Goal: Task Accomplishment & Management: Use online tool/utility

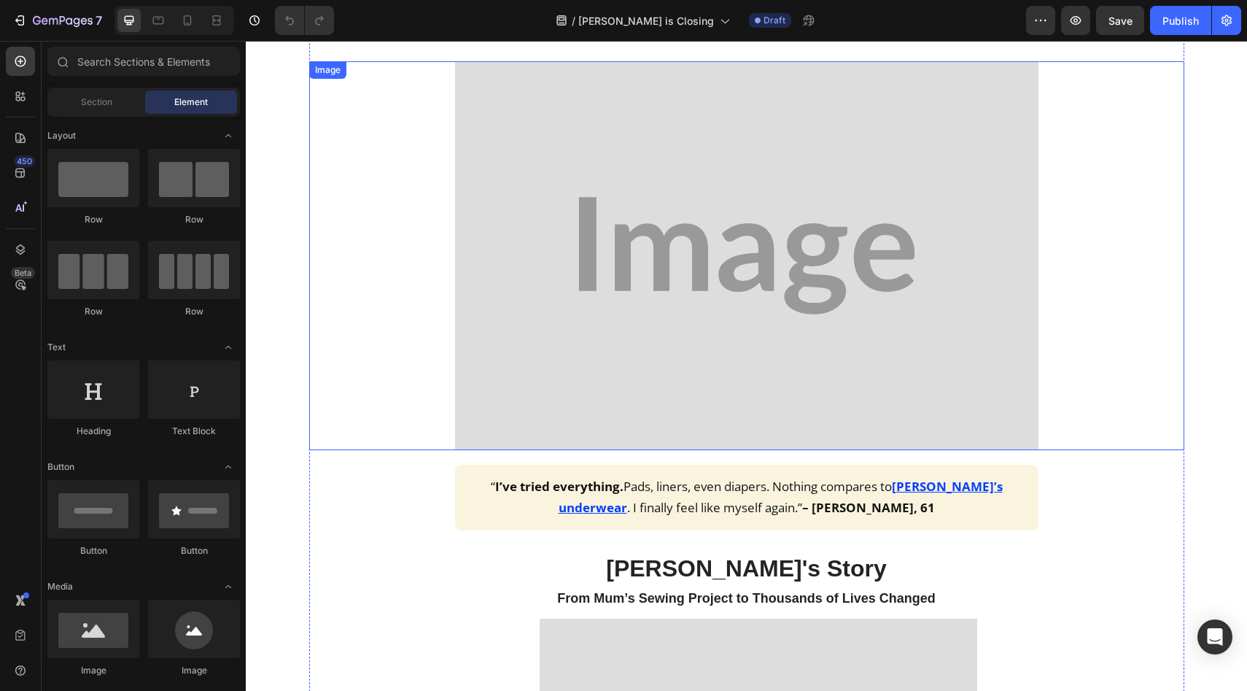
scroll to position [1122, 0]
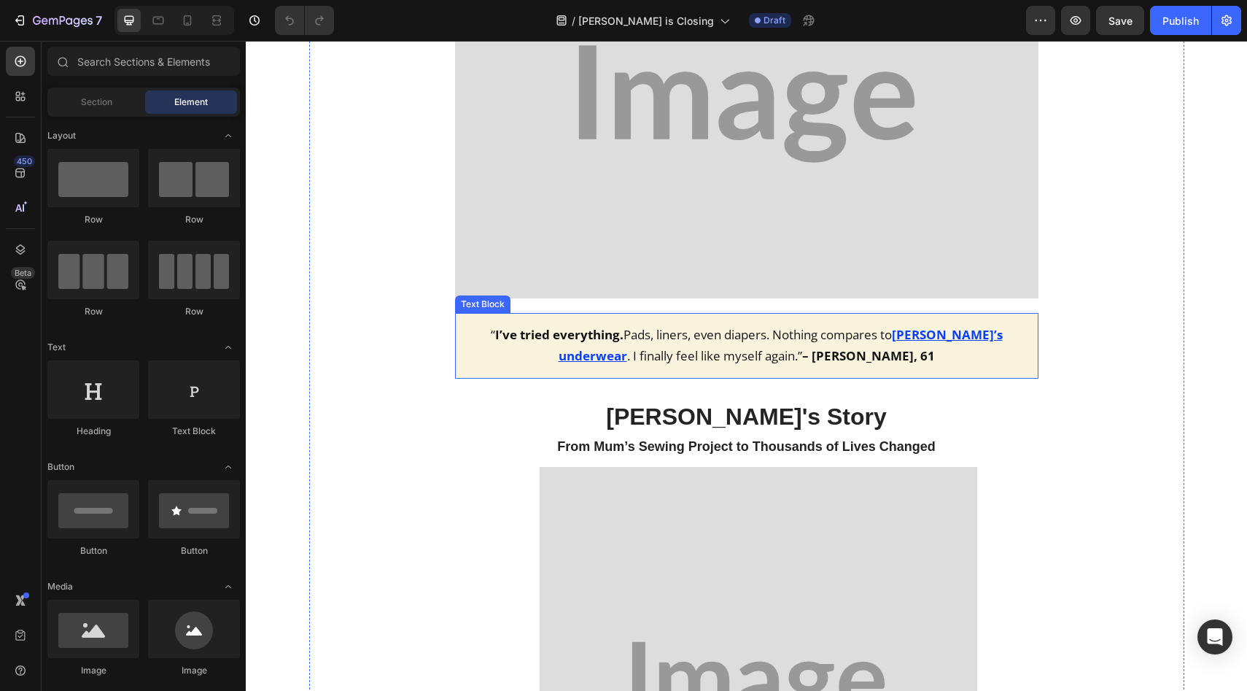
click at [928, 336] on u "[PERSON_NAME]’s underwear" at bounding box center [781, 345] width 444 height 38
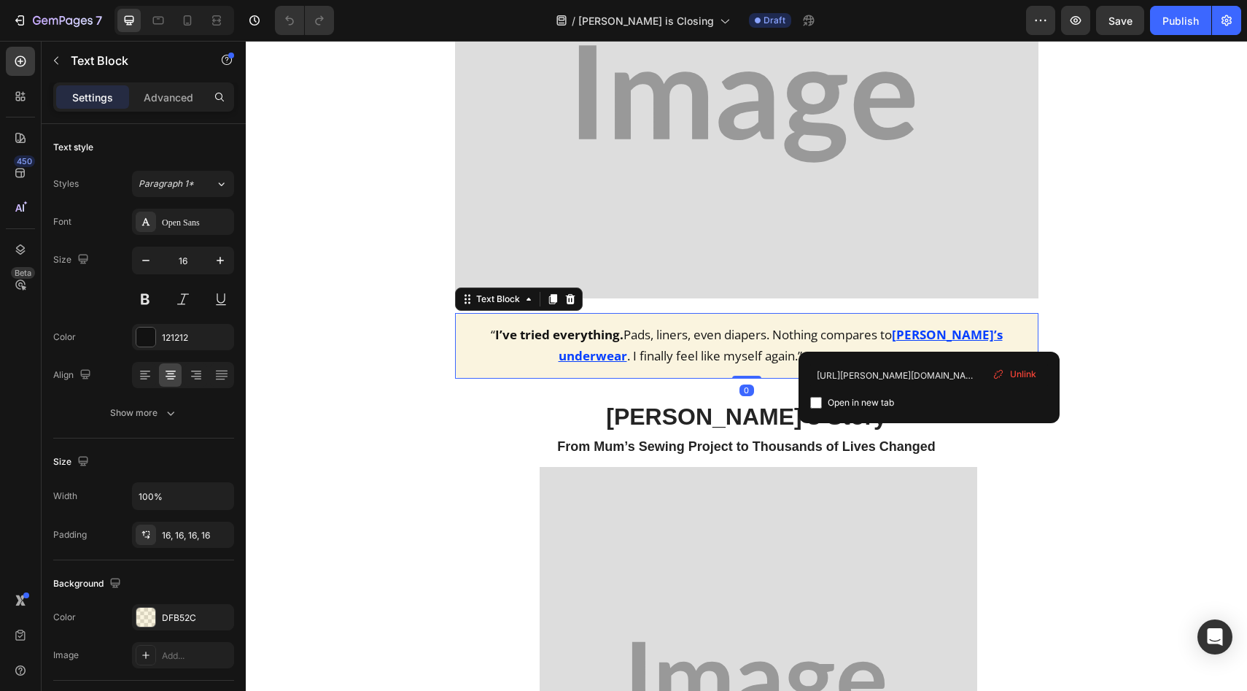
click at [929, 335] on u "[PERSON_NAME]’s underwear" at bounding box center [781, 345] width 444 height 38
click at [1003, 370] on icon at bounding box center [998, 374] width 12 height 12
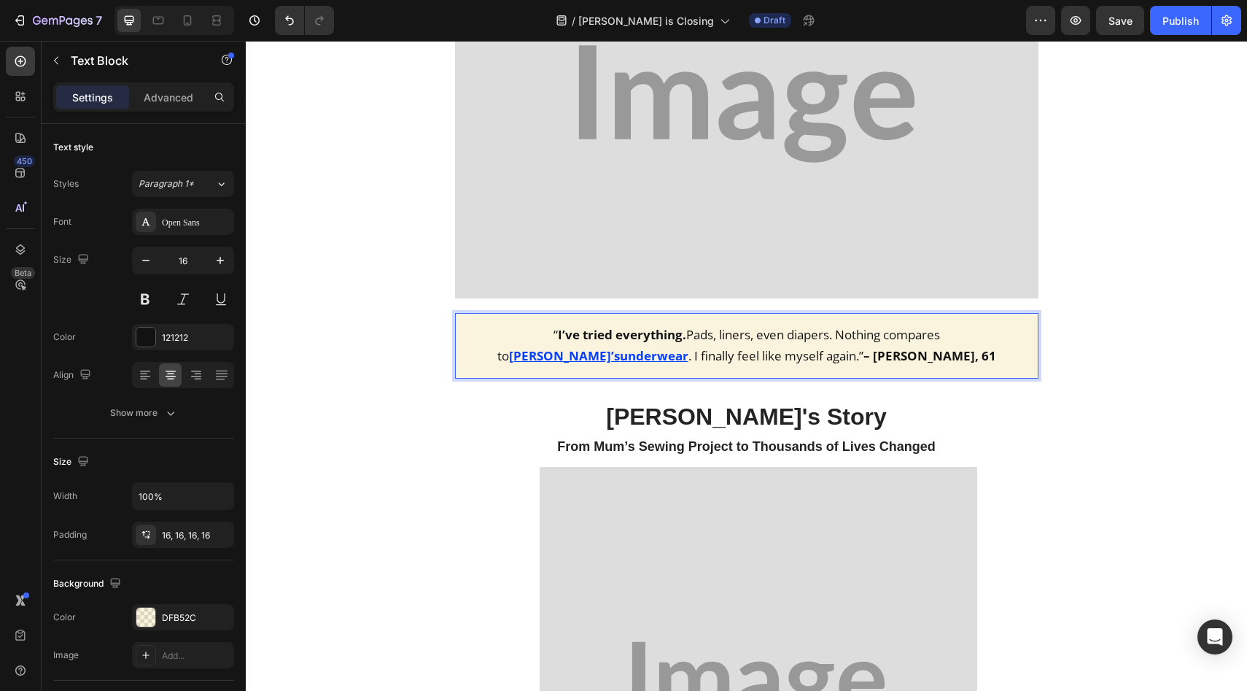
click at [620, 347] on u "[PERSON_NAME]’s" at bounding box center [564, 355] width 111 height 17
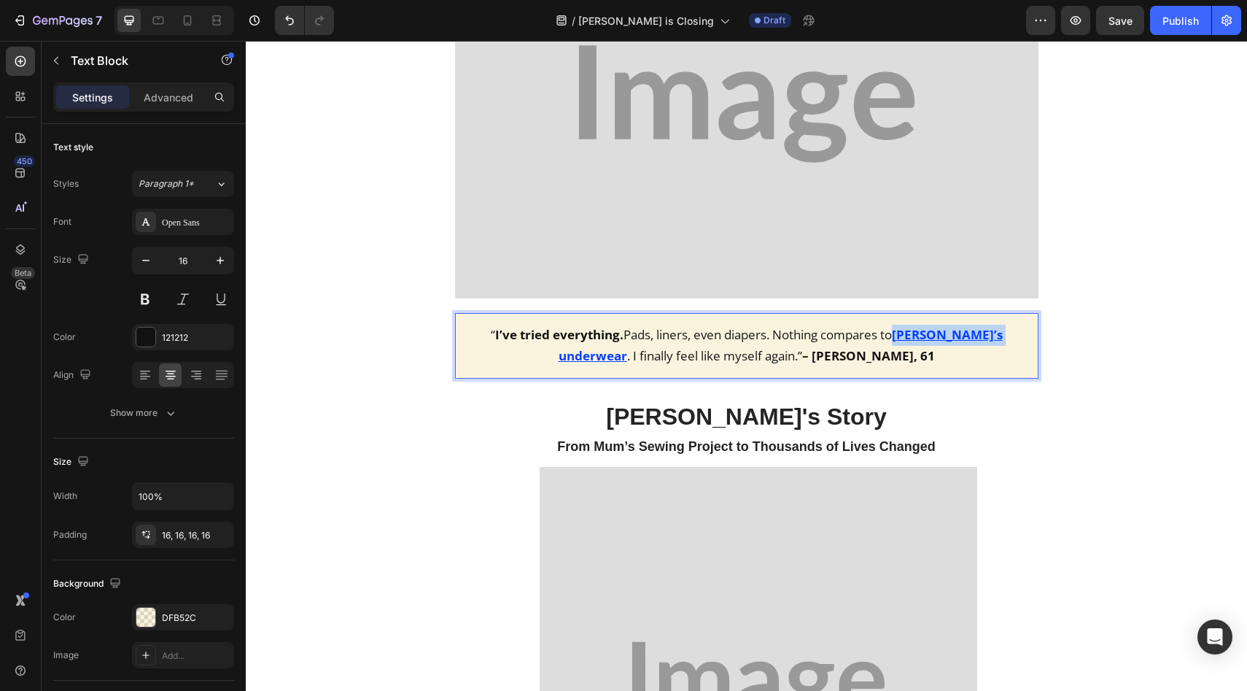
drag, startPoint x: 914, startPoint y: 335, endPoint x: 955, endPoint y: 336, distance: 40.9
click at [955, 336] on u "[PERSON_NAME]’s underwear" at bounding box center [781, 345] width 444 height 38
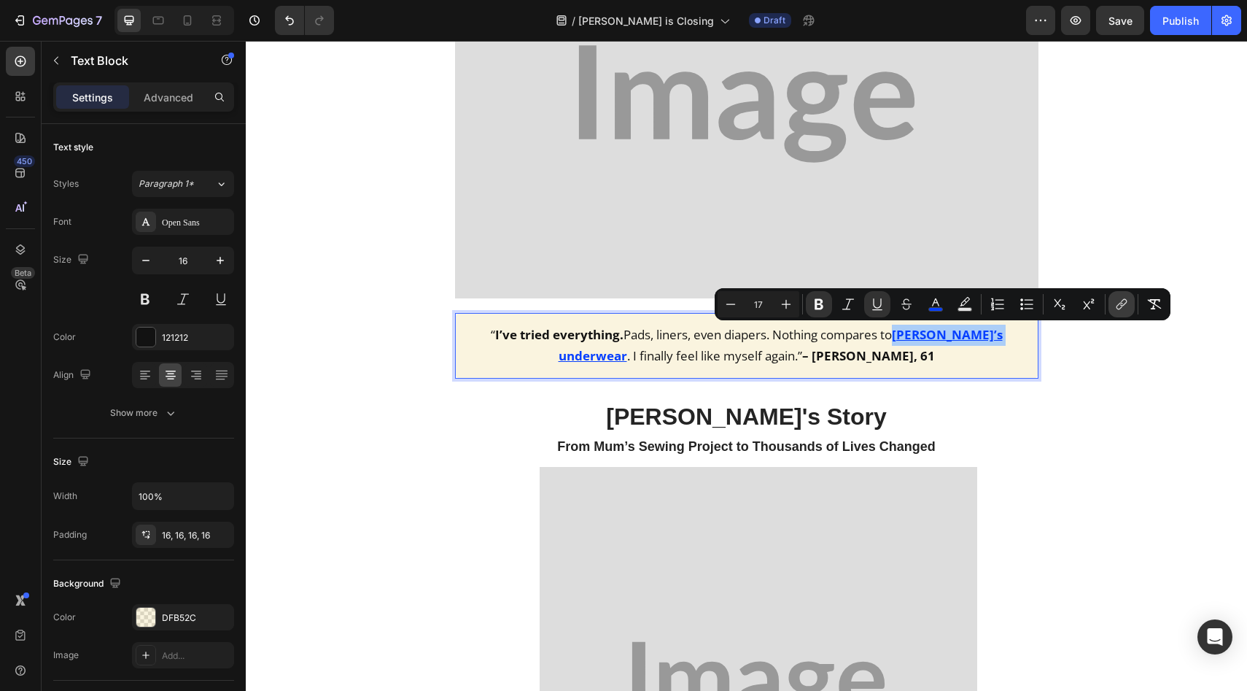
click at [1116, 305] on icon "Editor contextual toolbar" at bounding box center [1121, 304] width 15 height 15
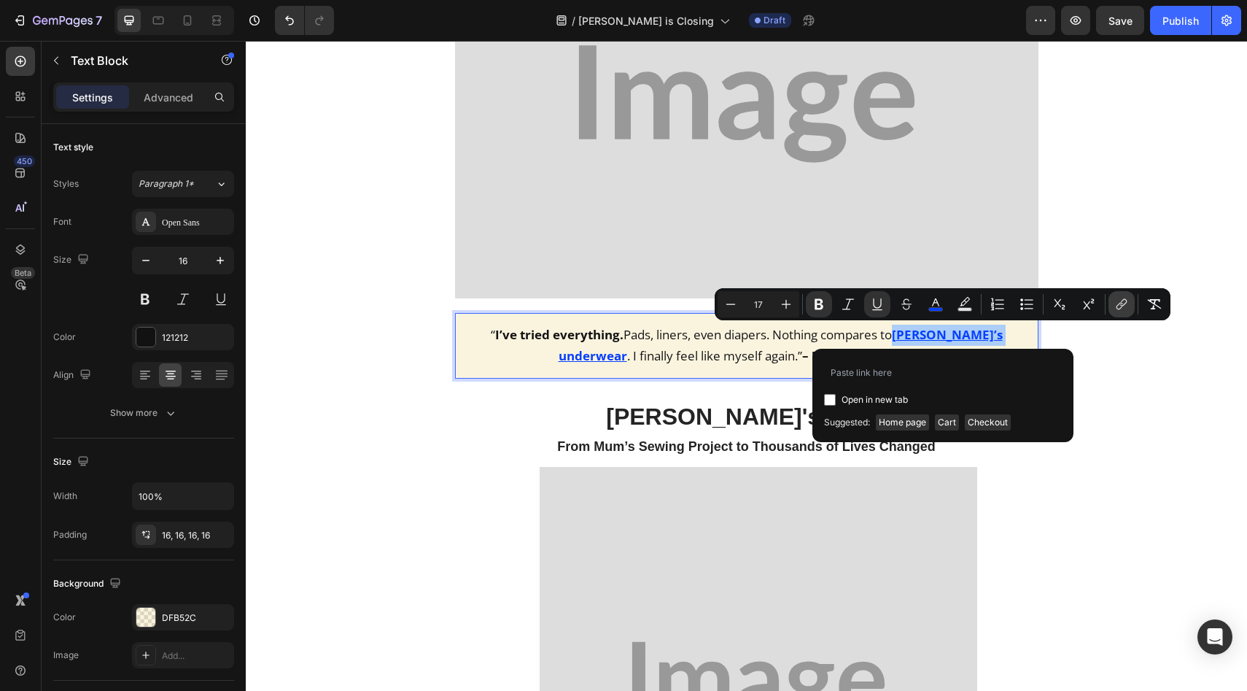
type input "[URL][DOMAIN_NAME]"
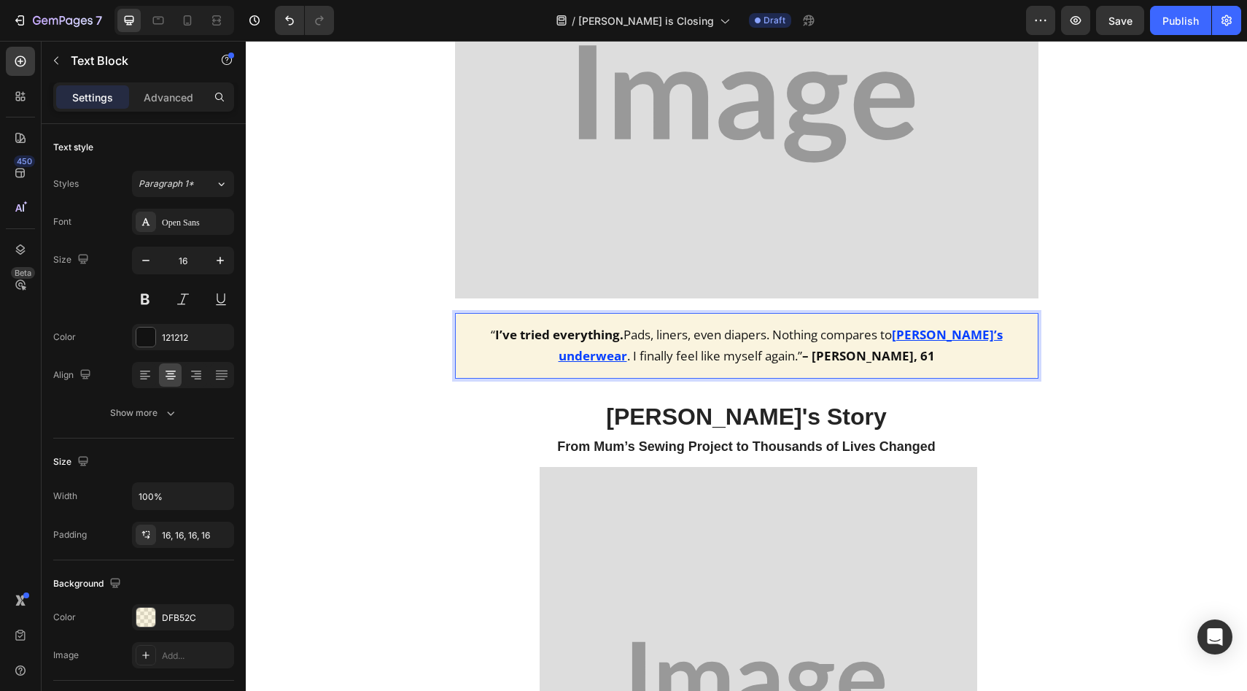
click at [758, 342] on span "“ I’ve tried everything. Pads, liners, even diapers. Nothing compares to" at bounding box center [691, 334] width 401 height 17
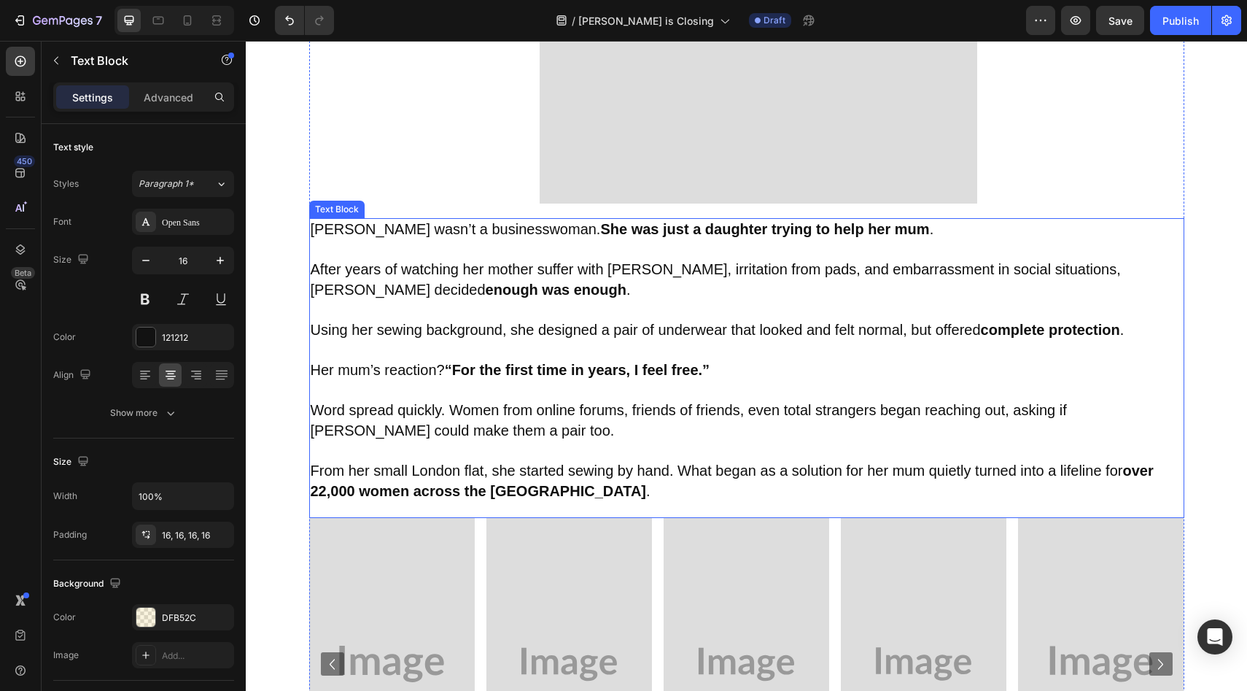
scroll to position [1844, 0]
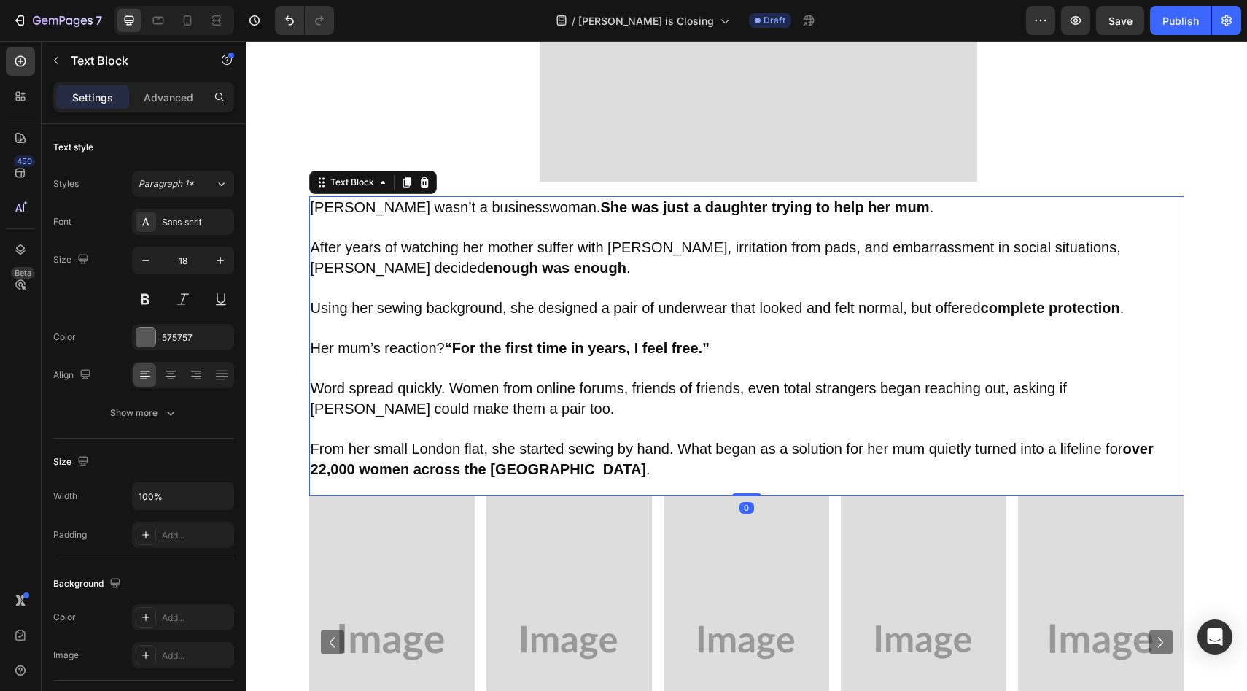
click at [483, 472] on strong "over 22,000 women across the [GEOGRAPHIC_DATA]" at bounding box center [732, 458] width 843 height 36
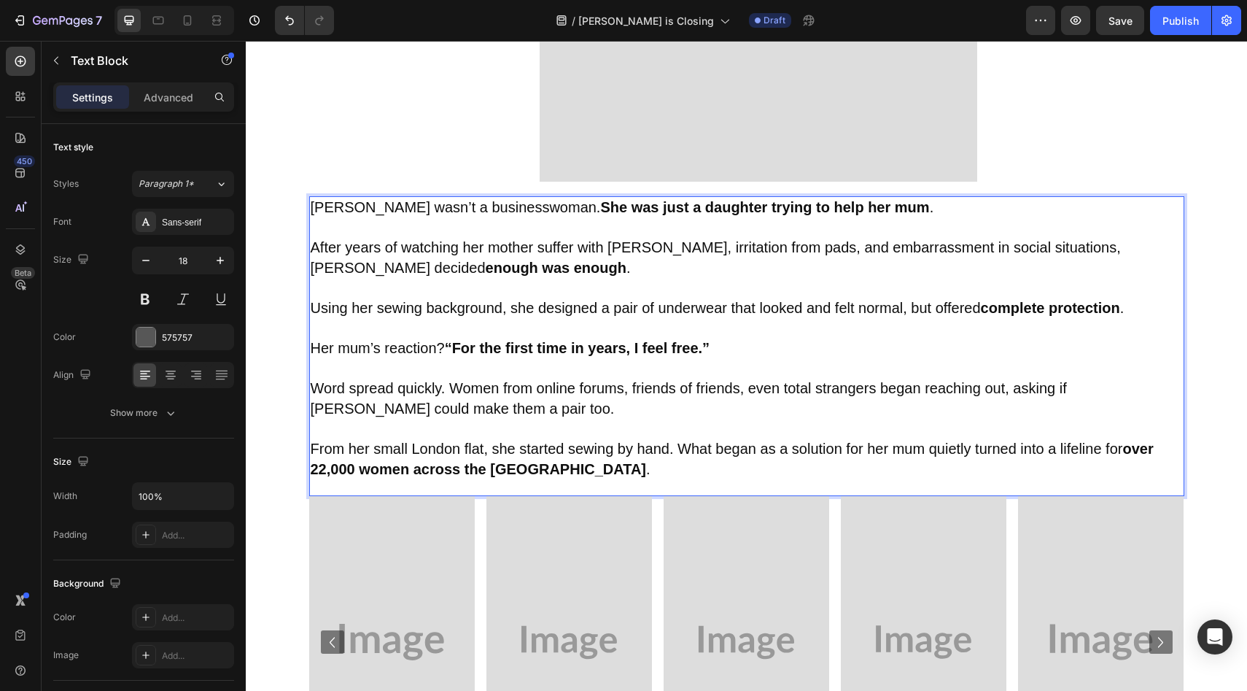
click at [516, 470] on span "From her small London flat, she started sewing by hand. What began as a solutio…" at bounding box center [732, 458] width 843 height 36
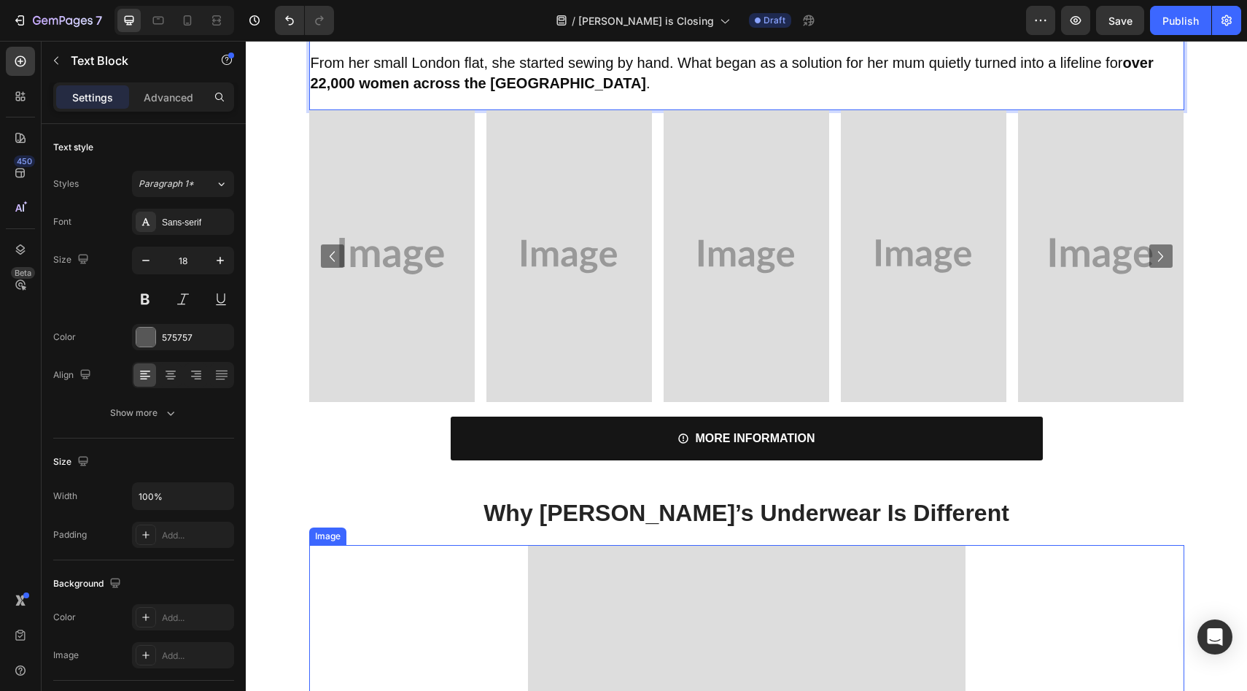
scroll to position [2413, 0]
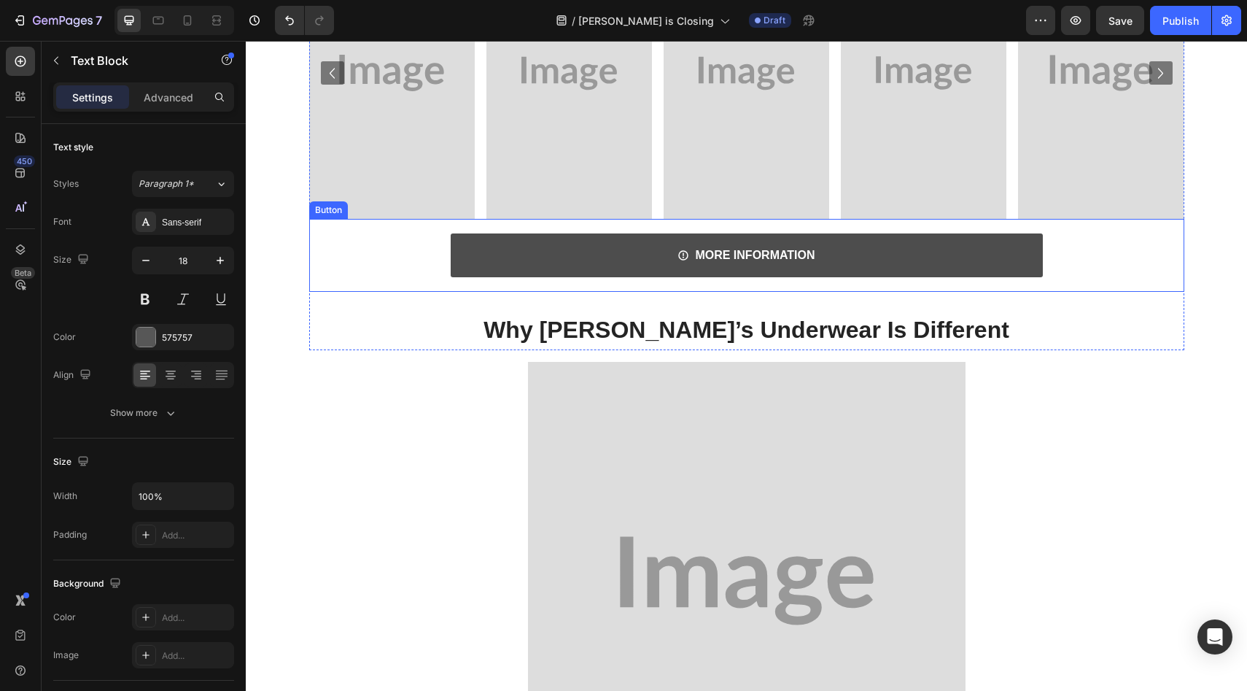
click at [575, 252] on link "MORE INFORMATION" at bounding box center [747, 255] width 592 height 44
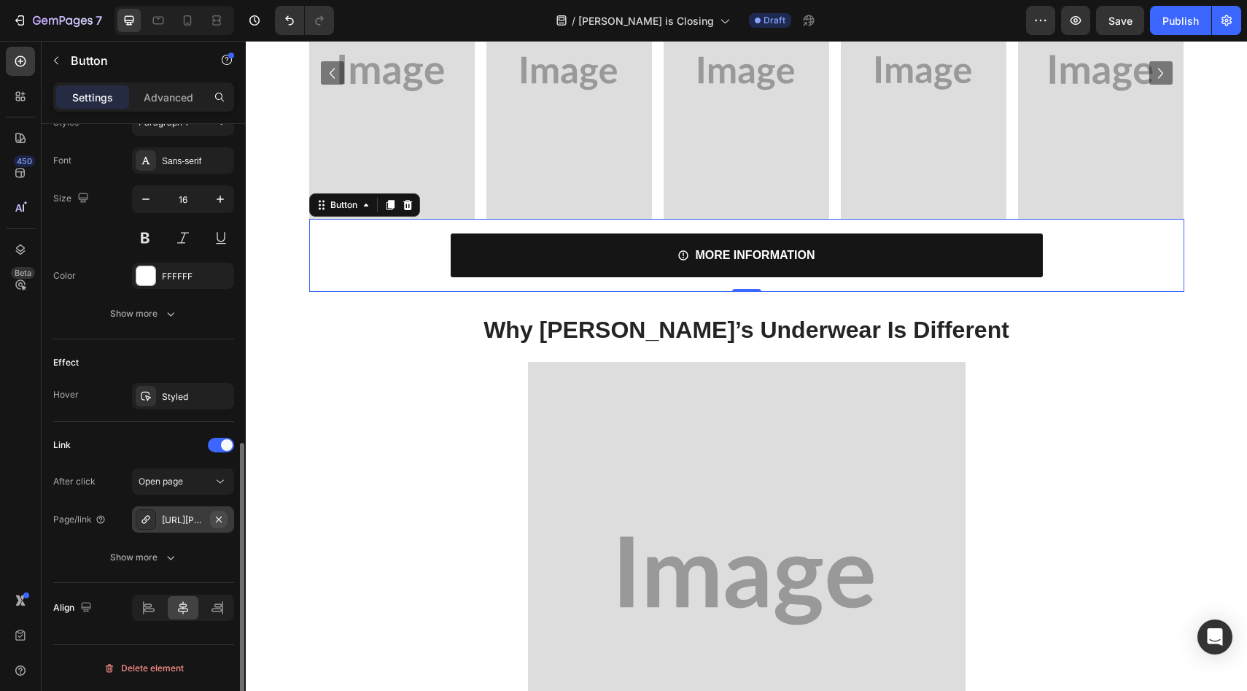
click at [219, 524] on icon "button" at bounding box center [219, 519] width 12 height 12
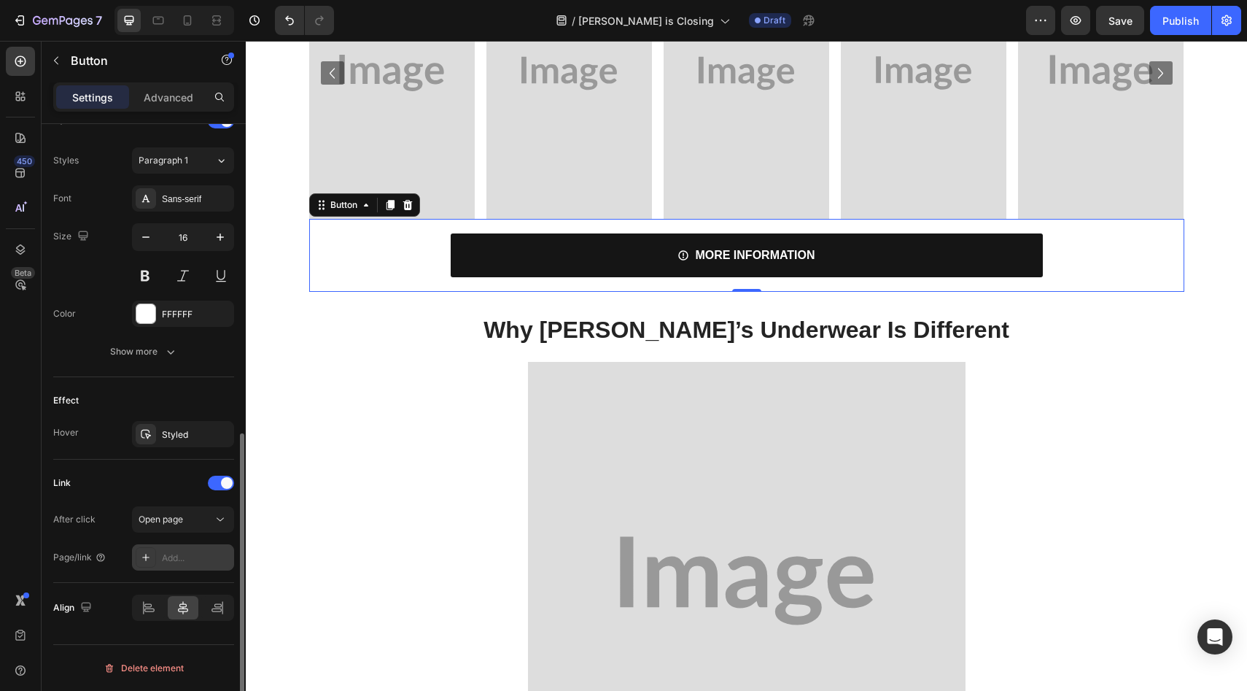
scroll to position [629, 0]
click at [190, 558] on div "Add..." at bounding box center [196, 557] width 69 height 13
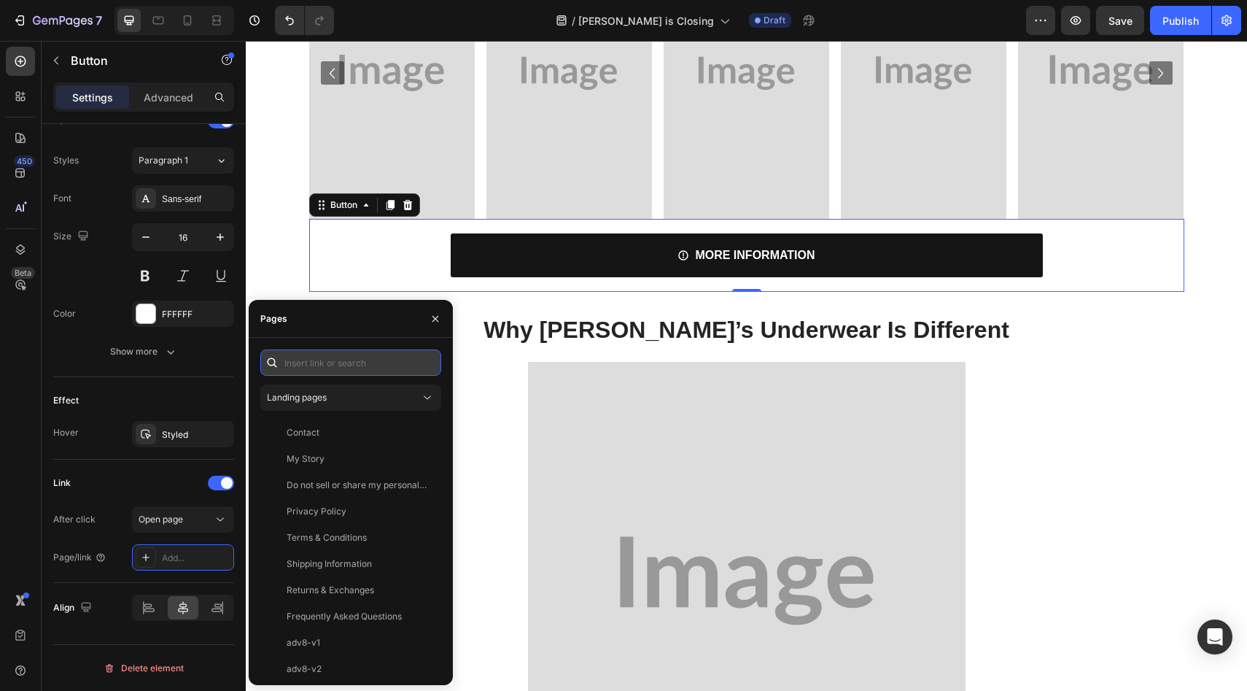
click at [379, 360] on input "text" at bounding box center [350, 362] width 181 height 26
paste input "[URL][DOMAIN_NAME]"
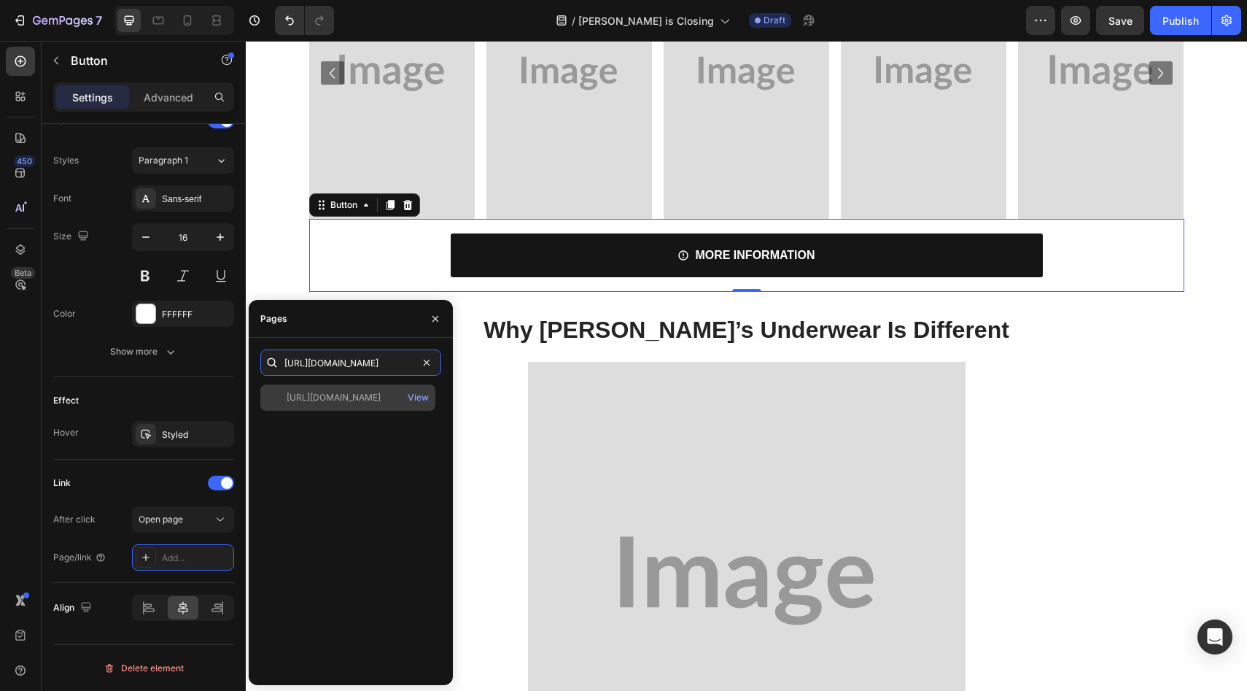
type input "[URL][DOMAIN_NAME]"
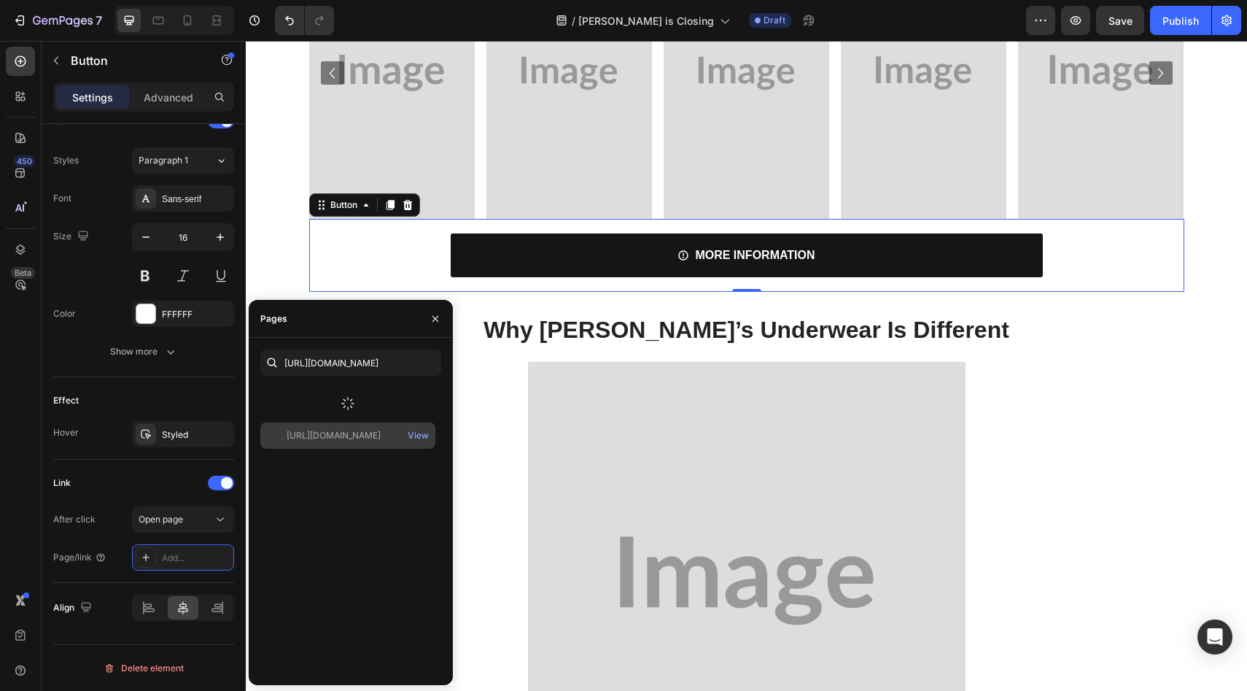
click at [346, 397] on icon at bounding box center [348, 403] width 20 height 20
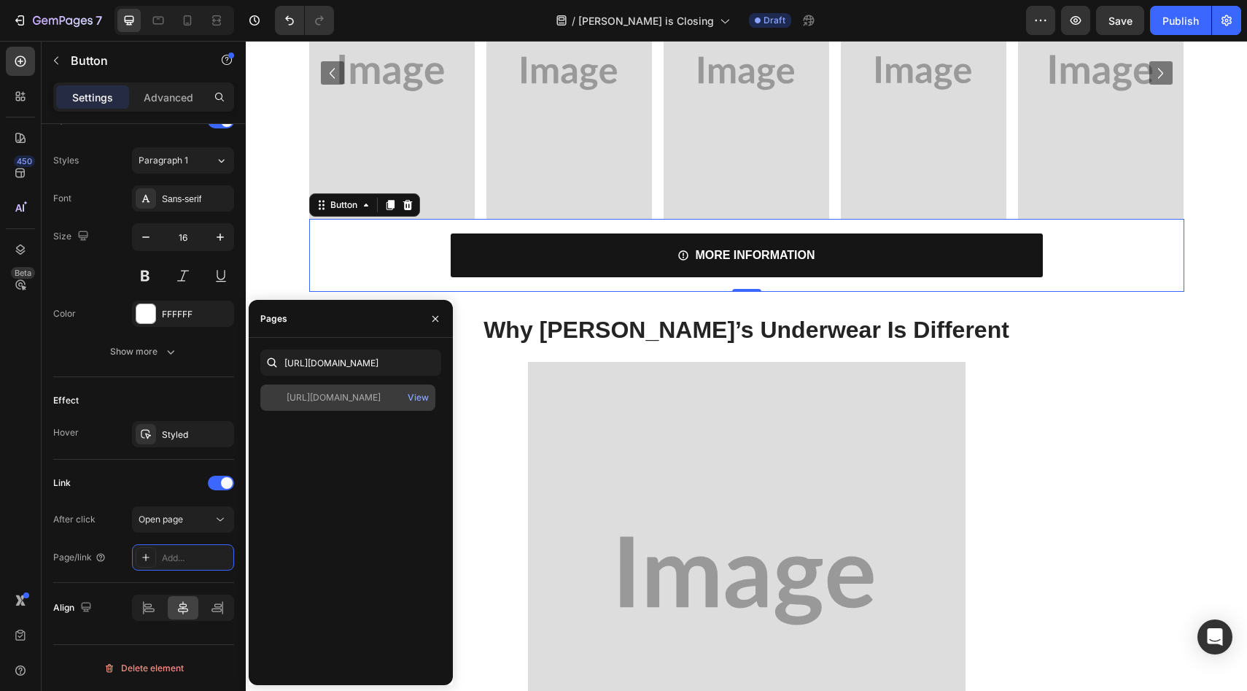
click at [346, 400] on div "[URL][DOMAIN_NAME]" at bounding box center [334, 397] width 94 height 13
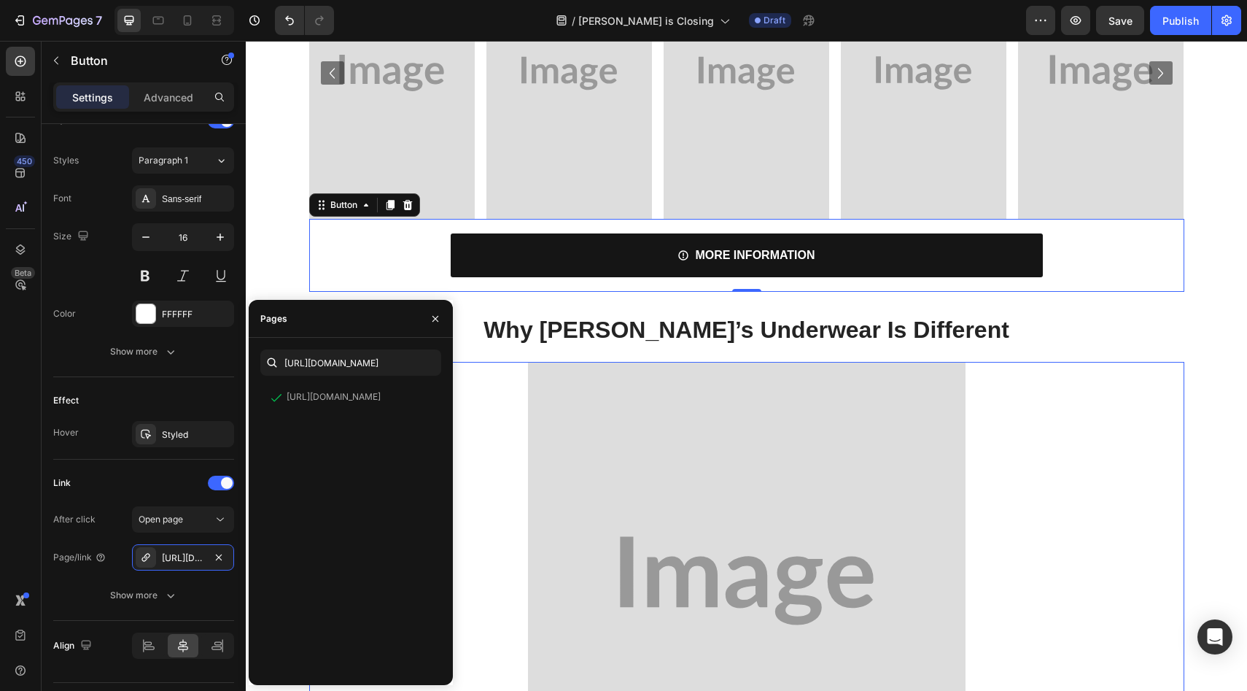
click at [528, 392] on img at bounding box center [747, 581] width 438 height 438
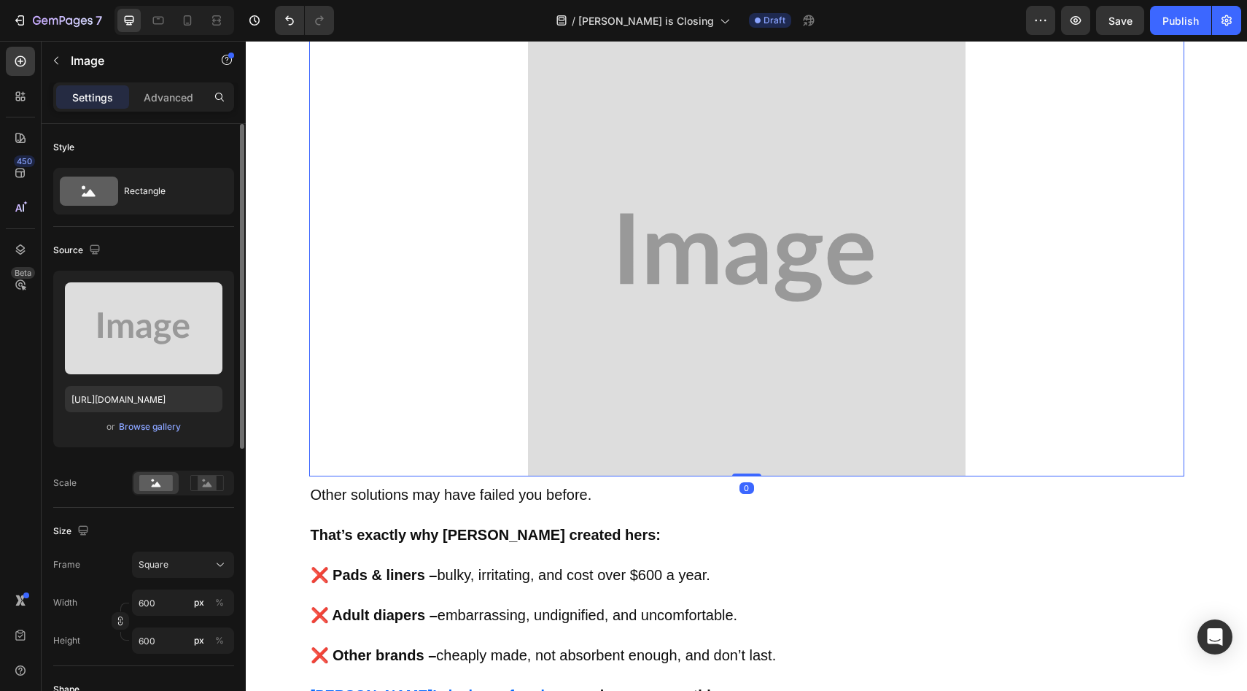
scroll to position [2925, 0]
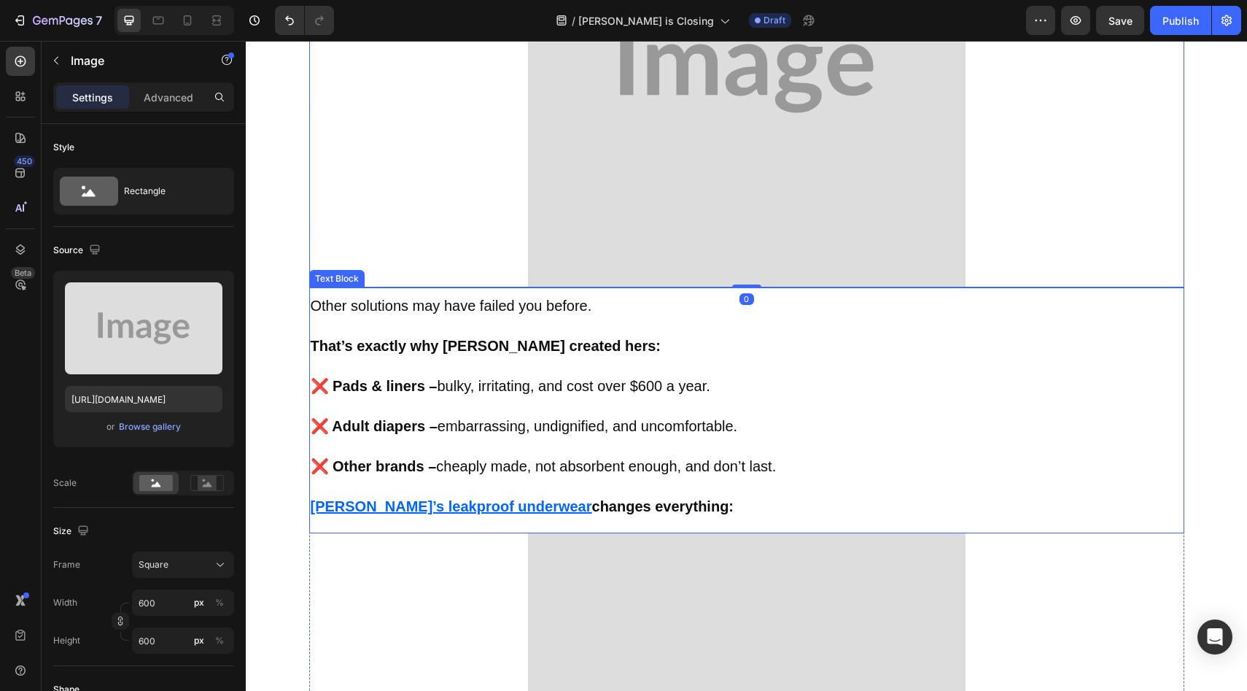
click at [412, 504] on u "[PERSON_NAME]’s leakproof underwear" at bounding box center [451, 506] width 281 height 16
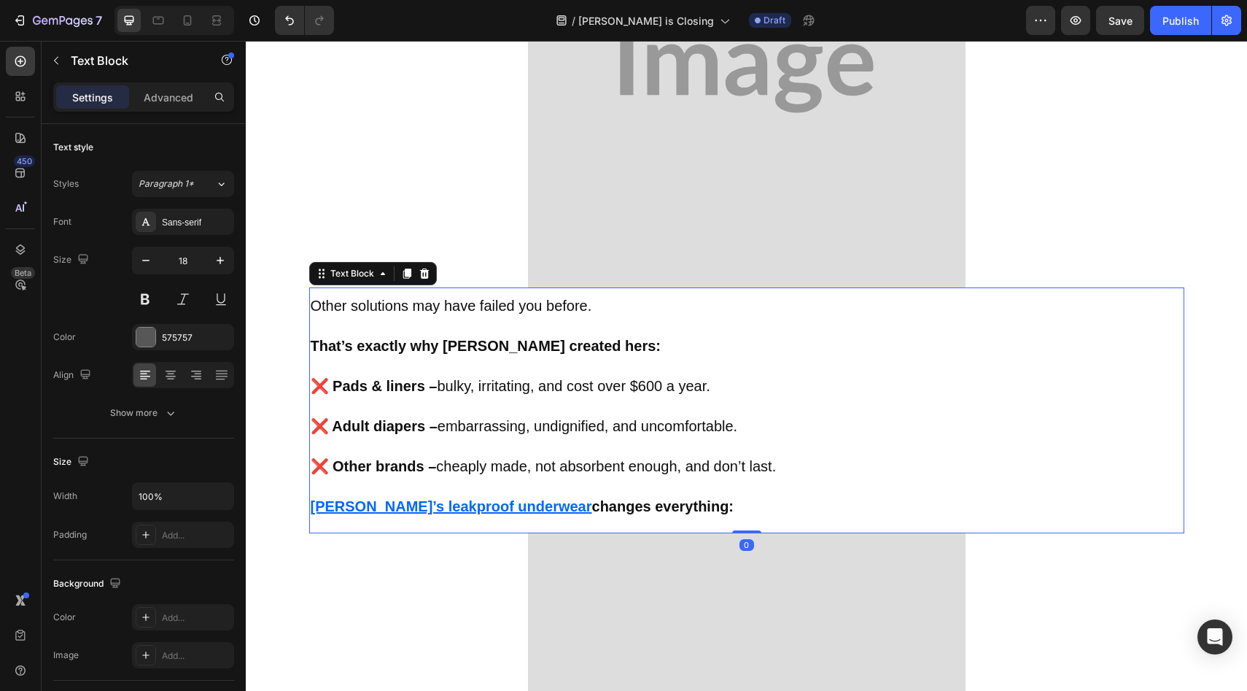
click at [406, 508] on u "[PERSON_NAME]’s leakproof underwear" at bounding box center [451, 506] width 281 height 16
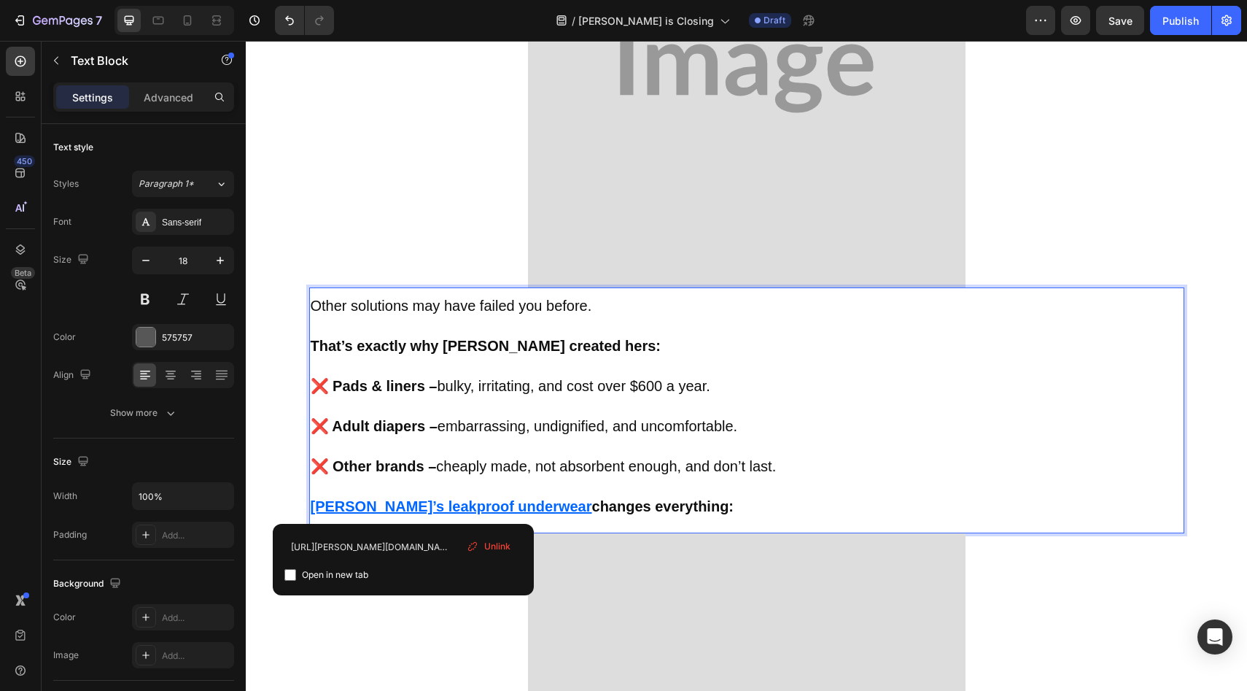
click at [497, 549] on span "Unlink" at bounding box center [497, 546] width 26 height 13
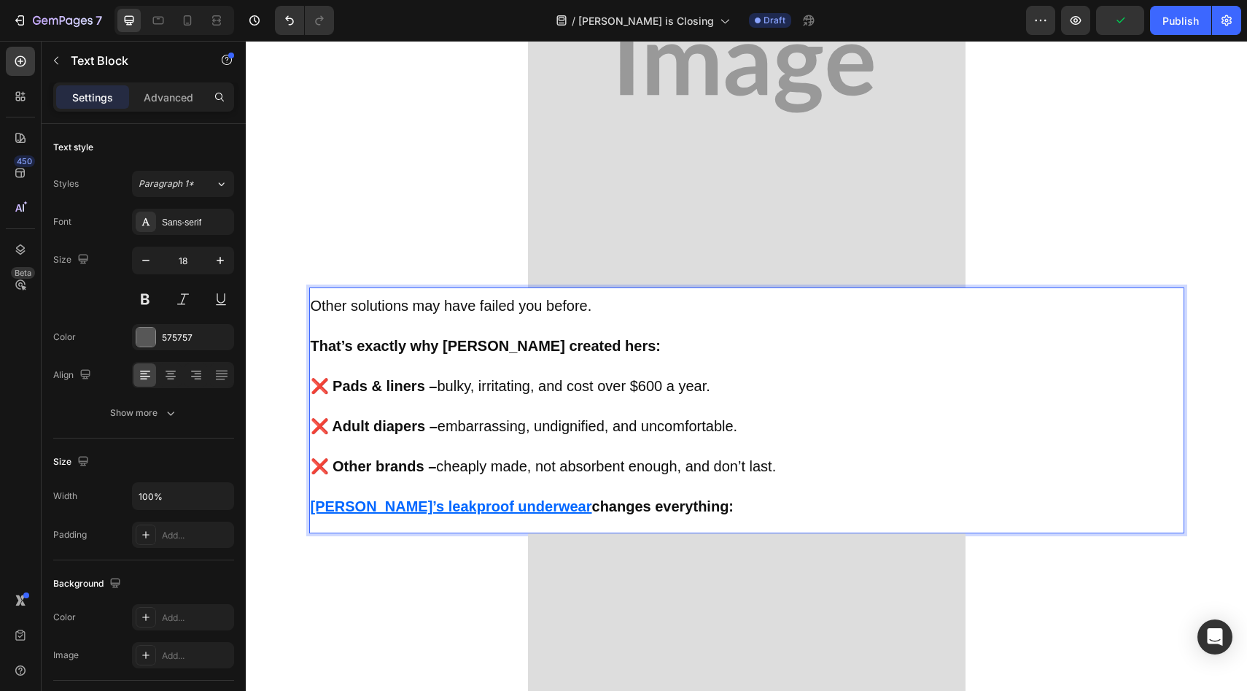
click at [330, 509] on u "[PERSON_NAME]’s leakpro" at bounding box center [406, 506] width 190 height 16
drag, startPoint x: 330, startPoint y: 509, endPoint x: 437, endPoint y: 517, distance: 107.5
click at [437, 517] on div "Other solutions may have failed you before. That’s exactly why [PERSON_NAME] cr…" at bounding box center [746, 407] width 875 height 224
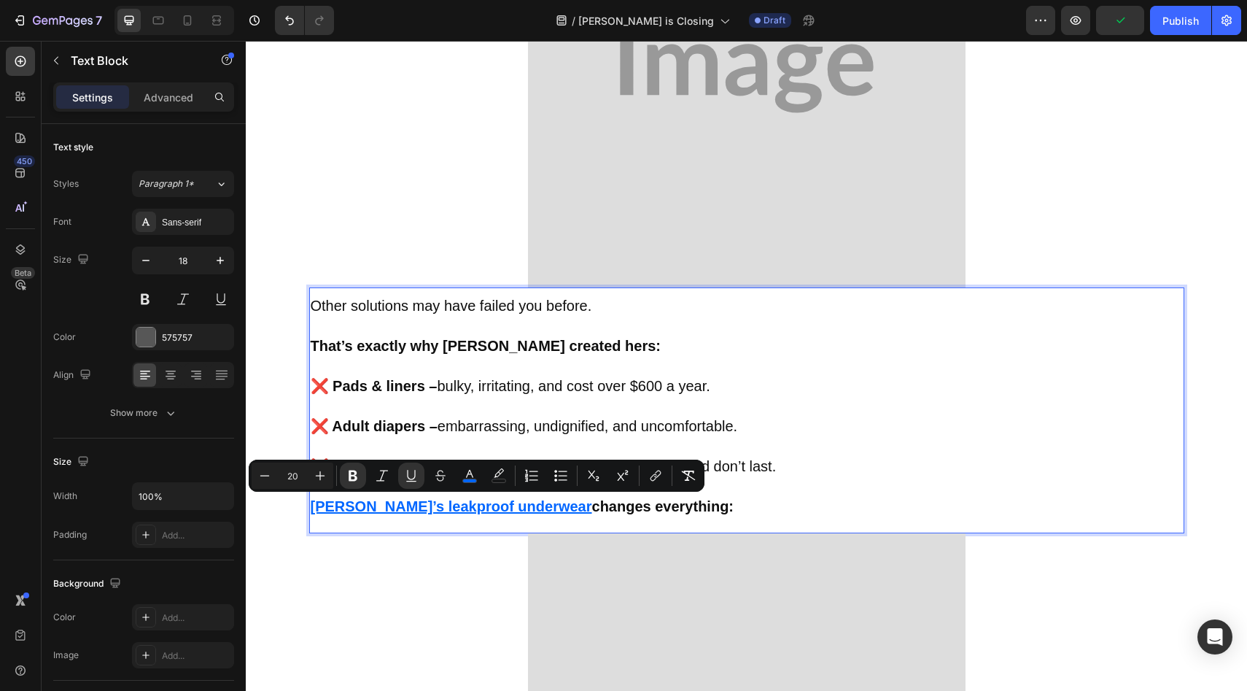
click at [483, 503] on u "[PERSON_NAME]’s leakproof underwear" at bounding box center [451, 506] width 281 height 16
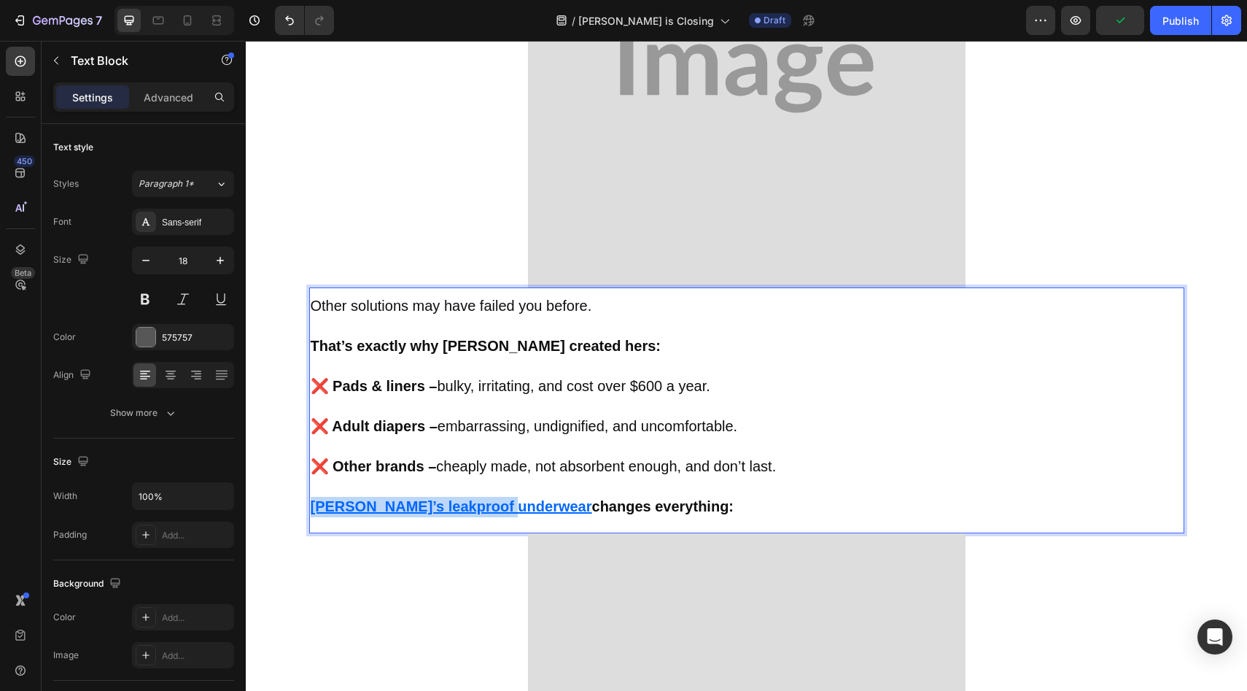
drag, startPoint x: 483, startPoint y: 503, endPoint x: 321, endPoint y: 506, distance: 162.6
click at [321, 506] on u "[PERSON_NAME]’s leakproof underwear" at bounding box center [451, 506] width 281 height 16
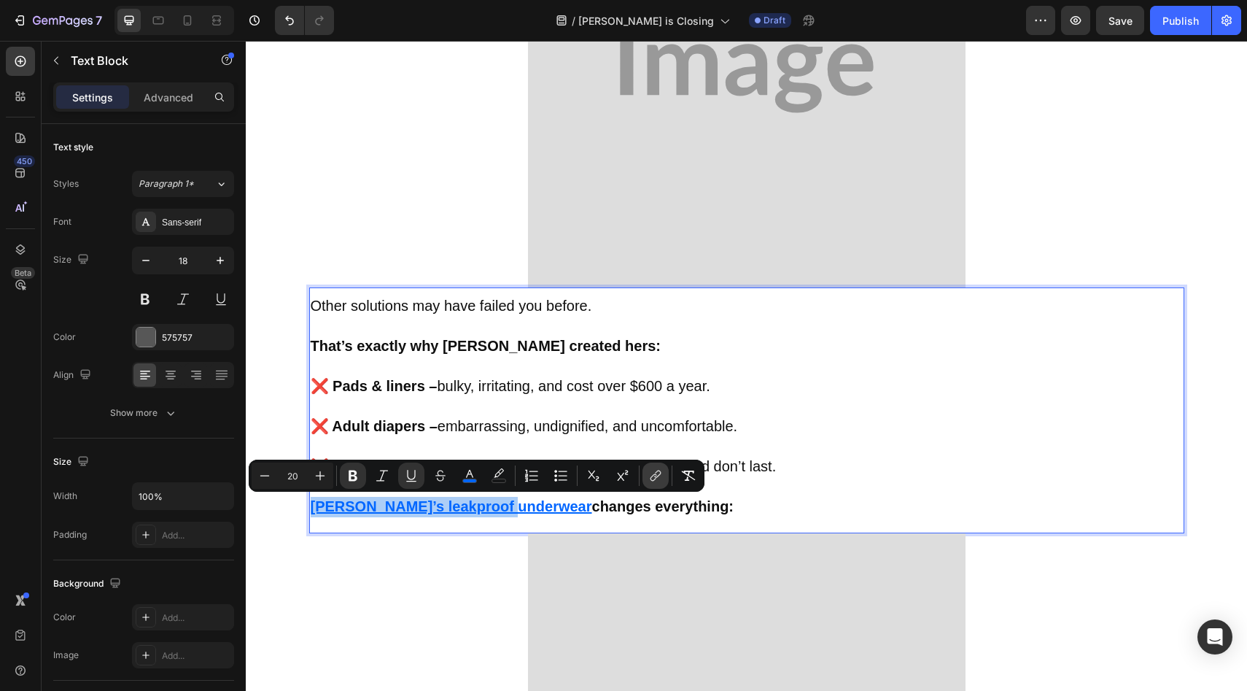
click at [653, 469] on icon "Editor contextual toolbar" at bounding box center [655, 475] width 15 height 15
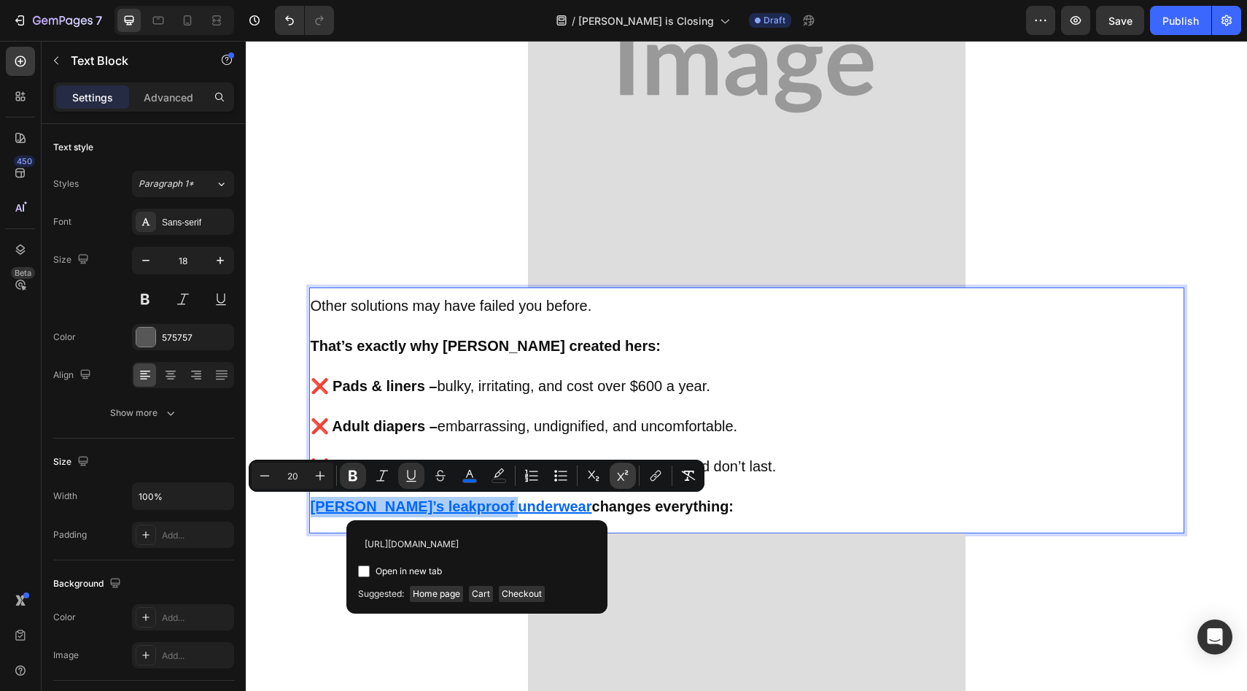
scroll to position [0, 166]
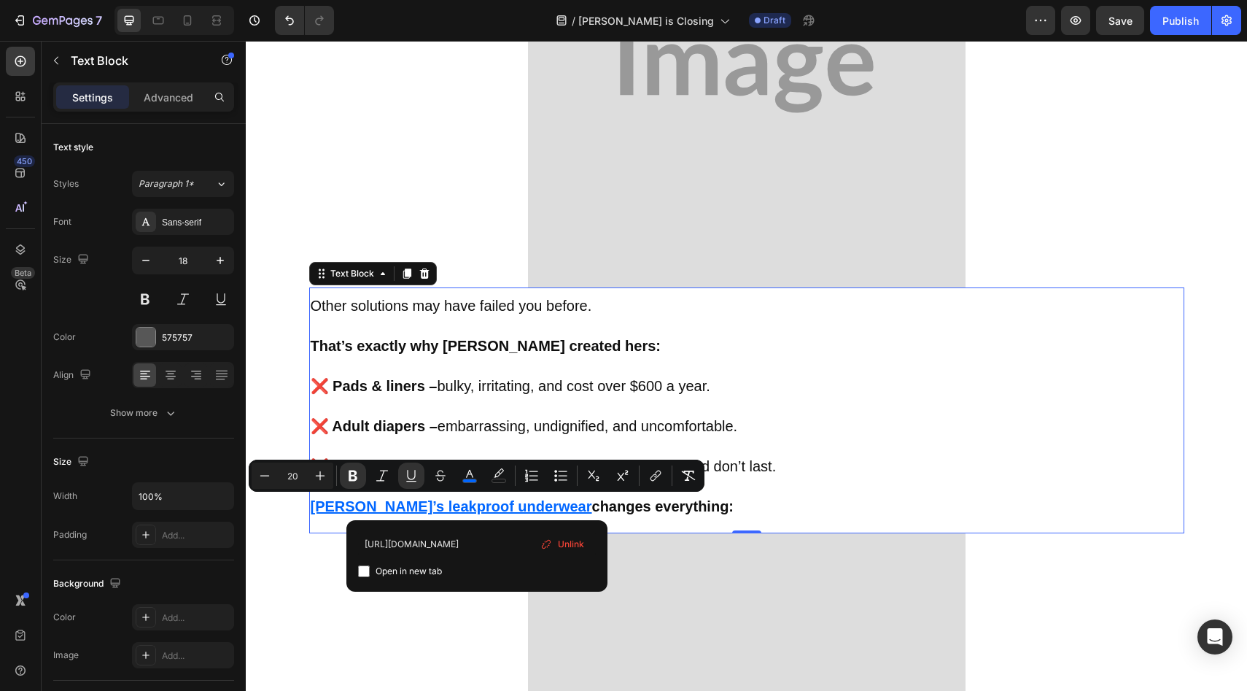
click at [657, 505] on p "[PERSON_NAME]’s leakproof underwear changes everything:" at bounding box center [747, 507] width 872 height 20
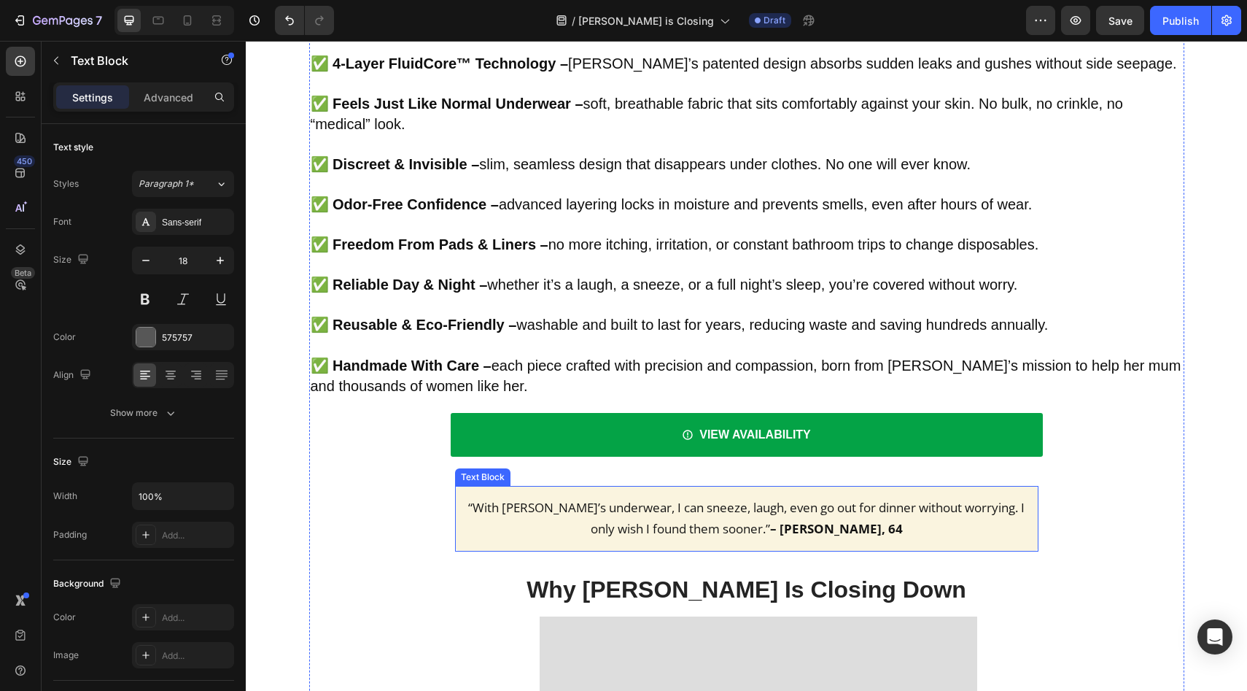
scroll to position [4324, 0]
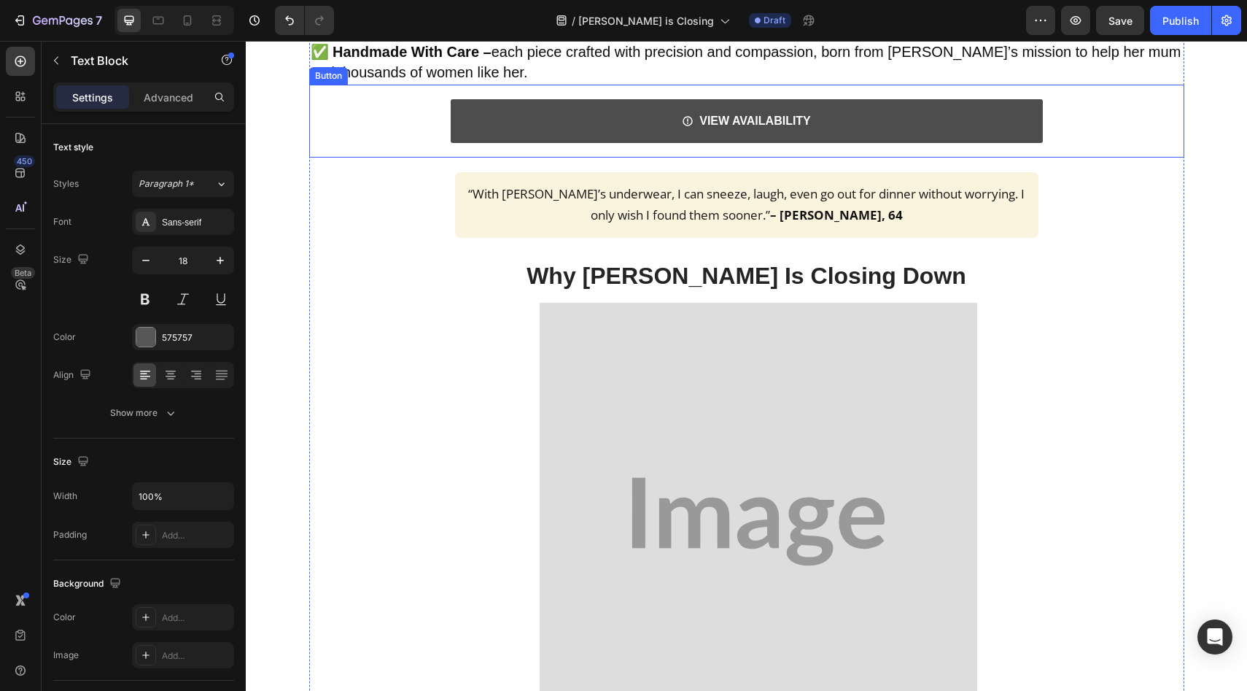
click at [557, 126] on link "VIEW AVAILABILITY" at bounding box center [747, 121] width 592 height 44
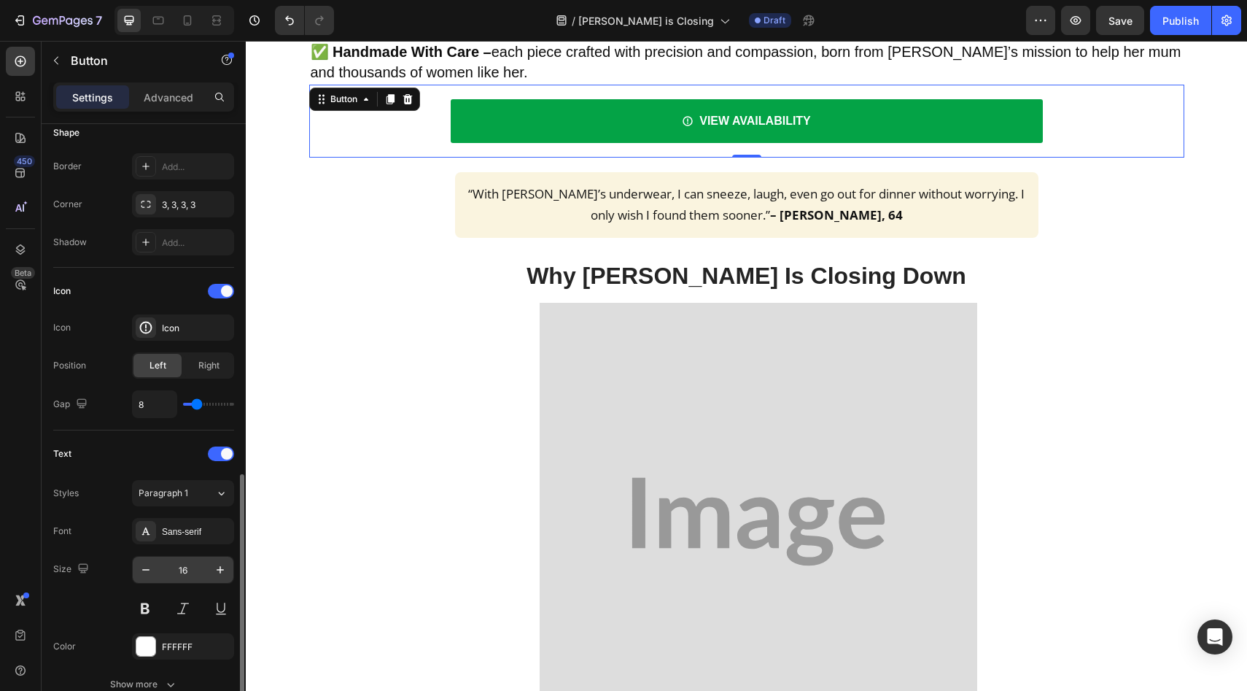
scroll to position [578, 0]
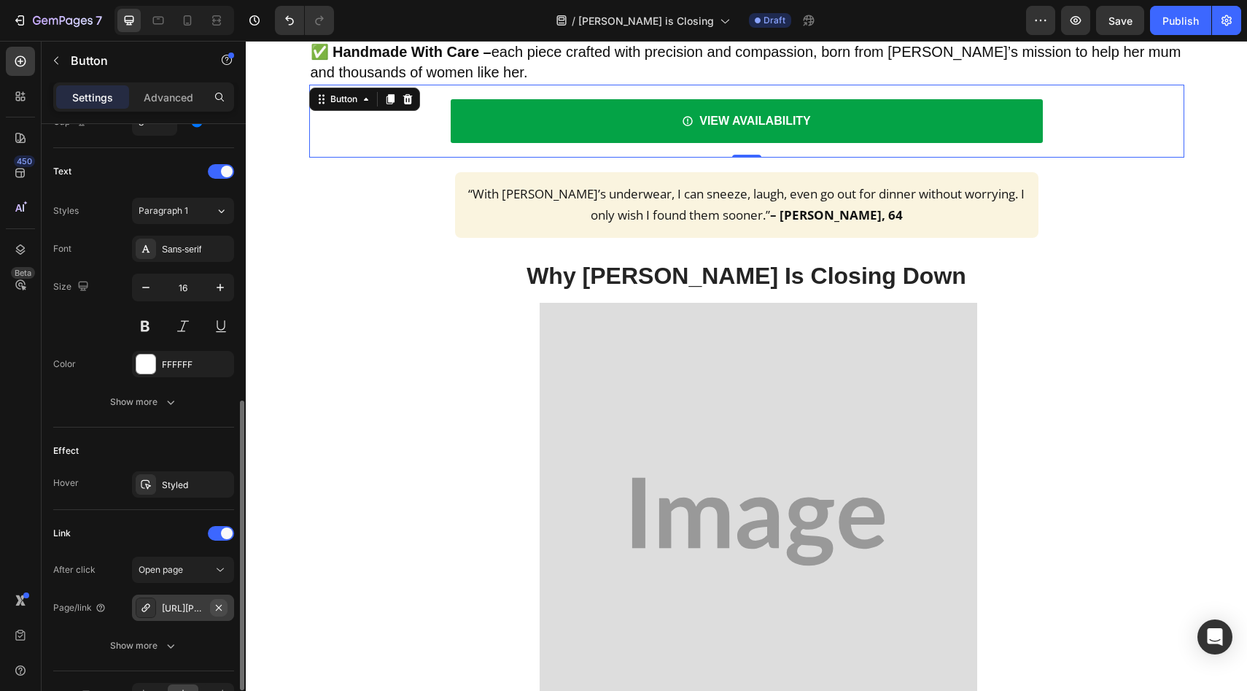
click at [222, 613] on button "button" at bounding box center [219, 608] width 18 height 18
click at [215, 615] on div "Add..." at bounding box center [183, 607] width 102 height 26
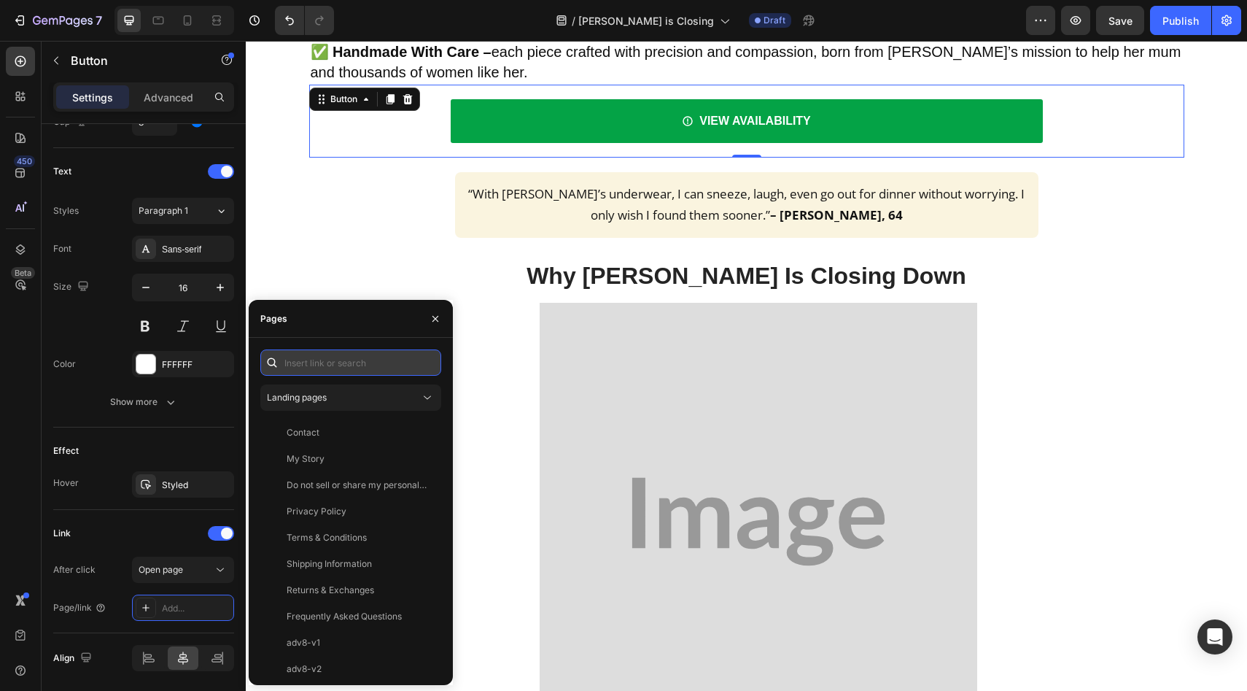
click at [330, 361] on input "text" at bounding box center [350, 362] width 181 height 26
paste input "[URL][DOMAIN_NAME]"
type input "[URL][DOMAIN_NAME]"
click at [328, 380] on div "[URL][DOMAIN_NAME] Landing pages Contact View My Story View Do not sell or shar…" at bounding box center [350, 511] width 181 height 324
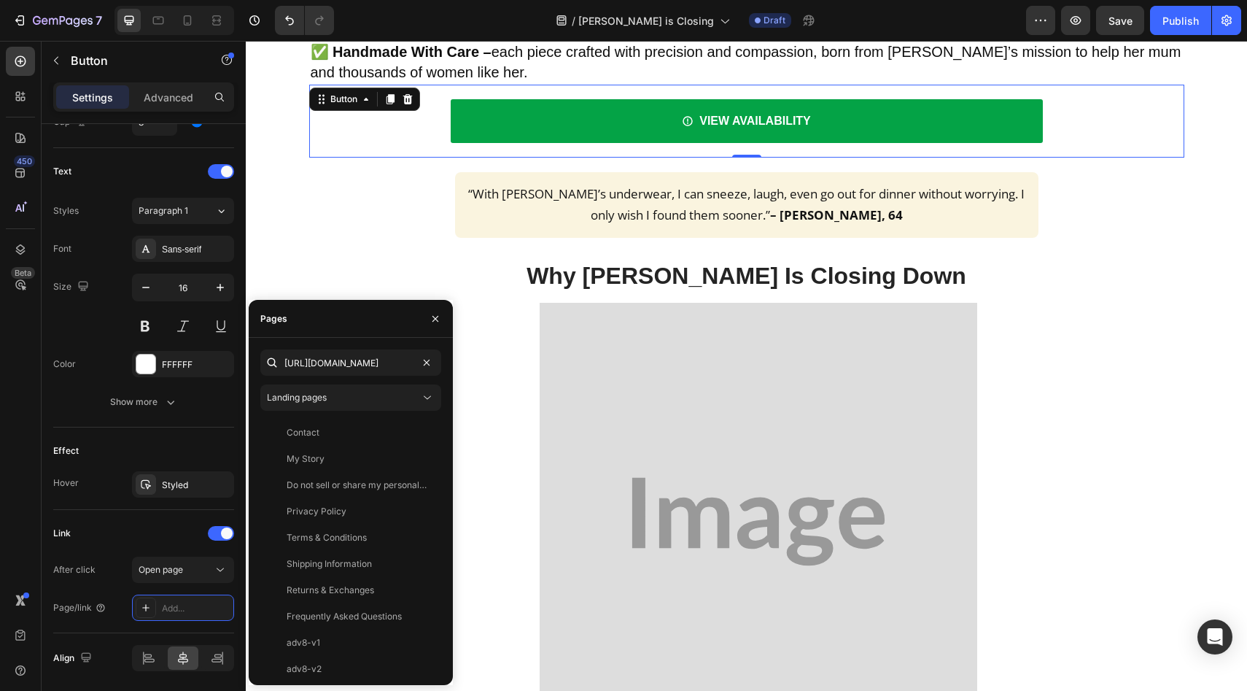
scroll to position [0, 0]
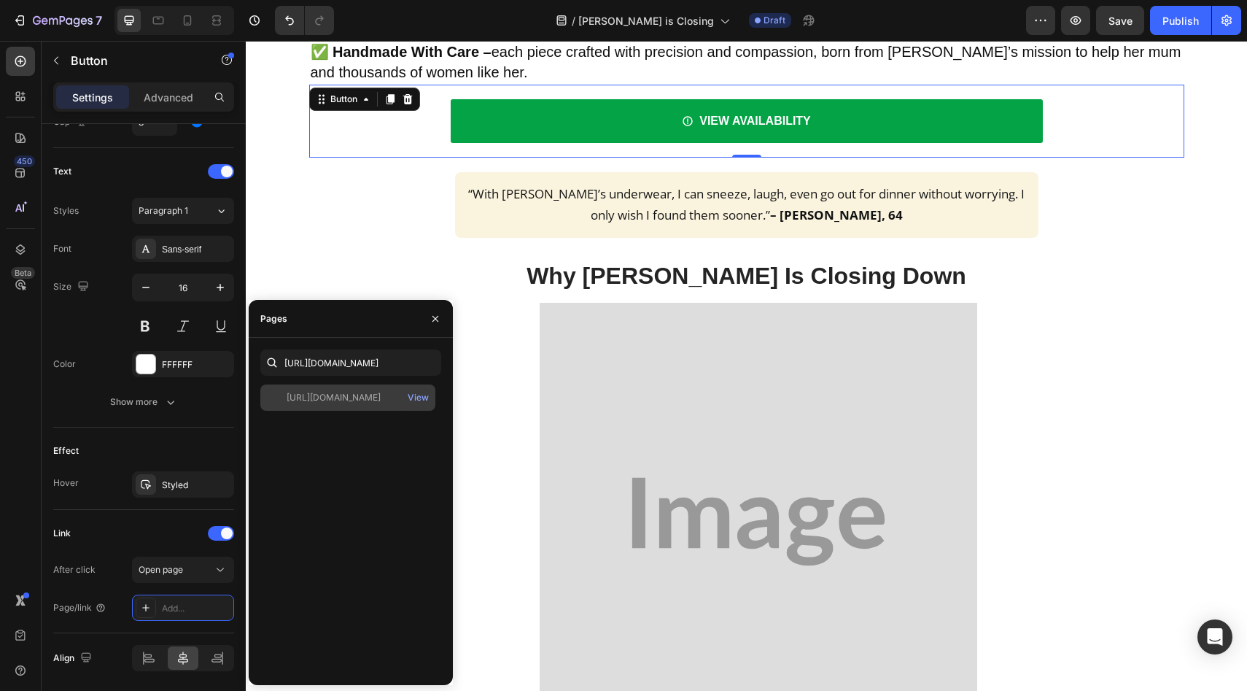
click at [328, 392] on div "[URL][DOMAIN_NAME]" at bounding box center [334, 397] width 94 height 13
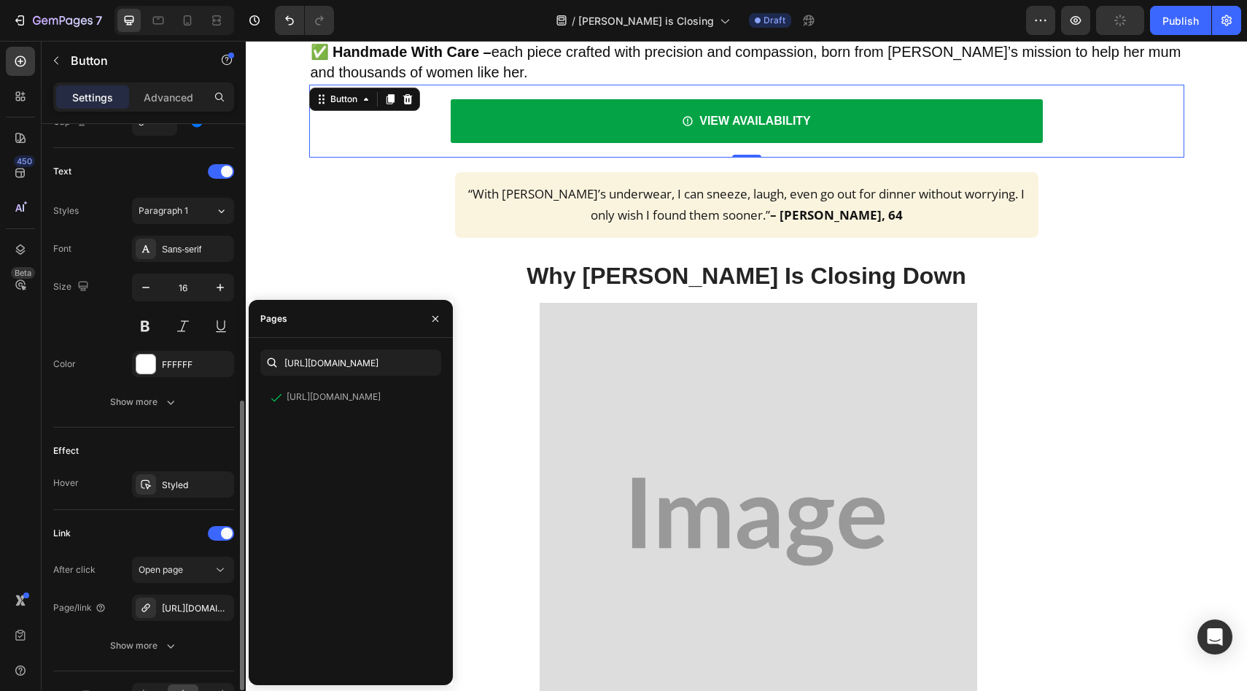
click at [202, 452] on div "Effect" at bounding box center [143, 450] width 181 height 23
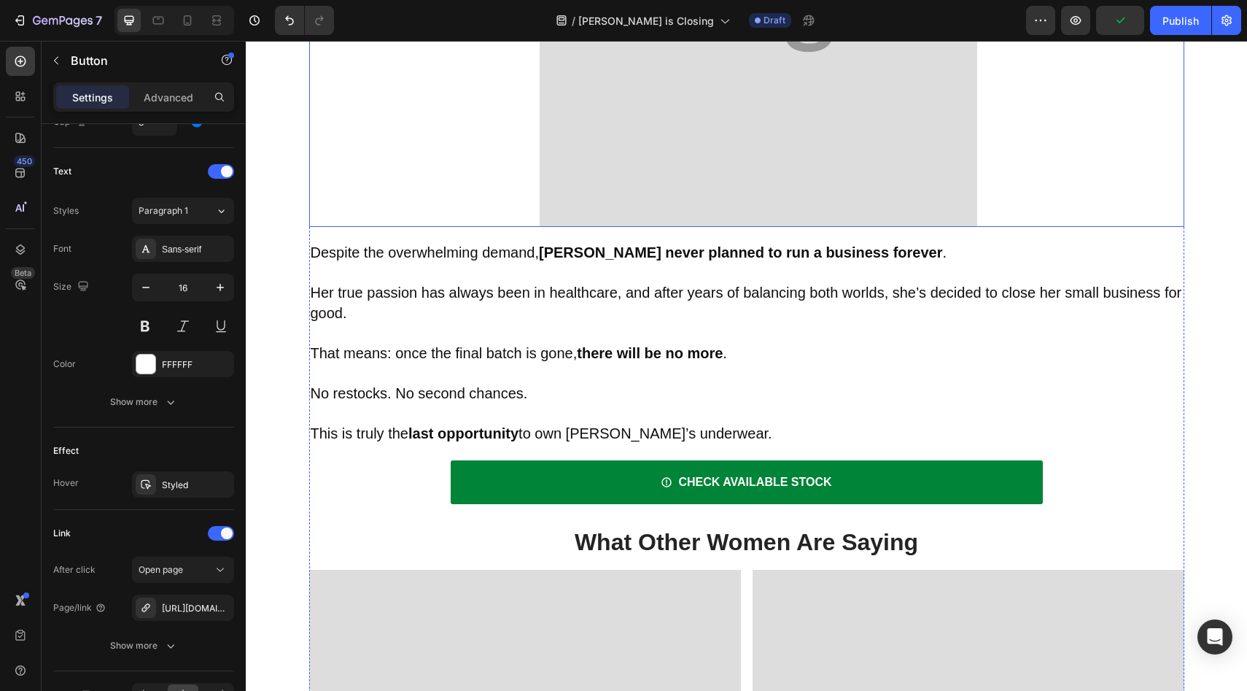
scroll to position [4928, 0]
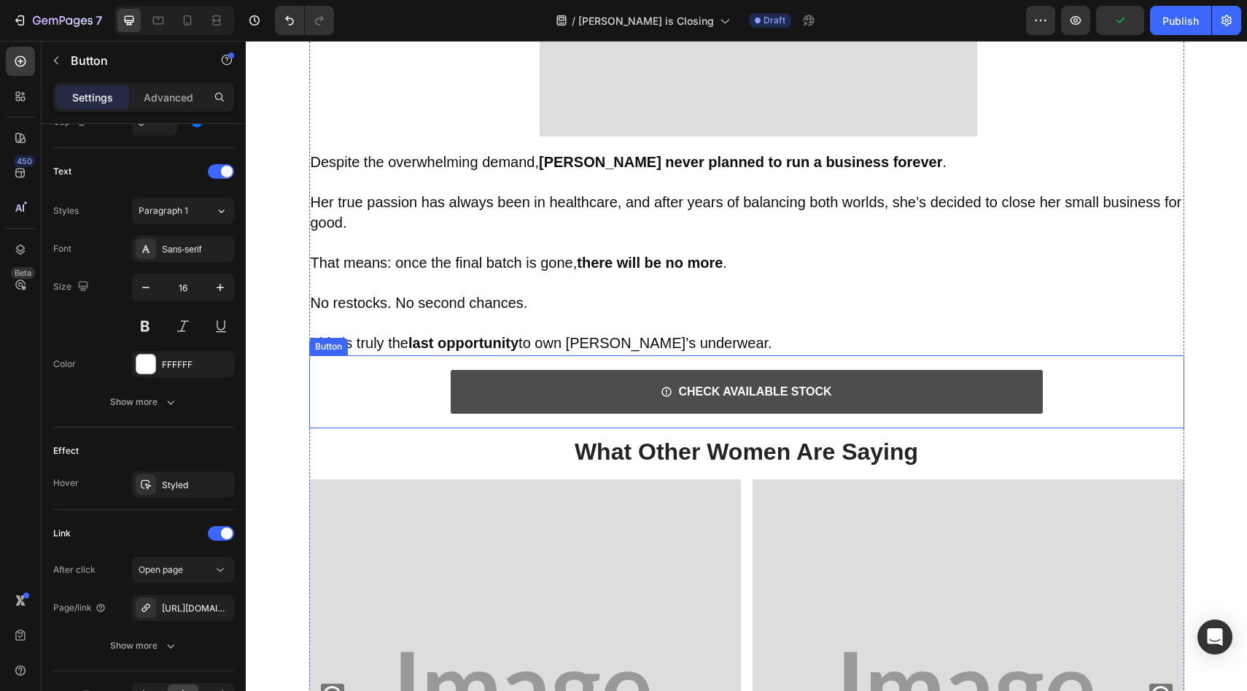
click at [516, 397] on link "CHECK AVAILABLE STOCK" at bounding box center [747, 392] width 592 height 44
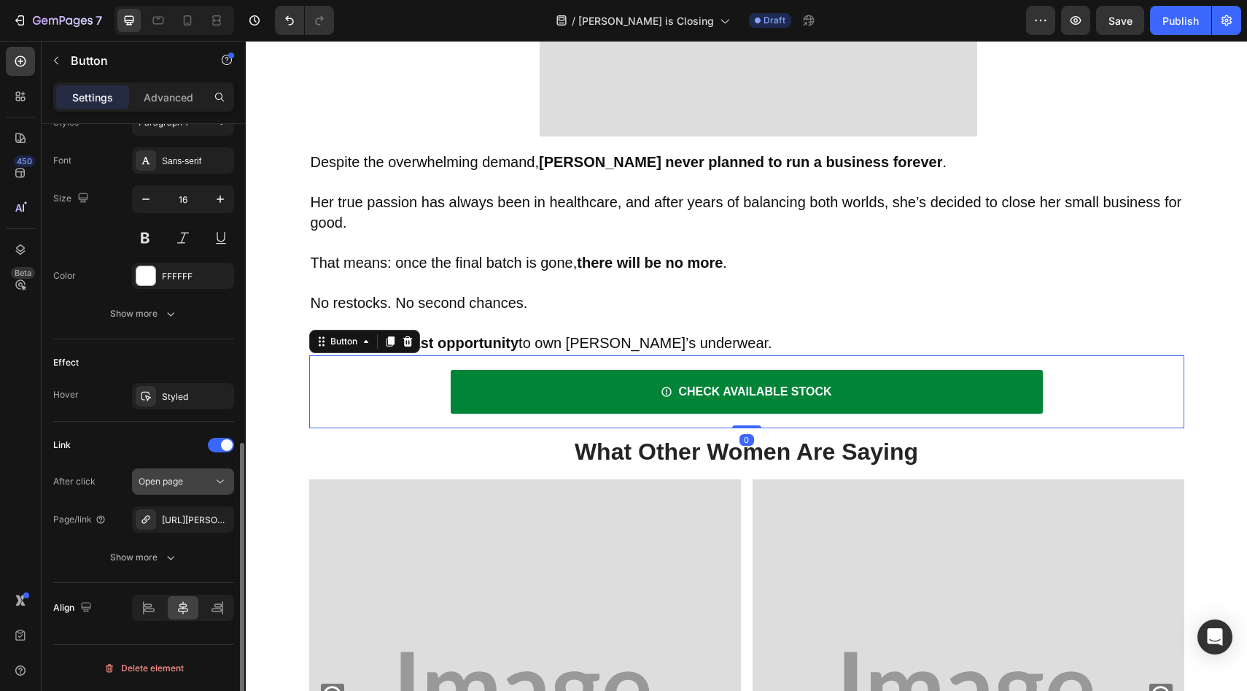
click at [0, 0] on icon "button" at bounding box center [0, 0] width 0 height 0
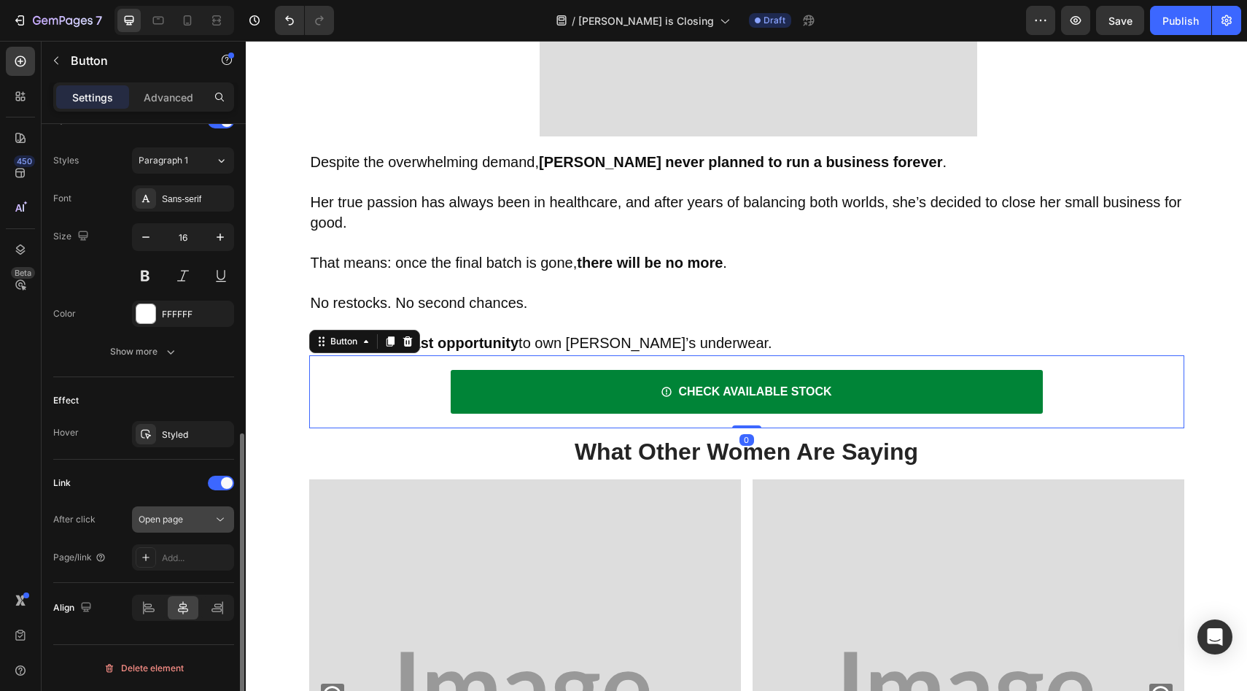
scroll to position [629, 0]
click at [187, 552] on div "Add..." at bounding box center [196, 557] width 69 height 13
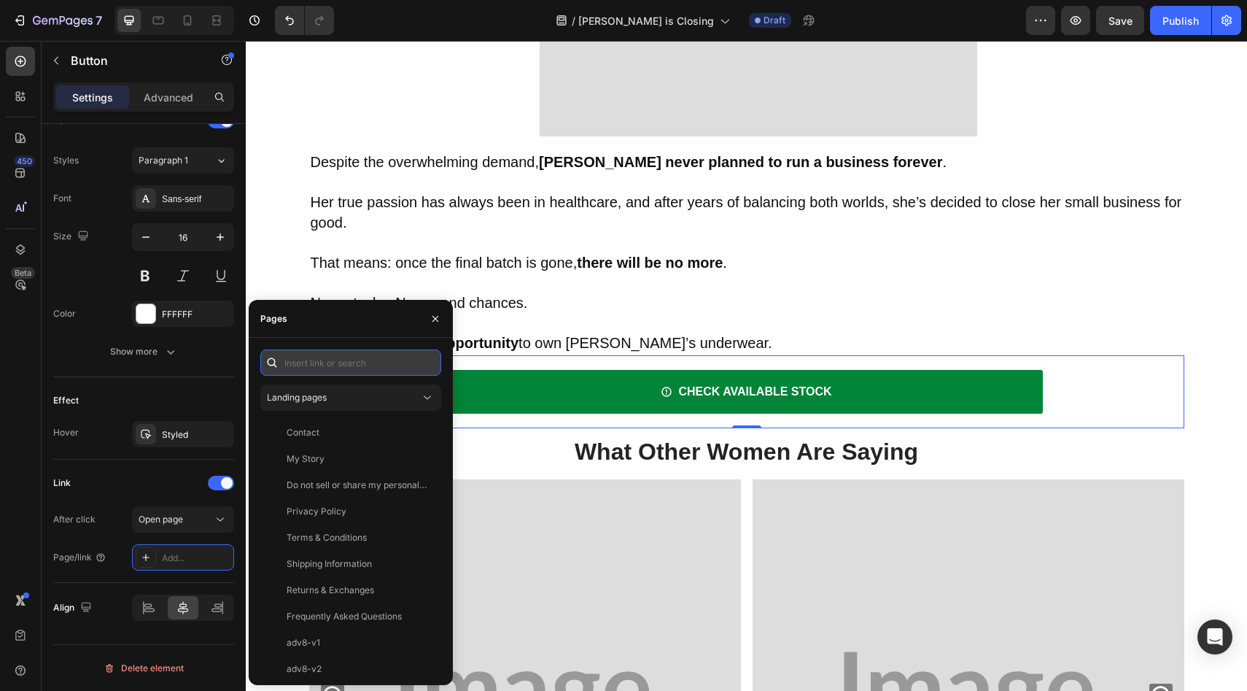
click at [319, 373] on input "text" at bounding box center [350, 362] width 181 height 26
paste input "[URL][DOMAIN_NAME]"
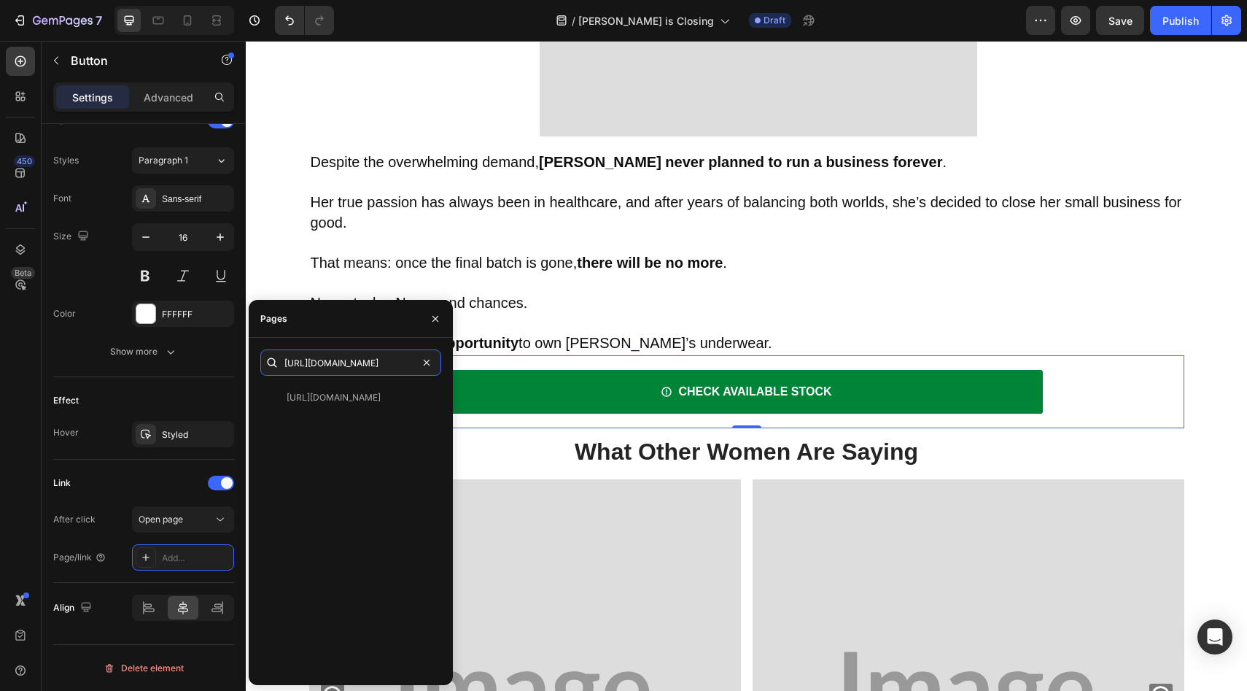
type input "[URL][DOMAIN_NAME]"
click at [324, 395] on div "[URL][DOMAIN_NAME]" at bounding box center [334, 397] width 94 height 13
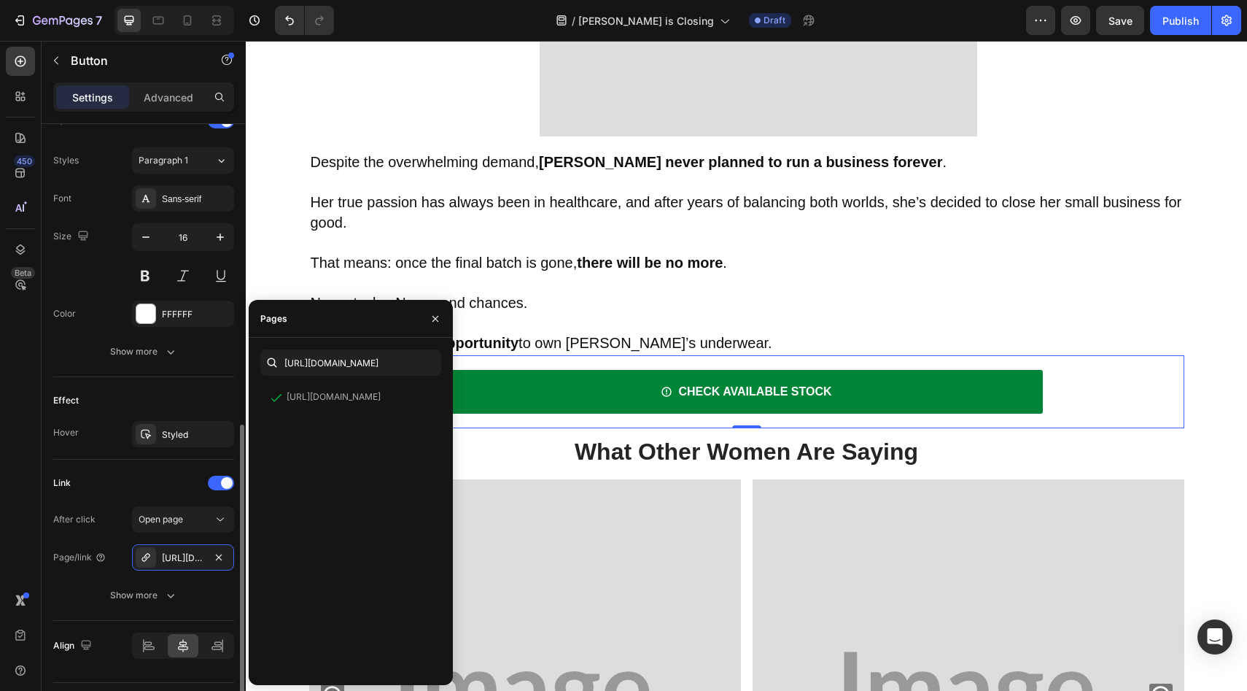
click at [198, 397] on div "Effect" at bounding box center [143, 400] width 181 height 23
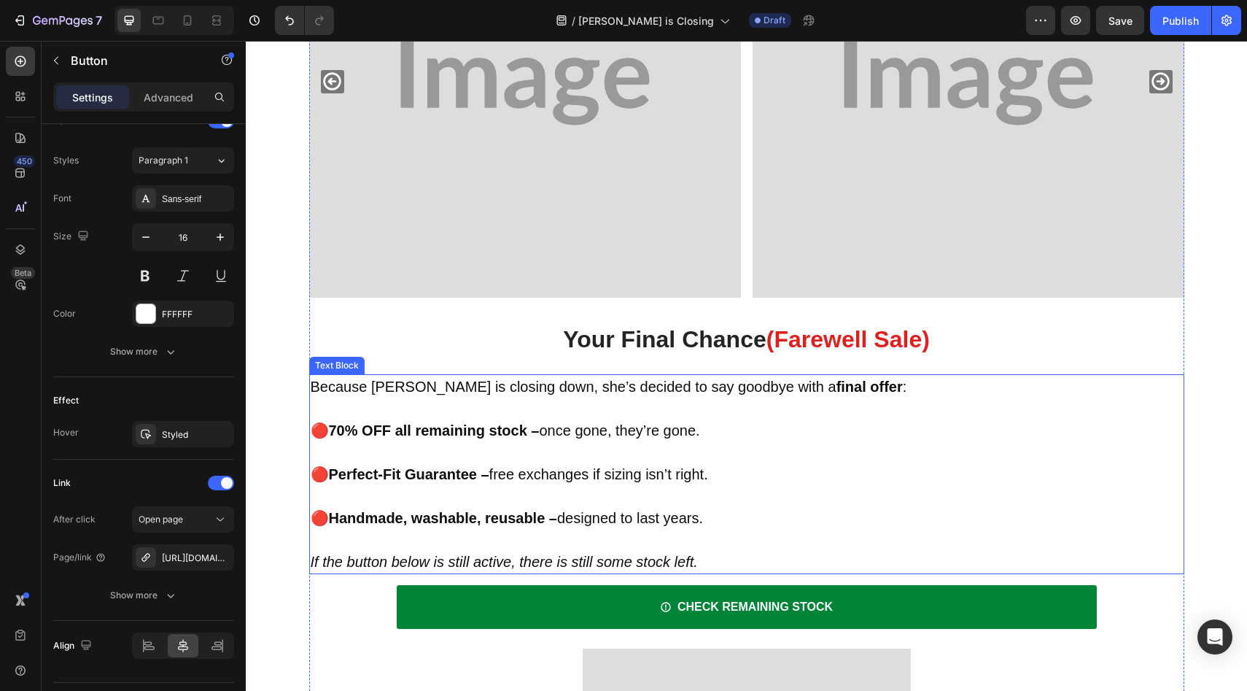
scroll to position [5671, 0]
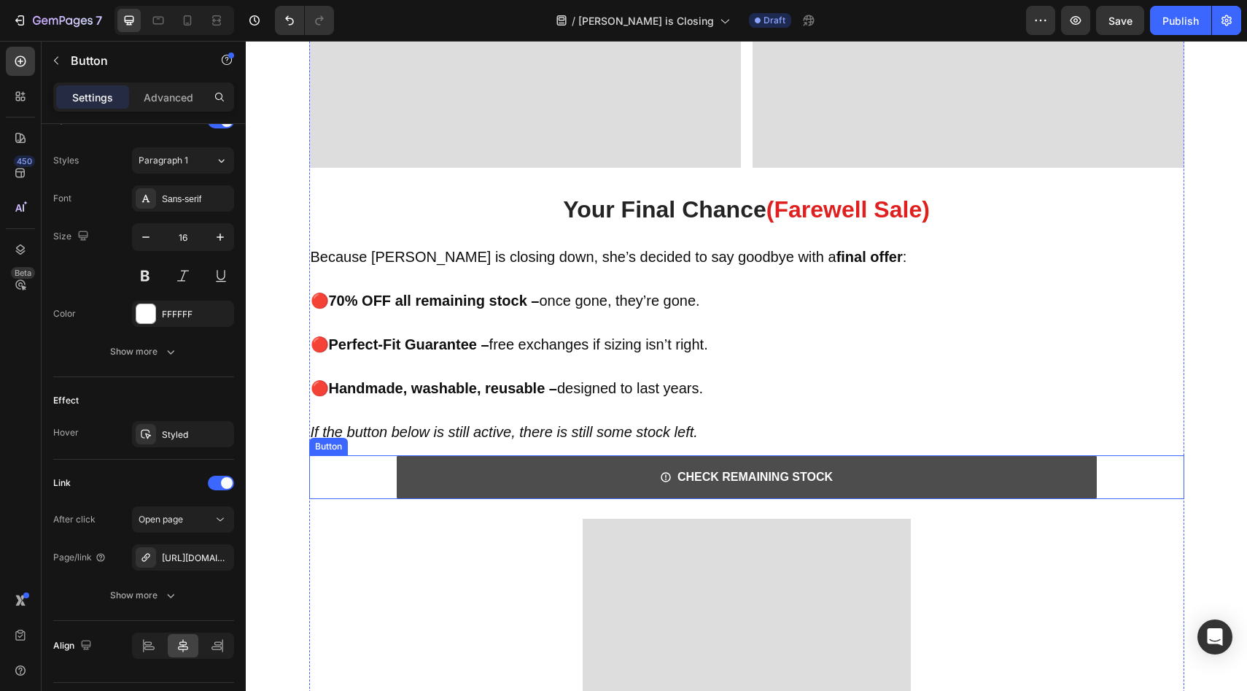
click at [465, 478] on link "CHECK REMAINING STOCK" at bounding box center [747, 477] width 700 height 44
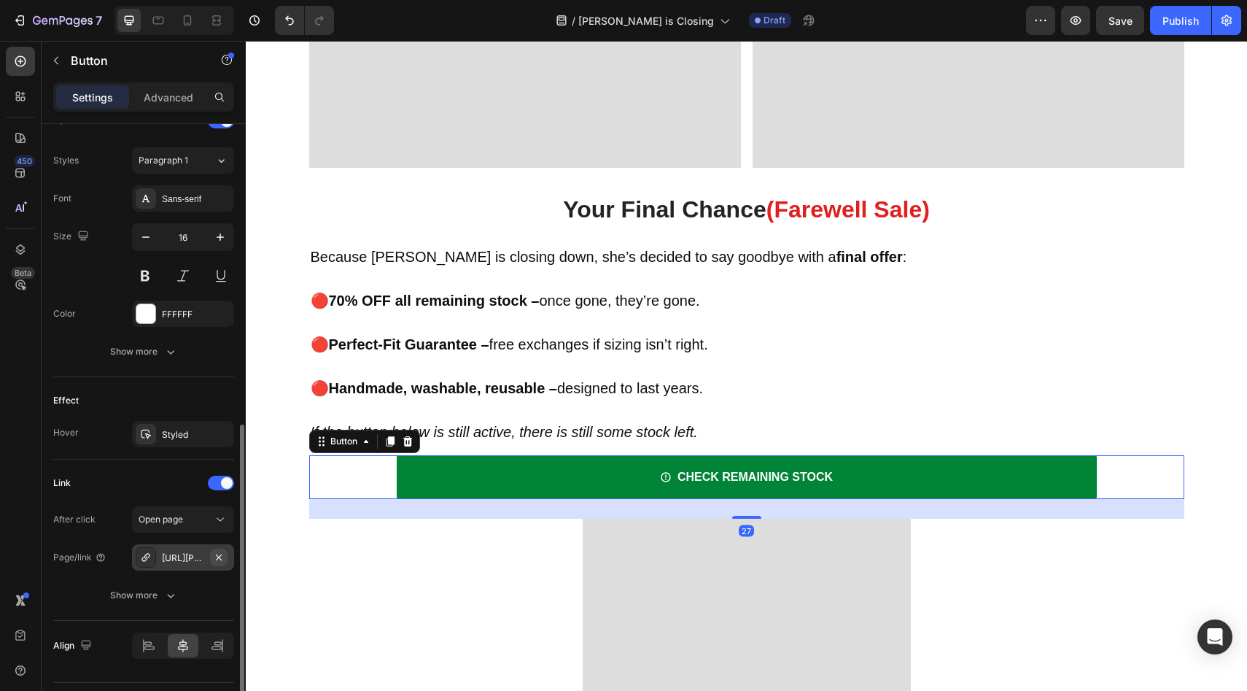
click at [220, 563] on button "button" at bounding box center [219, 557] width 18 height 18
click at [214, 564] on div "Add..." at bounding box center [183, 557] width 102 height 26
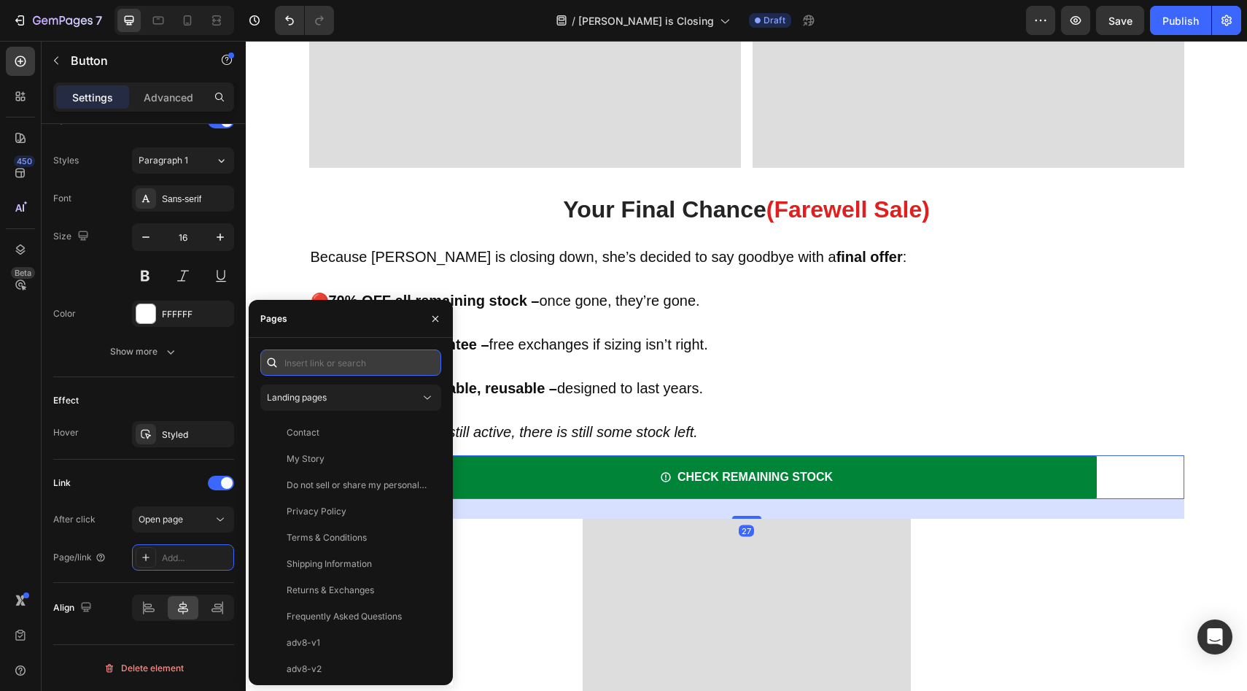
click at [348, 372] on input "text" at bounding box center [350, 362] width 181 height 26
paste input "[URL][DOMAIN_NAME]"
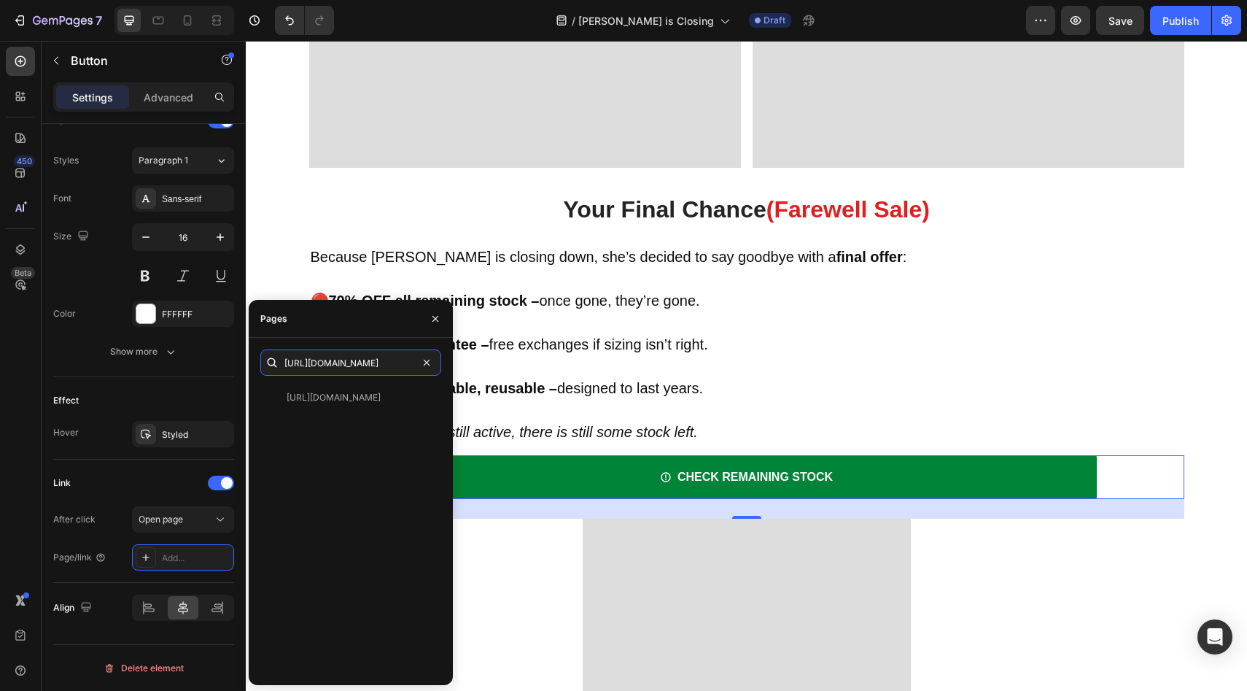
type input "[URL][DOMAIN_NAME]"
click at [336, 395] on div "[URL][DOMAIN_NAME]" at bounding box center [334, 397] width 94 height 13
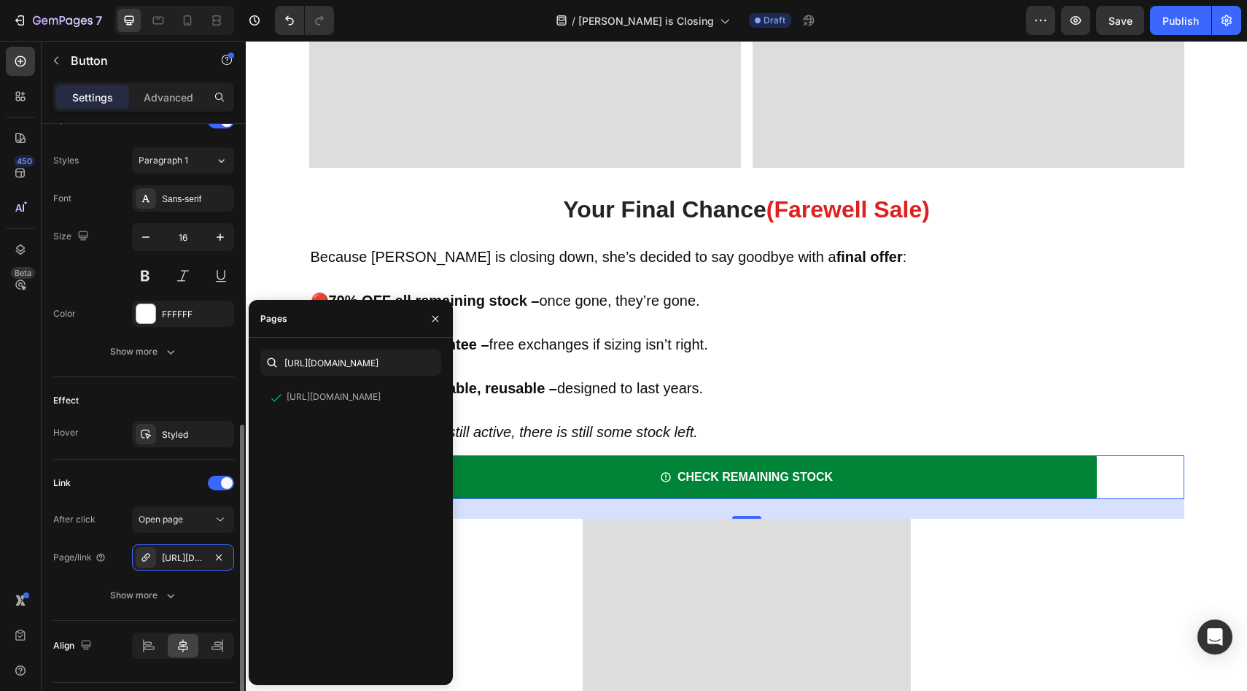
click at [190, 381] on div "Effect Hover Styled" at bounding box center [143, 418] width 181 height 82
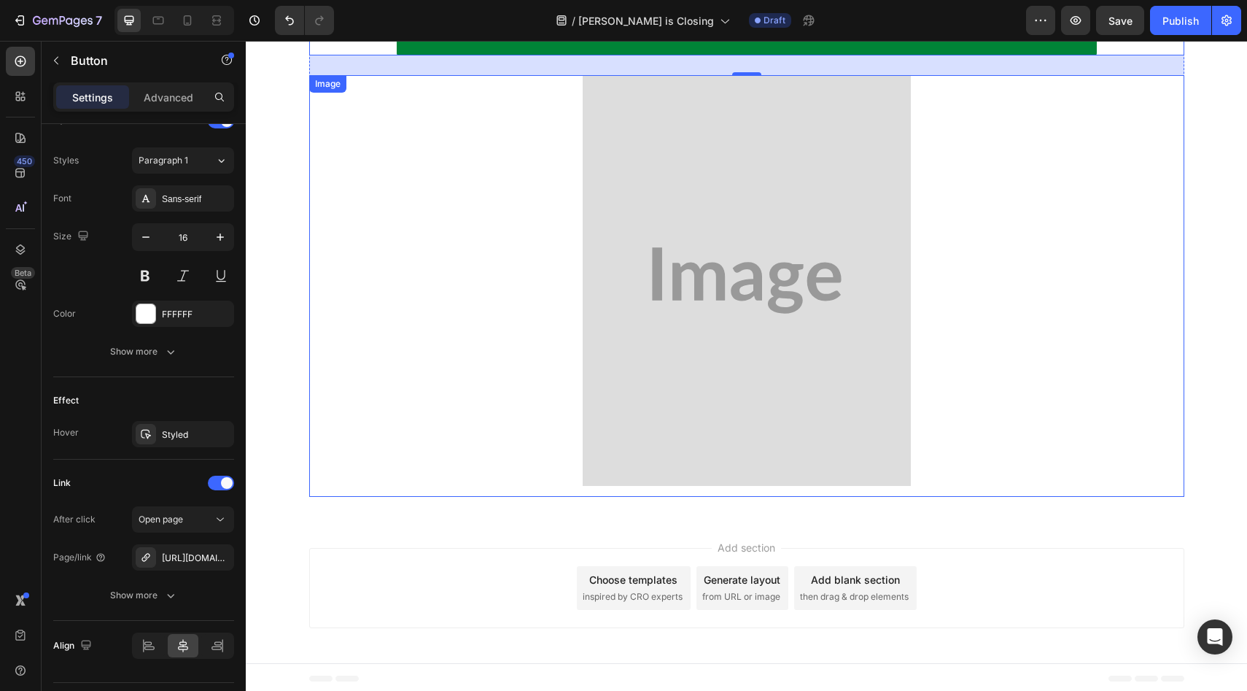
scroll to position [6118, 0]
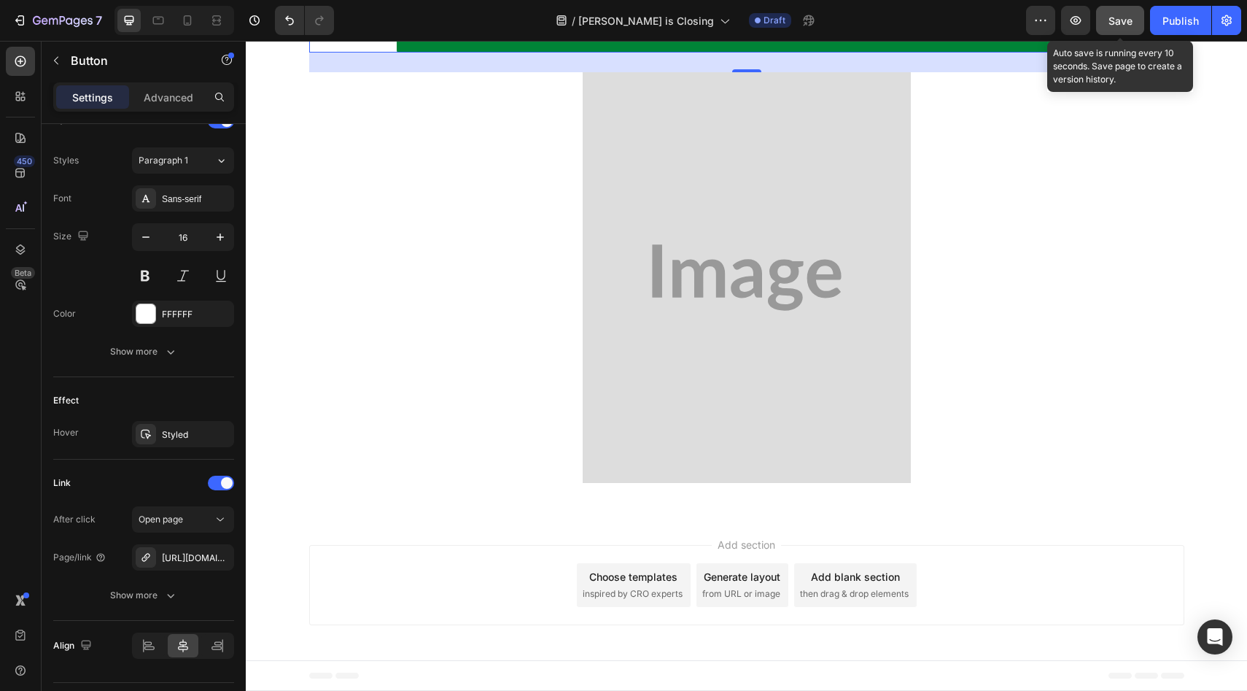
click at [1119, 13] on div "Save" at bounding box center [1120, 20] width 24 height 15
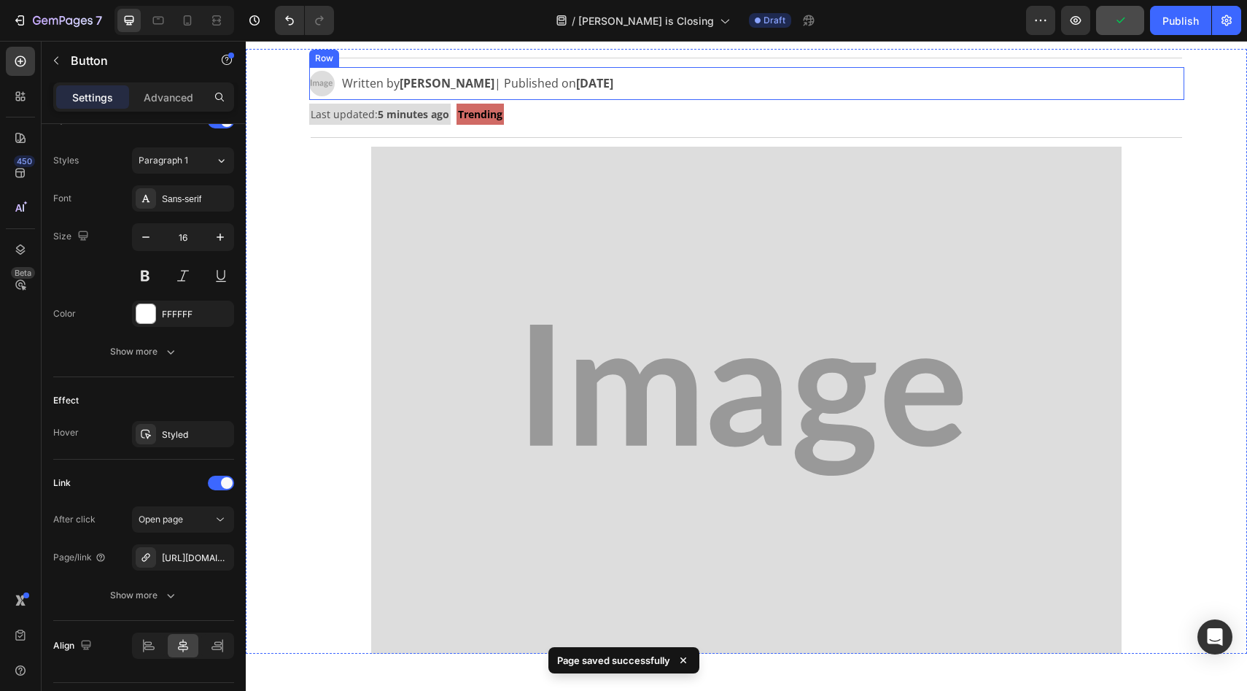
scroll to position [0, 0]
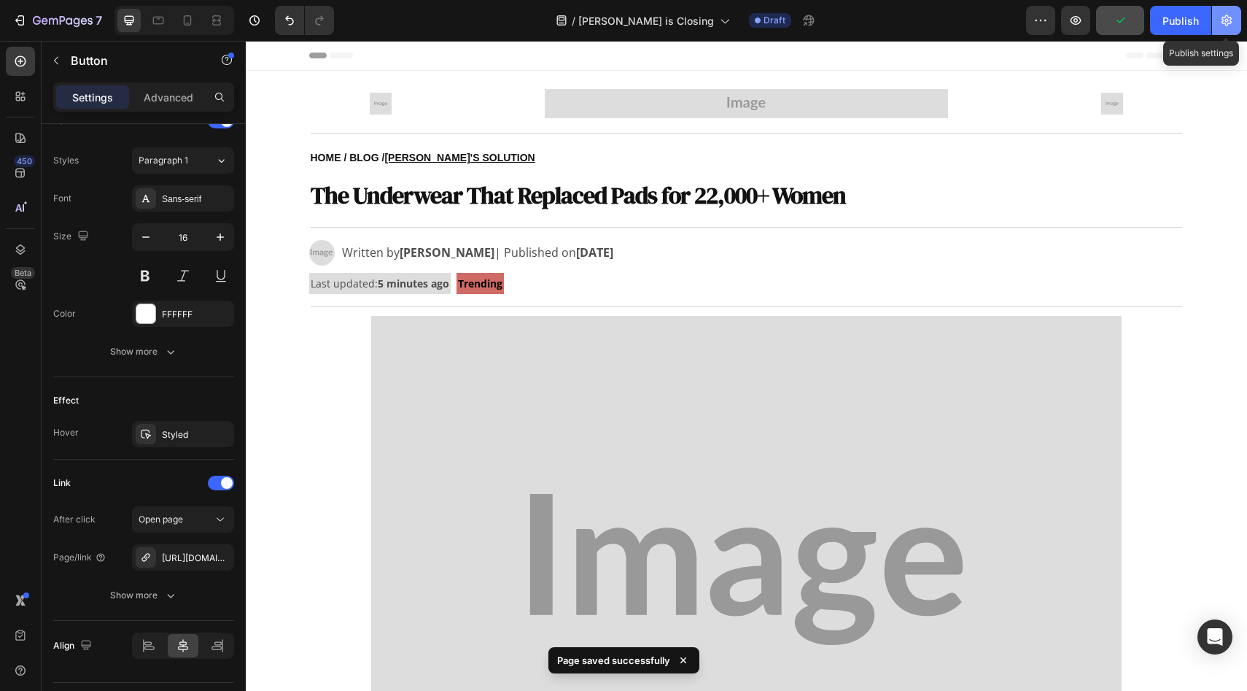
click at [1219, 22] on icon "button" at bounding box center [1226, 20] width 15 height 15
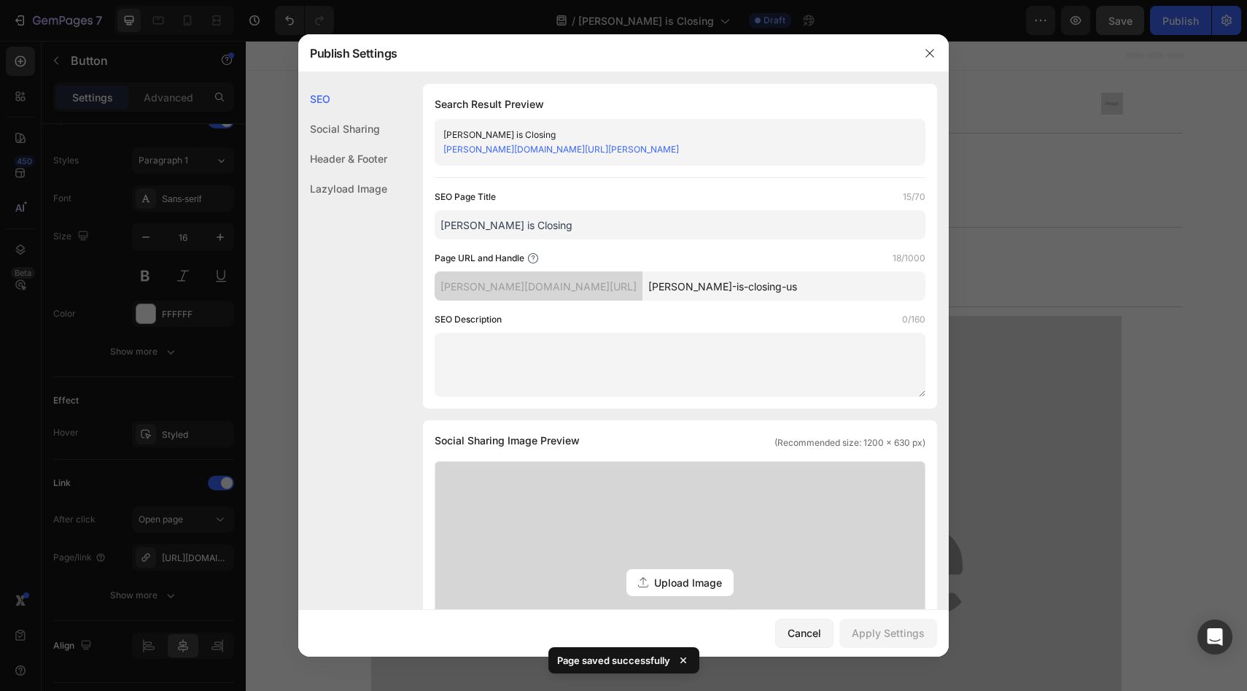
click at [545, 228] on input "[PERSON_NAME] is Closing" at bounding box center [680, 224] width 491 height 29
type input "[PERSON_NAME] is Closing Aus"
click at [684, 286] on input "[PERSON_NAME]-is-closing-us" at bounding box center [783, 285] width 283 height 29
type input "[PERSON_NAME]-is-closing-aus"
click at [911, 639] on div "Apply Settings" at bounding box center [888, 632] width 73 height 15
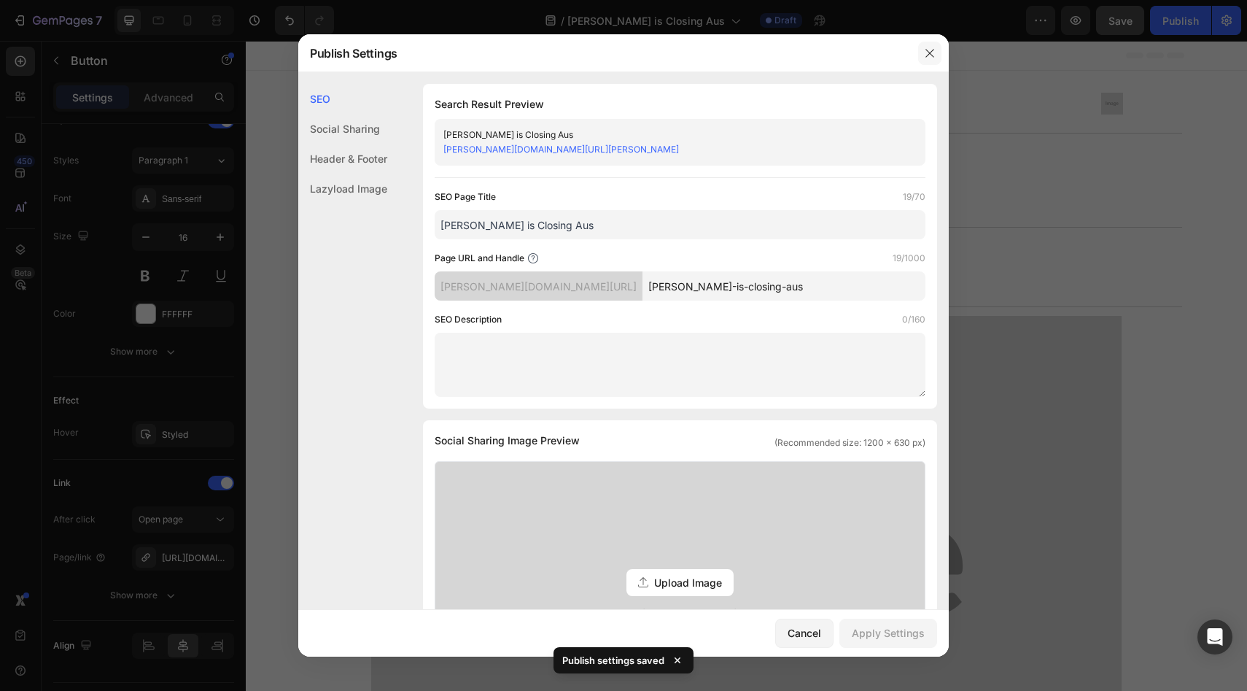
click at [927, 57] on icon "button" at bounding box center [930, 53] width 12 height 12
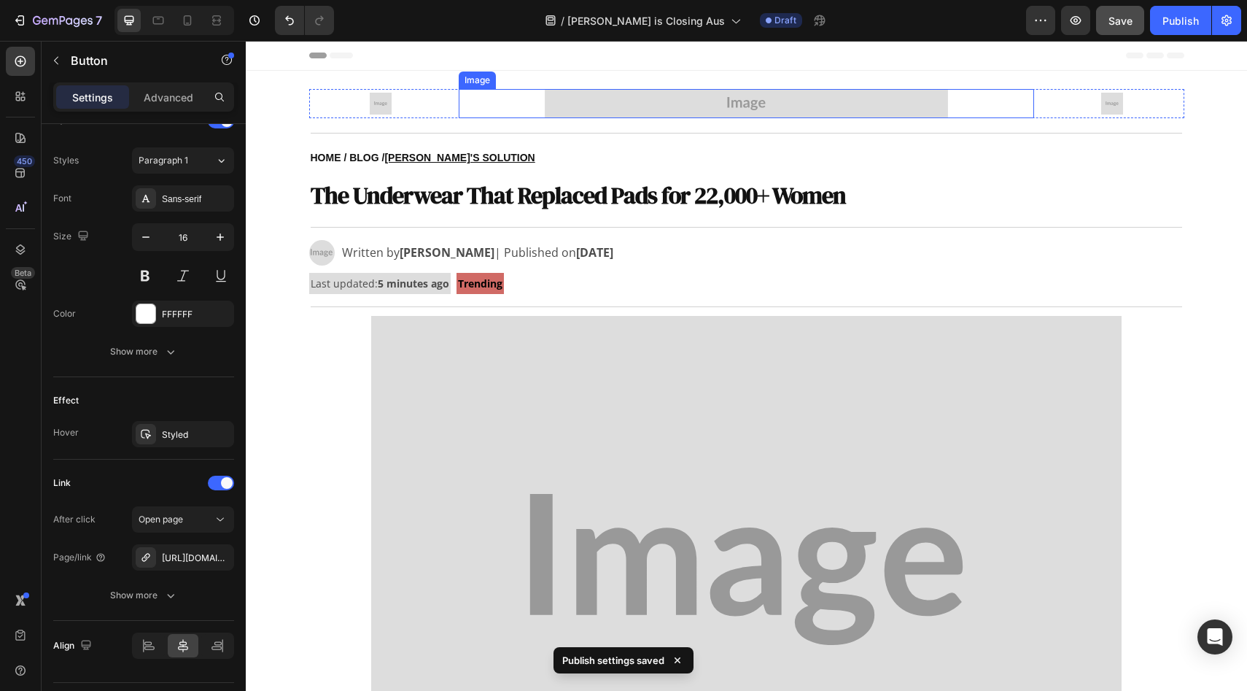
click at [613, 114] on img at bounding box center [746, 103] width 403 height 29
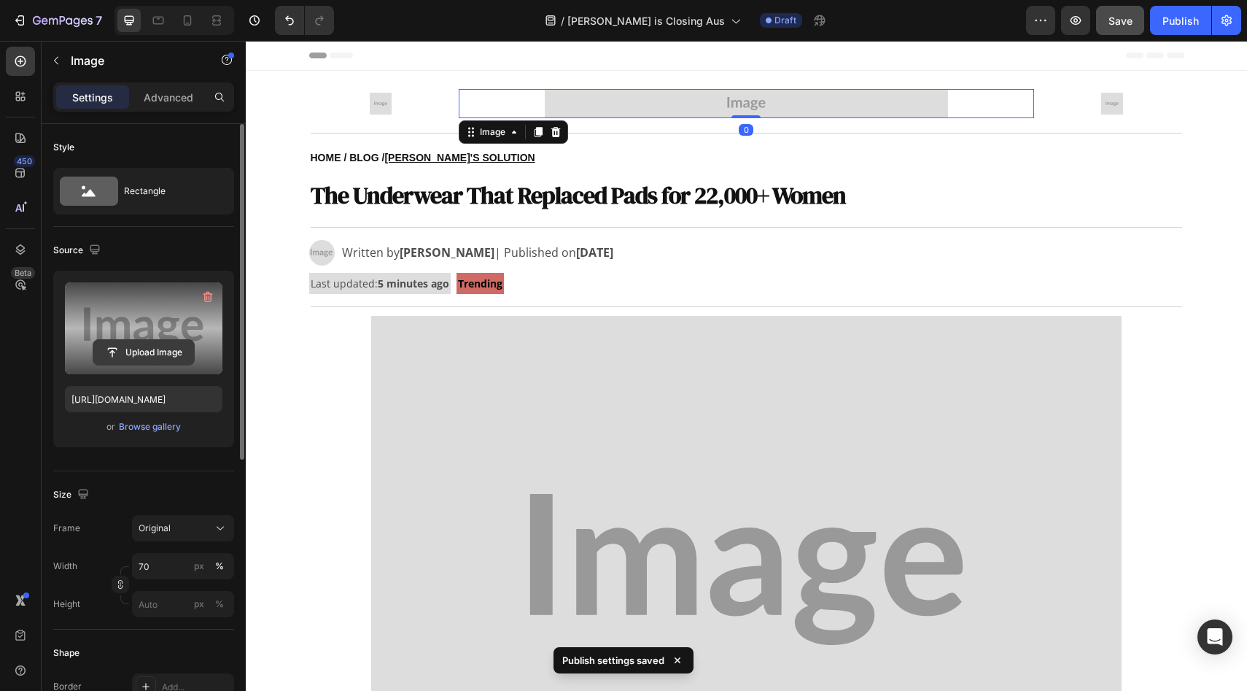
click at [123, 348] on input "file" at bounding box center [143, 352] width 101 height 25
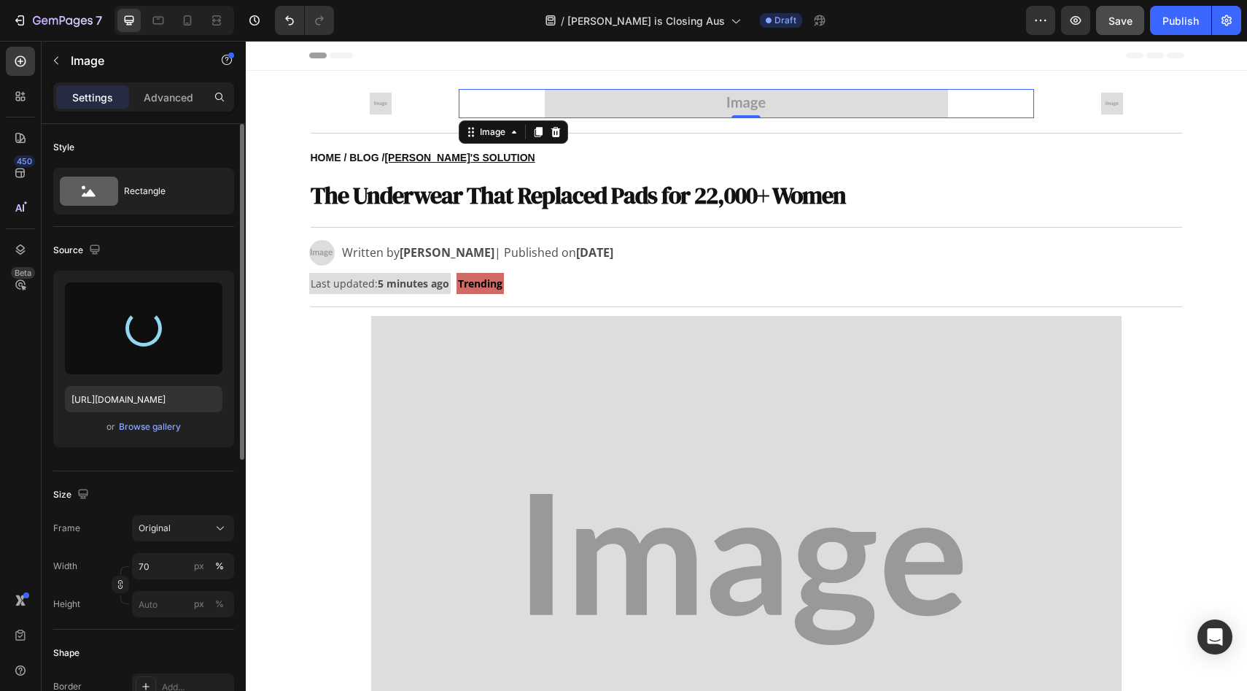
type input "[URL][DOMAIN_NAME]"
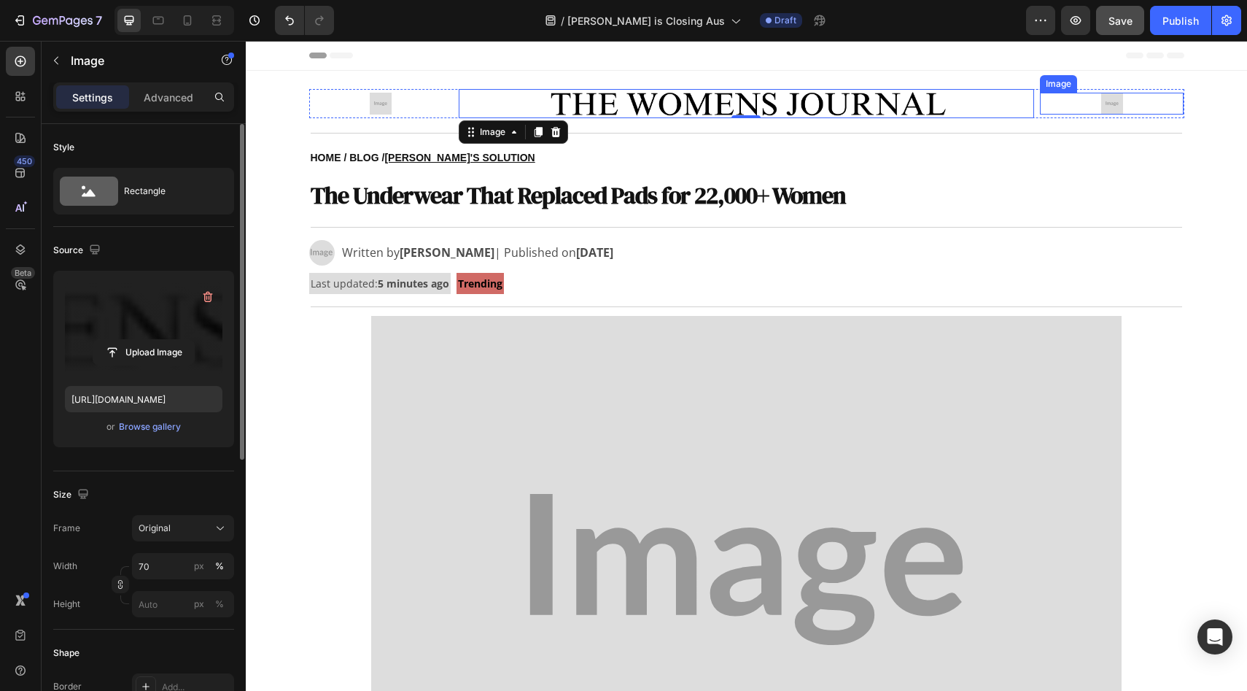
click at [1105, 104] on img at bounding box center [1112, 104] width 22 height 22
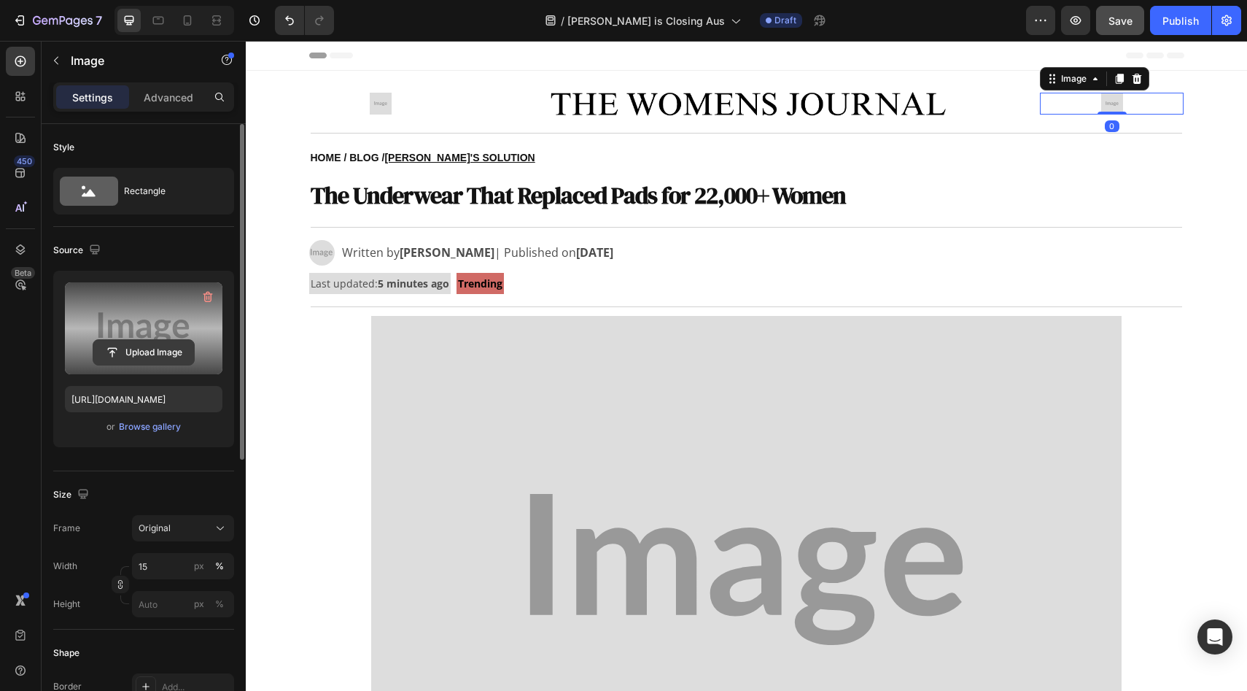
click at [160, 353] on input "file" at bounding box center [143, 352] width 101 height 25
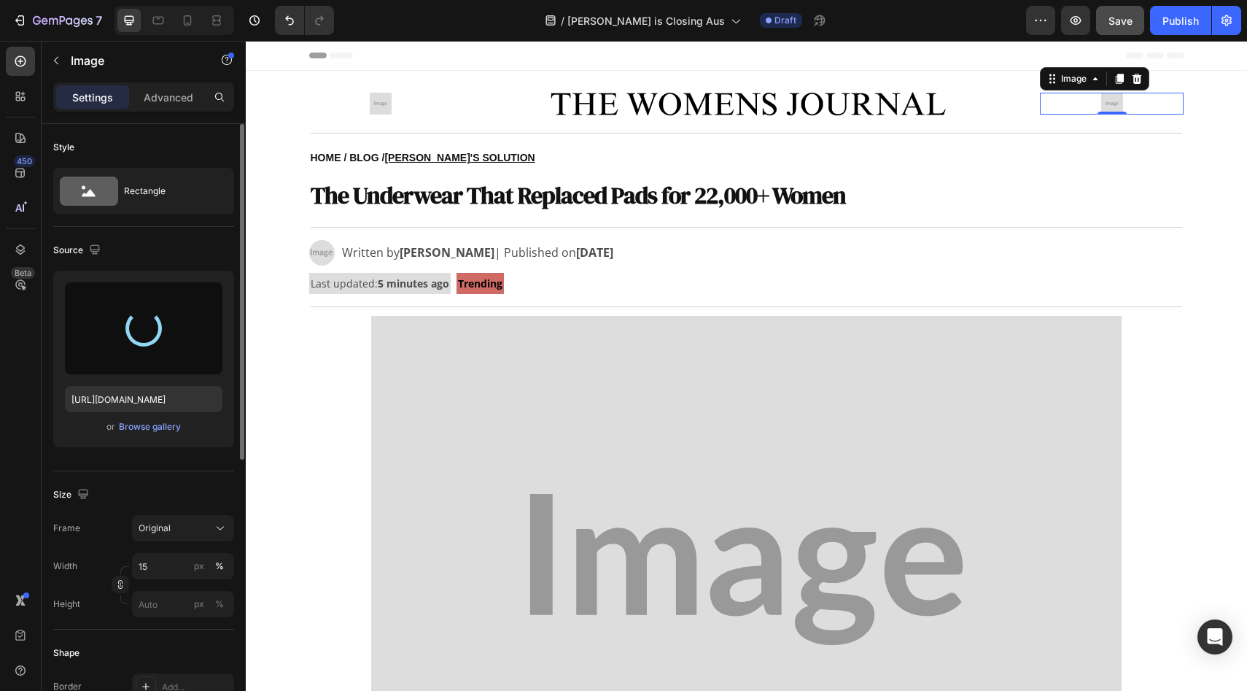
type input "[URL][DOMAIN_NAME]"
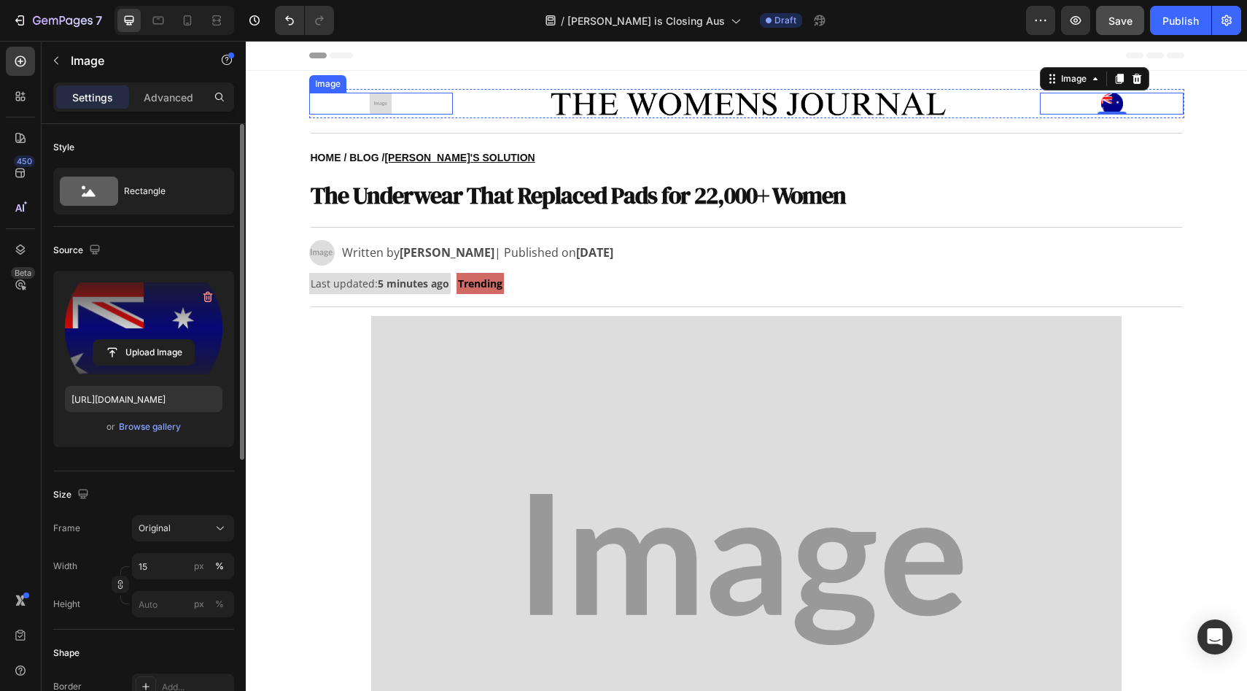
click at [373, 104] on img at bounding box center [381, 104] width 22 height 22
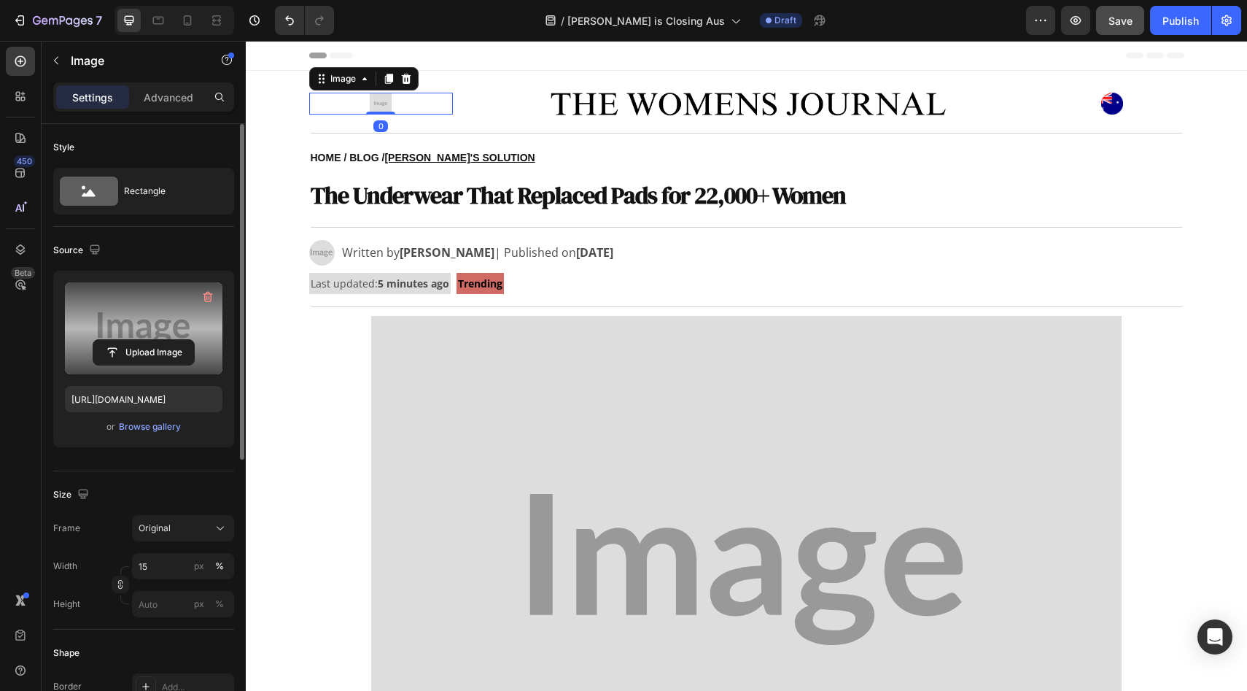
click at [163, 332] on label at bounding box center [144, 328] width 158 height 92
click at [163, 340] on input "file" at bounding box center [143, 352] width 101 height 25
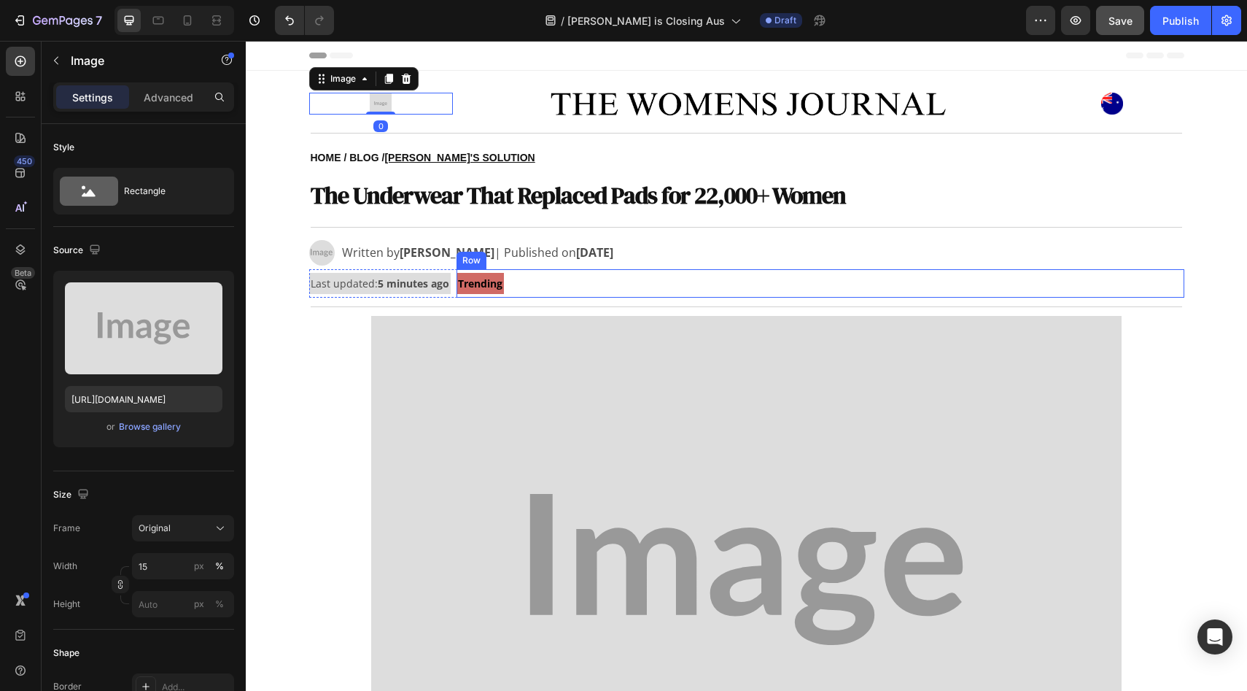
type input "[URL][DOMAIN_NAME]"
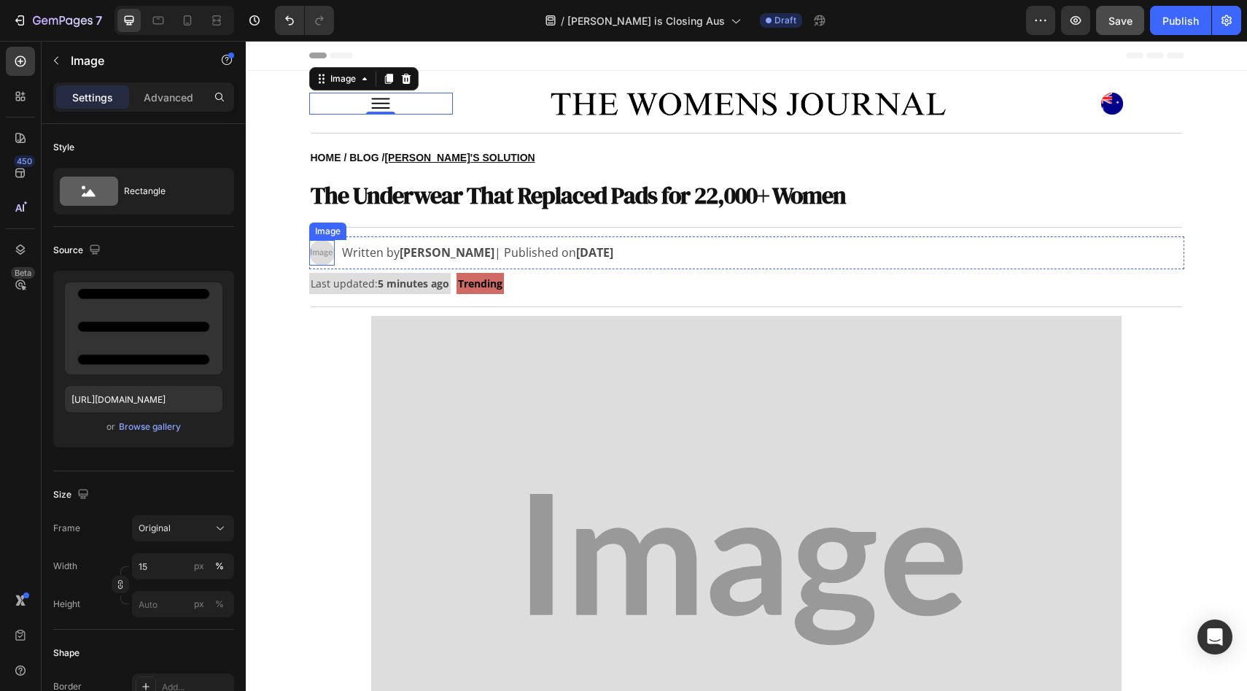
click at [314, 256] on img at bounding box center [322, 253] width 26 height 26
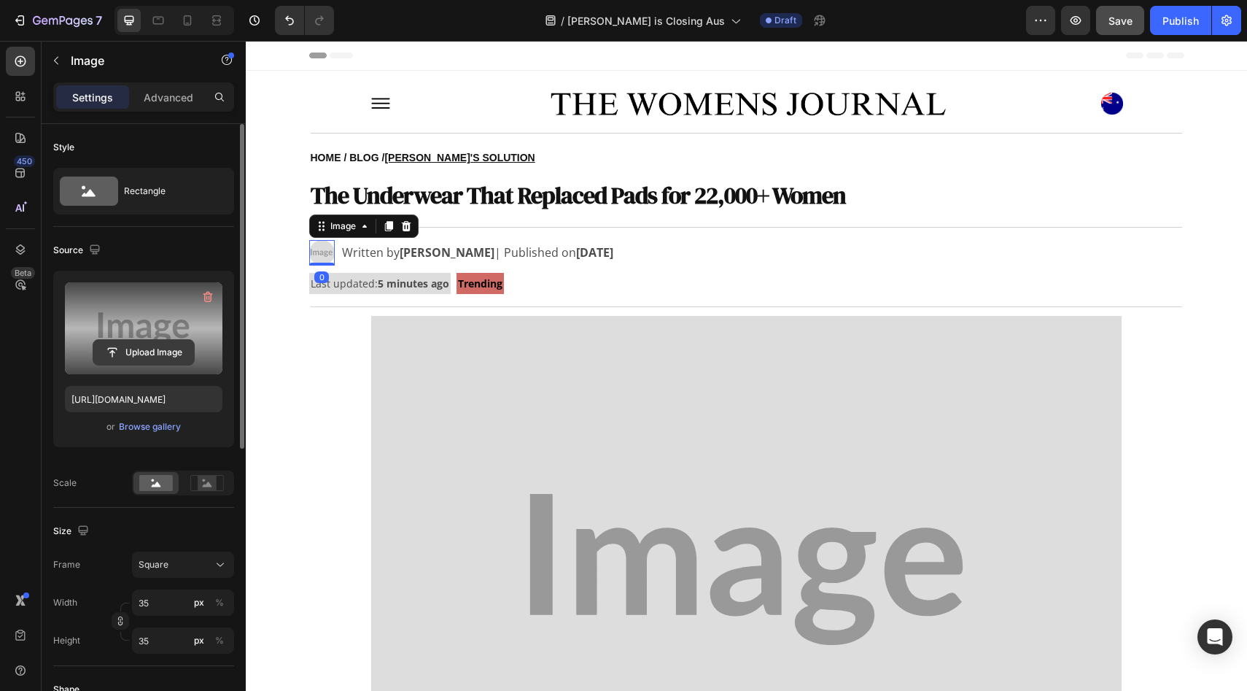
click at [121, 349] on input "file" at bounding box center [143, 352] width 101 height 25
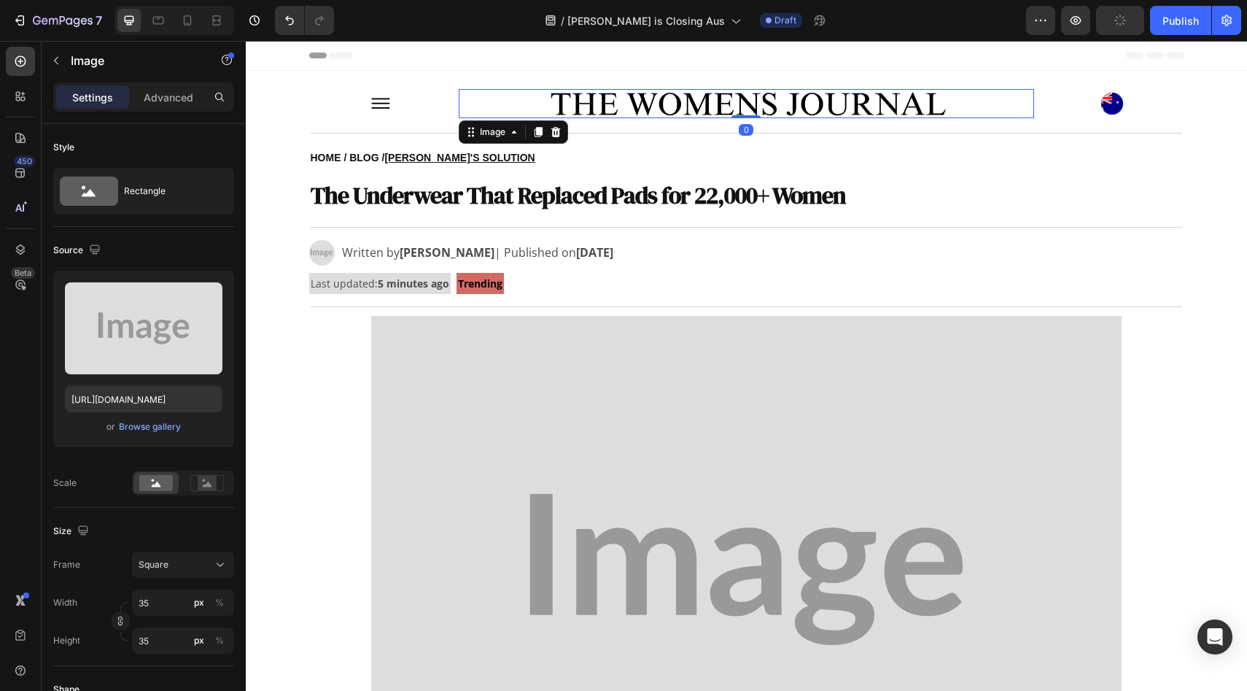
click at [669, 103] on img at bounding box center [746, 103] width 403 height 29
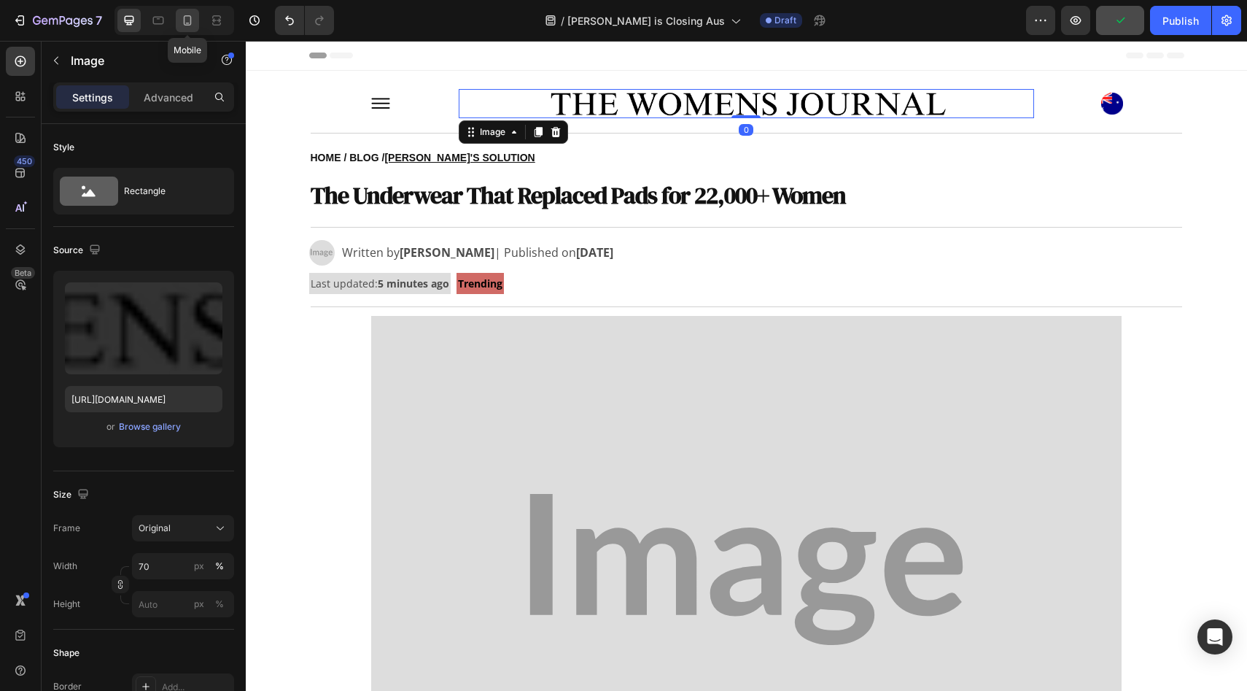
click at [180, 18] on icon at bounding box center [187, 20] width 15 height 15
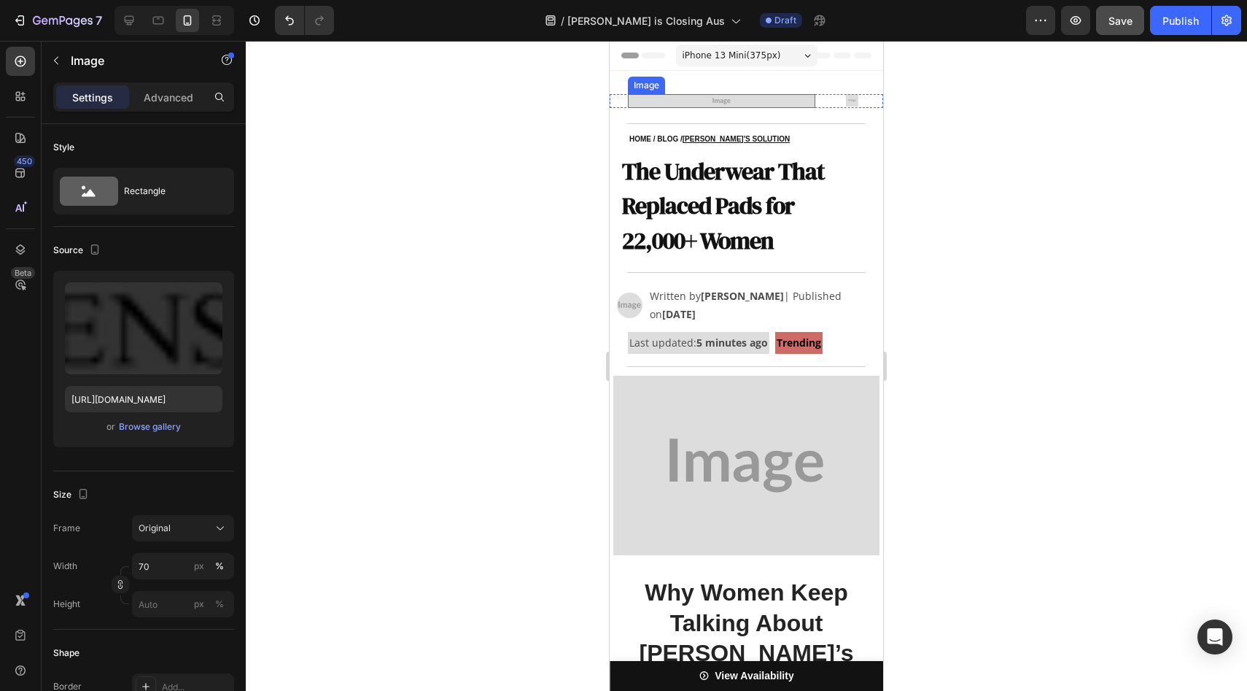
click at [670, 101] on img at bounding box center [721, 101] width 187 height 14
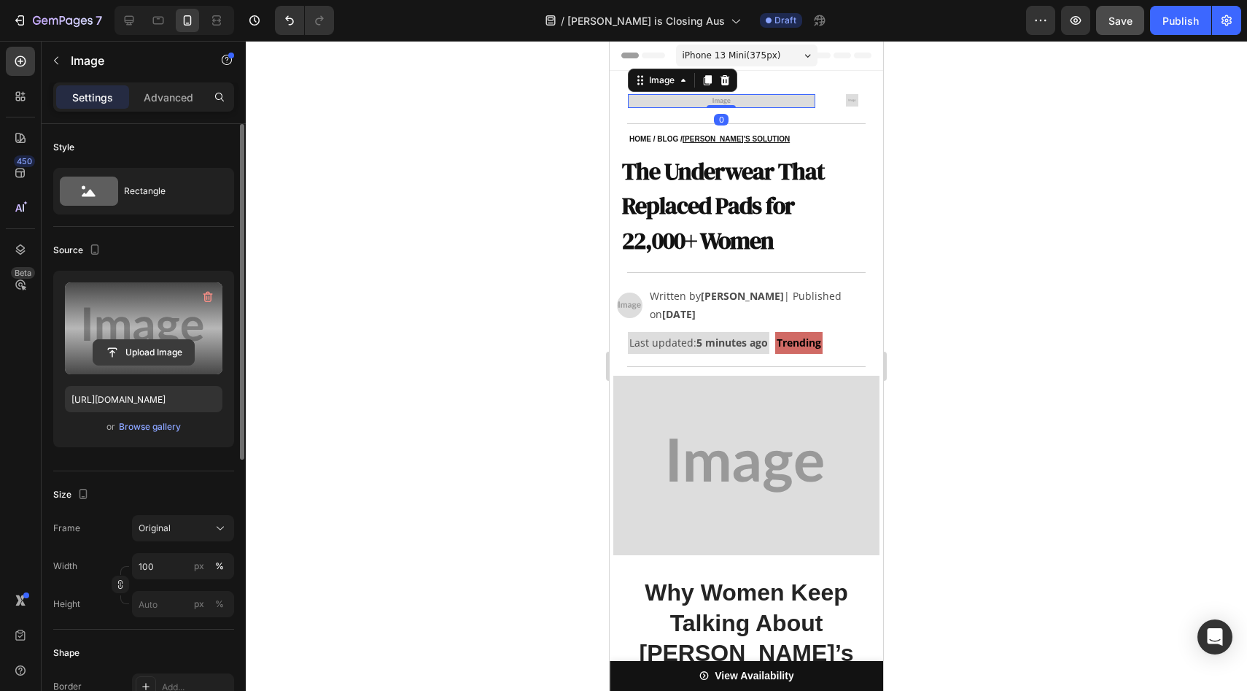
click at [170, 343] on input "file" at bounding box center [143, 352] width 101 height 25
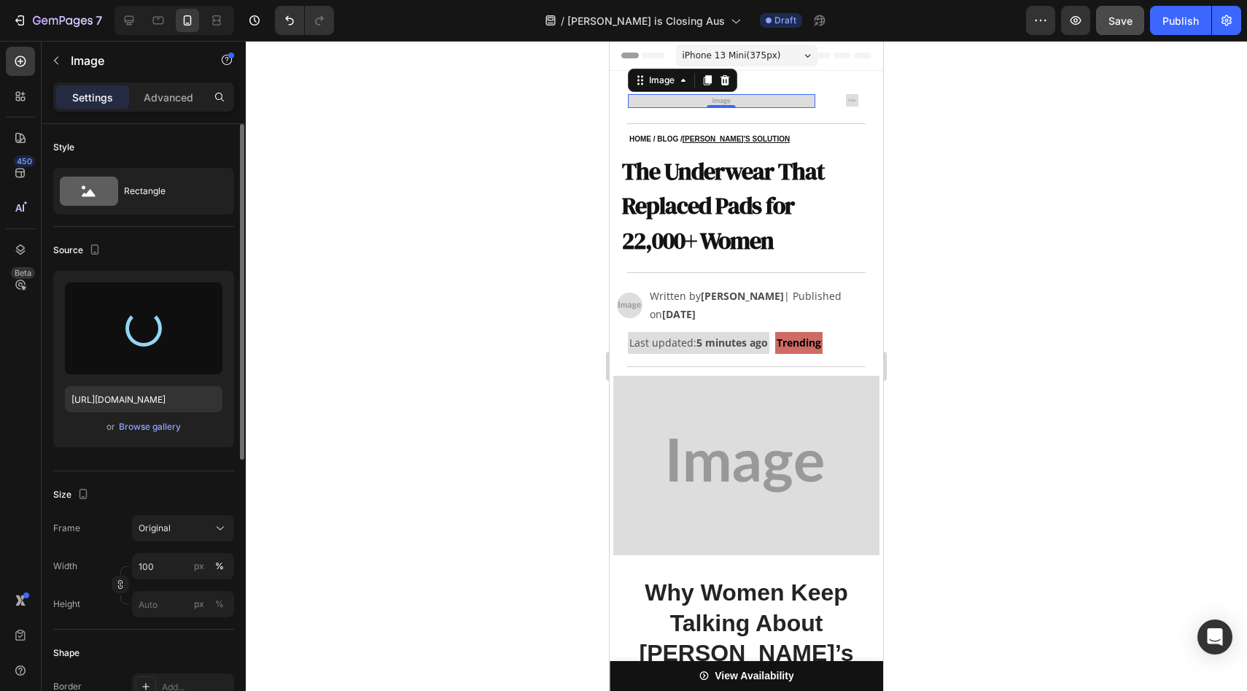
type input "[URL][DOMAIN_NAME]"
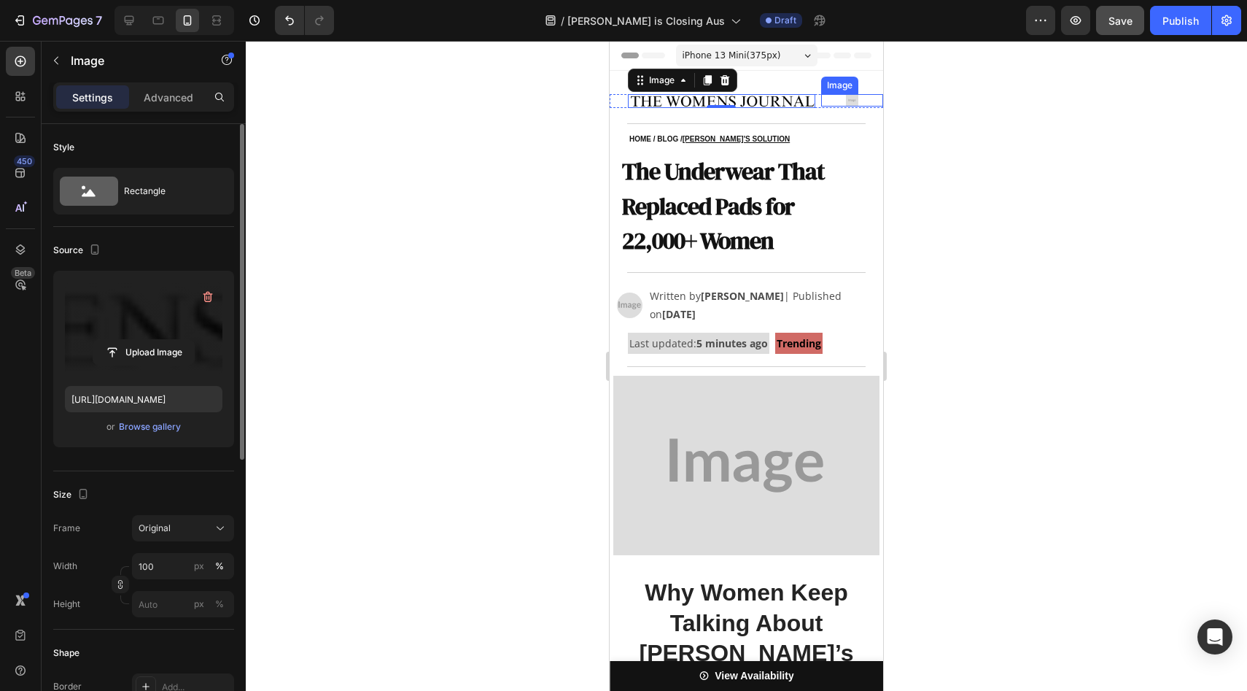
click at [846, 101] on img at bounding box center [852, 100] width 12 height 12
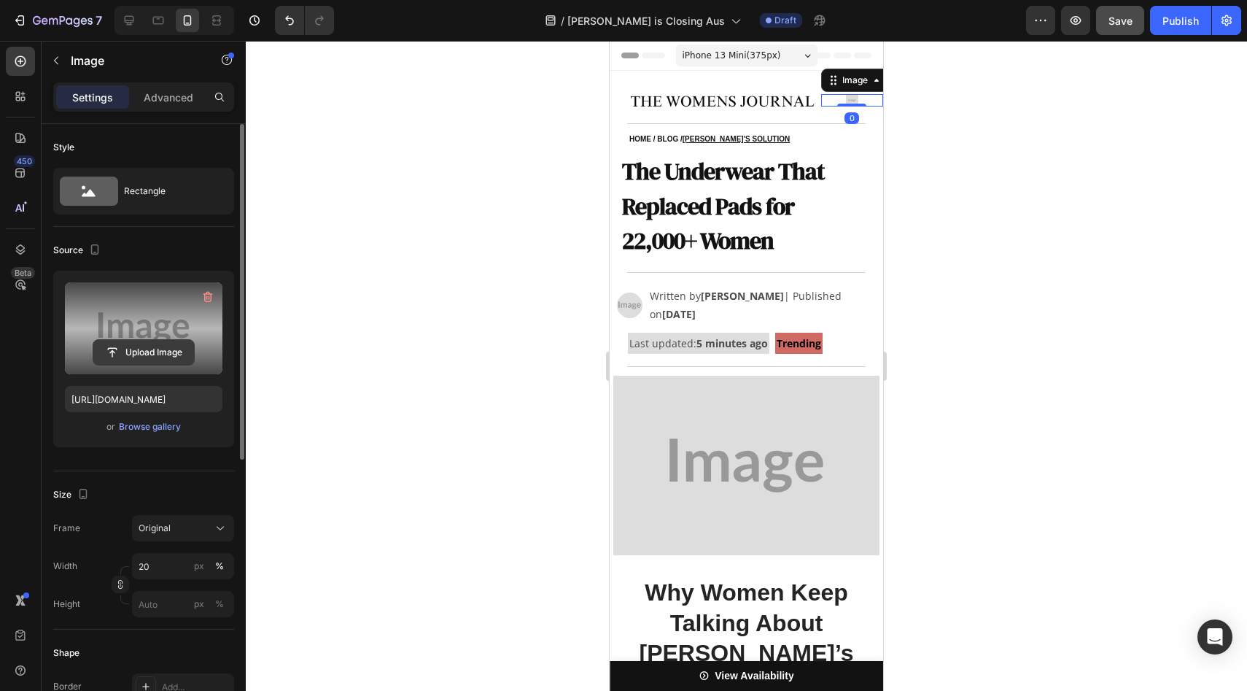
click at [141, 364] on input "file" at bounding box center [143, 352] width 101 height 25
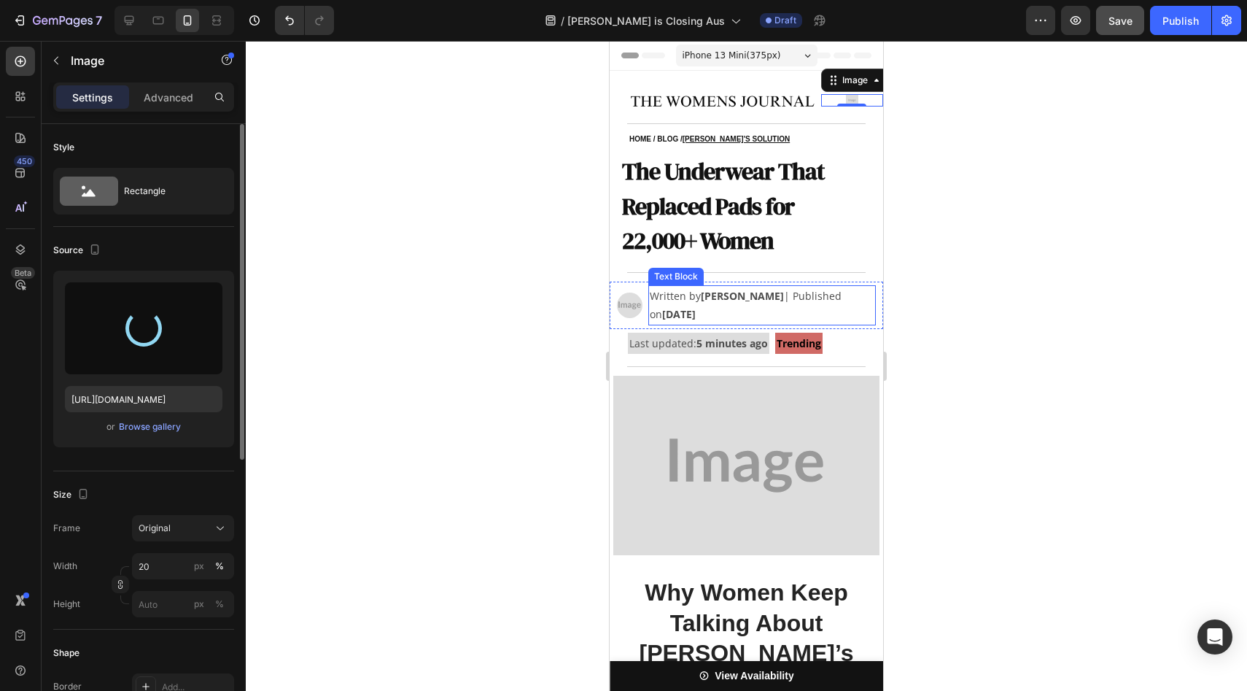
type input "[URL][DOMAIN_NAME]"
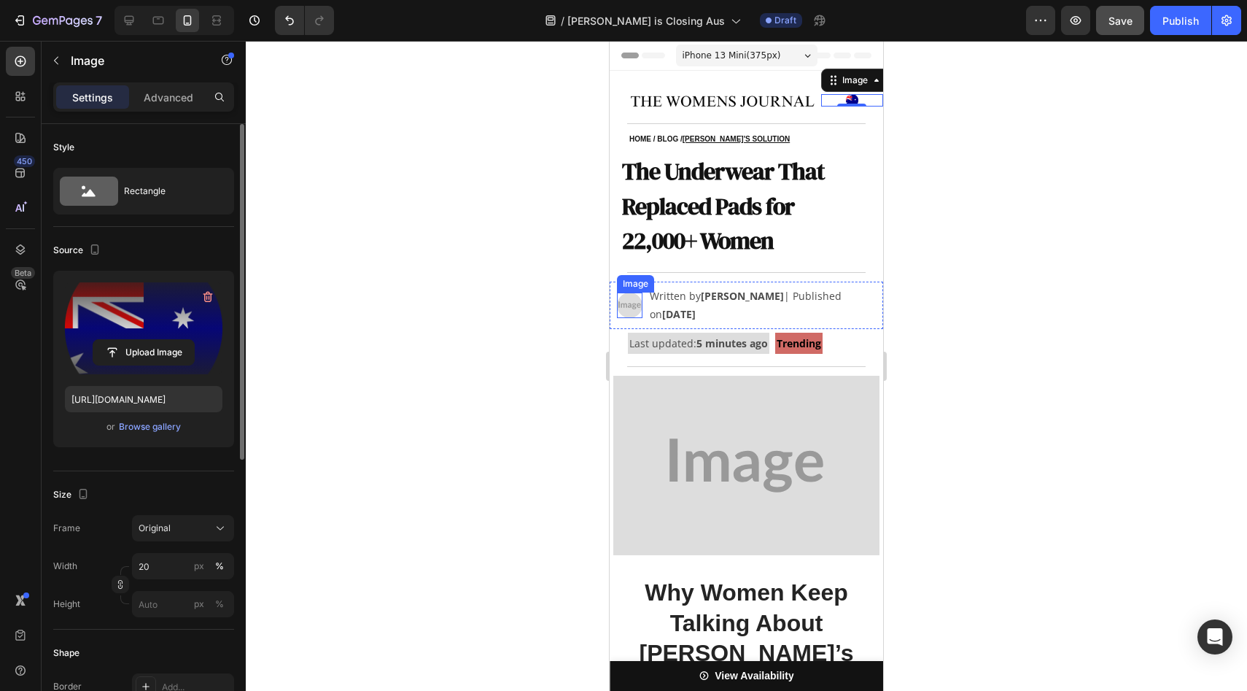
click at [634, 311] on img at bounding box center [630, 305] width 26 height 26
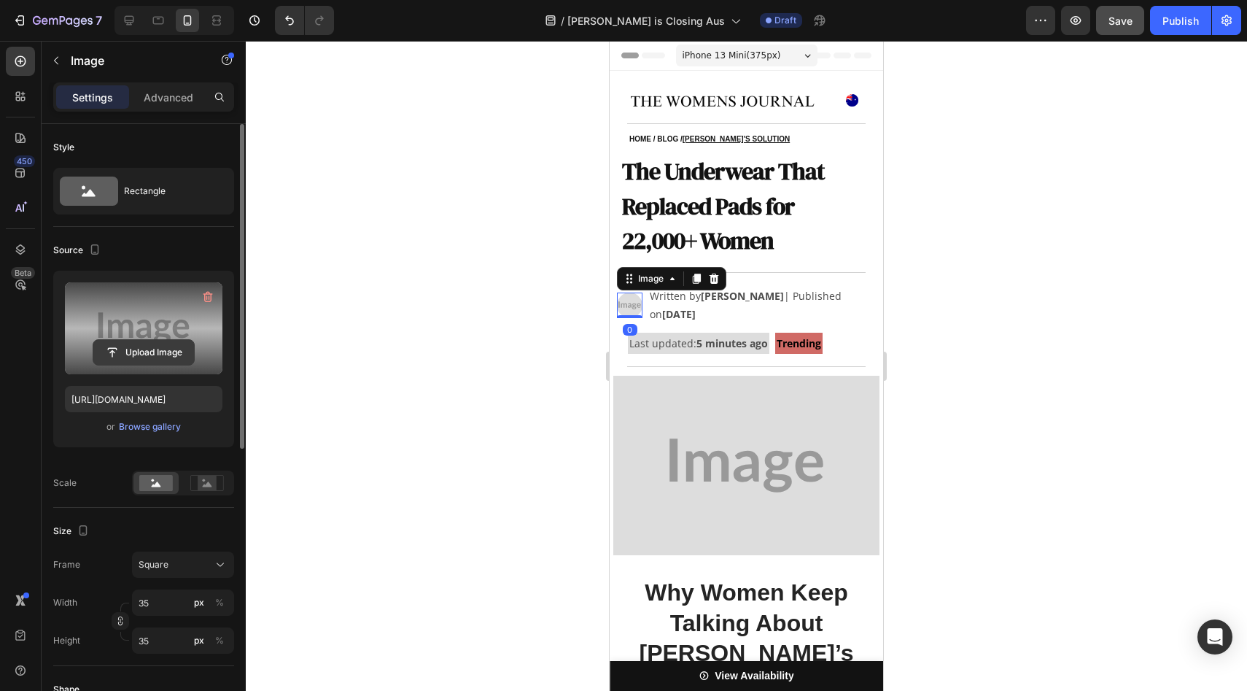
click at [122, 355] on input "file" at bounding box center [143, 352] width 101 height 25
click at [126, 350] on input "file" at bounding box center [143, 352] width 101 height 25
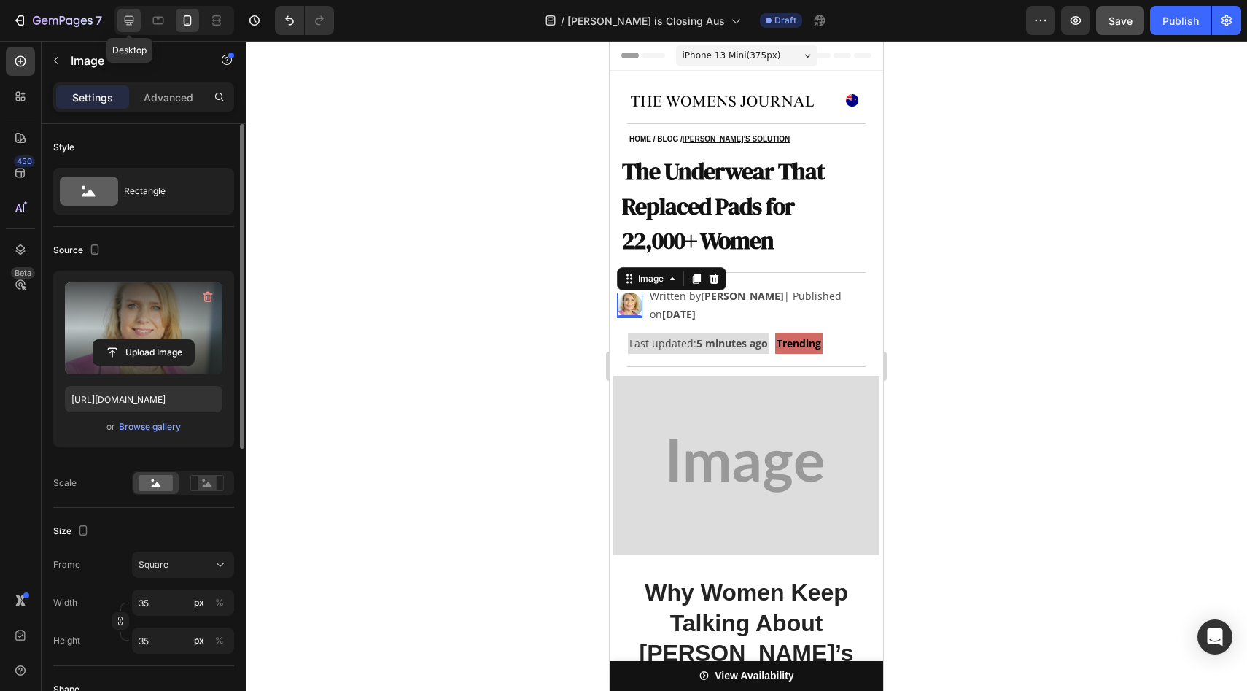
click at [126, 24] on icon at bounding box center [129, 20] width 9 height 9
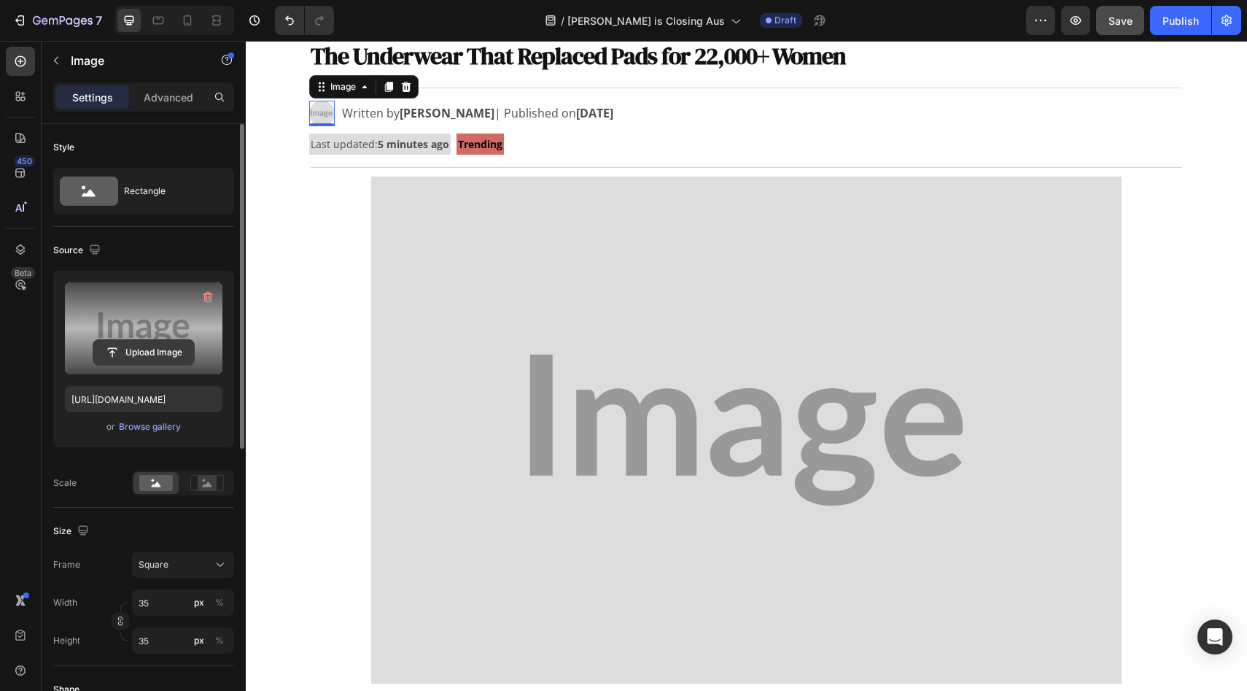
scroll to position [148, 0]
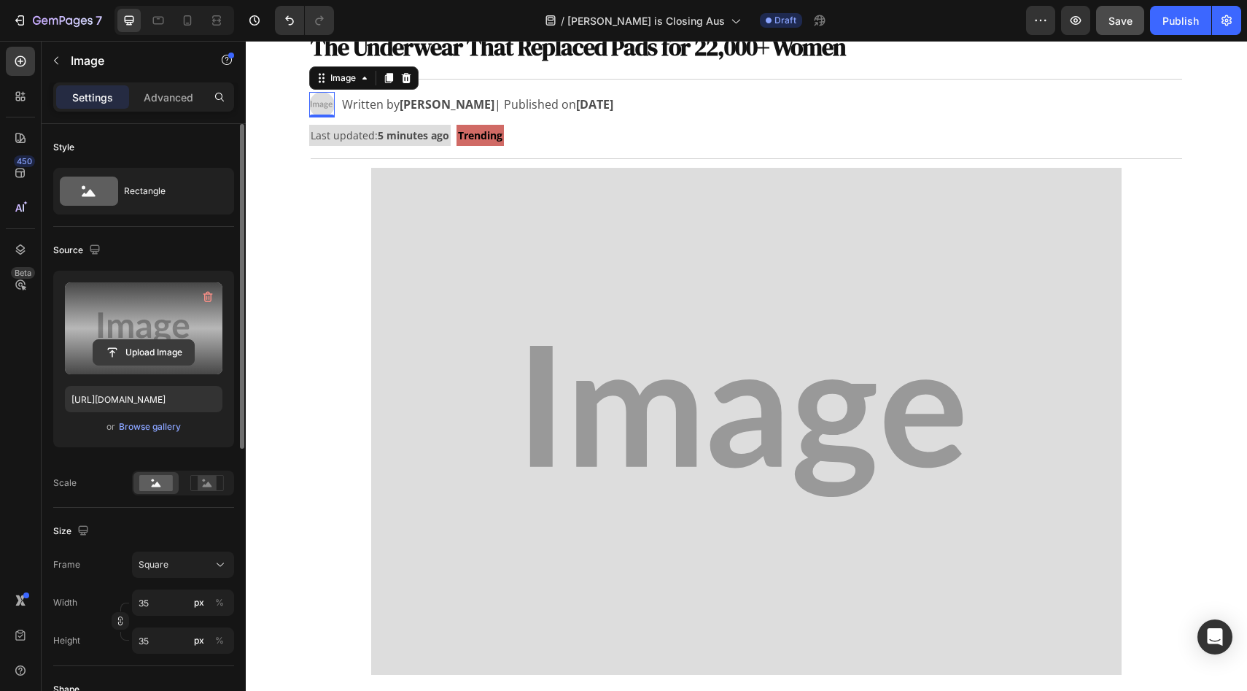
click at [110, 358] on input "file" at bounding box center [143, 352] width 101 height 25
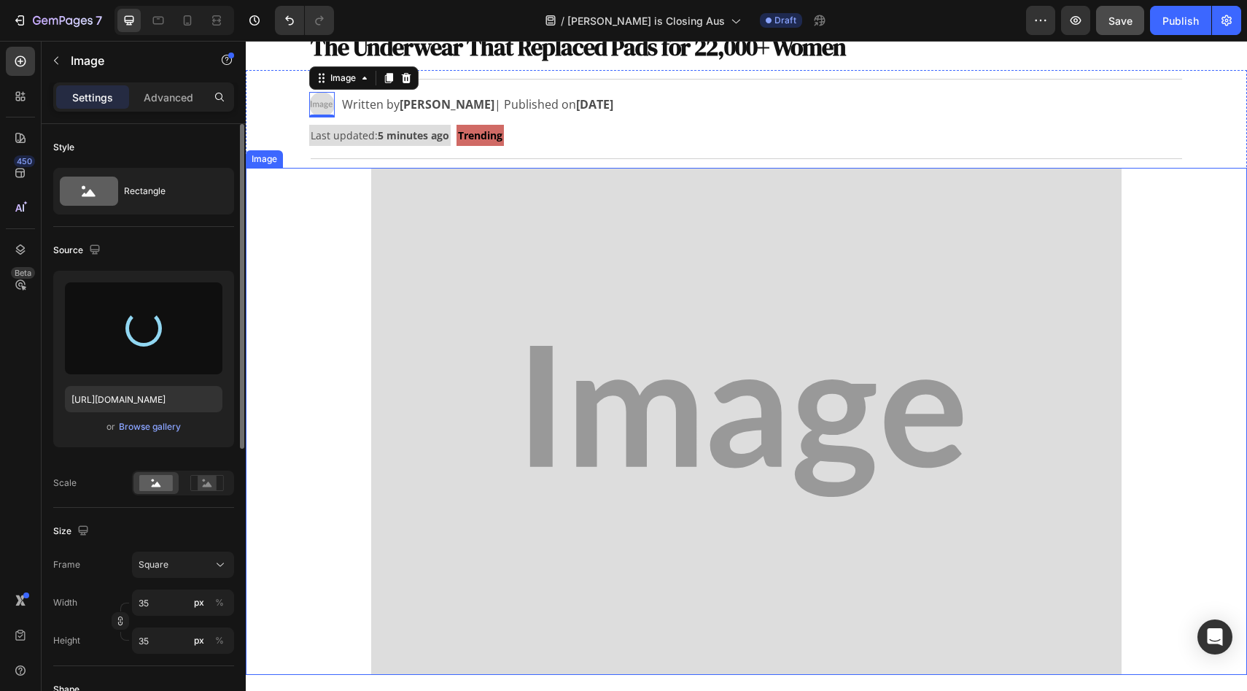
type input "[URL][DOMAIN_NAME]"
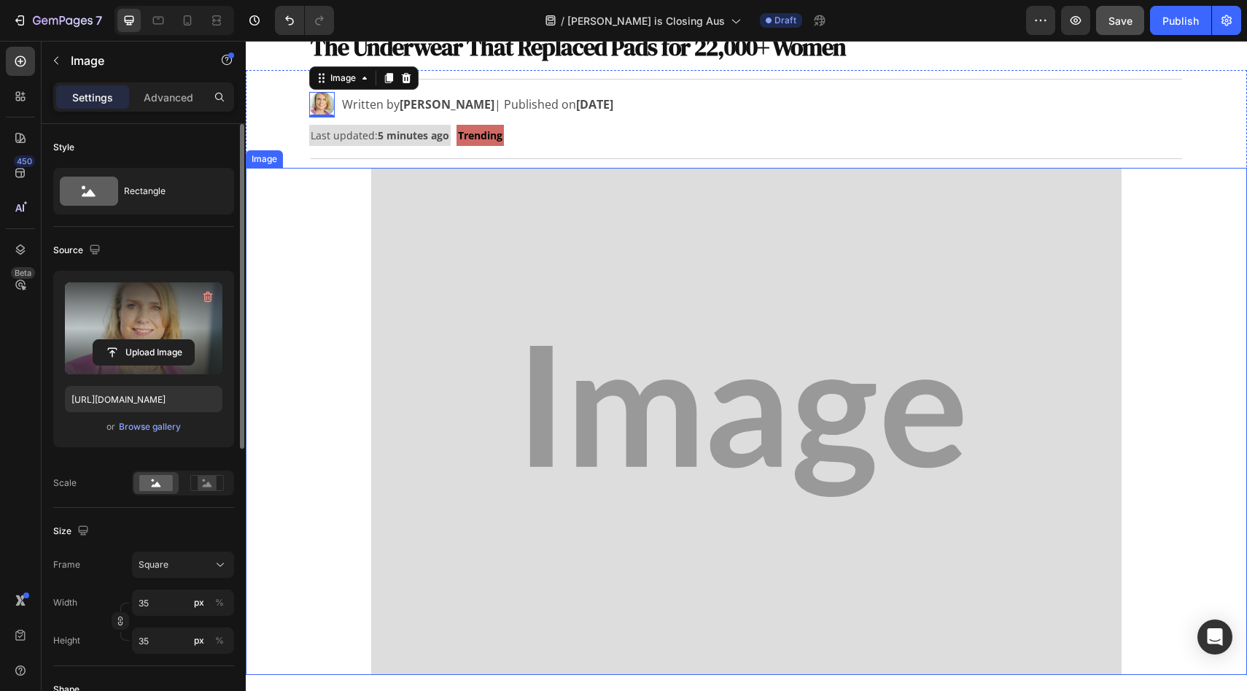
click at [537, 364] on img at bounding box center [746, 421] width 751 height 507
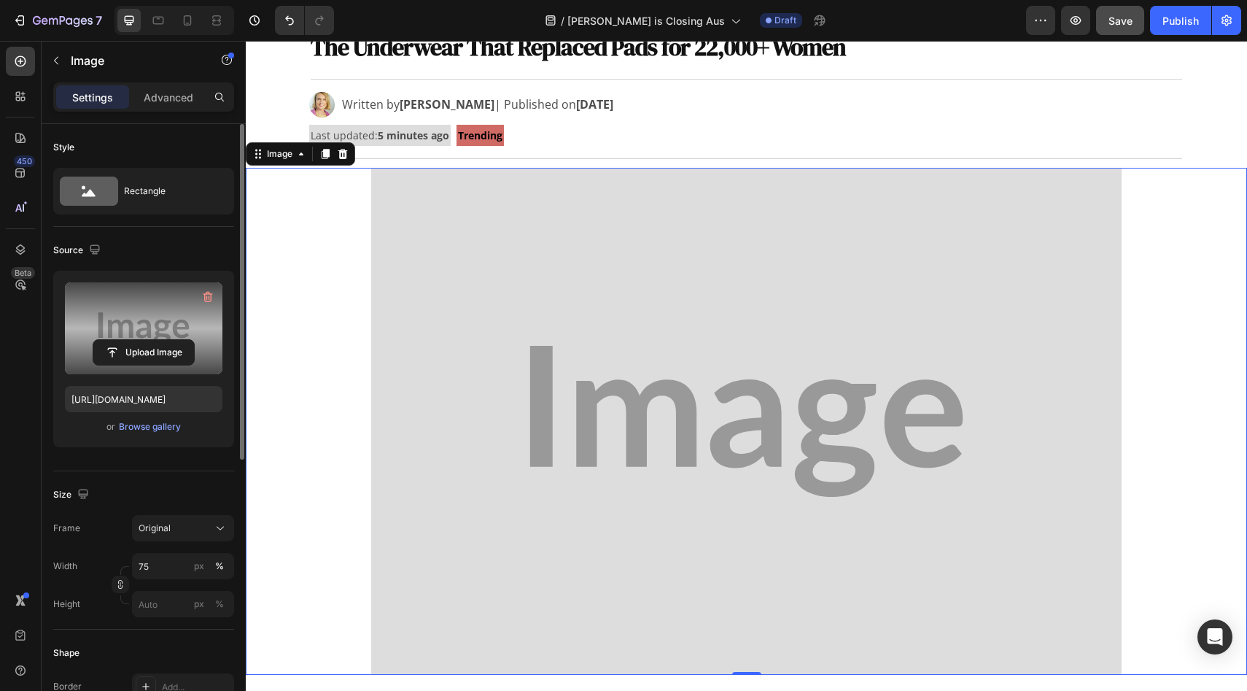
click at [149, 336] on label at bounding box center [144, 328] width 158 height 92
click at [149, 340] on input "file" at bounding box center [143, 352] width 101 height 25
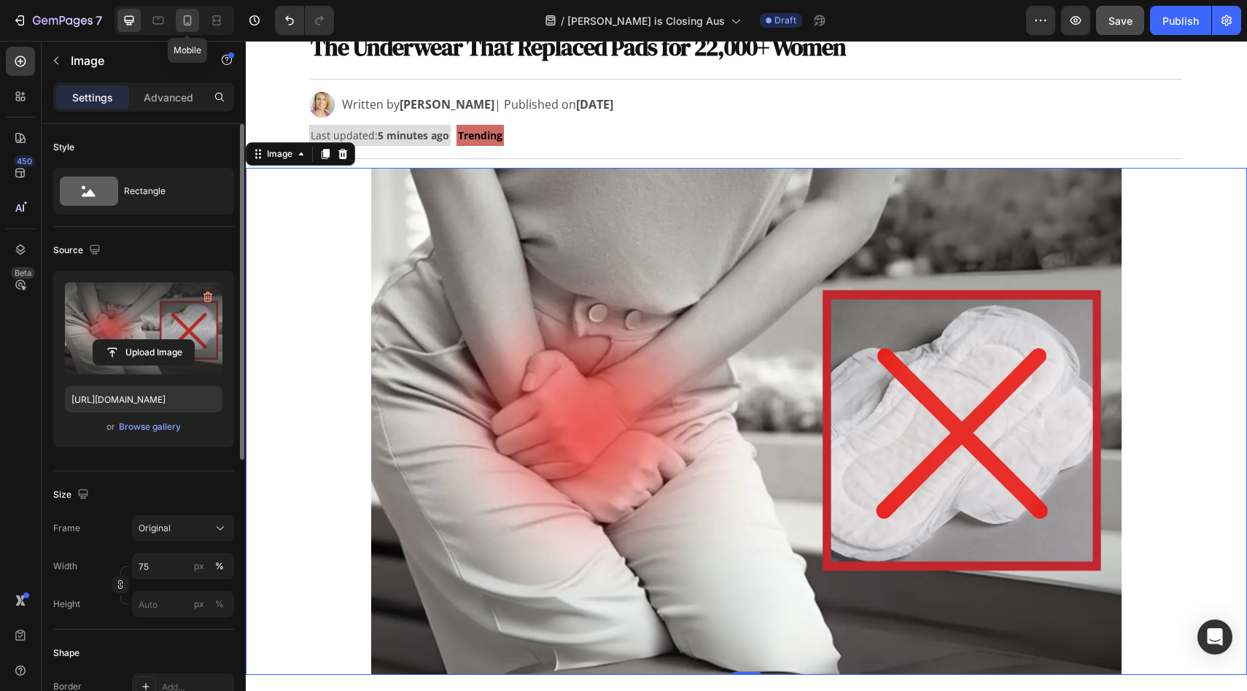
click at [188, 20] on icon at bounding box center [187, 20] width 15 height 15
type input "[URL][DOMAIN_NAME]"
type input "100"
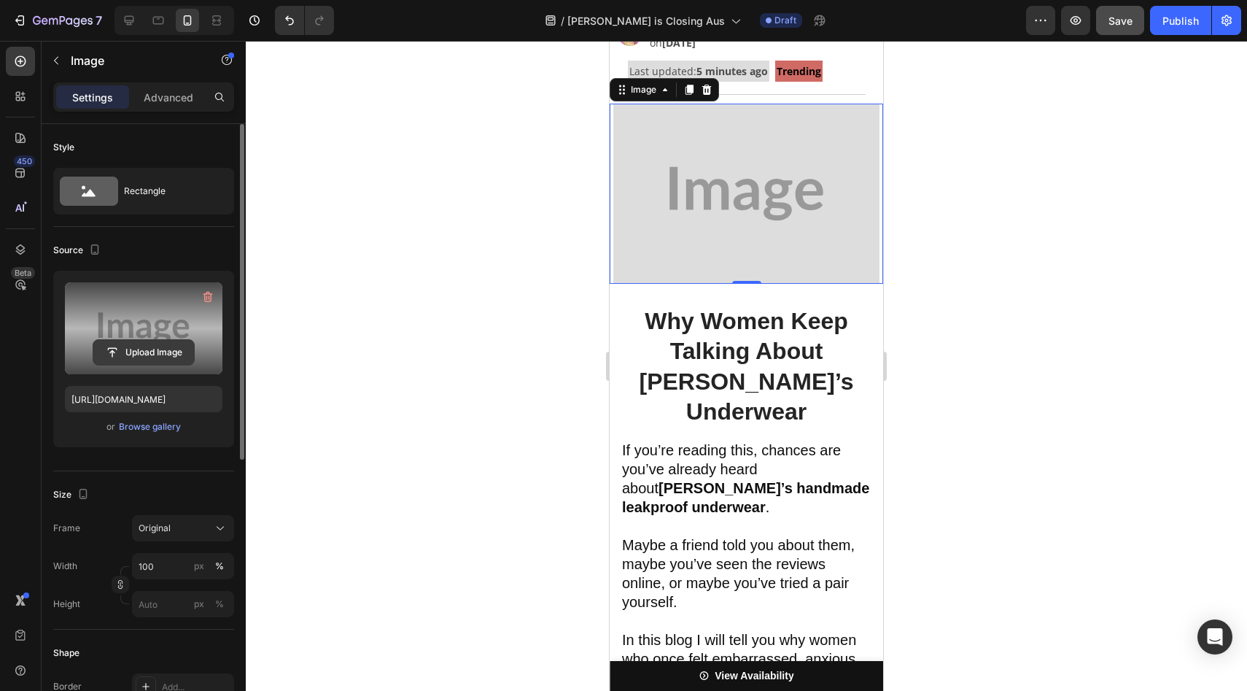
scroll to position [296, 0]
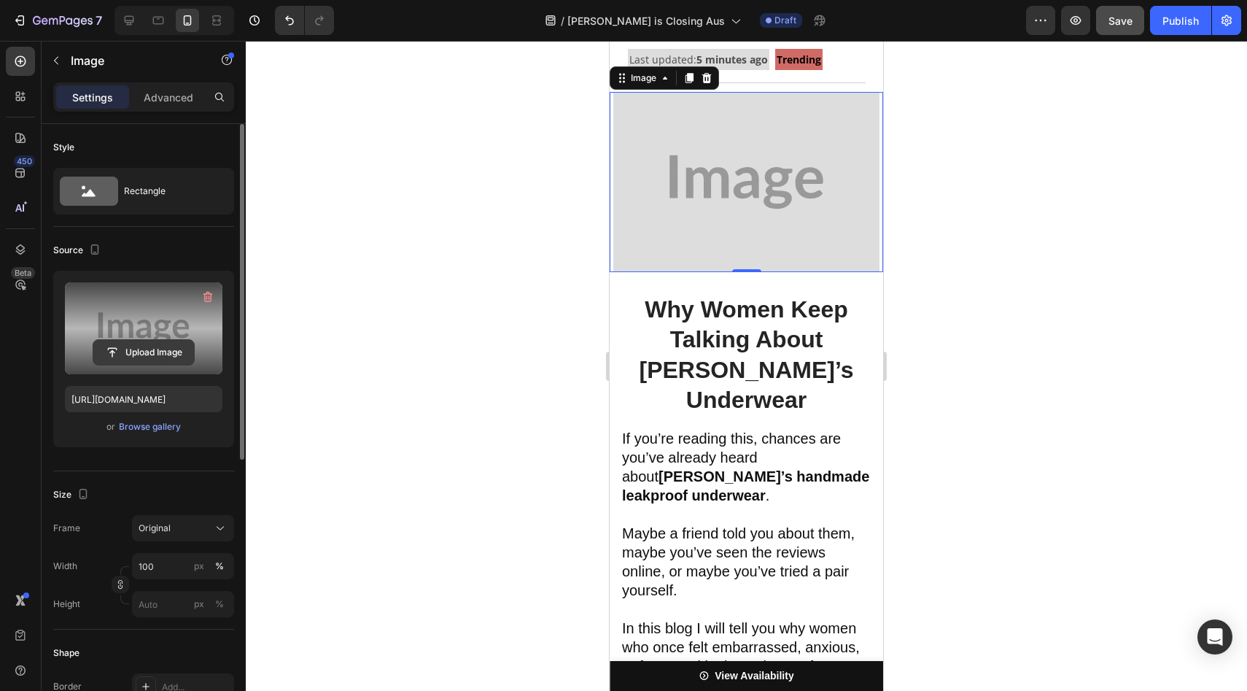
click at [146, 343] on input "file" at bounding box center [143, 352] width 101 height 25
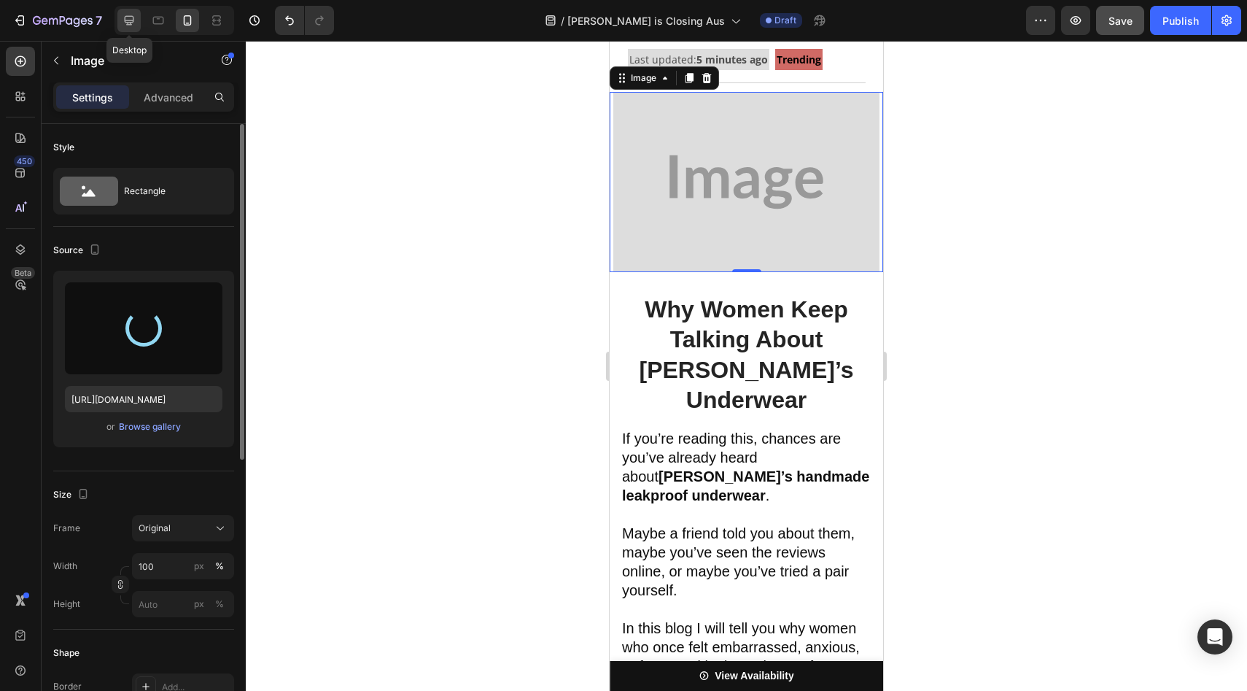
type input "[URL][DOMAIN_NAME]"
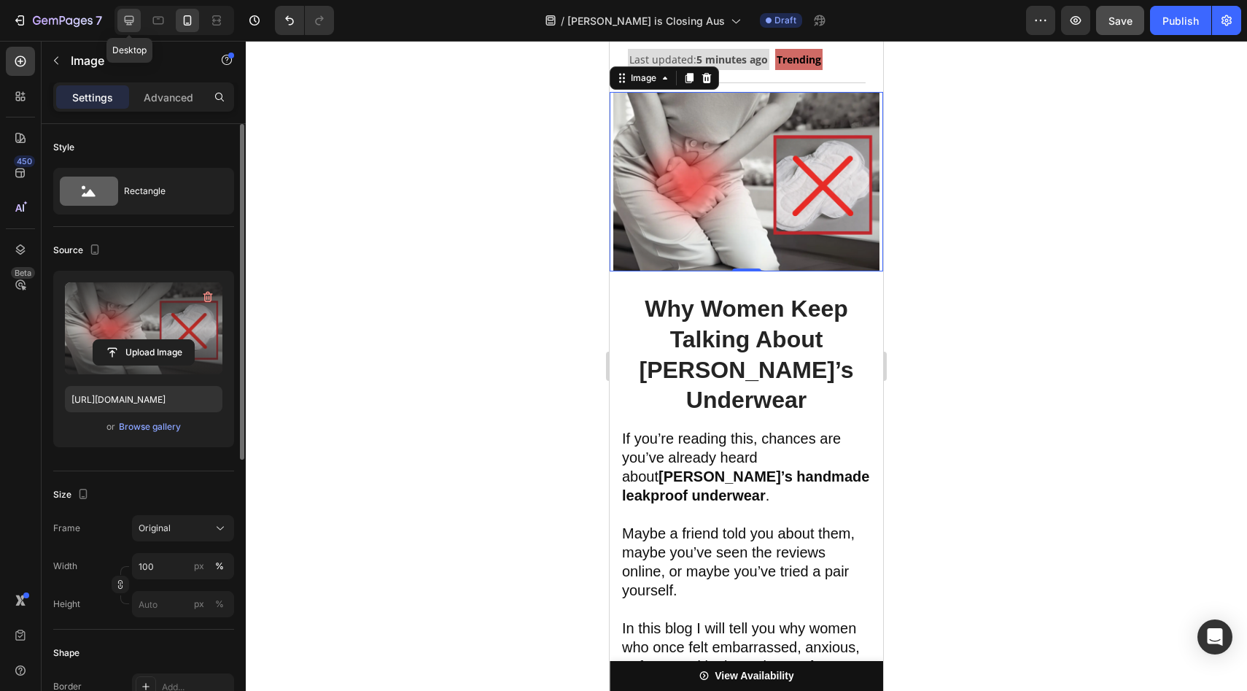
click at [137, 23] on div at bounding box center [128, 20] width 23 height 23
type input "75"
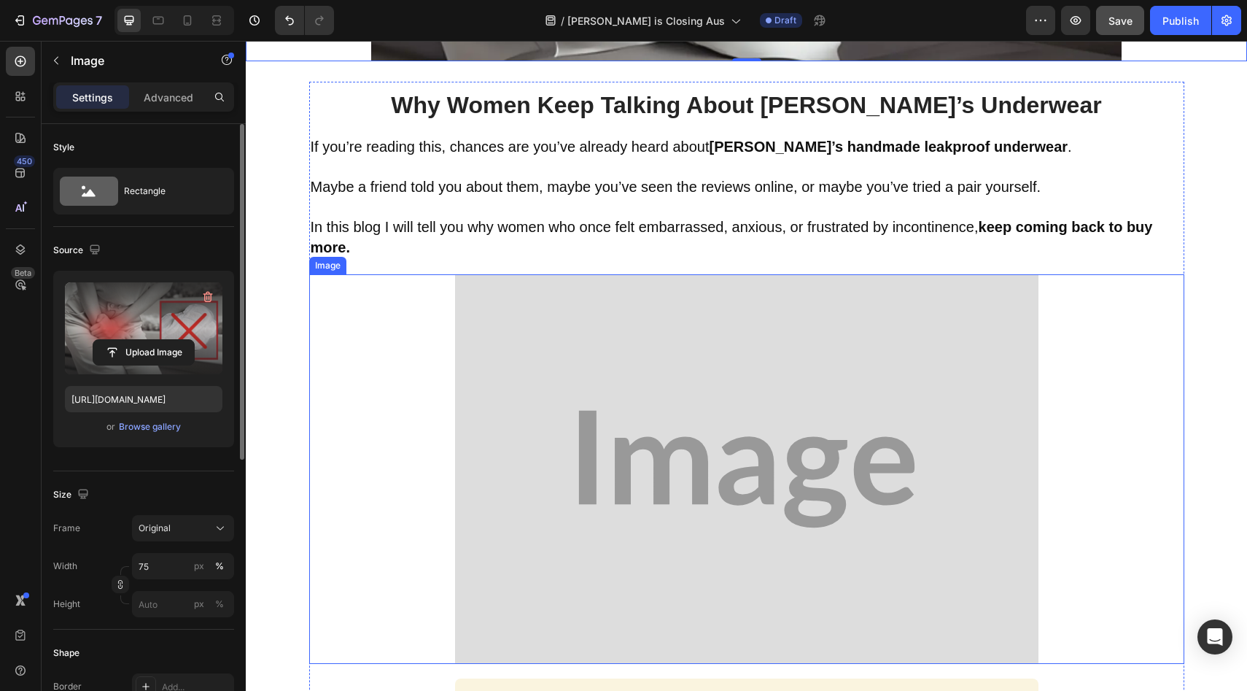
scroll to position [1056, 0]
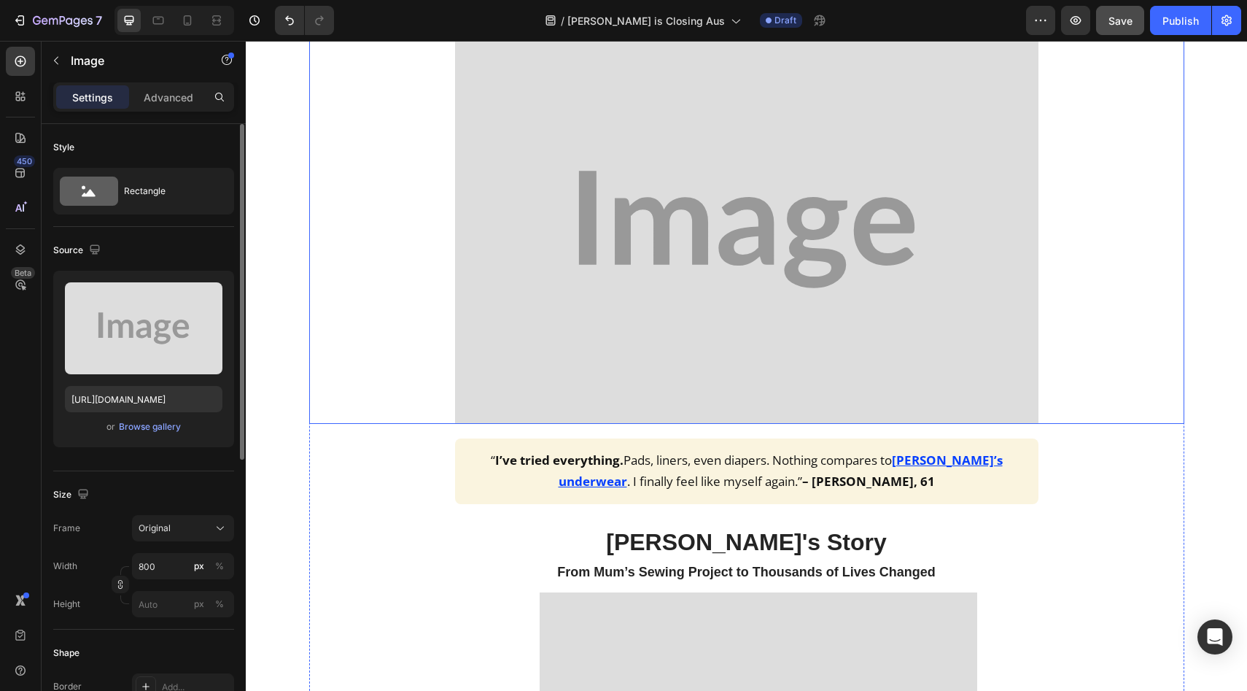
click at [718, 316] on img at bounding box center [746, 229] width 583 height 389
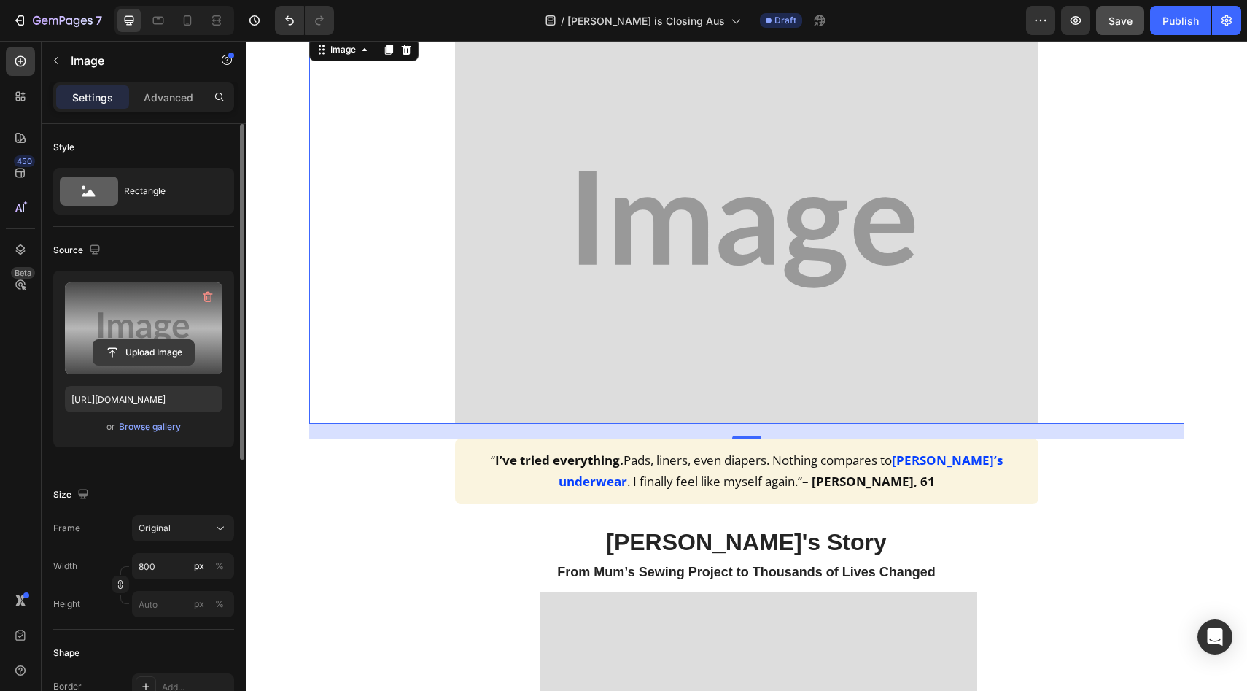
click at [150, 346] on input "file" at bounding box center [143, 352] width 101 height 25
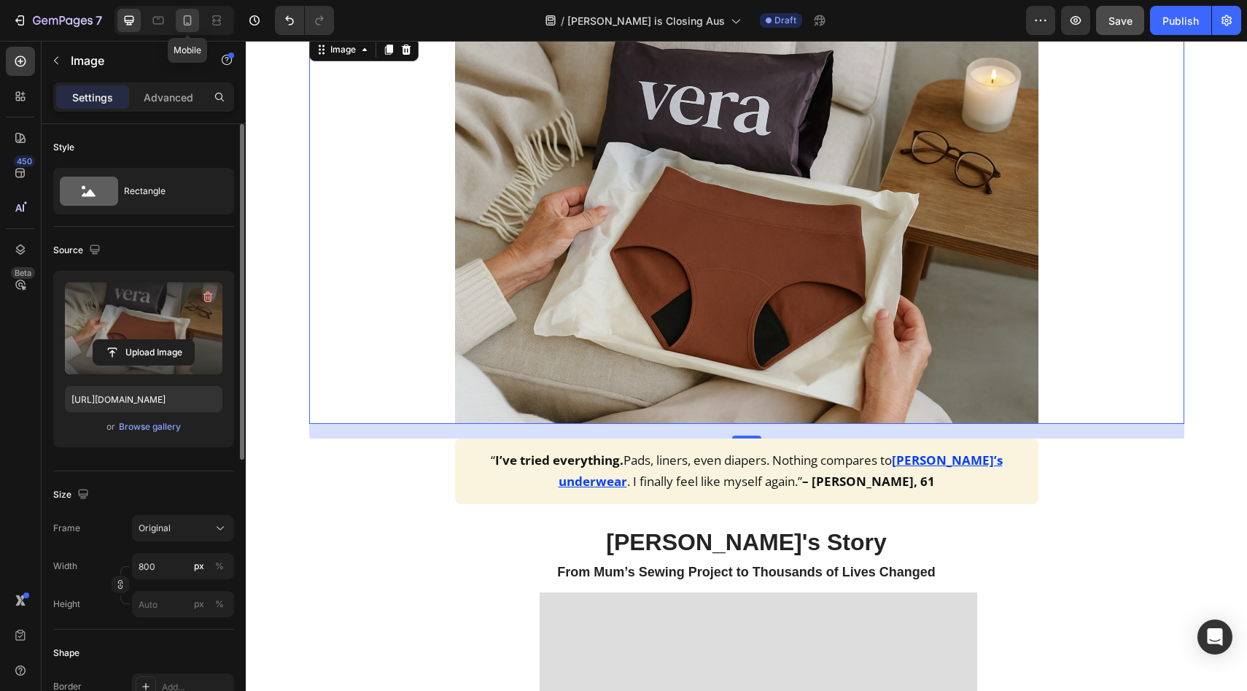
click at [184, 18] on icon at bounding box center [188, 20] width 8 height 10
type input "[URL][DOMAIN_NAME]"
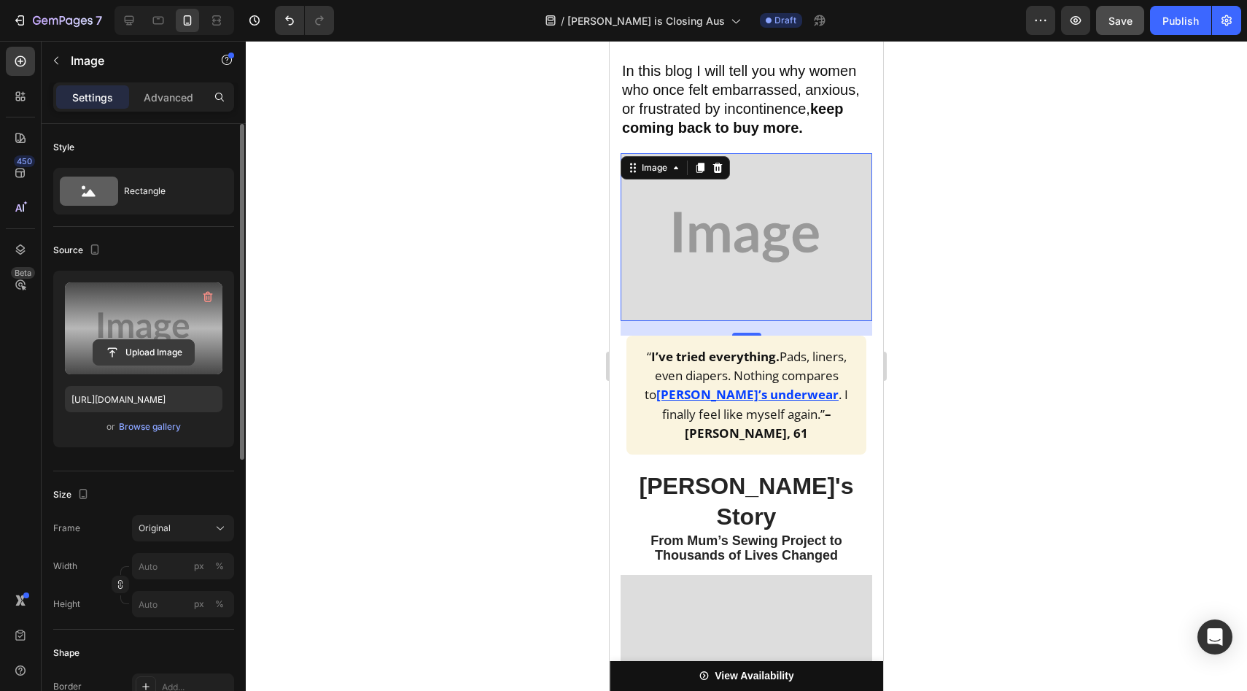
scroll to position [1178, 0]
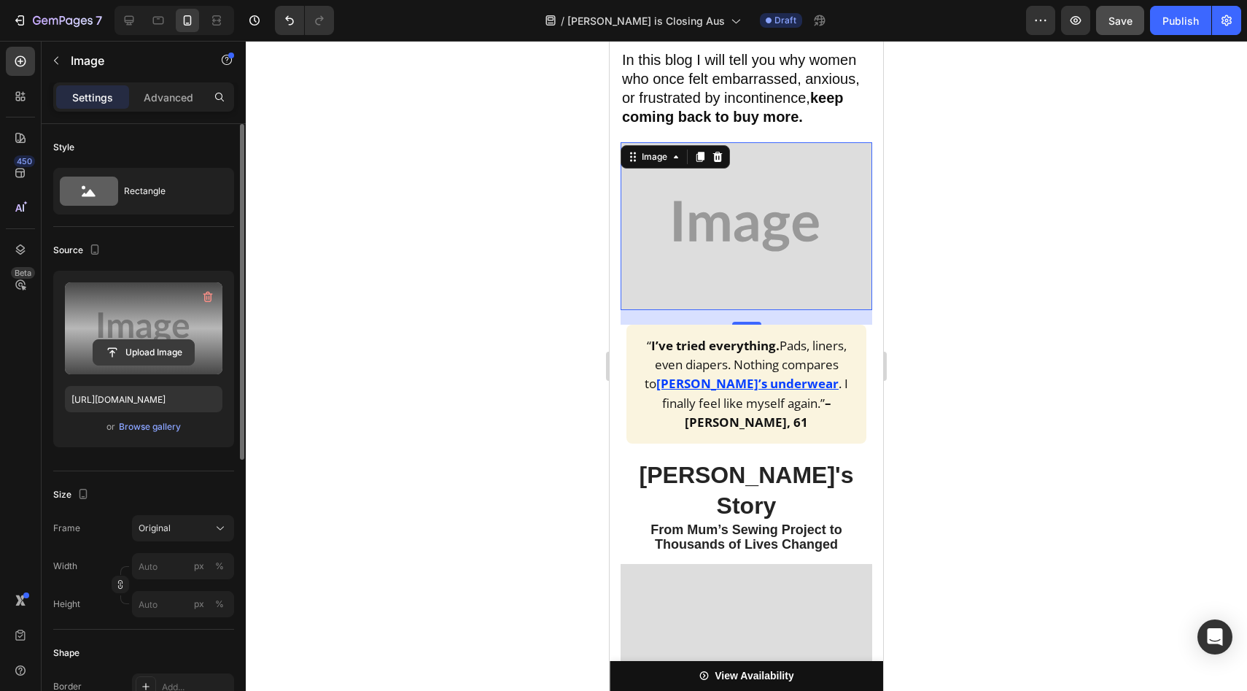
click at [119, 343] on input "file" at bounding box center [143, 352] width 101 height 25
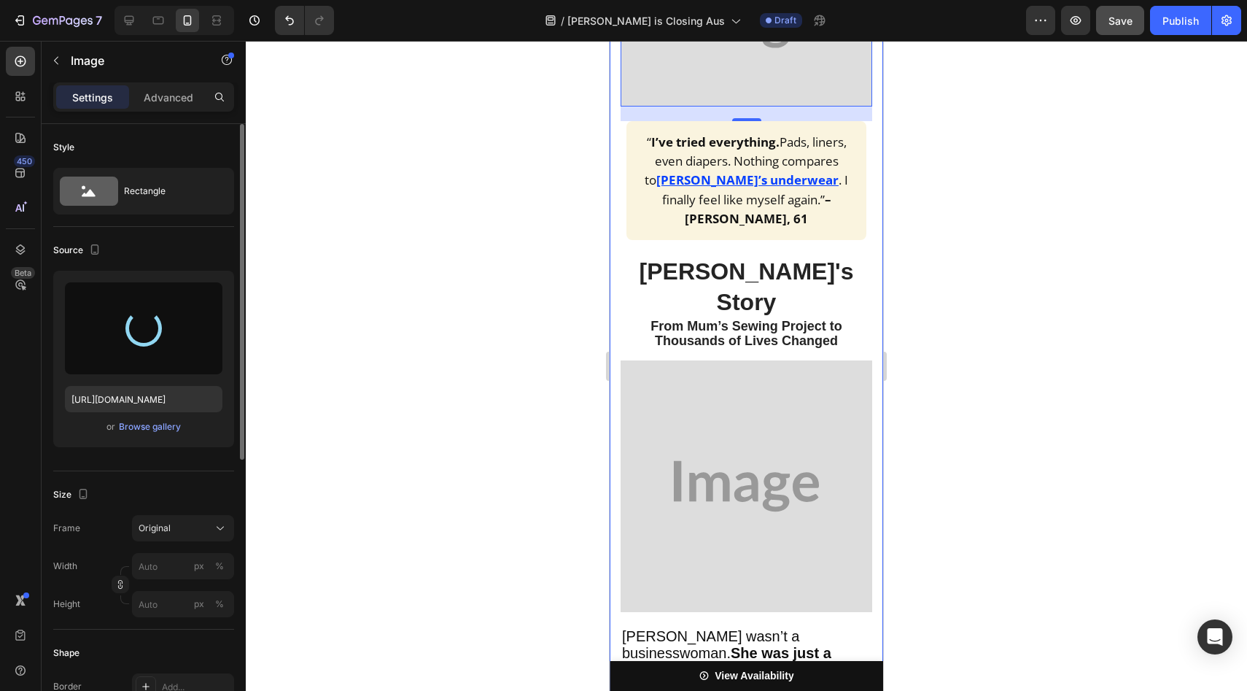
scroll to position [1463, 0]
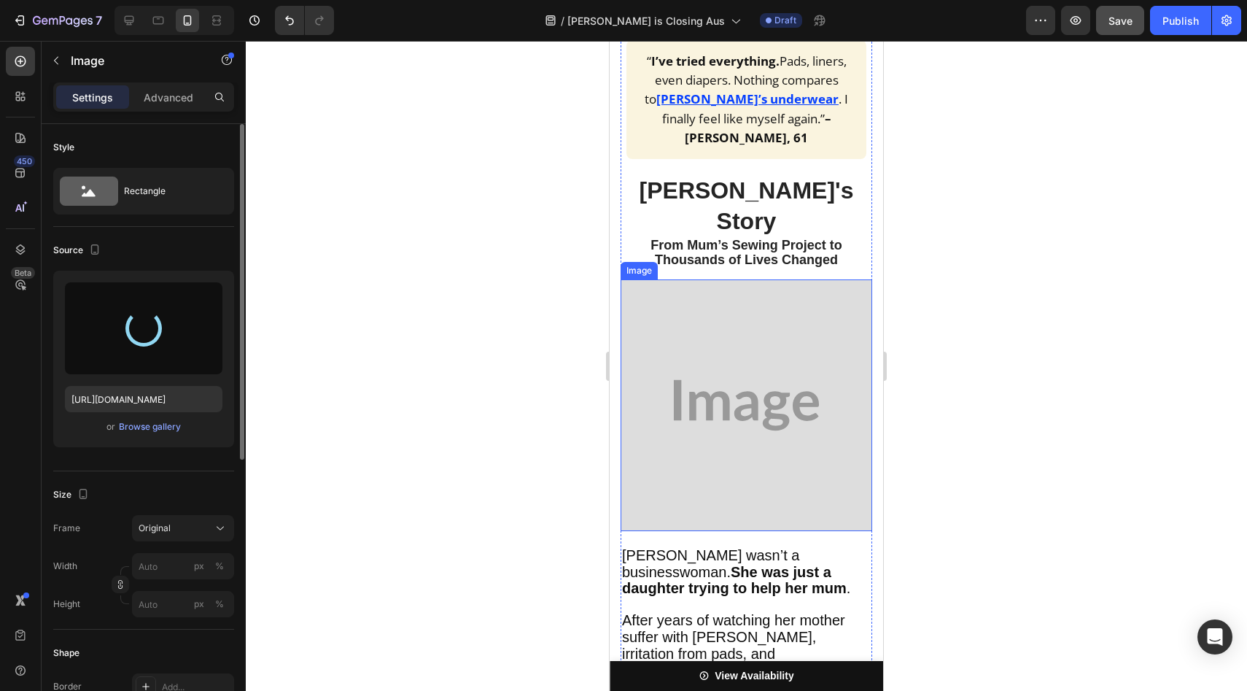
type input "[URL][DOMAIN_NAME]"
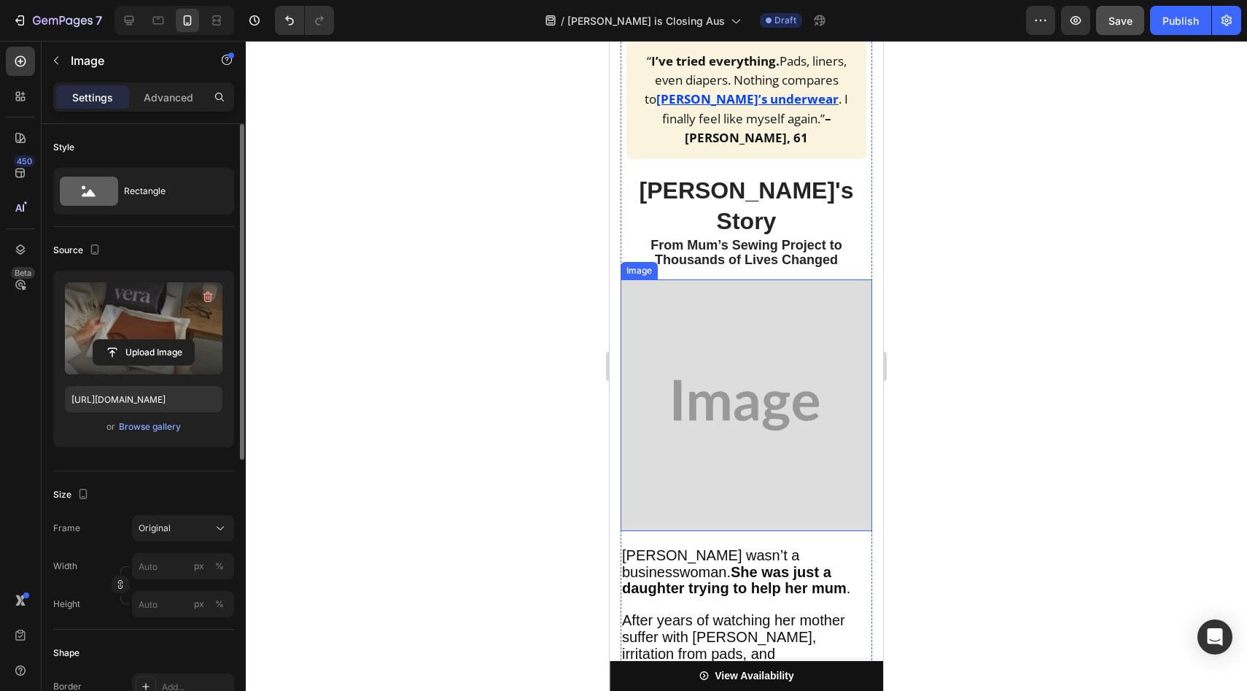
click at [677, 309] on img at bounding box center [747, 405] width 252 height 252
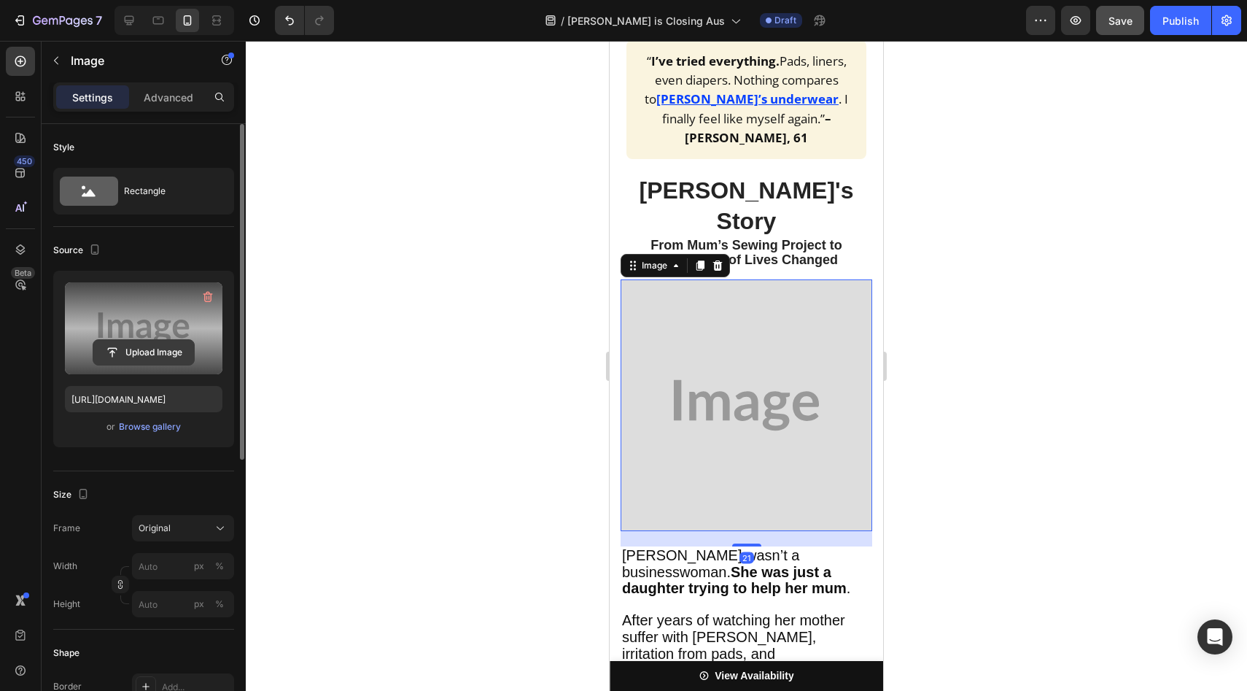
click at [120, 346] on input "file" at bounding box center [143, 352] width 101 height 25
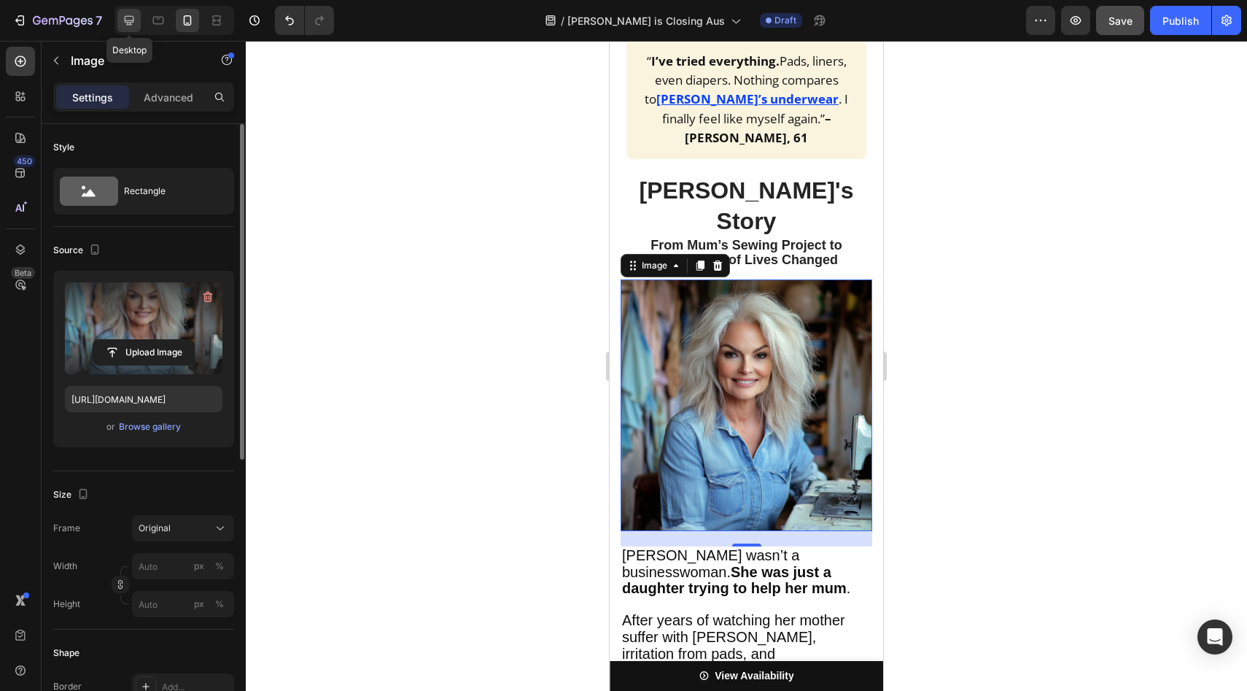
click at [131, 20] on icon at bounding box center [129, 20] width 9 height 9
type input "[URL][DOMAIN_NAME]"
type input "600"
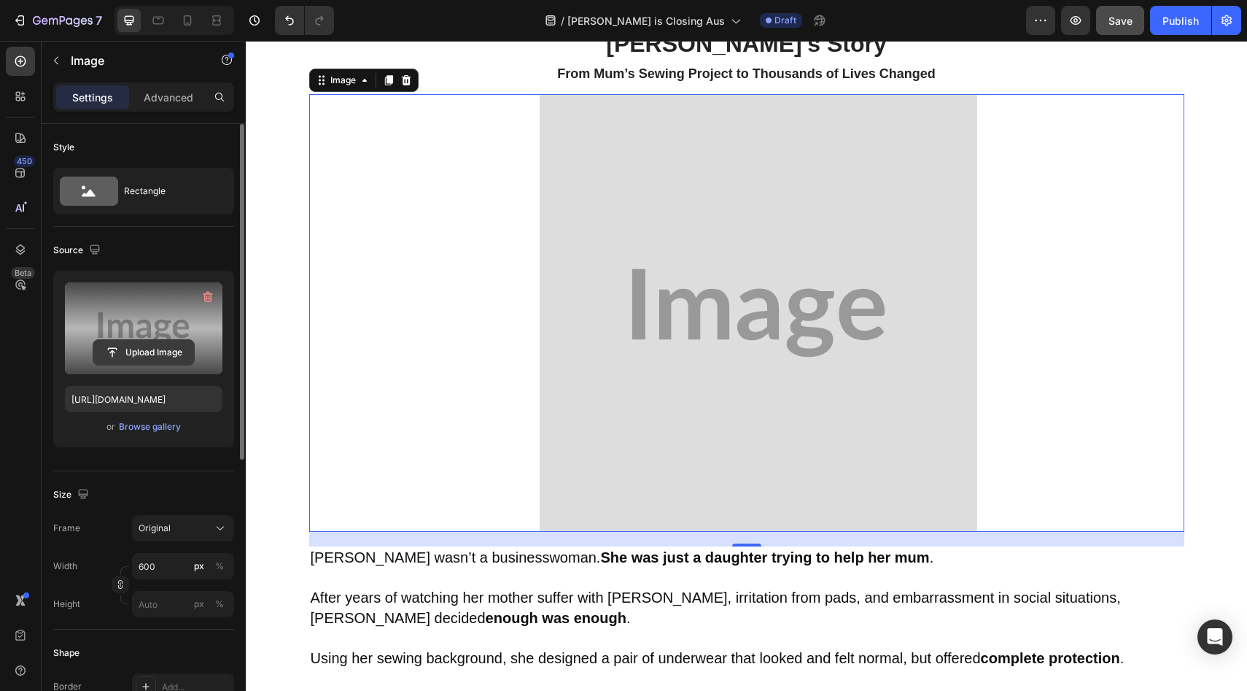
click at [125, 342] on input "file" at bounding box center [143, 352] width 101 height 25
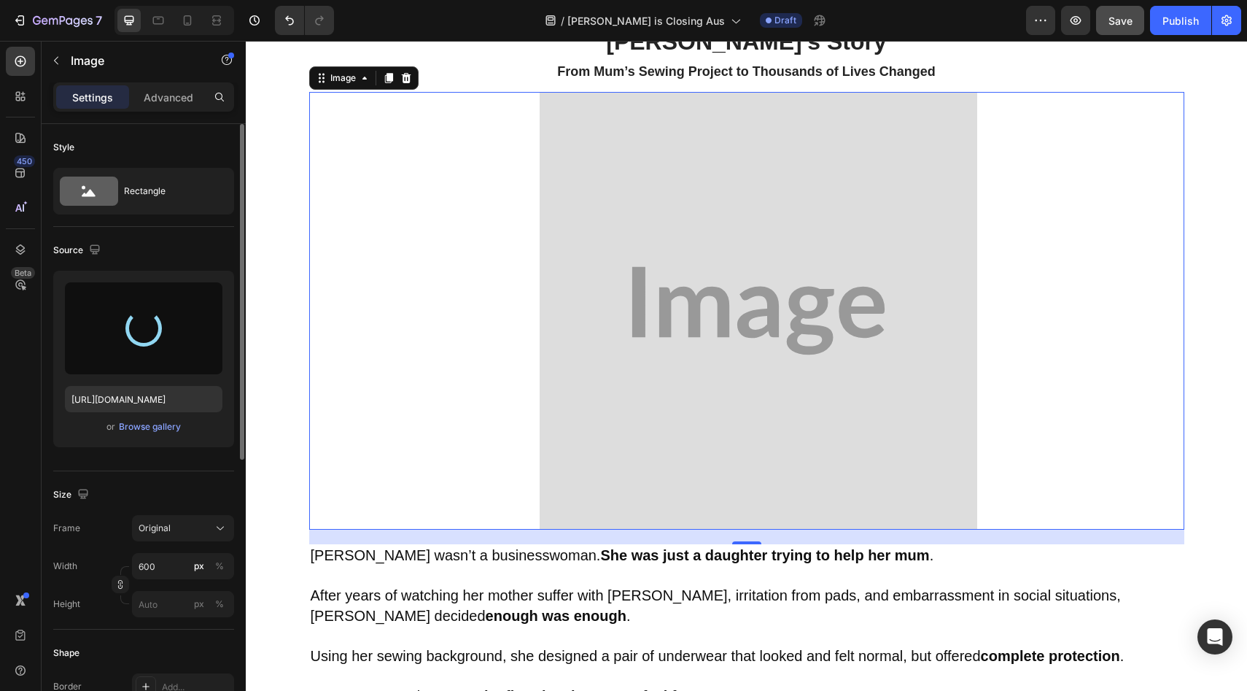
type input "[URL][DOMAIN_NAME]"
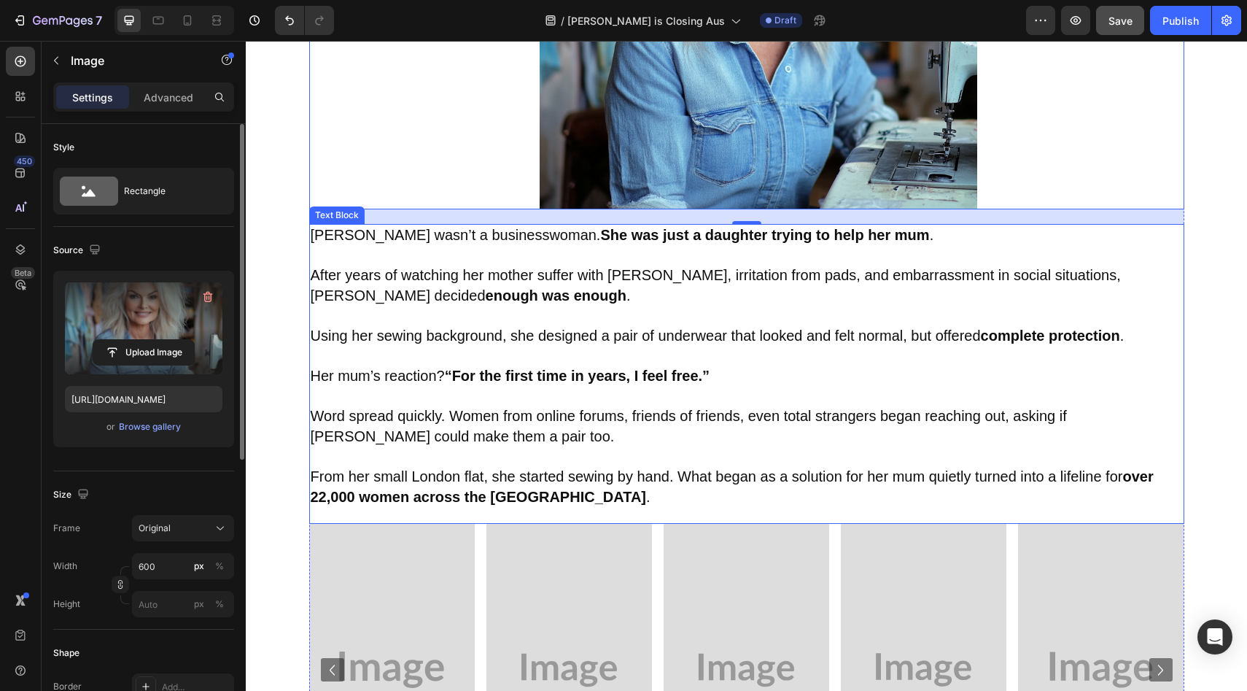
scroll to position [2094, 0]
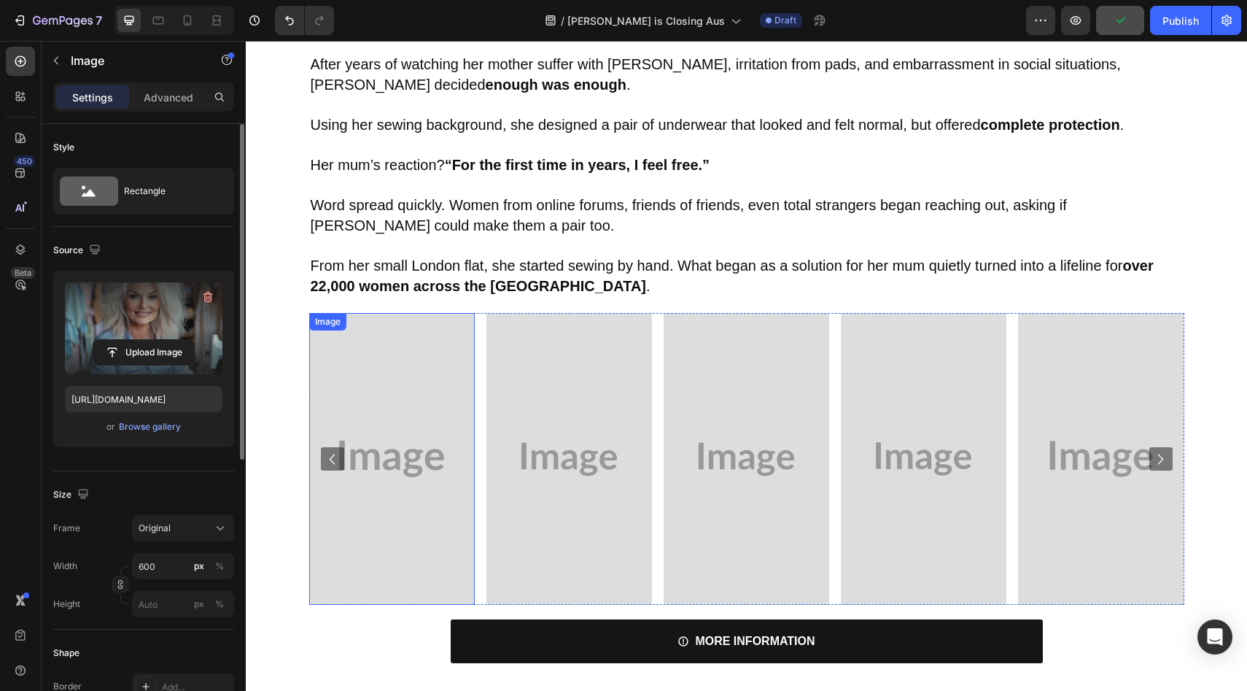
click at [384, 387] on img at bounding box center [392, 459] width 166 height 292
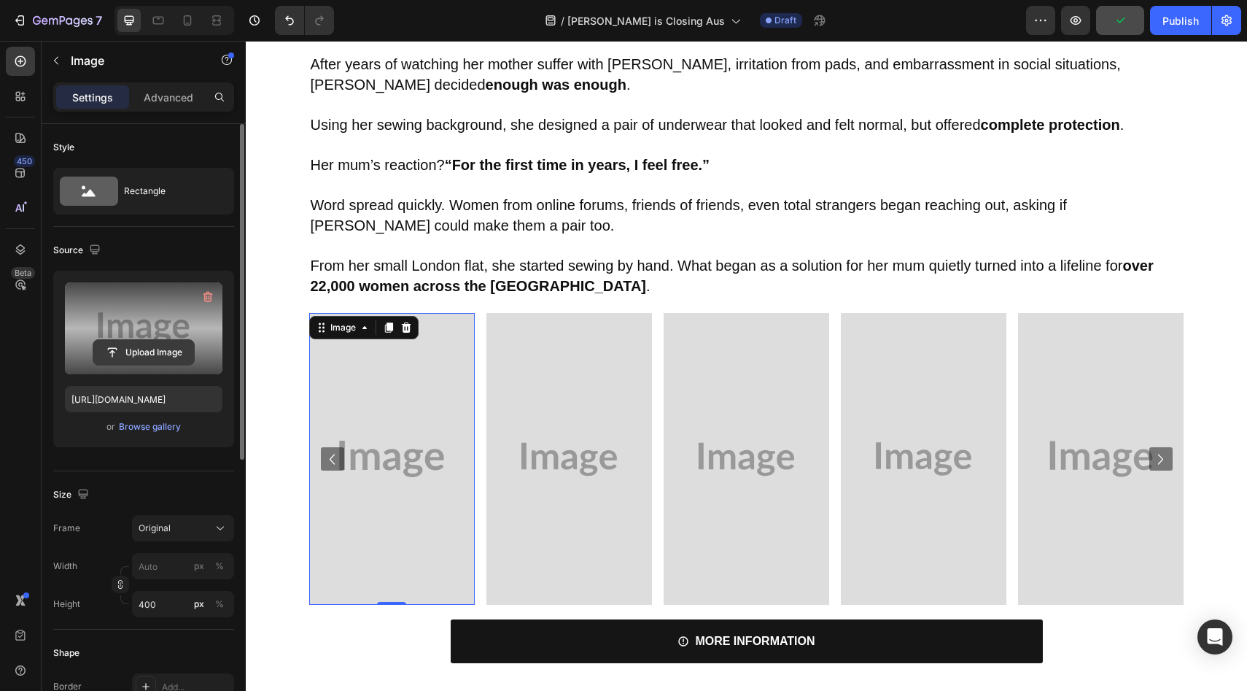
click at [152, 363] on input "file" at bounding box center [143, 352] width 101 height 25
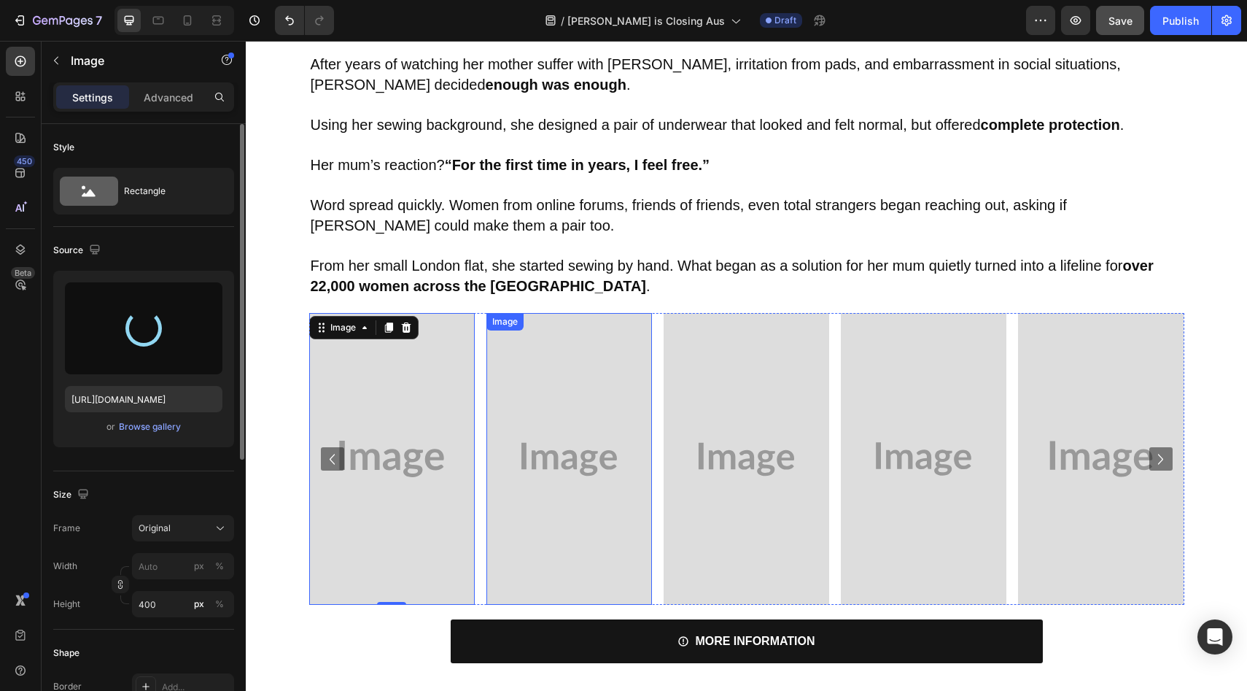
type input "[URL][DOMAIN_NAME]"
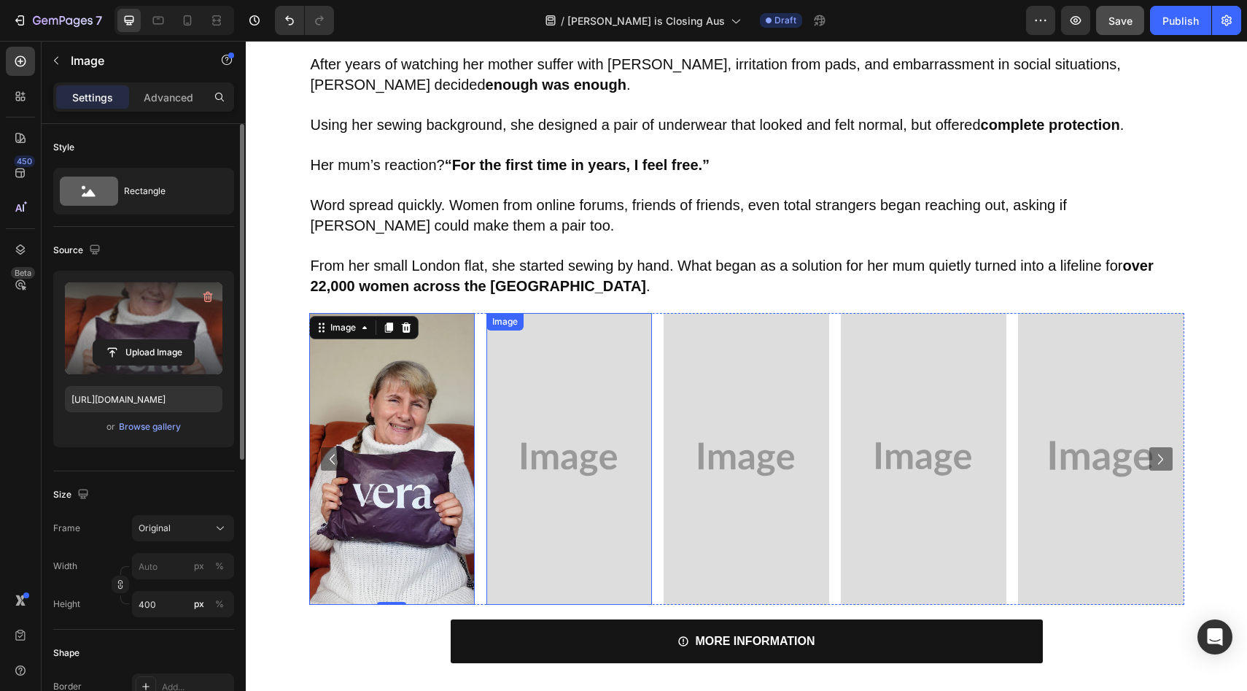
click at [548, 430] on img at bounding box center [569, 459] width 166 height 292
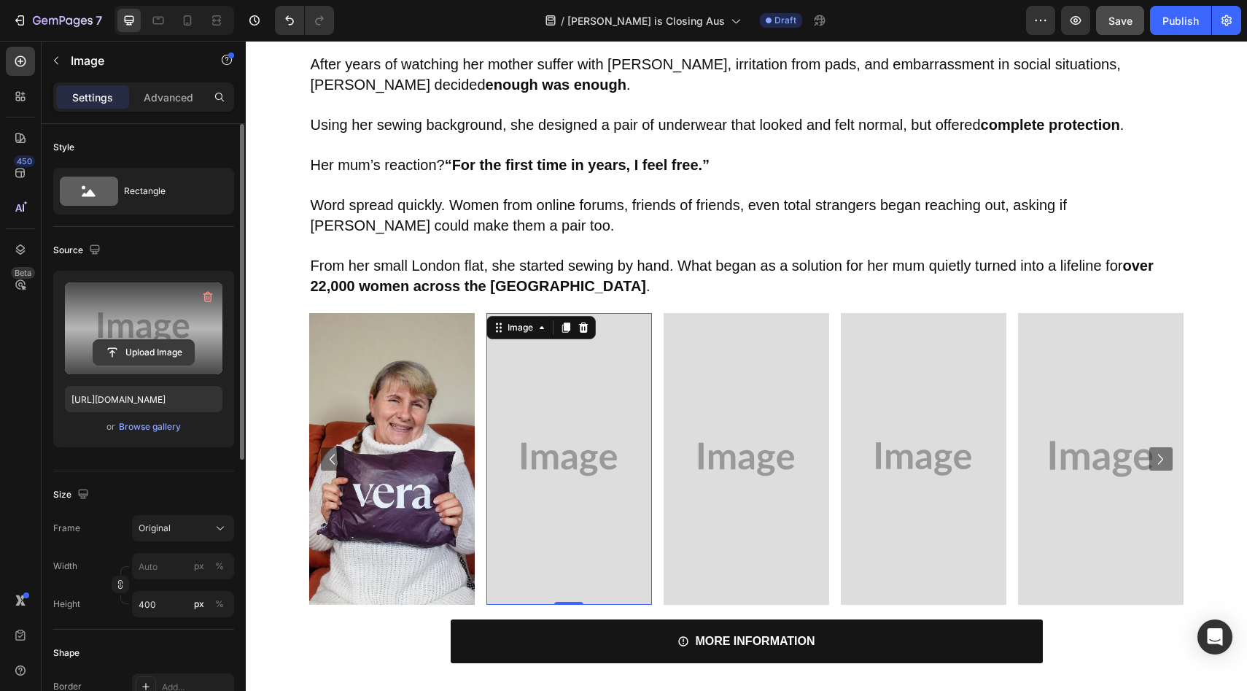
click at [186, 358] on input "file" at bounding box center [143, 352] width 101 height 25
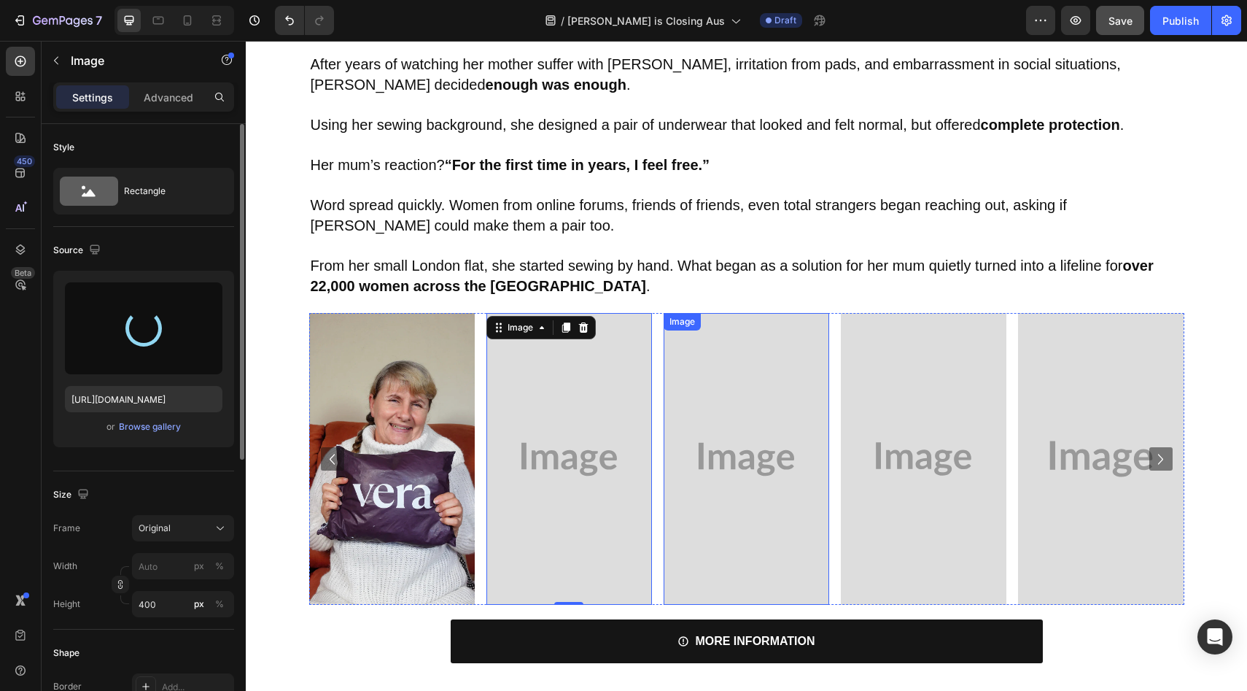
type input "[URL][DOMAIN_NAME]"
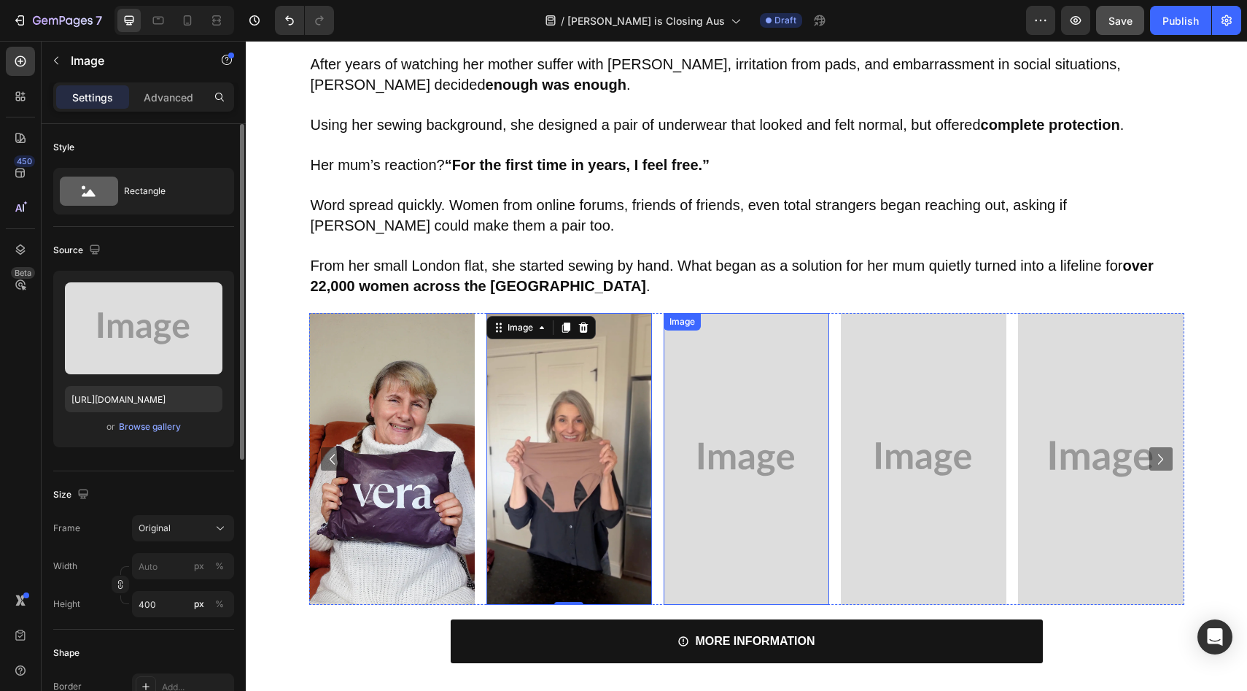
click at [716, 438] on img at bounding box center [747, 459] width 166 height 292
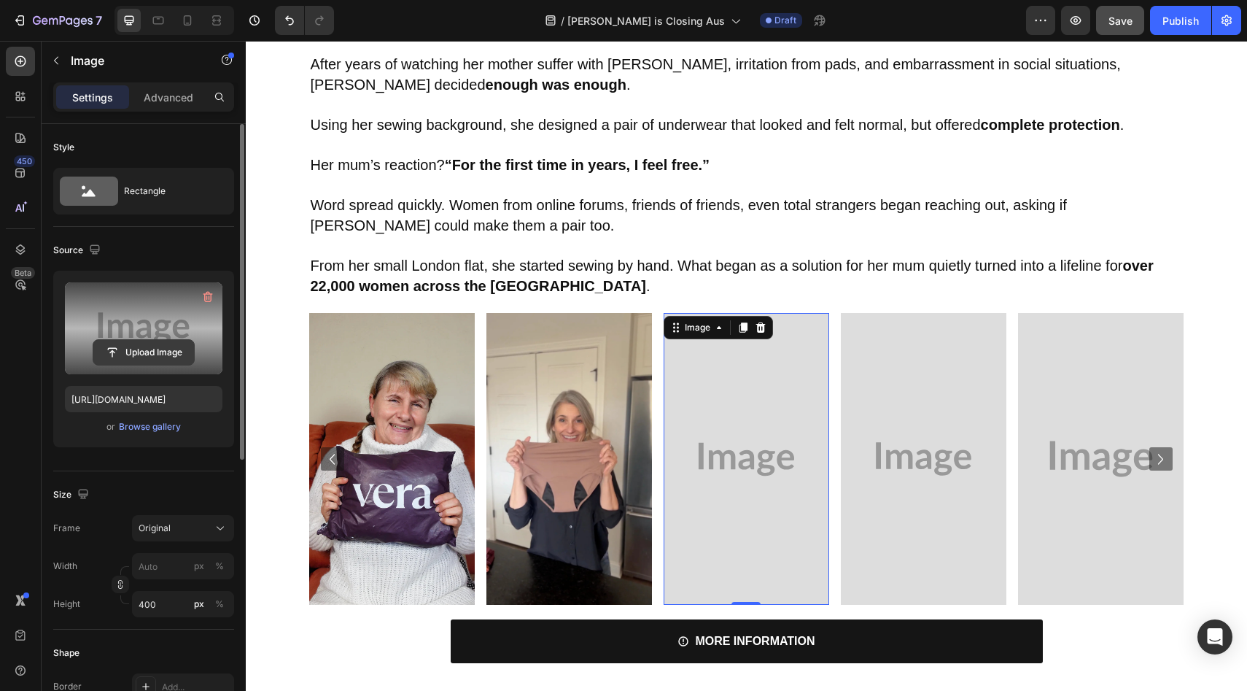
click at [160, 355] on input "file" at bounding box center [143, 352] width 101 height 25
click at [171, 357] on input "file" at bounding box center [143, 352] width 101 height 25
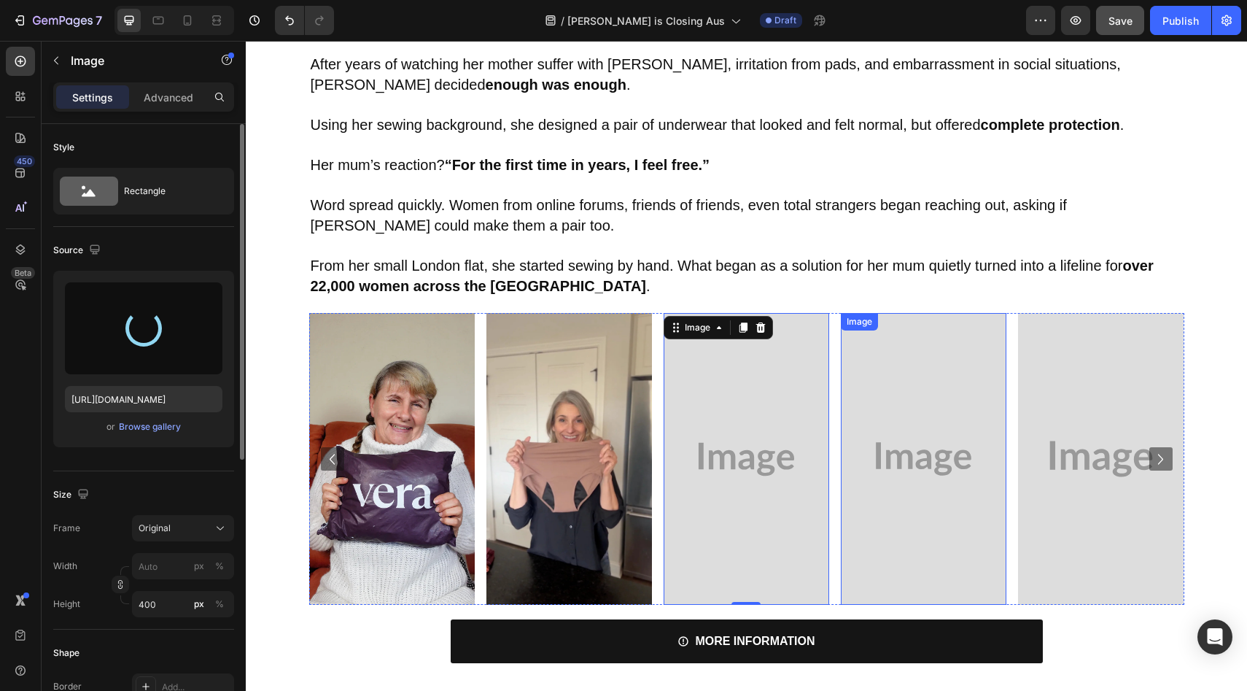
type input "[URL][DOMAIN_NAME]"
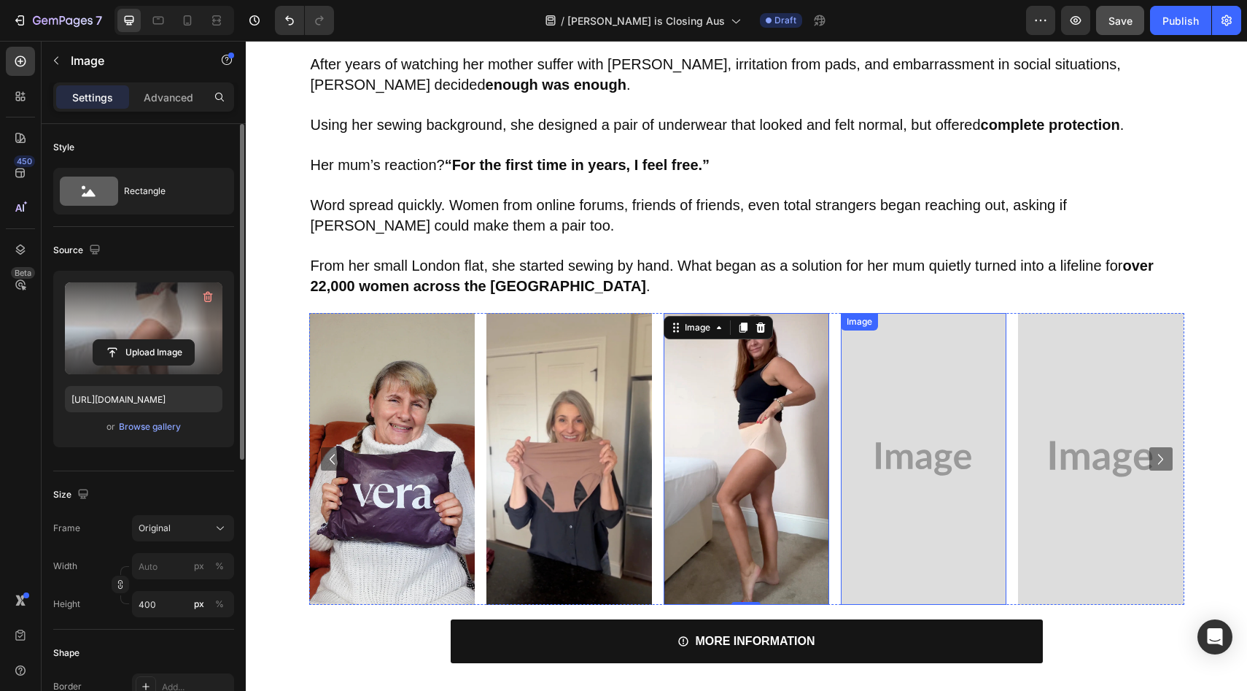
click at [925, 467] on img at bounding box center [924, 459] width 166 height 292
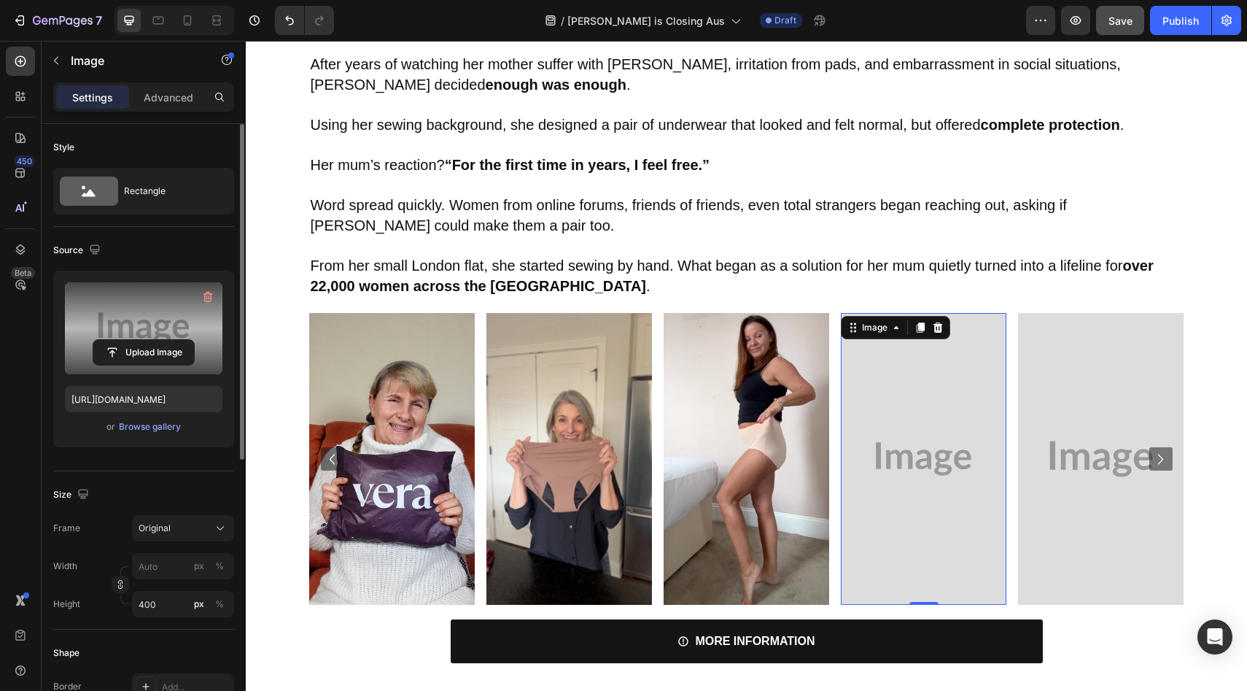
click at [141, 337] on label at bounding box center [144, 328] width 158 height 92
click at [141, 340] on input "file" at bounding box center [143, 352] width 101 height 25
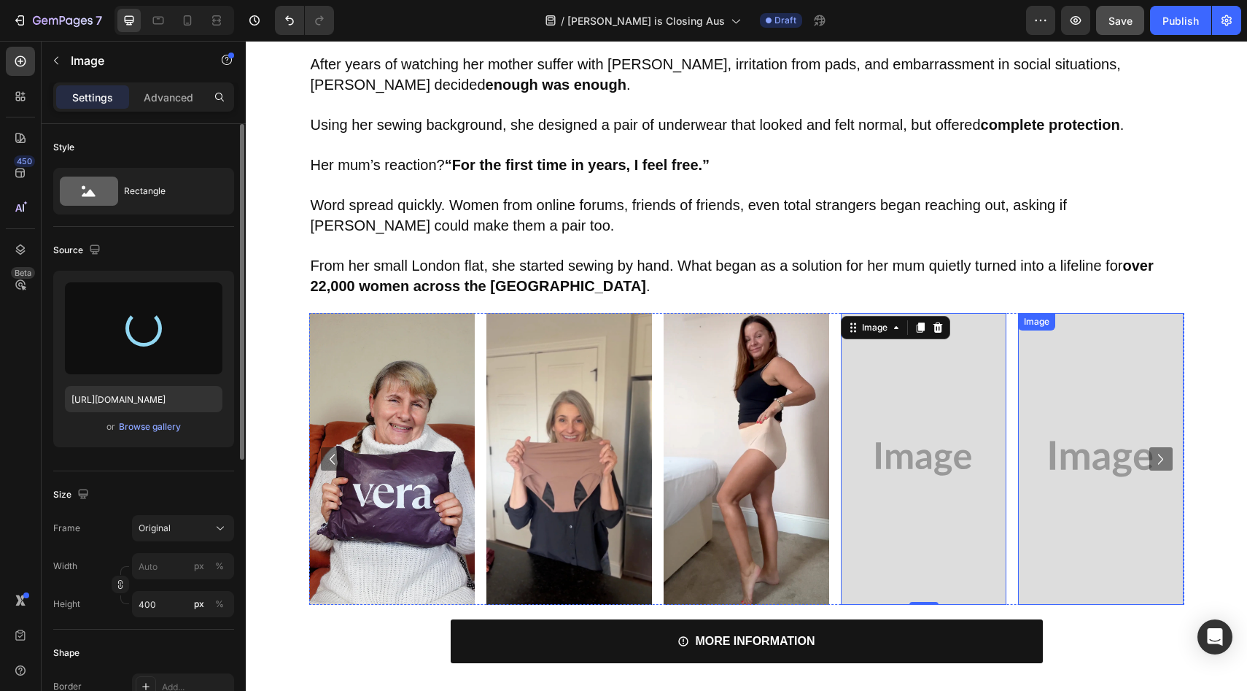
type input "[URL][DOMAIN_NAME]"
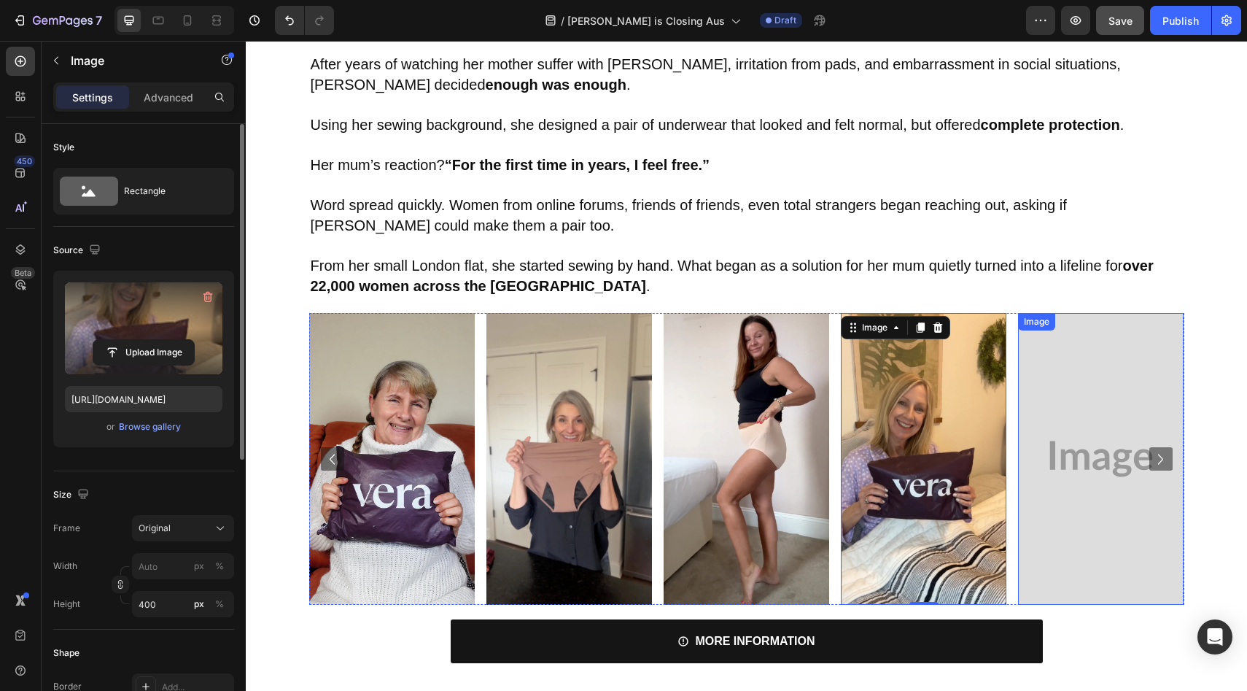
click at [1060, 442] on img at bounding box center [1101, 459] width 166 height 292
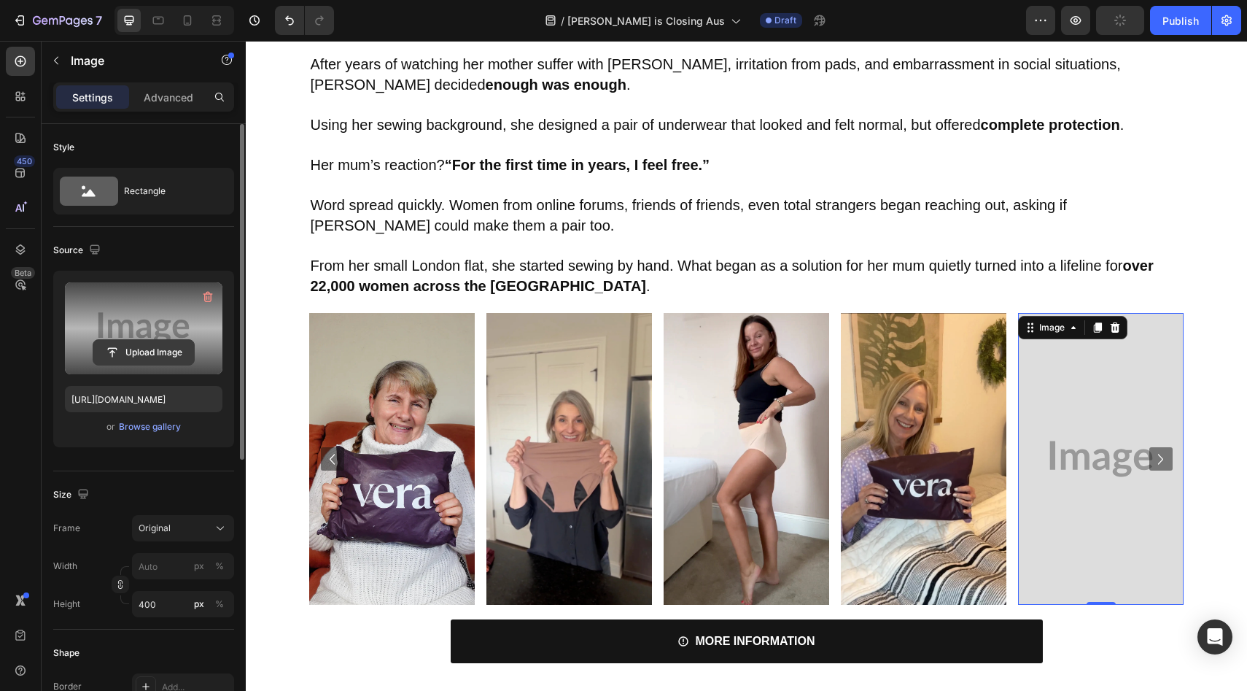
click at [167, 356] on input "file" at bounding box center [143, 352] width 101 height 25
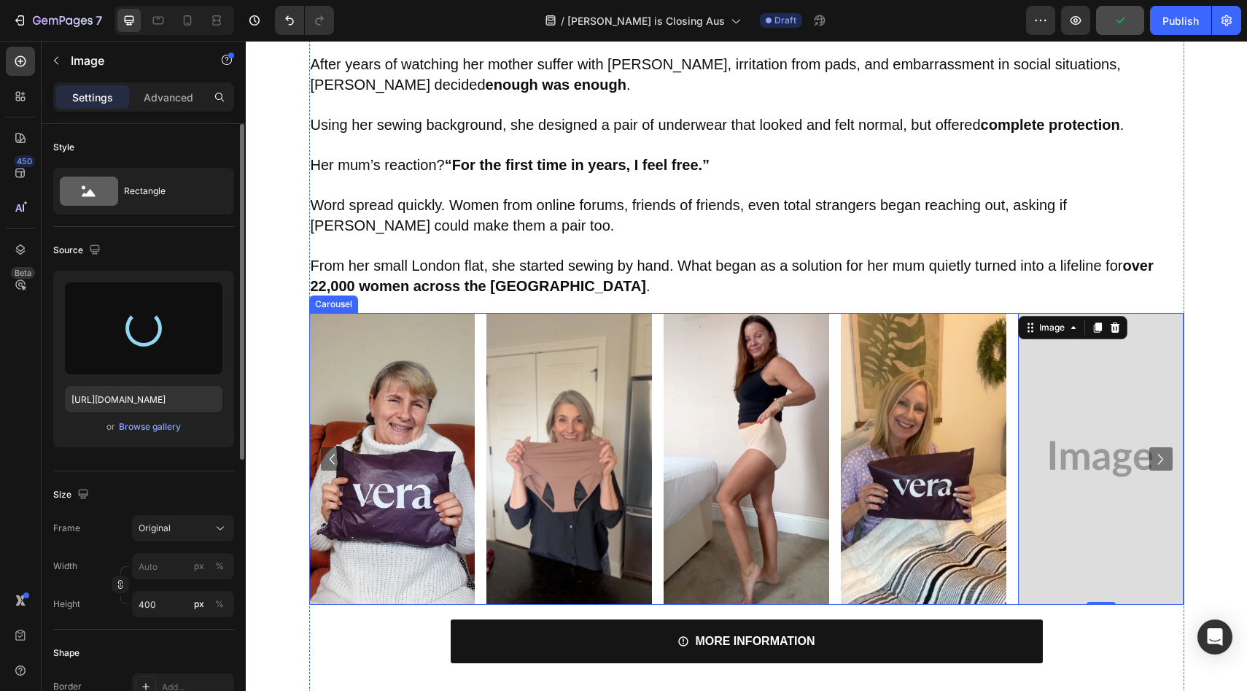
type input "[URL][DOMAIN_NAME]"
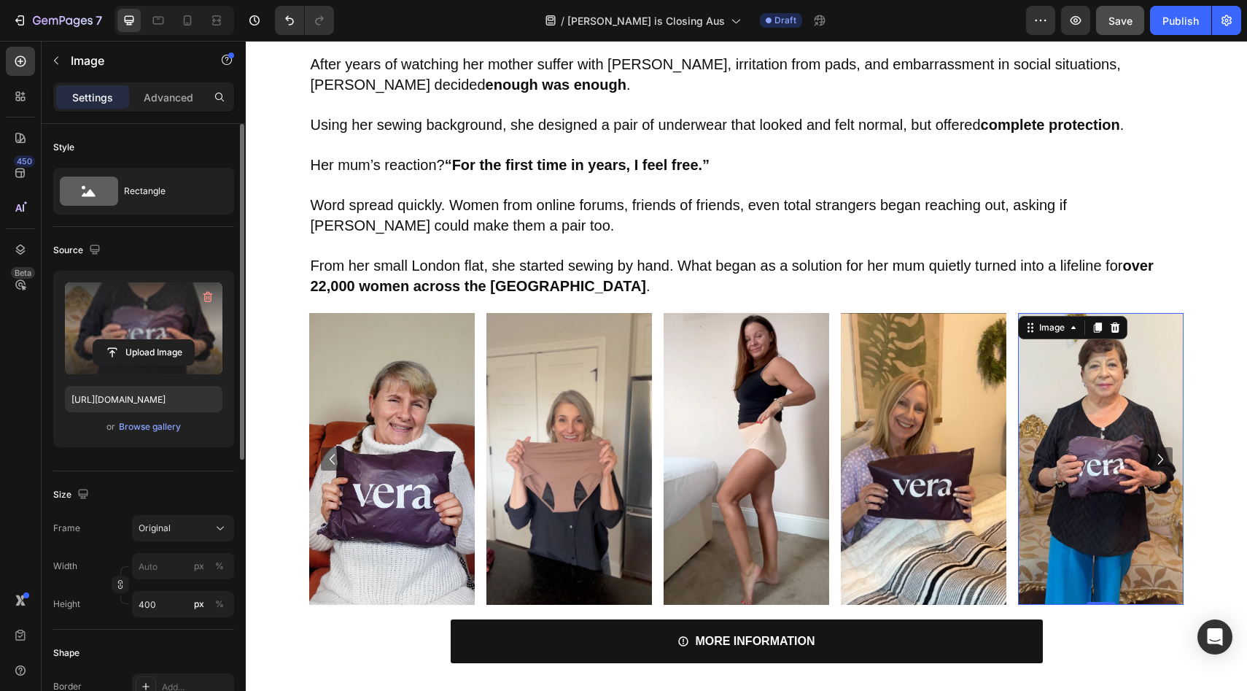
click at [1162, 460] on icon "Carousel Next Arrow" at bounding box center [1160, 458] width 21 height 21
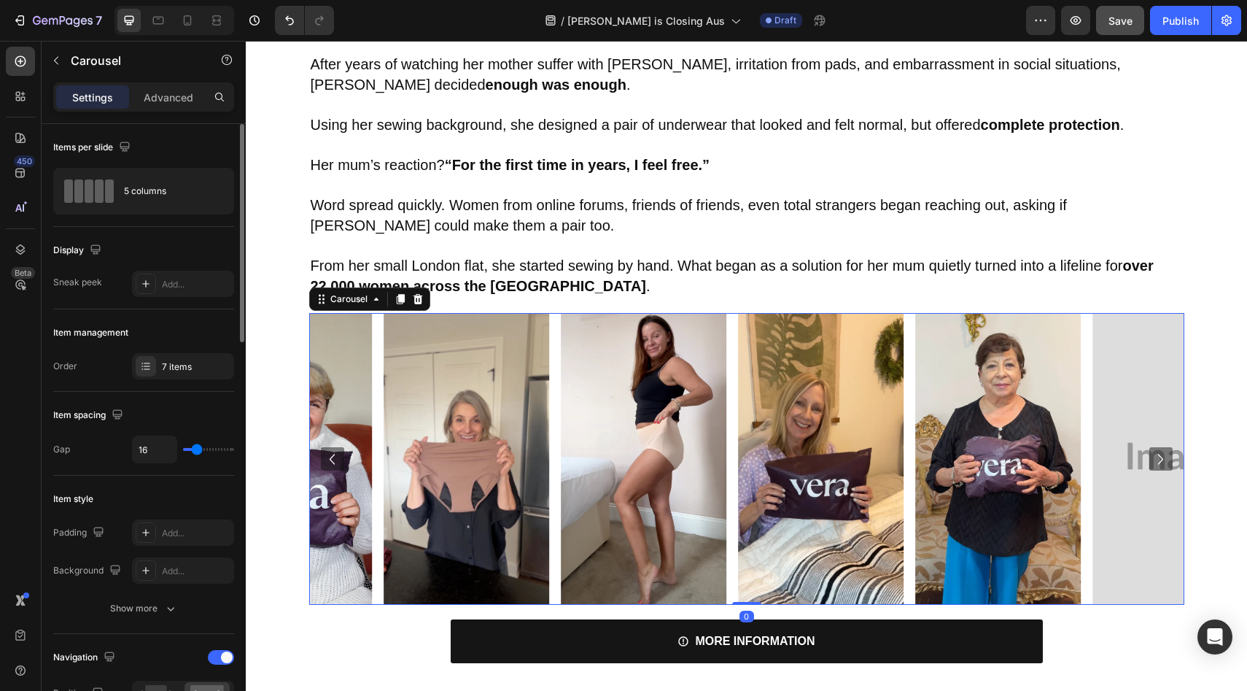
click at [1162, 460] on icon "Carousel Next Arrow" at bounding box center [1160, 458] width 21 height 21
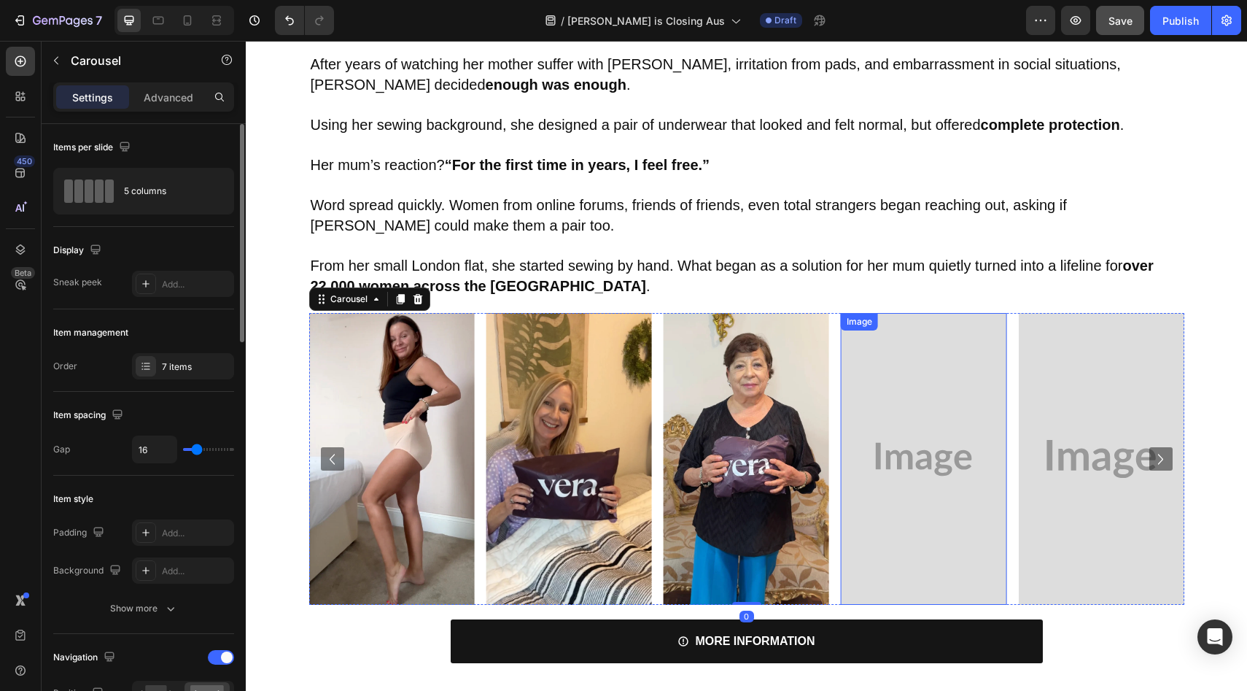
click at [860, 448] on img at bounding box center [924, 459] width 166 height 292
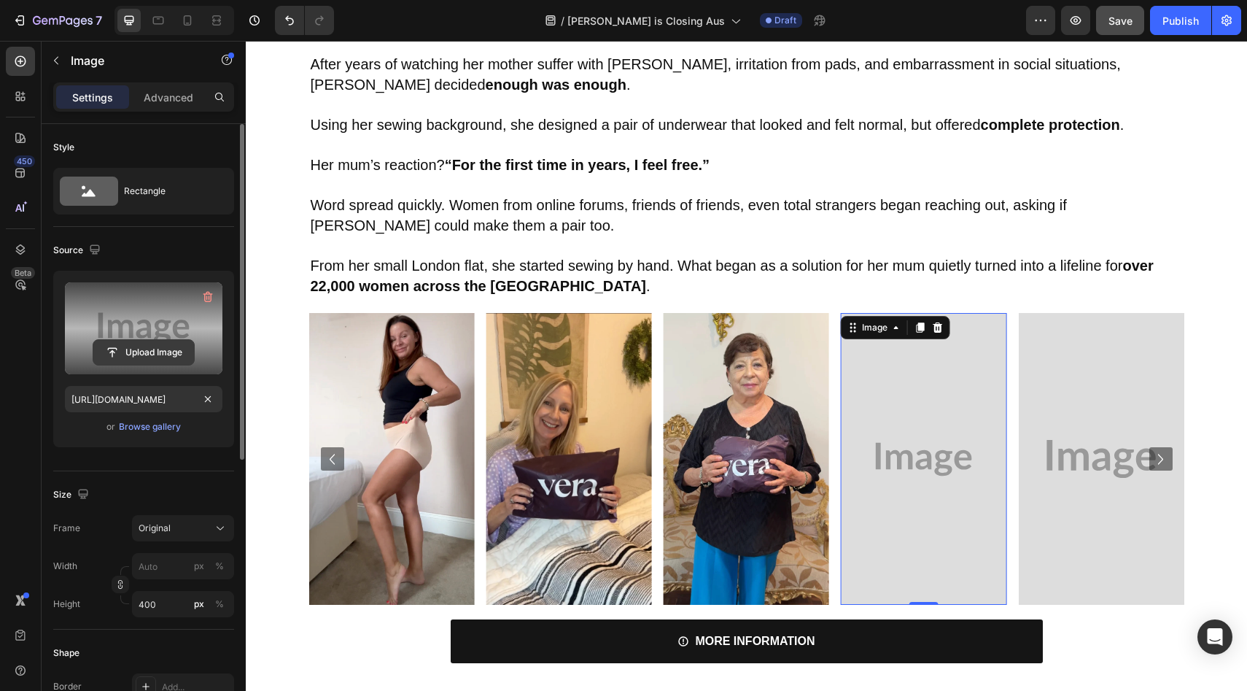
click at [136, 357] on input "file" at bounding box center [143, 352] width 101 height 25
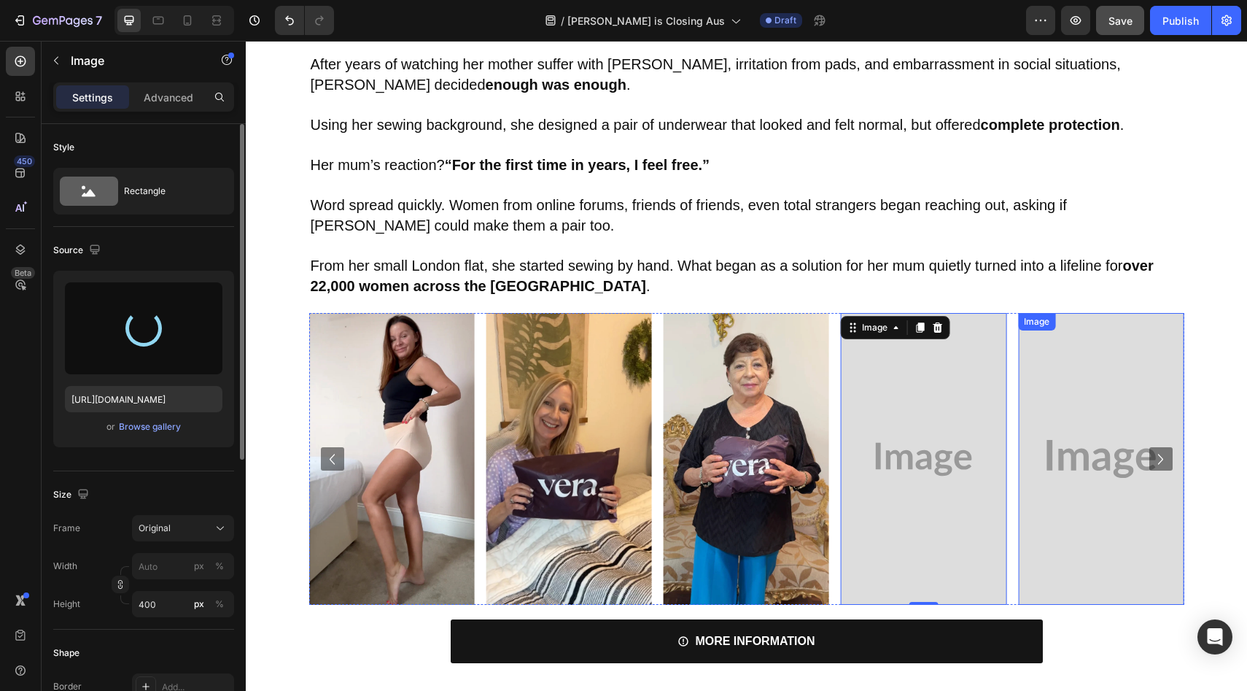
type input "[URL][DOMAIN_NAME]"
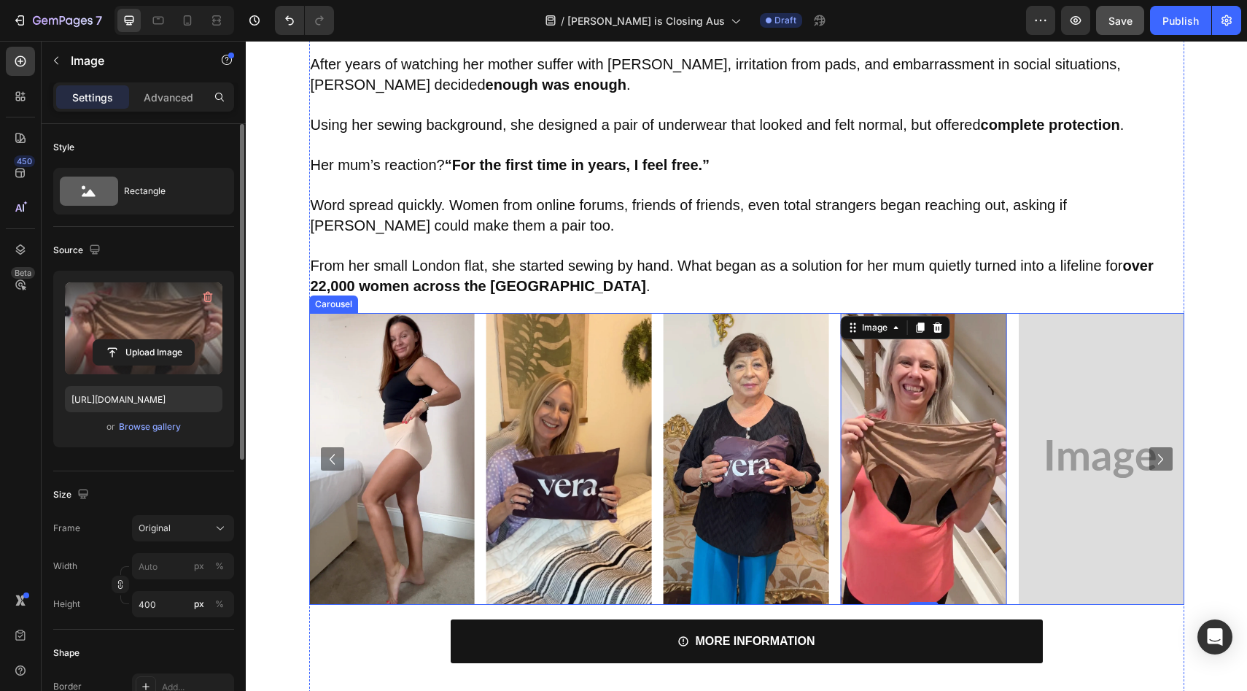
click at [1162, 462] on icon "Carousel Next Arrow" at bounding box center [1160, 458] width 21 height 21
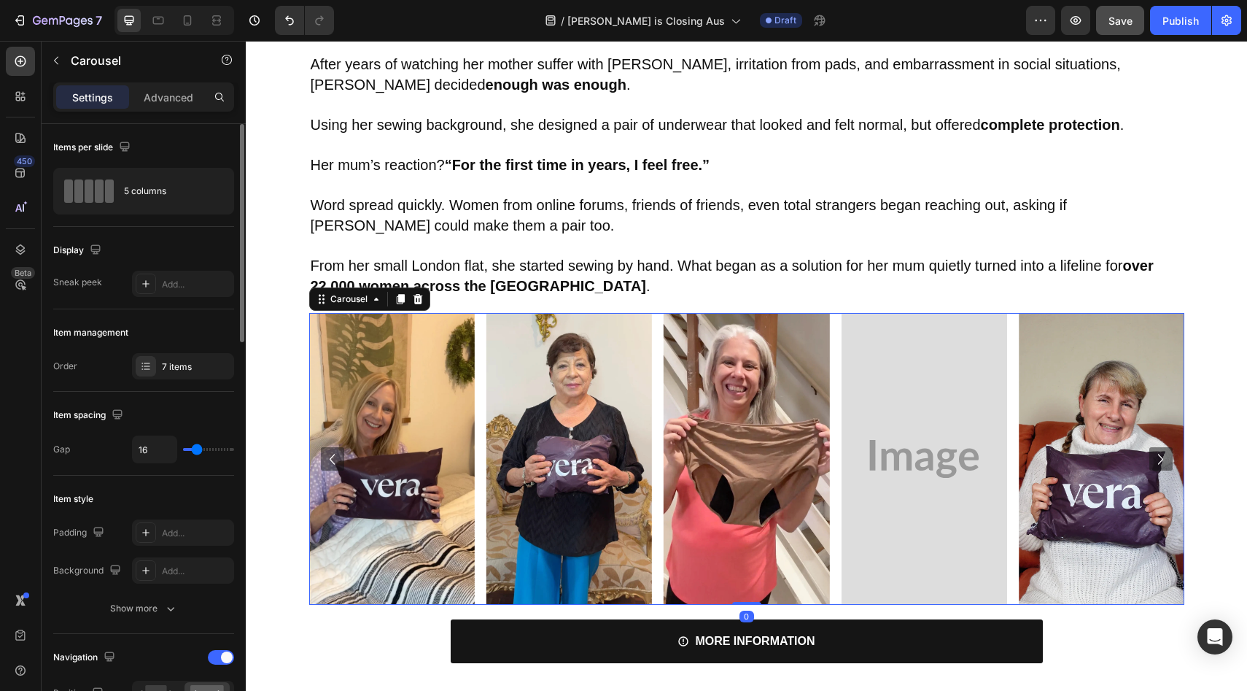
click at [1157, 462] on icon "Carousel Next Arrow" at bounding box center [1160, 458] width 21 height 21
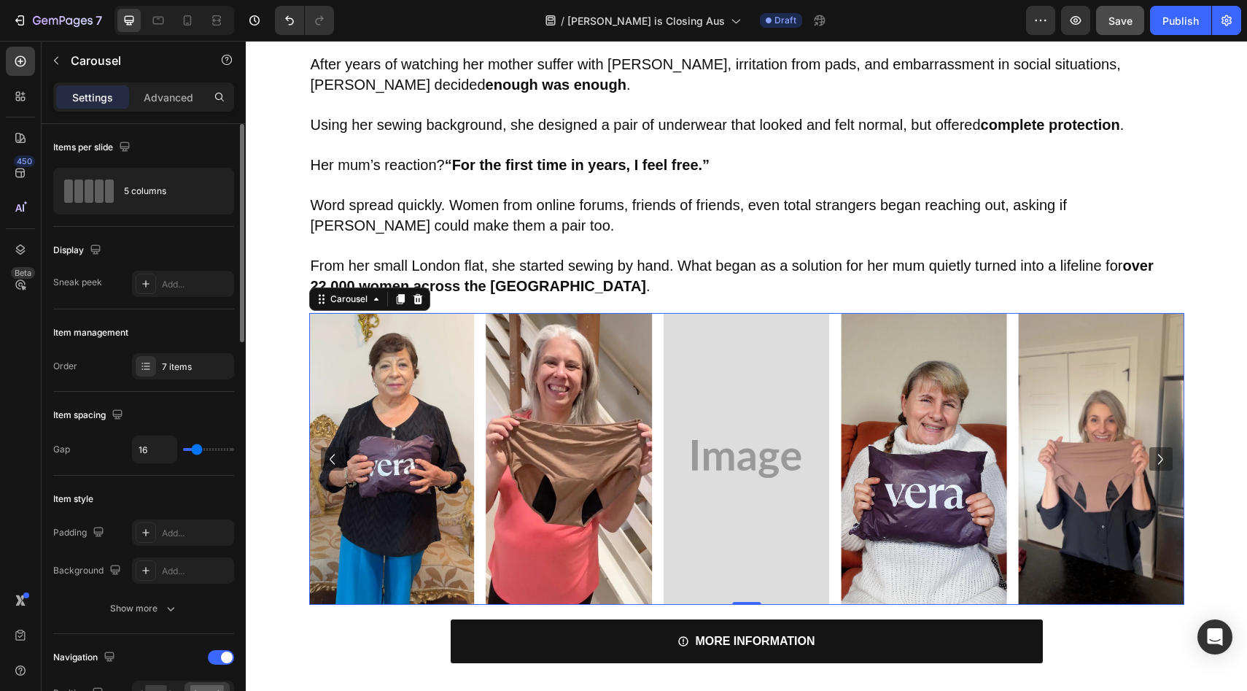
click at [1155, 459] on icon "Carousel Next Arrow" at bounding box center [1160, 458] width 21 height 21
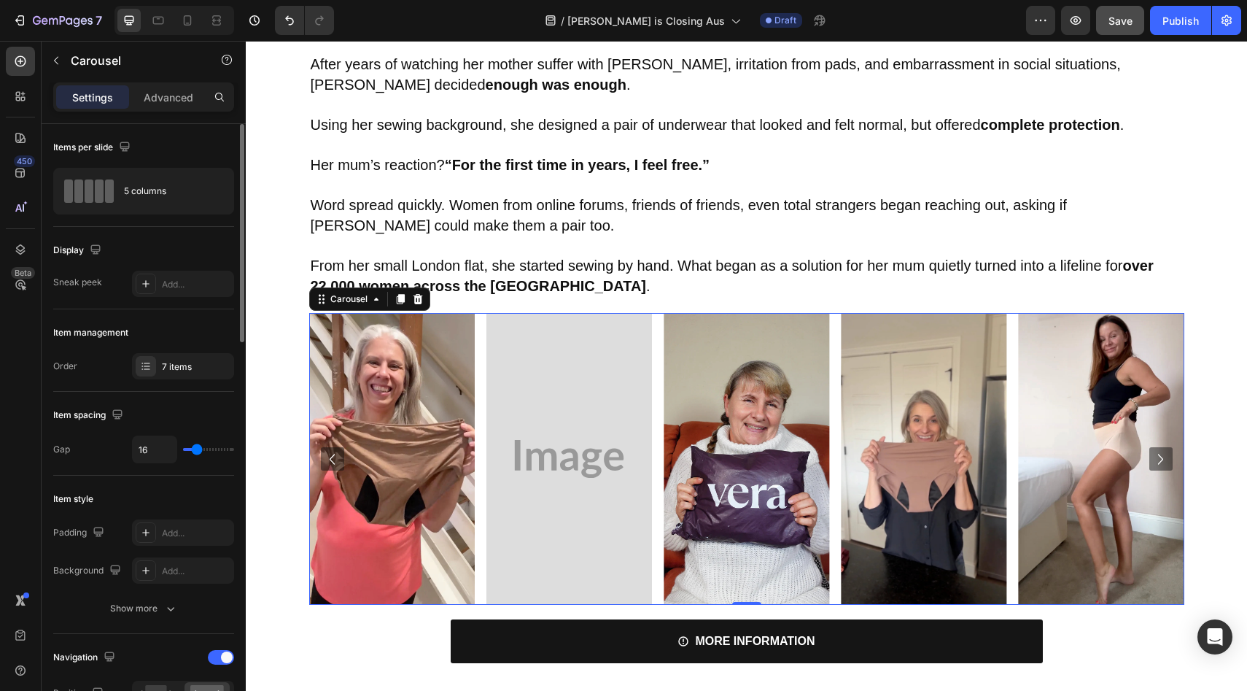
click at [1155, 459] on icon "Carousel Next Arrow" at bounding box center [1160, 458] width 21 height 21
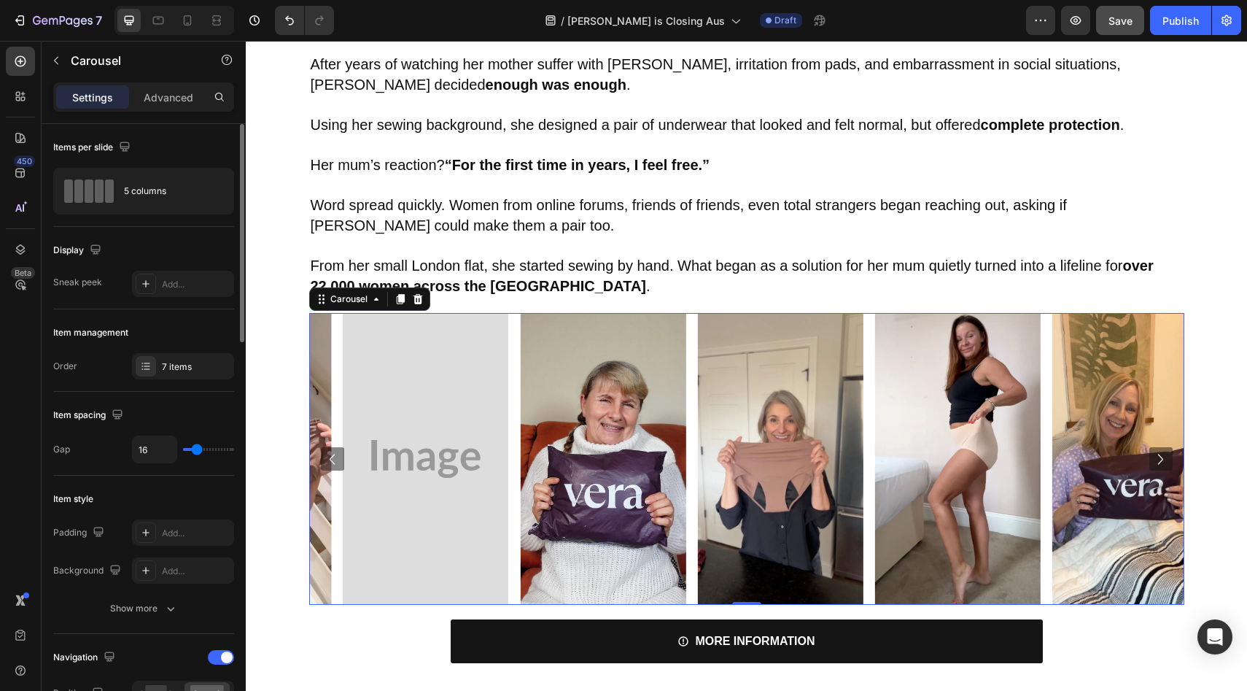
click at [1155, 459] on icon "Carousel Next Arrow" at bounding box center [1160, 458] width 21 height 21
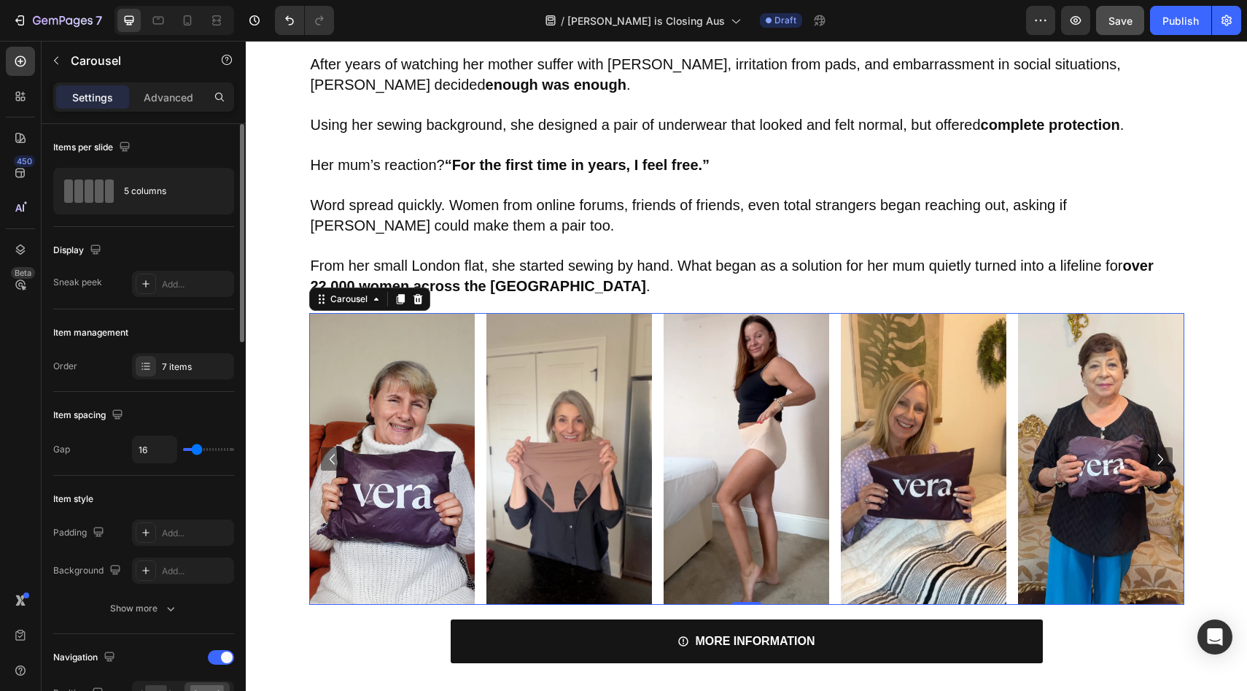
click at [1155, 459] on icon "Carousel Next Arrow" at bounding box center [1160, 458] width 21 height 21
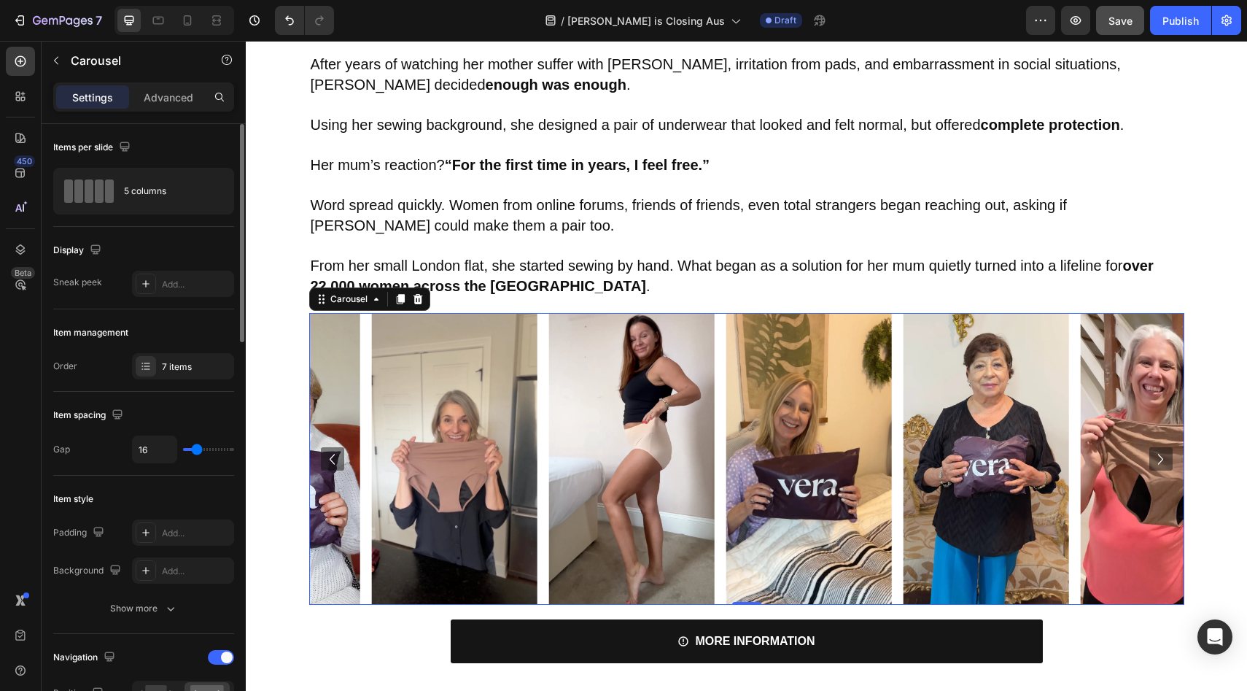
click at [1155, 459] on icon "Carousel Next Arrow" at bounding box center [1160, 458] width 21 height 21
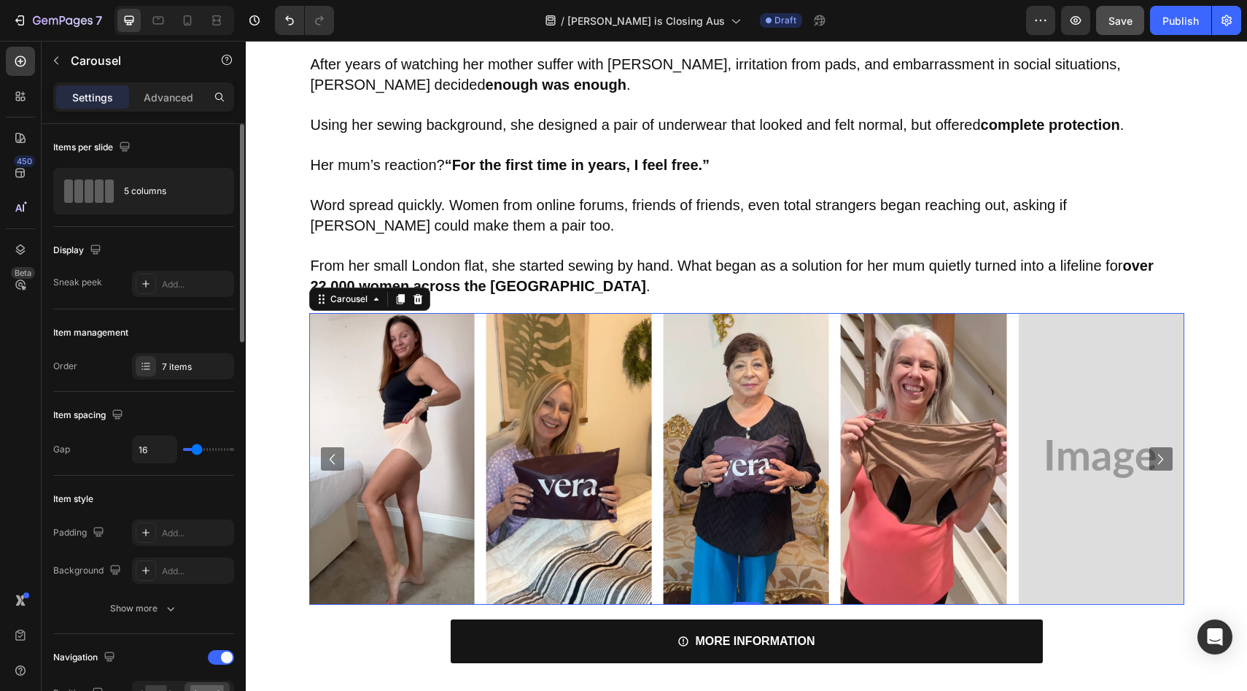
click at [1155, 459] on icon "Carousel Next Arrow" at bounding box center [1160, 458] width 21 height 21
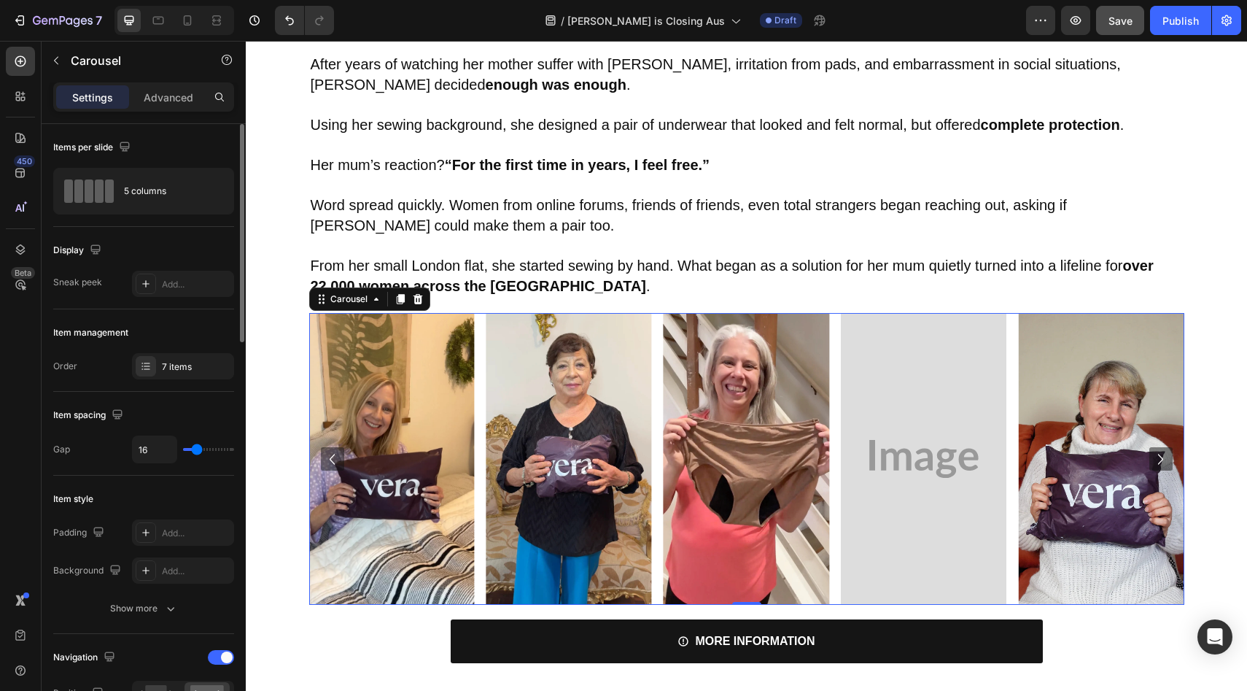
click at [333, 456] on icon "Carousel Back Arrow" at bounding box center [332, 458] width 21 height 21
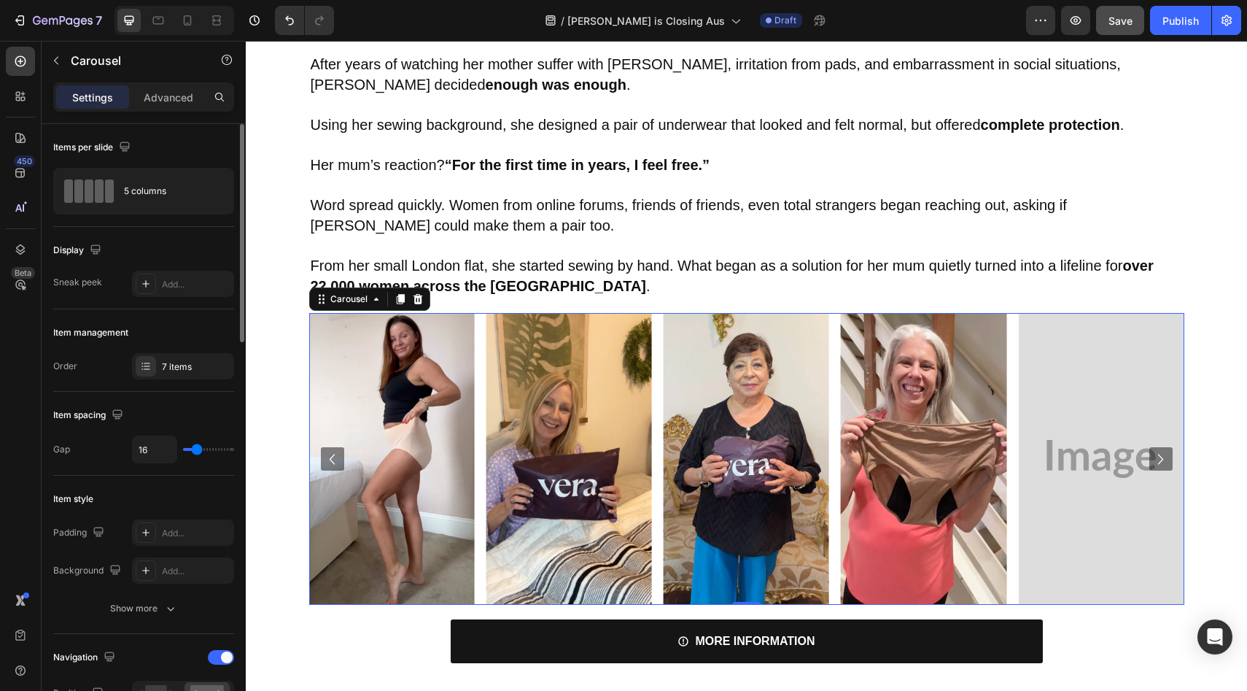
click at [333, 456] on icon "Carousel Back Arrow" at bounding box center [332, 458] width 21 height 21
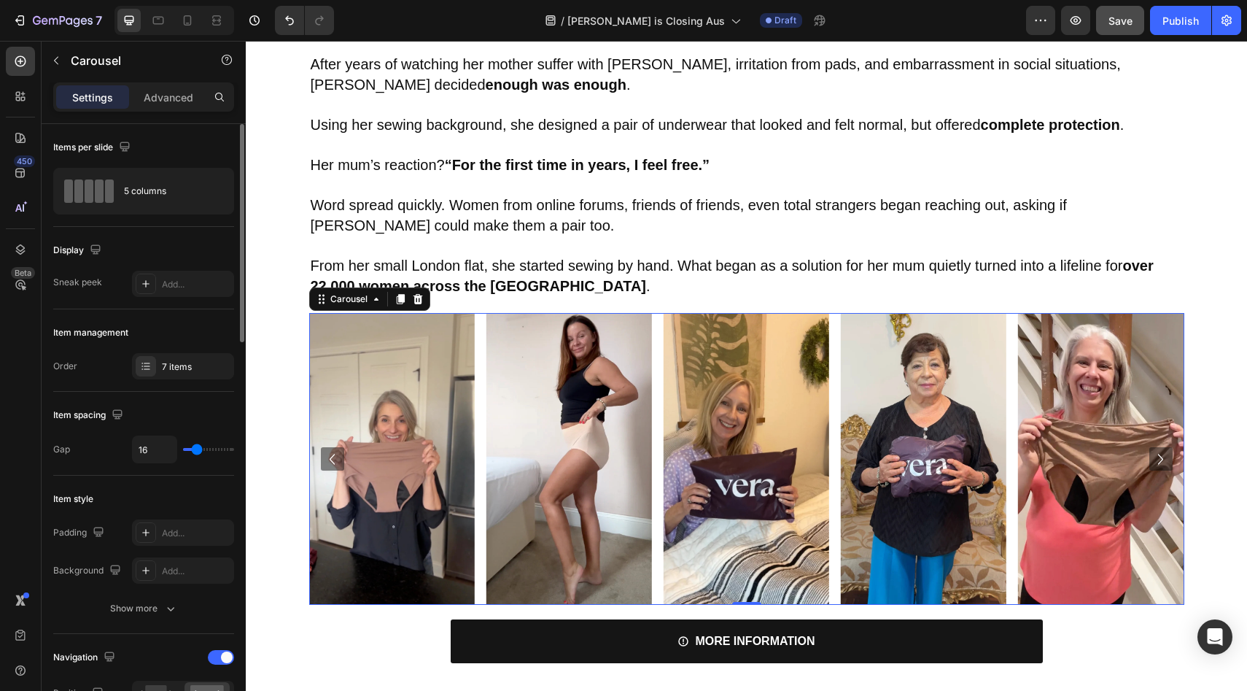
click at [333, 456] on icon "Carousel Back Arrow" at bounding box center [332, 458] width 21 height 21
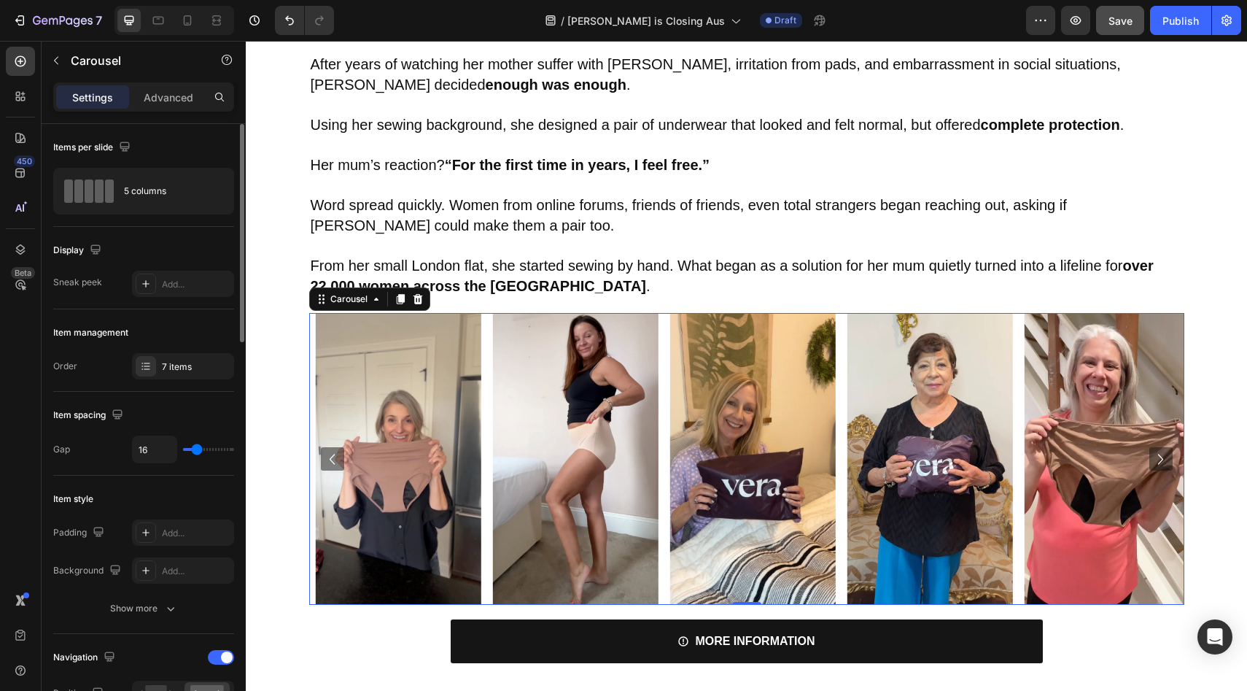
click at [333, 456] on icon "Carousel Back Arrow" at bounding box center [332, 458] width 21 height 21
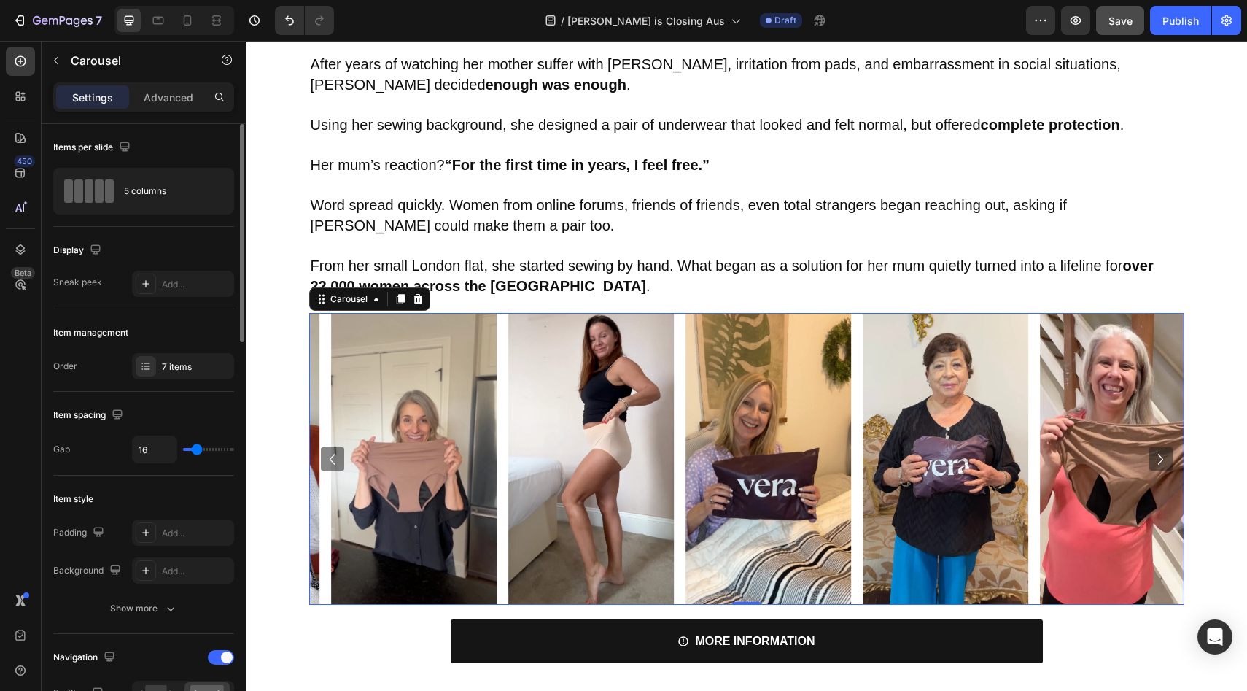
click at [333, 456] on icon "Carousel Back Arrow" at bounding box center [332, 458] width 21 height 21
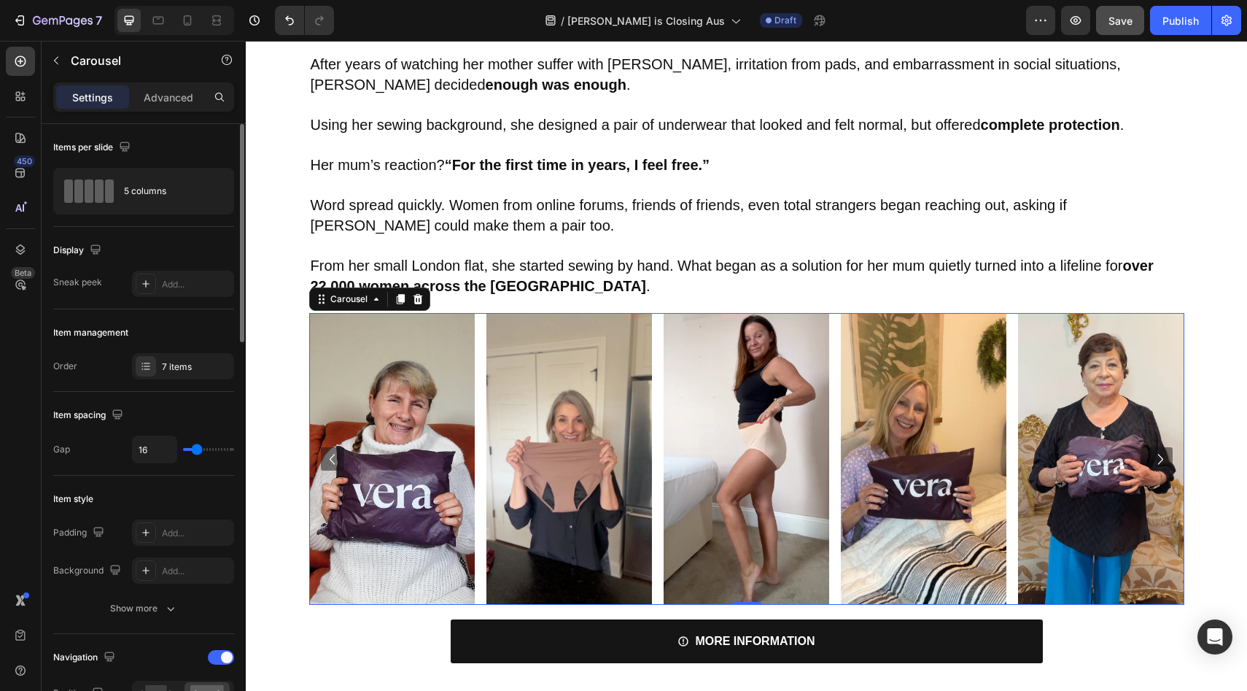
click at [333, 456] on icon "Carousel Back Arrow" at bounding box center [332, 458] width 21 height 21
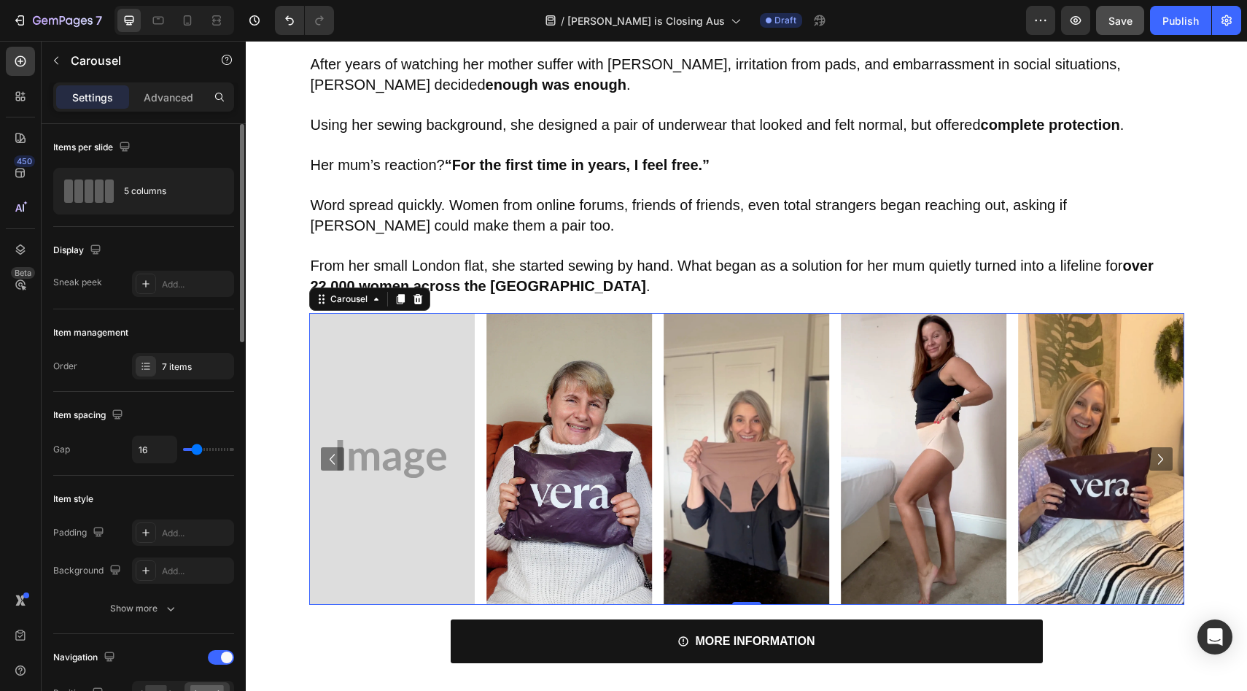
click at [333, 456] on icon "Carousel Back Arrow" at bounding box center [332, 458] width 21 height 21
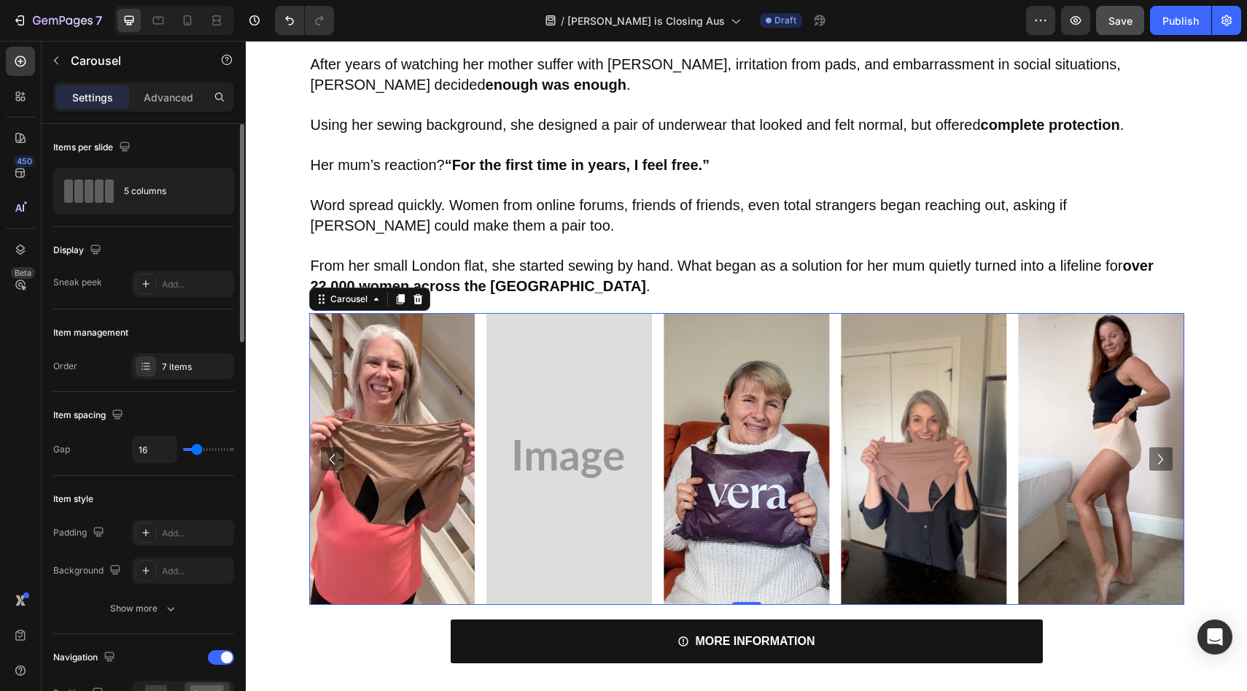
click at [1162, 462] on icon "Carousel Next Arrow" at bounding box center [1160, 458] width 21 height 21
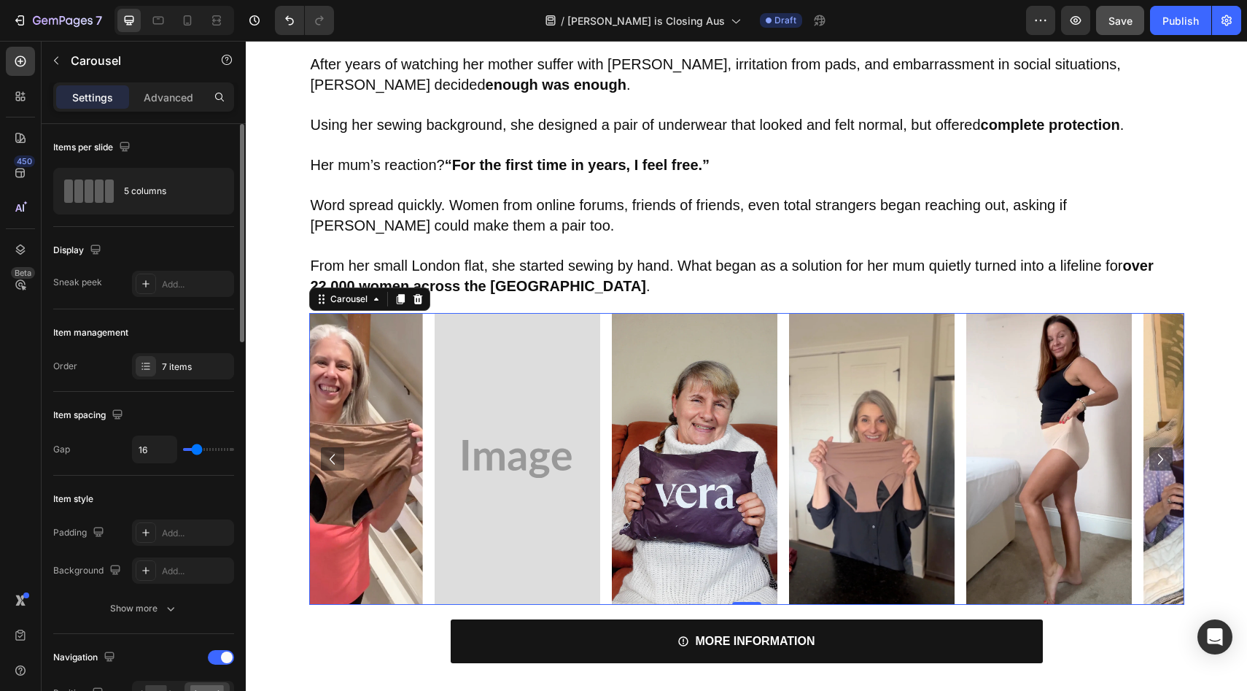
click at [1162, 462] on icon "Carousel Next Arrow" at bounding box center [1160, 458] width 21 height 21
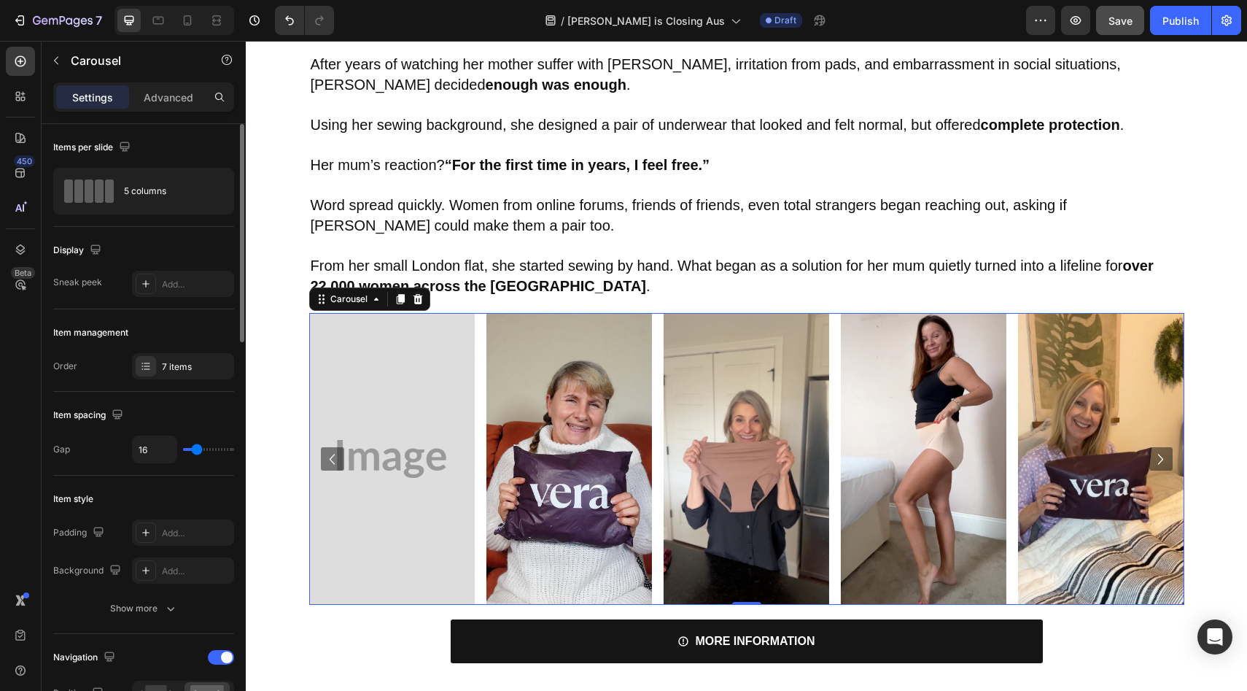
click at [1162, 462] on icon "Carousel Next Arrow" at bounding box center [1160, 458] width 21 height 21
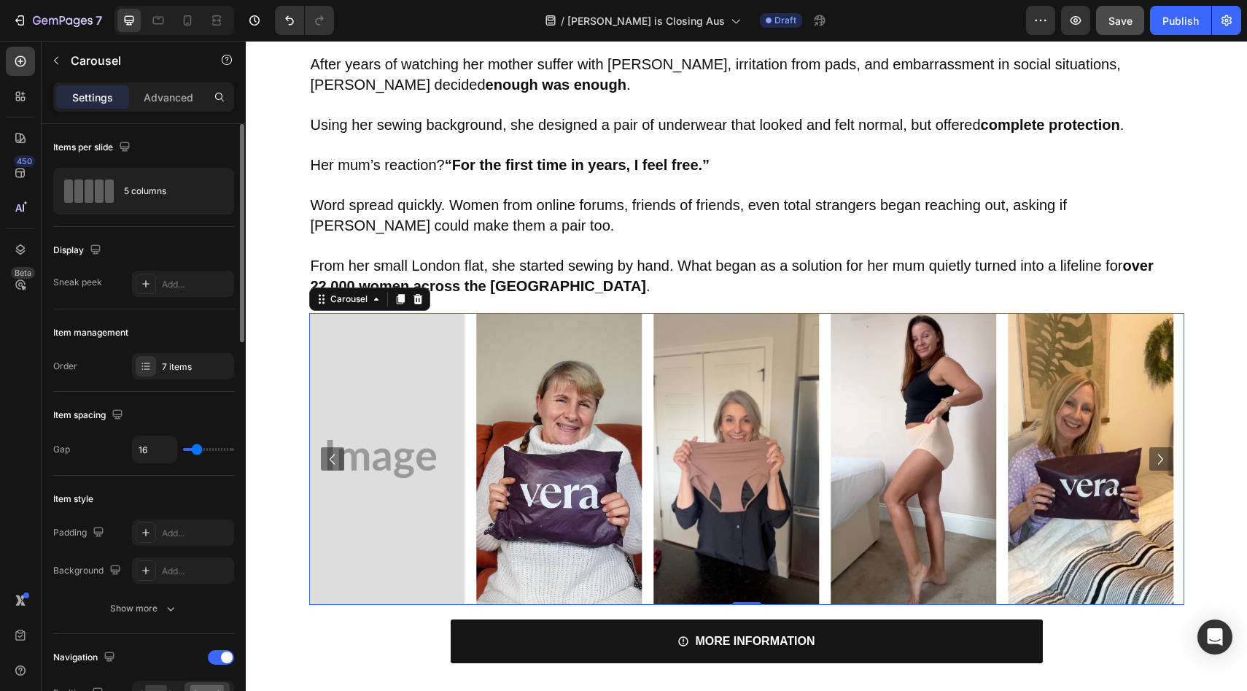
click at [1162, 462] on icon "Carousel Next Arrow" at bounding box center [1160, 458] width 21 height 21
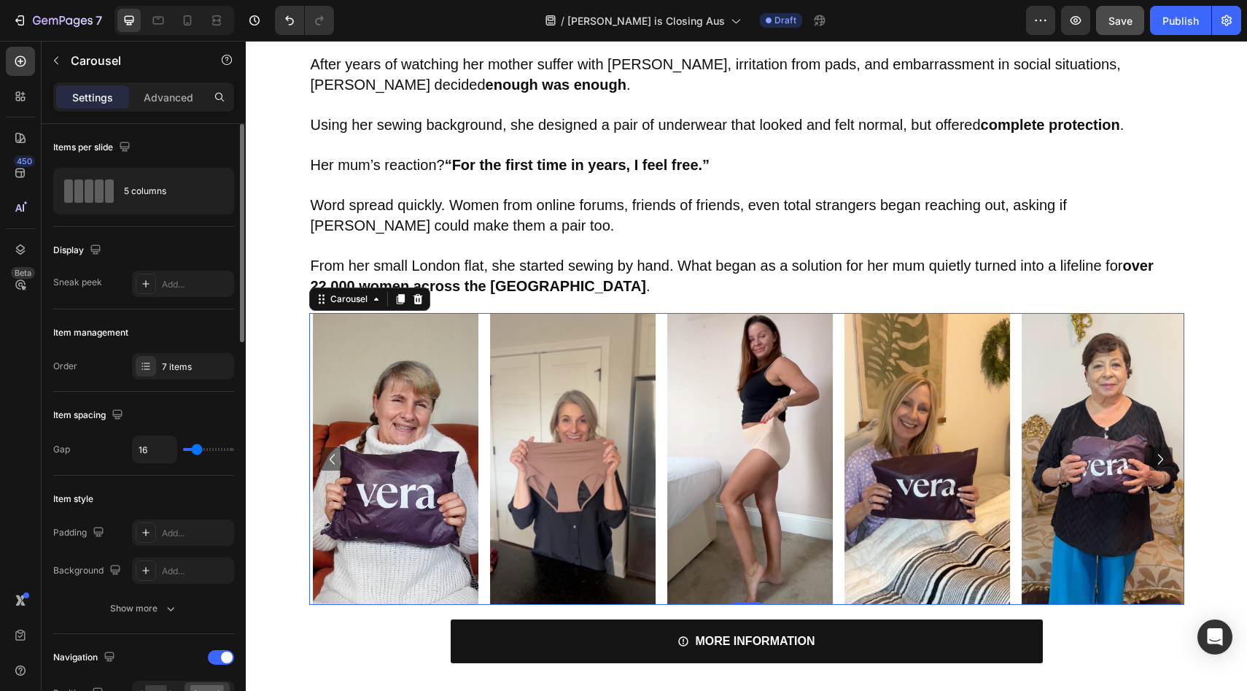
click at [1162, 462] on icon "Carousel Next Arrow" at bounding box center [1160, 458] width 21 height 21
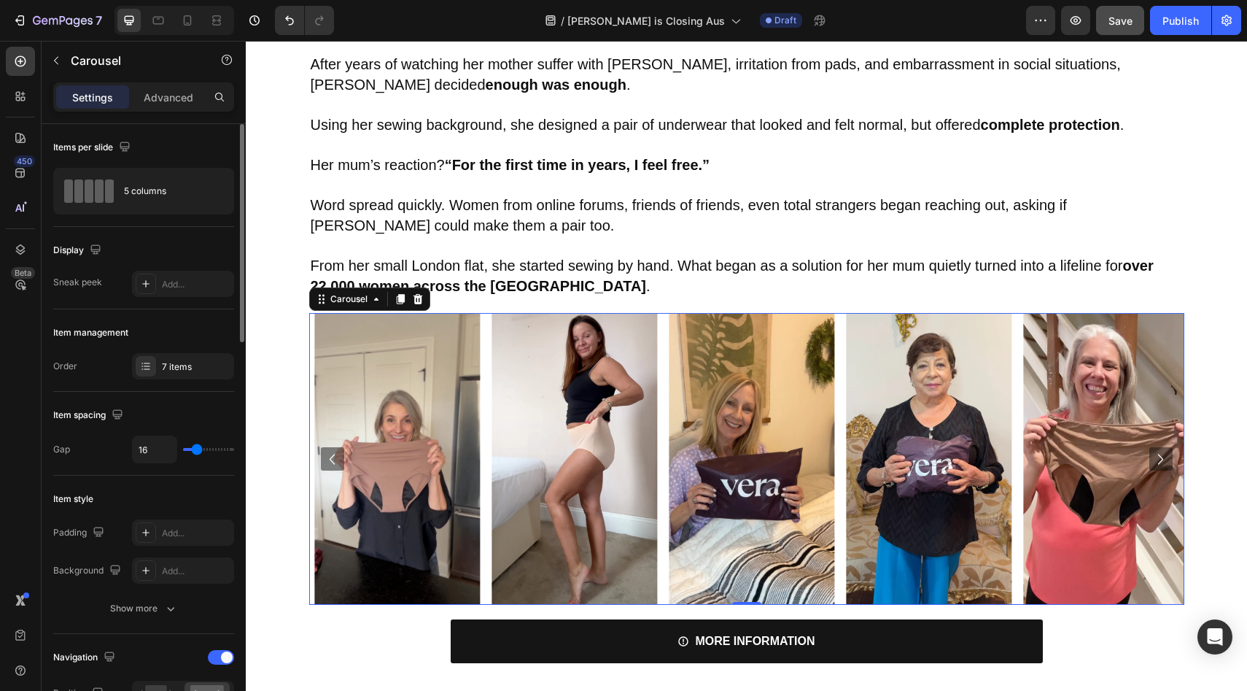
click at [1162, 462] on icon "Carousel Next Arrow" at bounding box center [1160, 458] width 21 height 21
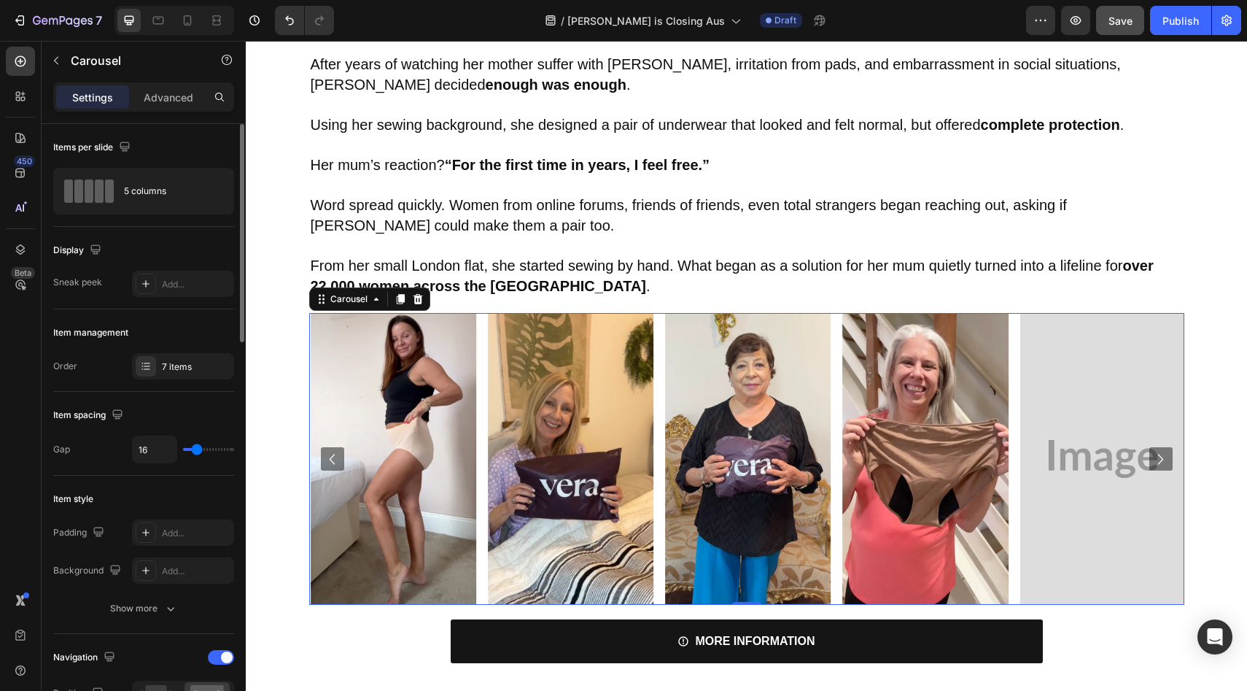
click at [1162, 462] on icon "Carousel Next Arrow" at bounding box center [1160, 458] width 21 height 21
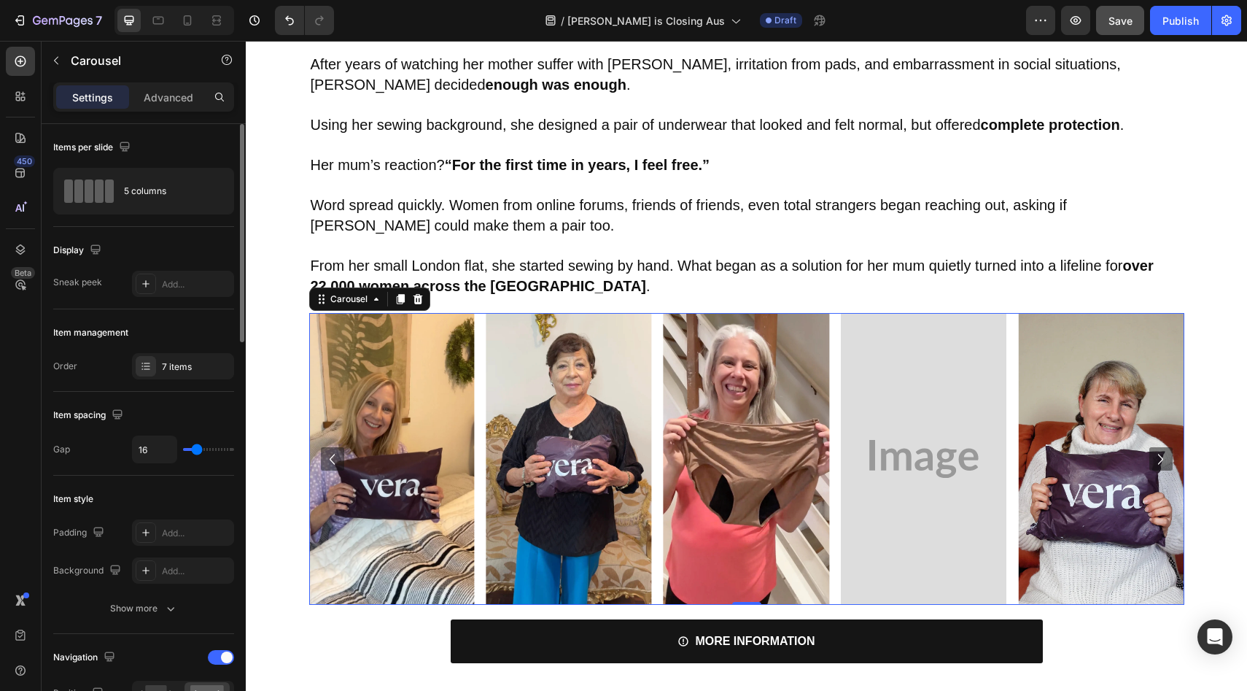
click at [1162, 462] on icon "Carousel Next Arrow" at bounding box center [1160, 458] width 21 height 21
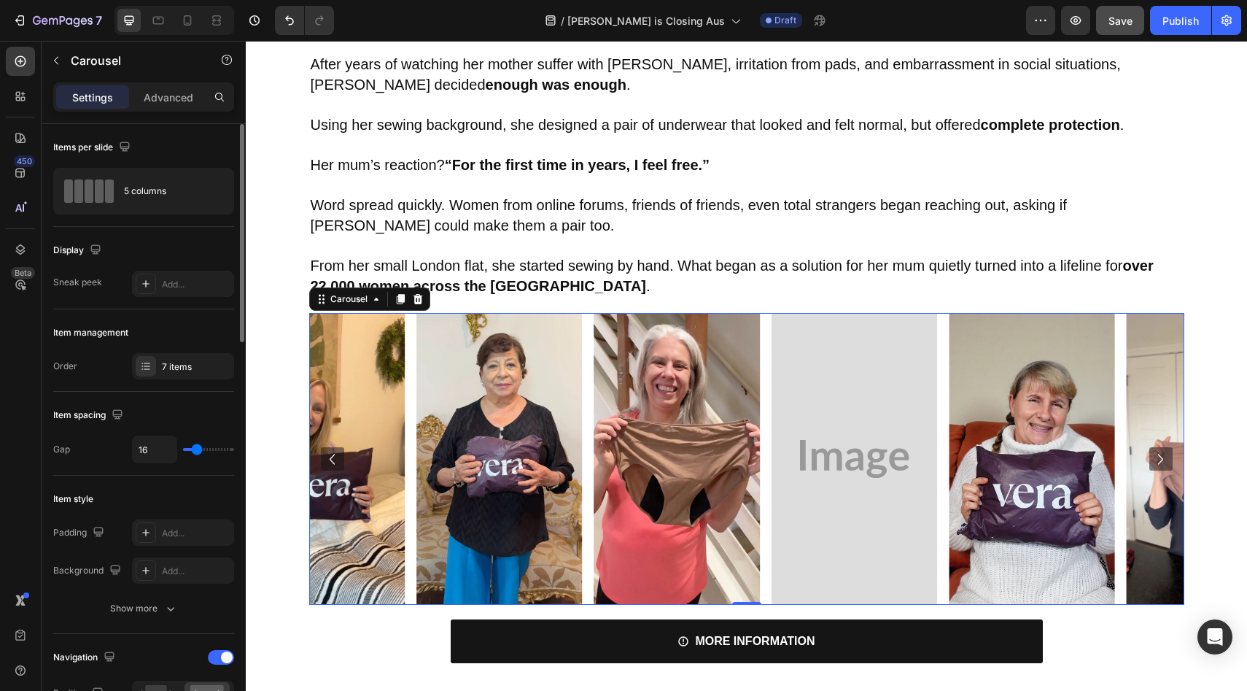
click at [1162, 462] on icon "Carousel Next Arrow" at bounding box center [1160, 458] width 21 height 21
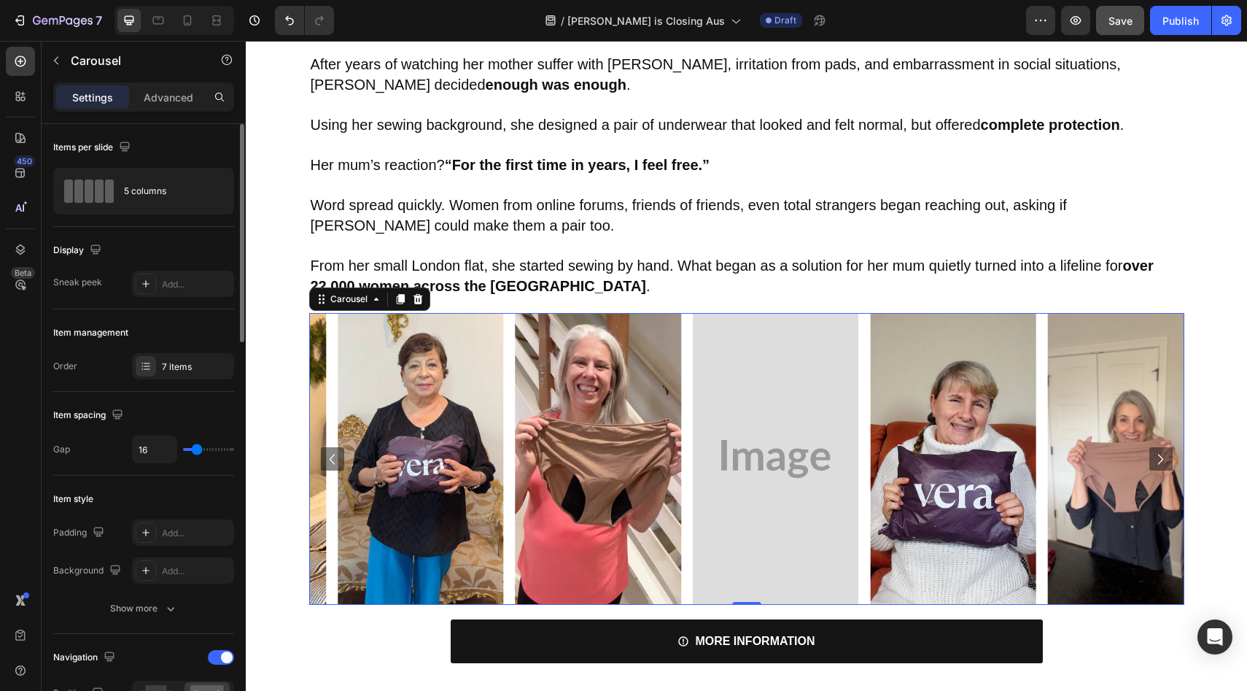
click at [1162, 462] on icon "Carousel Next Arrow" at bounding box center [1160, 458] width 21 height 21
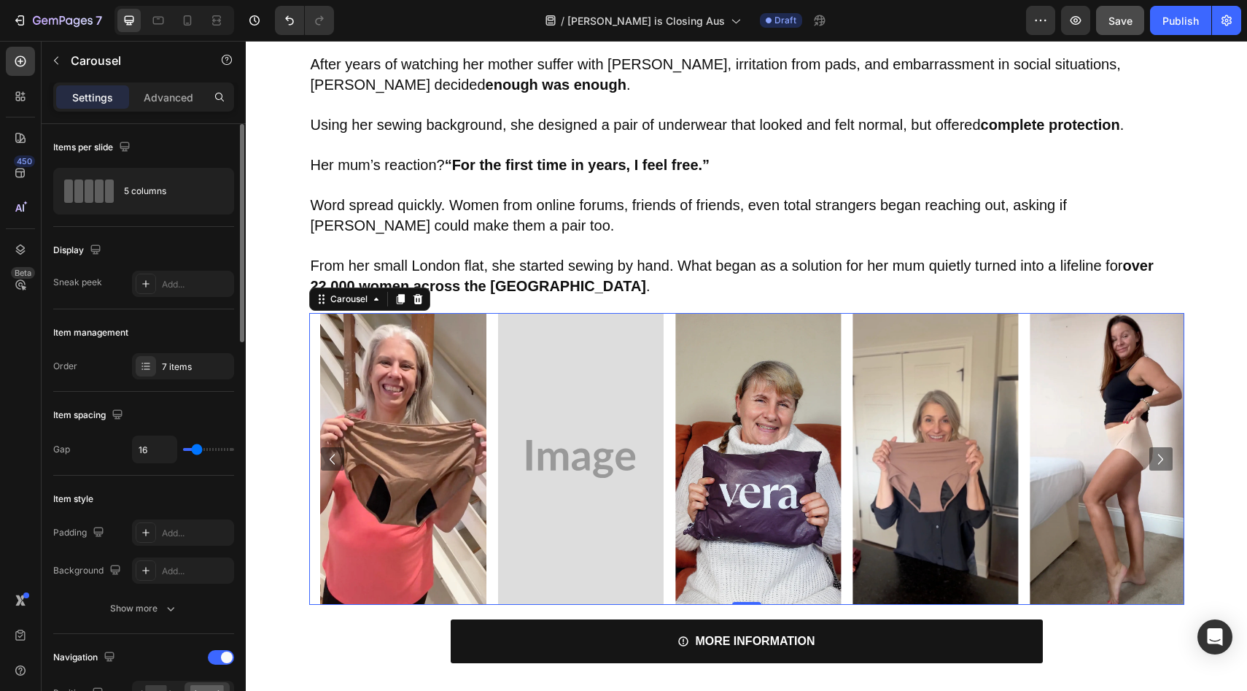
click at [1162, 462] on icon "Carousel Next Arrow" at bounding box center [1160, 458] width 21 height 21
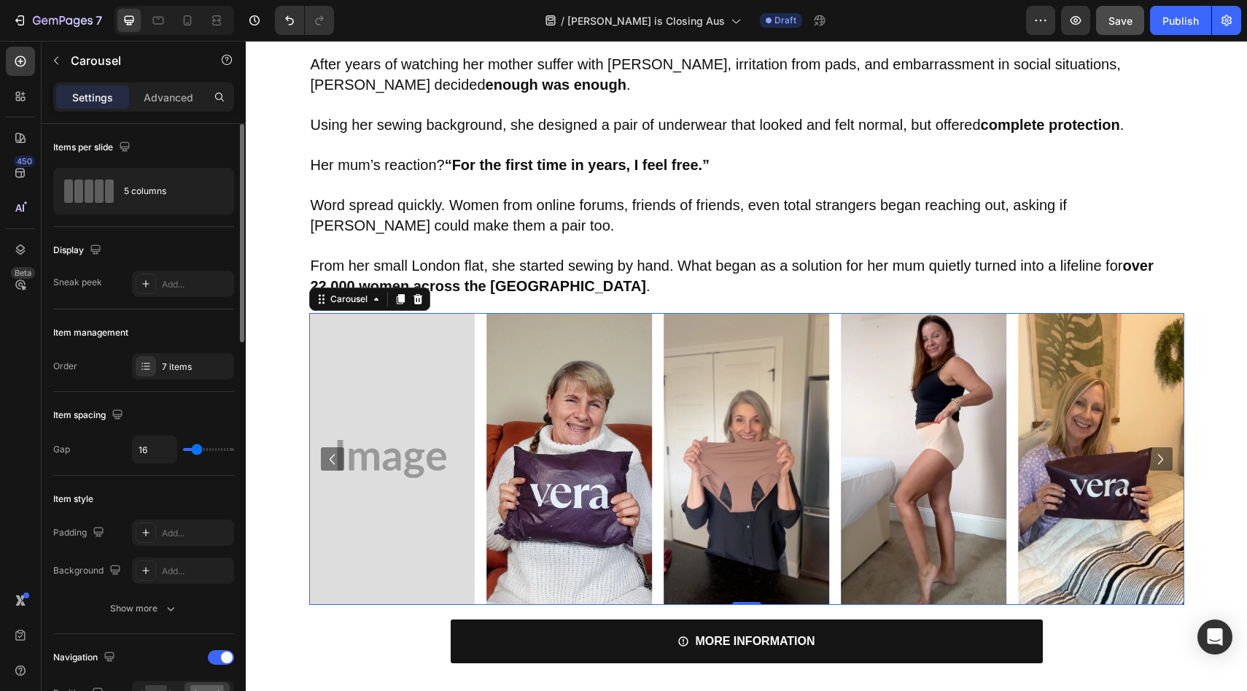
click at [1162, 462] on icon "Carousel Next Arrow" at bounding box center [1160, 458] width 21 height 21
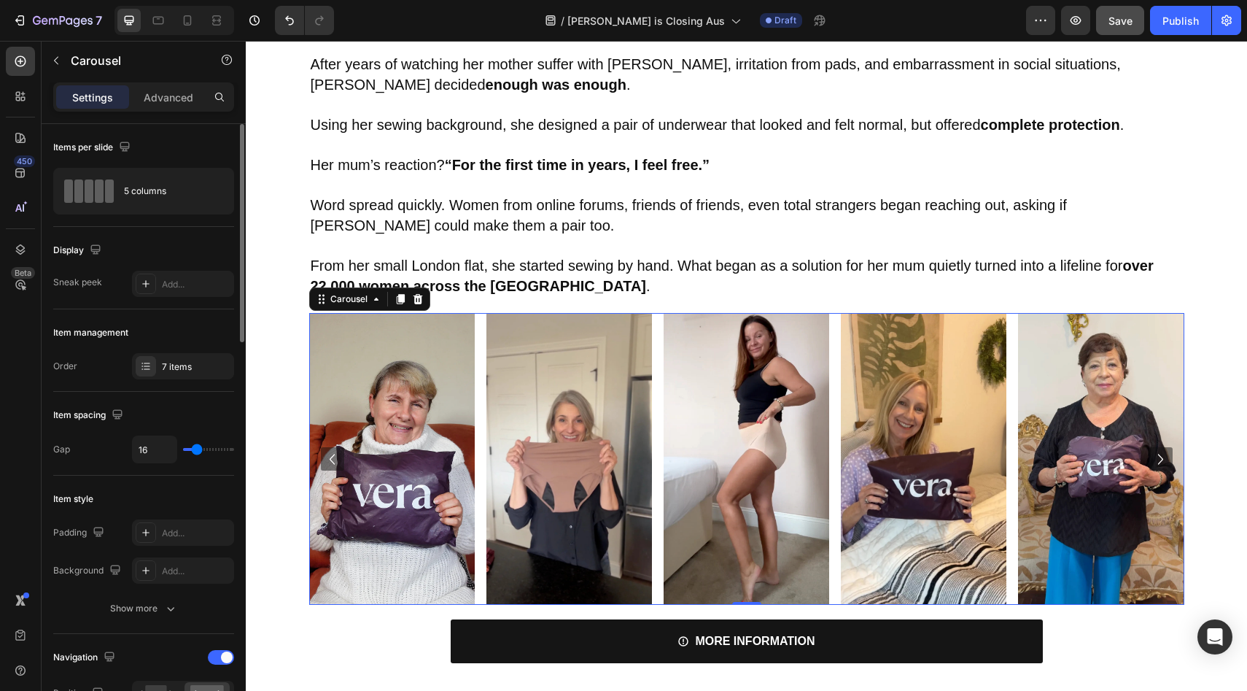
click at [1161, 455] on icon "Carousel Next Arrow" at bounding box center [1160, 458] width 21 height 21
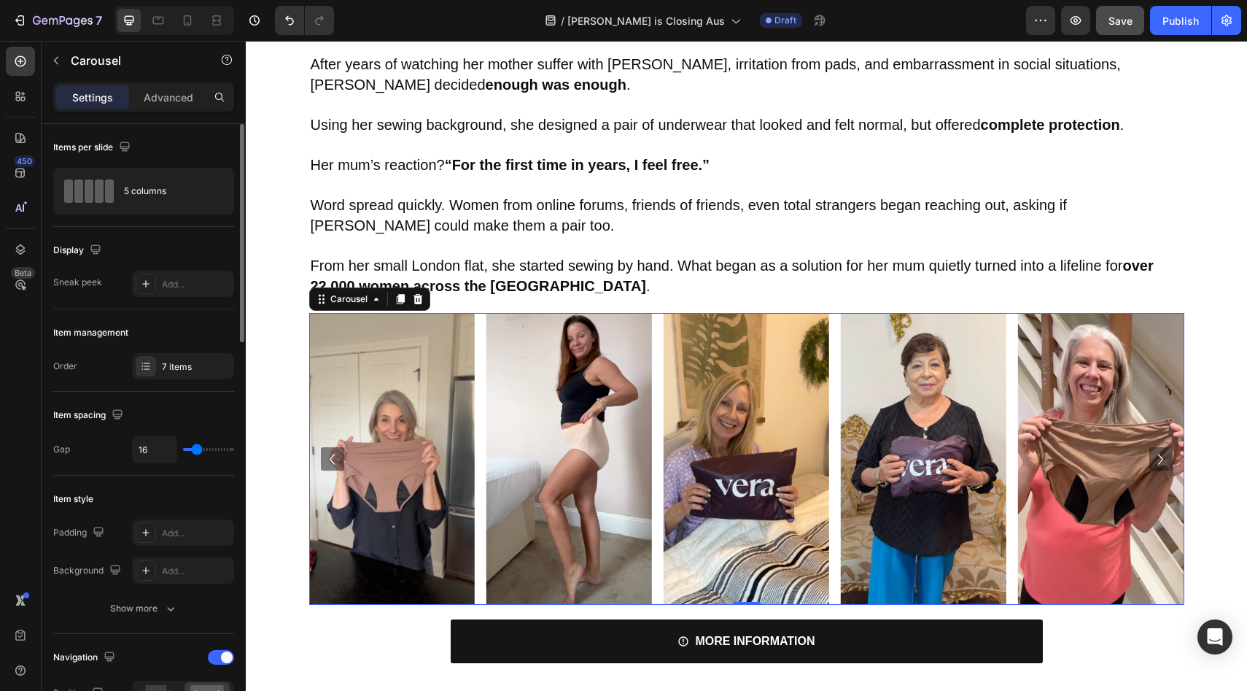
click at [1161, 455] on icon "Carousel Next Arrow" at bounding box center [1160, 458] width 21 height 21
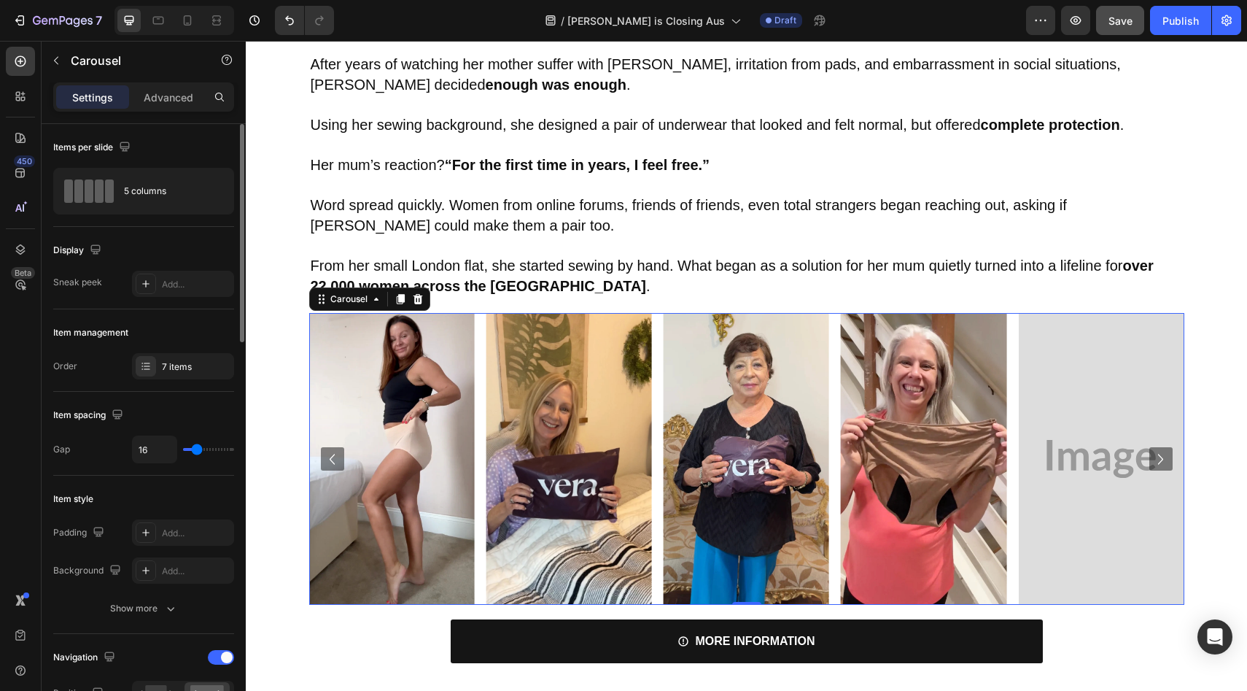
click at [1161, 455] on icon "Carousel Next Arrow" at bounding box center [1160, 458] width 21 height 21
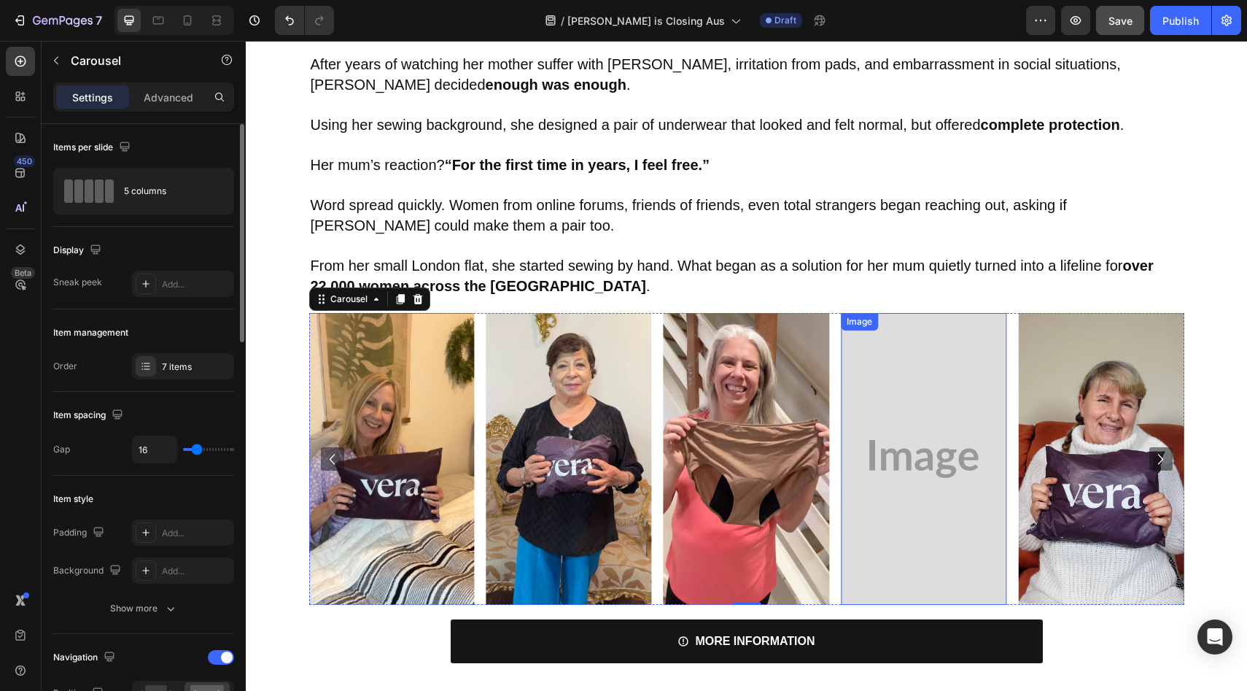
click at [979, 465] on img at bounding box center [924, 459] width 166 height 292
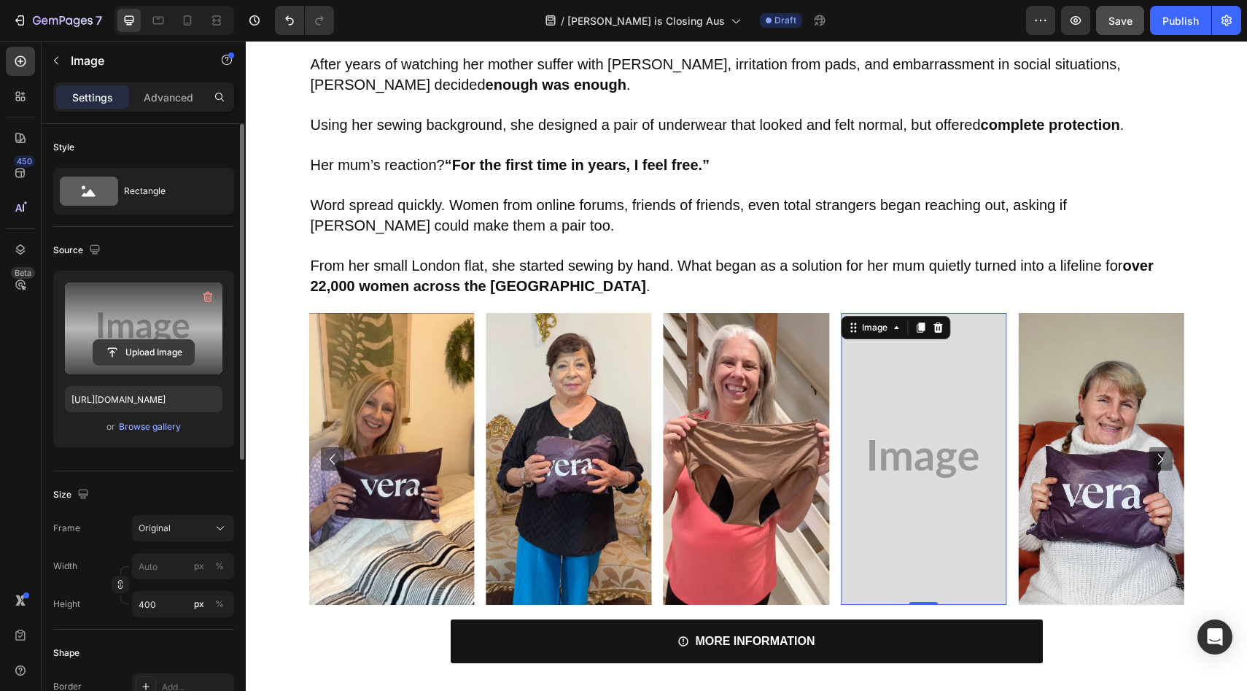
click at [155, 357] on input "file" at bounding box center [143, 352] width 101 height 25
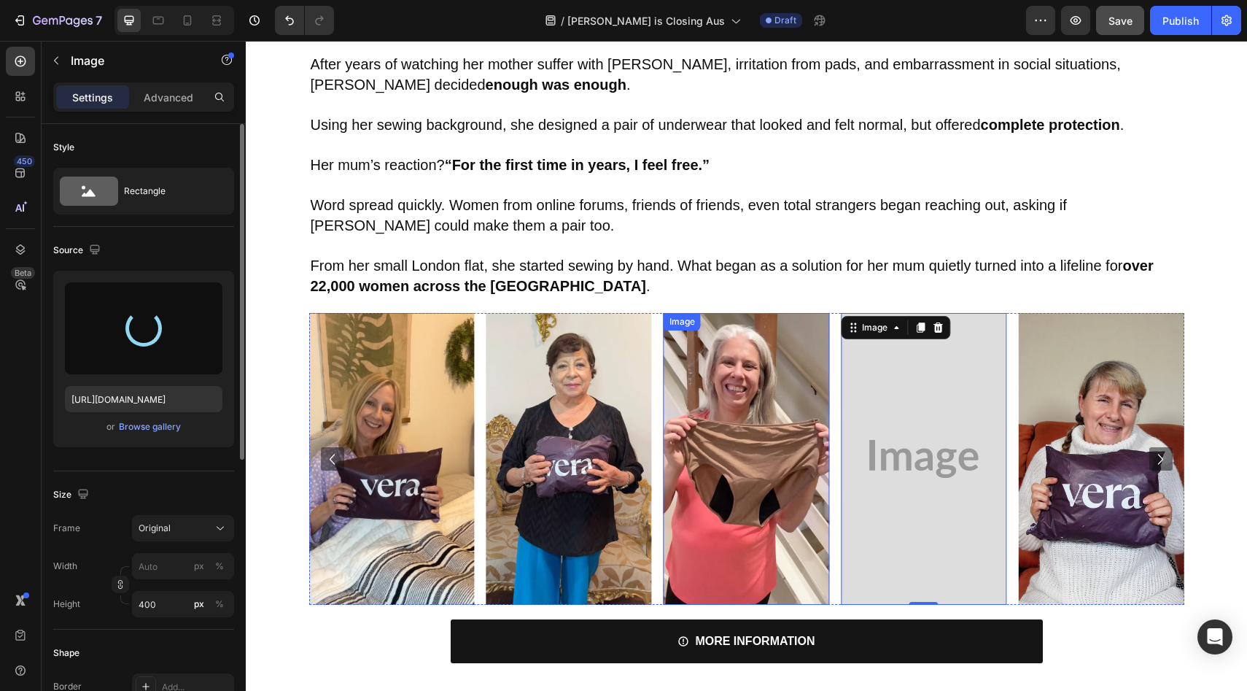
type input "[URL][DOMAIN_NAME]"
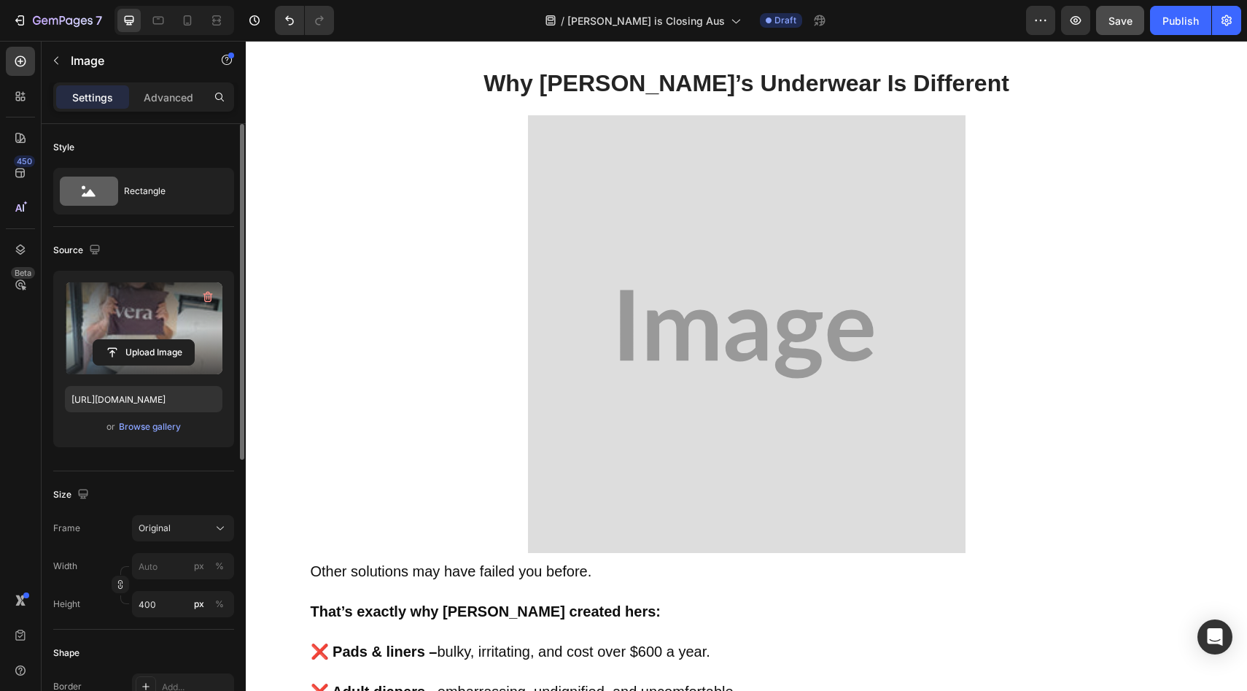
scroll to position [2721, 0]
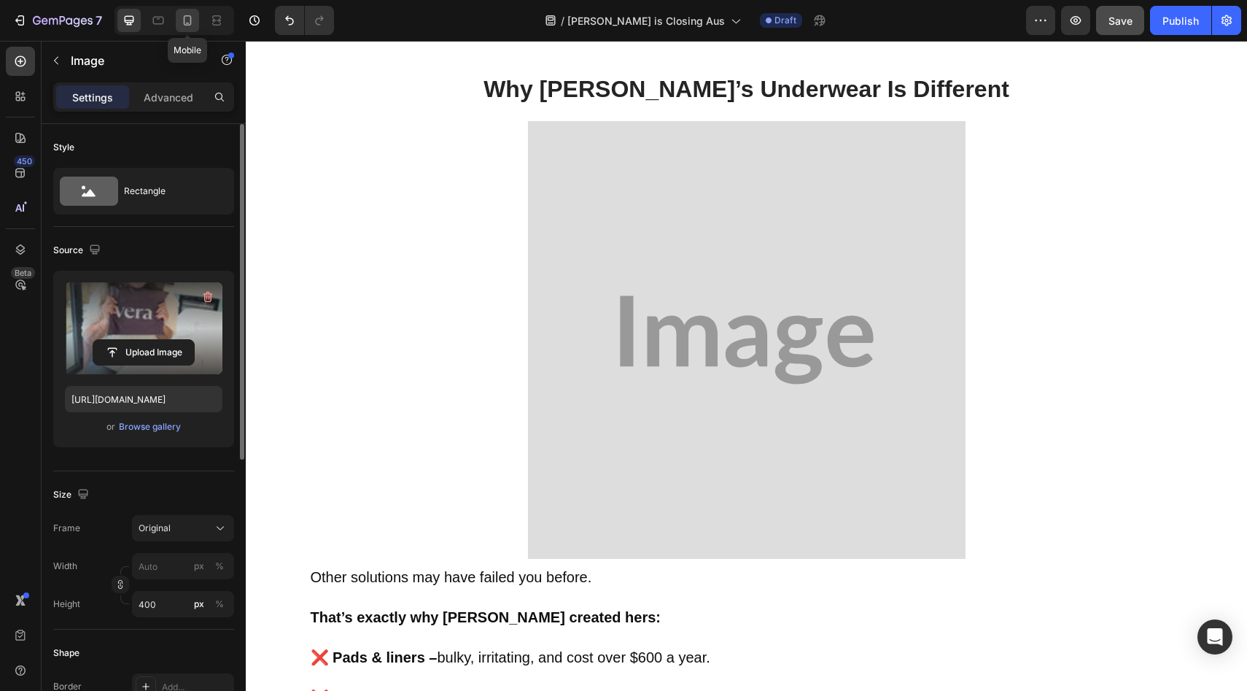
click at [180, 18] on icon at bounding box center [187, 20] width 15 height 15
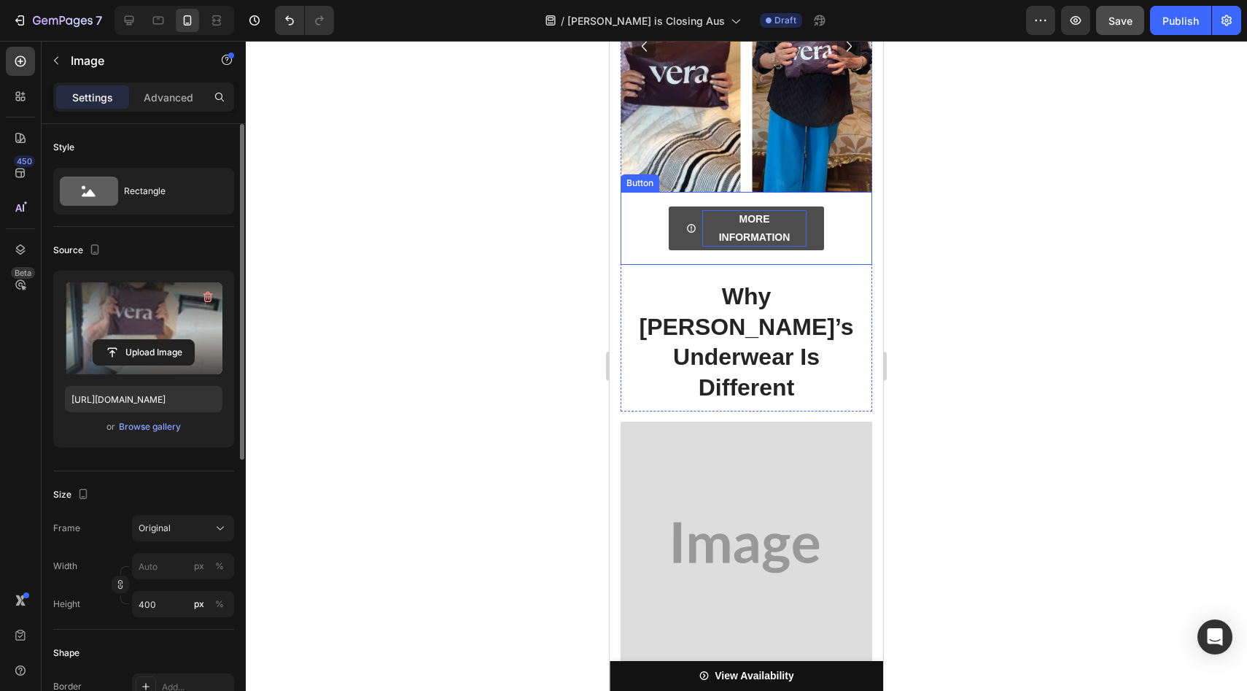
scroll to position [2633, 0]
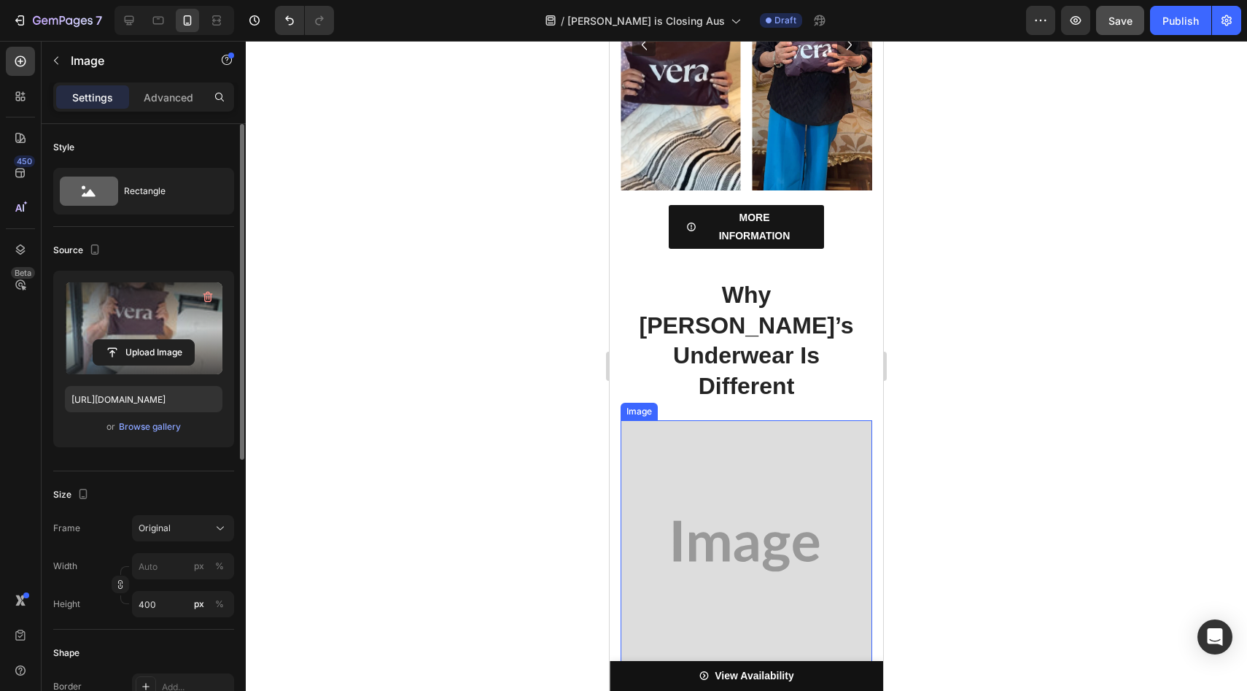
click at [756, 420] on img at bounding box center [747, 546] width 252 height 252
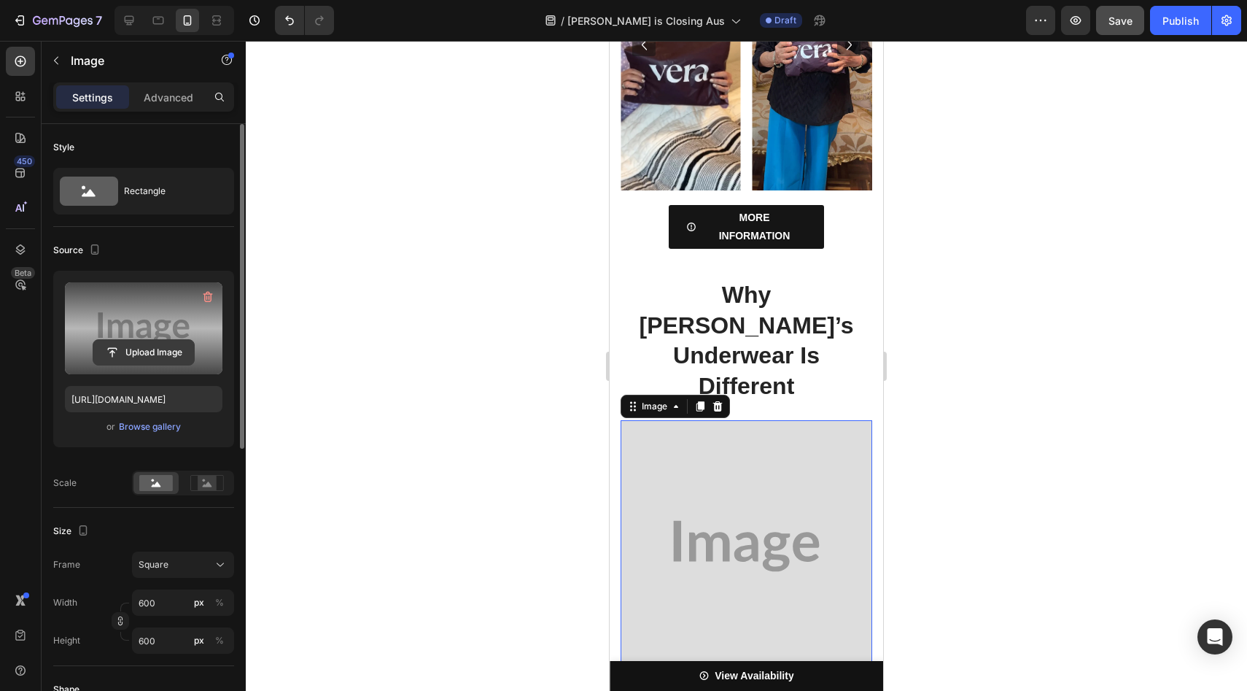
click at [144, 348] on input "file" at bounding box center [143, 352] width 101 height 25
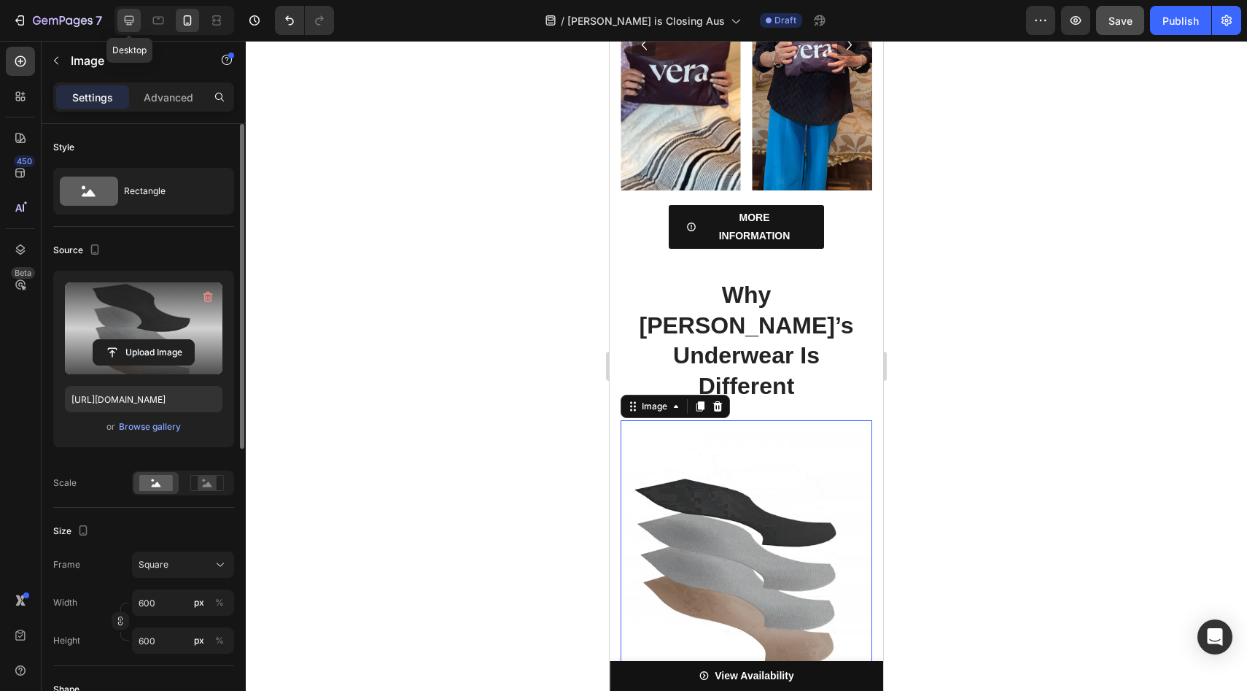
click at [122, 14] on icon at bounding box center [129, 20] width 15 height 15
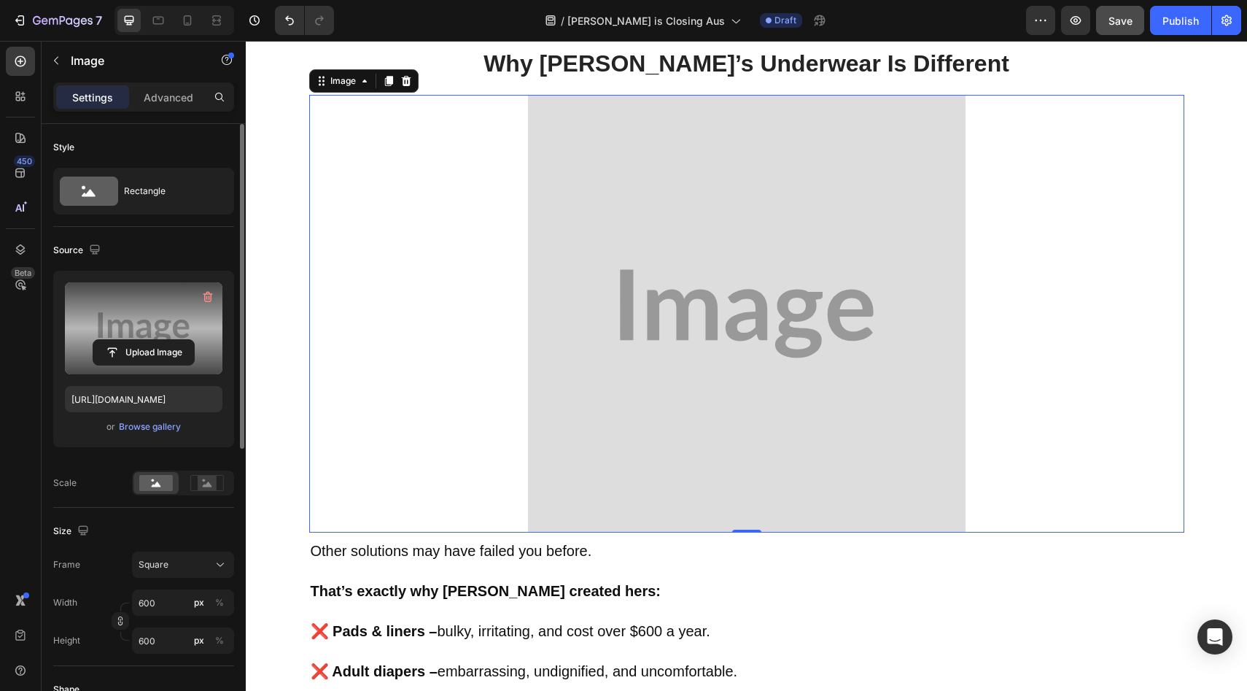
scroll to position [2743, 0]
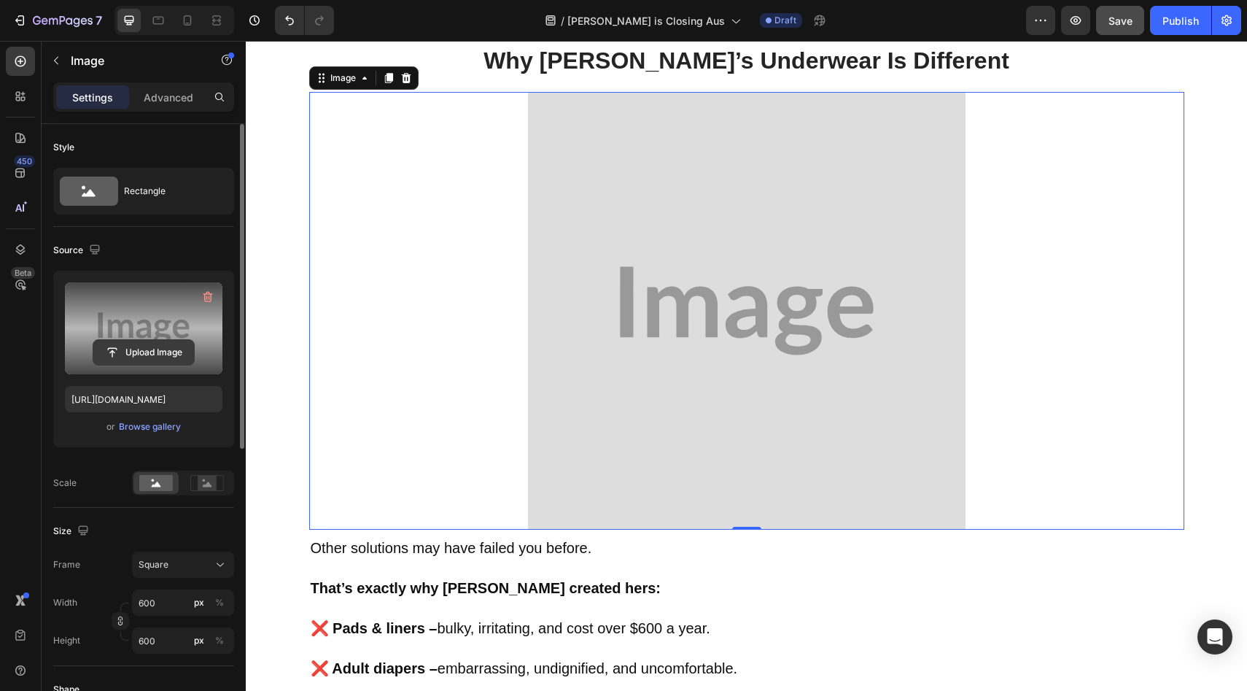
click at [166, 343] on input "file" at bounding box center [143, 352] width 101 height 25
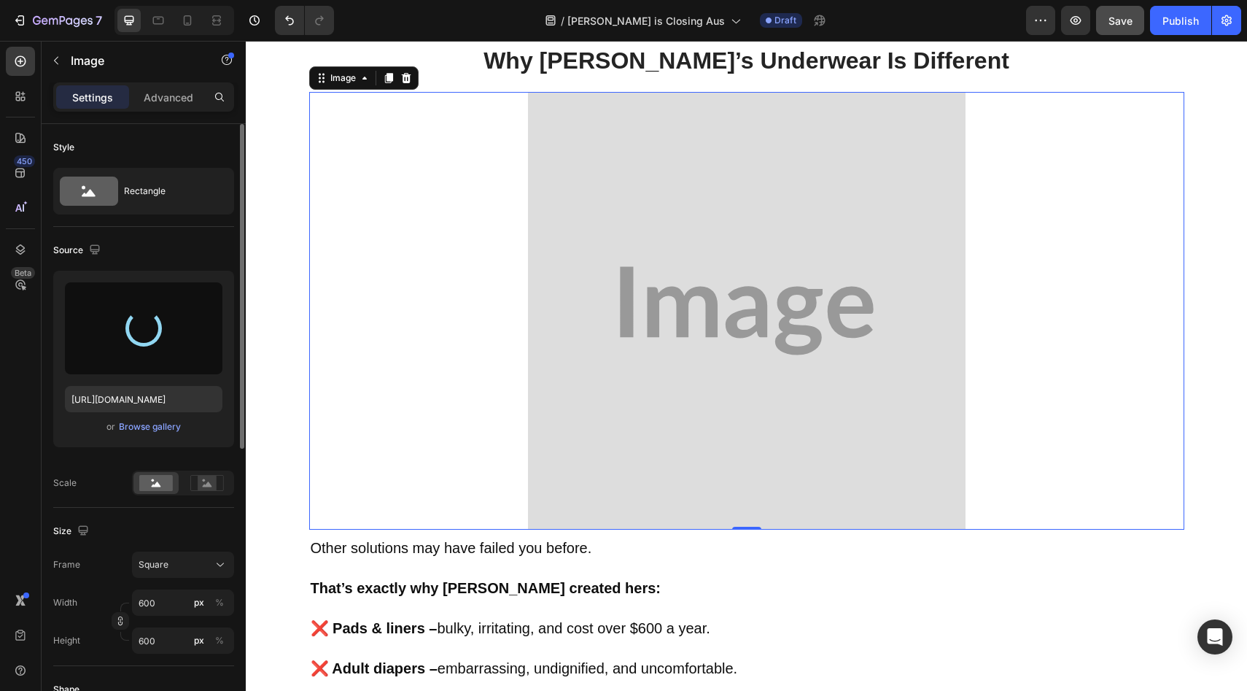
type input "[URL][DOMAIN_NAME]"
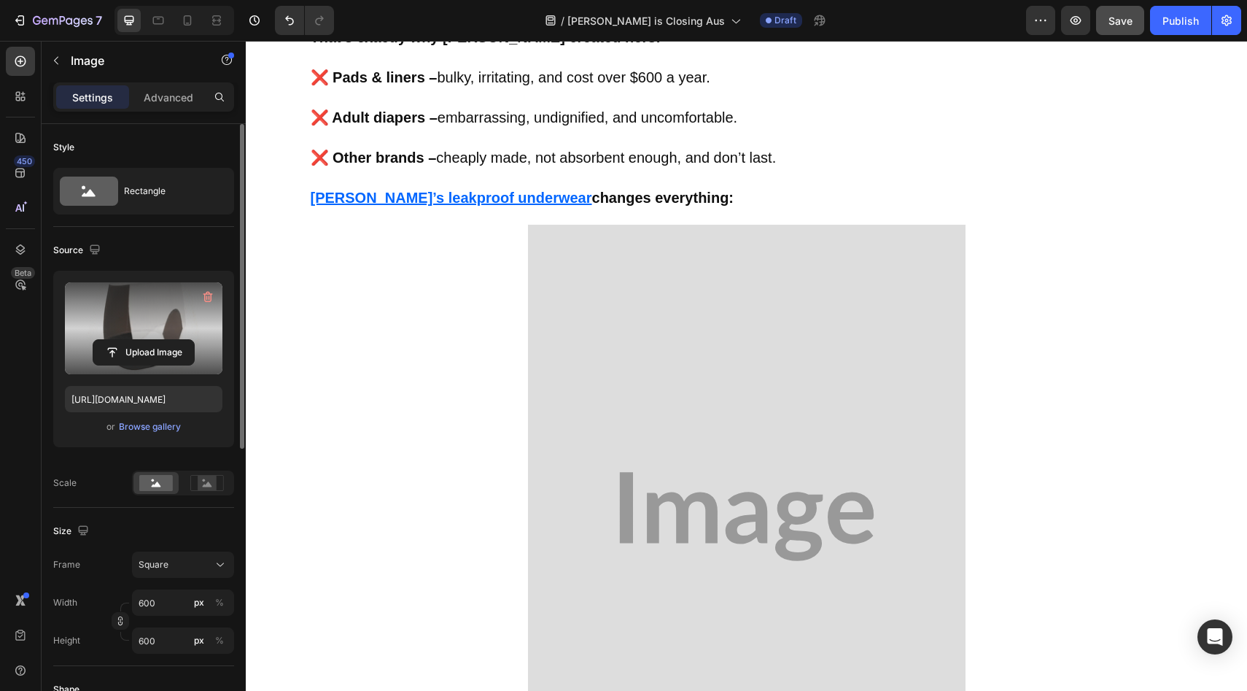
scroll to position [3298, 0]
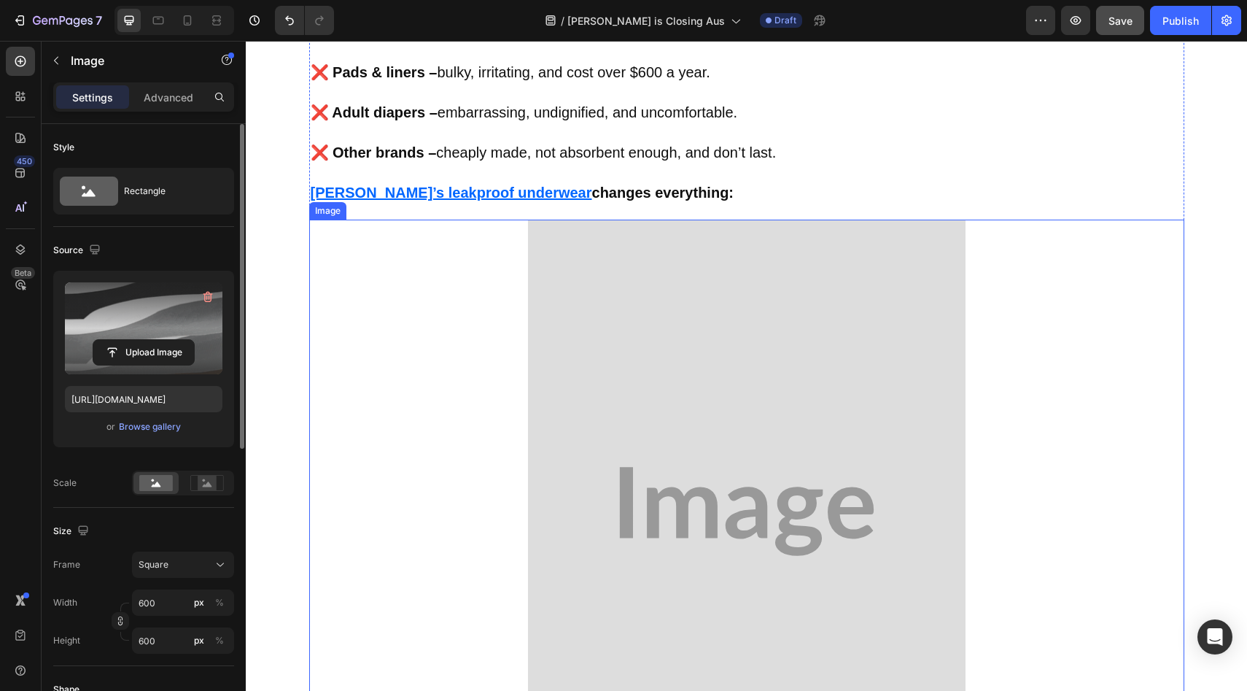
click at [657, 283] on img at bounding box center [747, 510] width 438 height 583
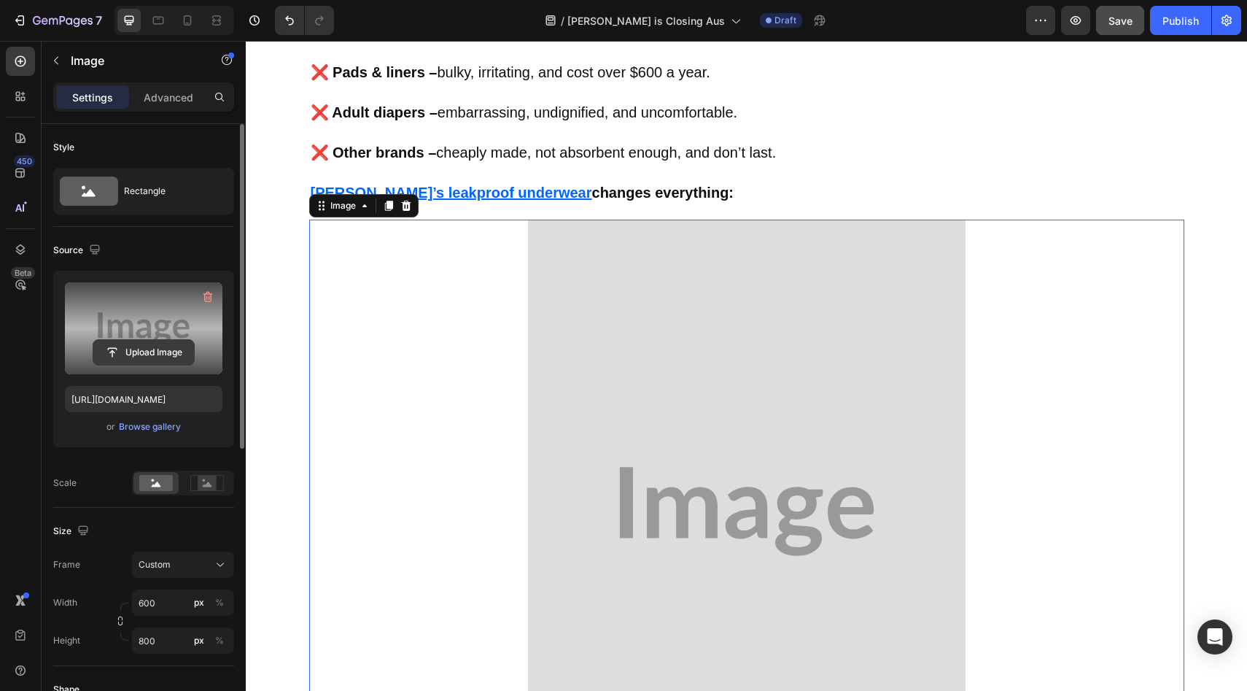
click at [173, 345] on input "file" at bounding box center [143, 352] width 101 height 25
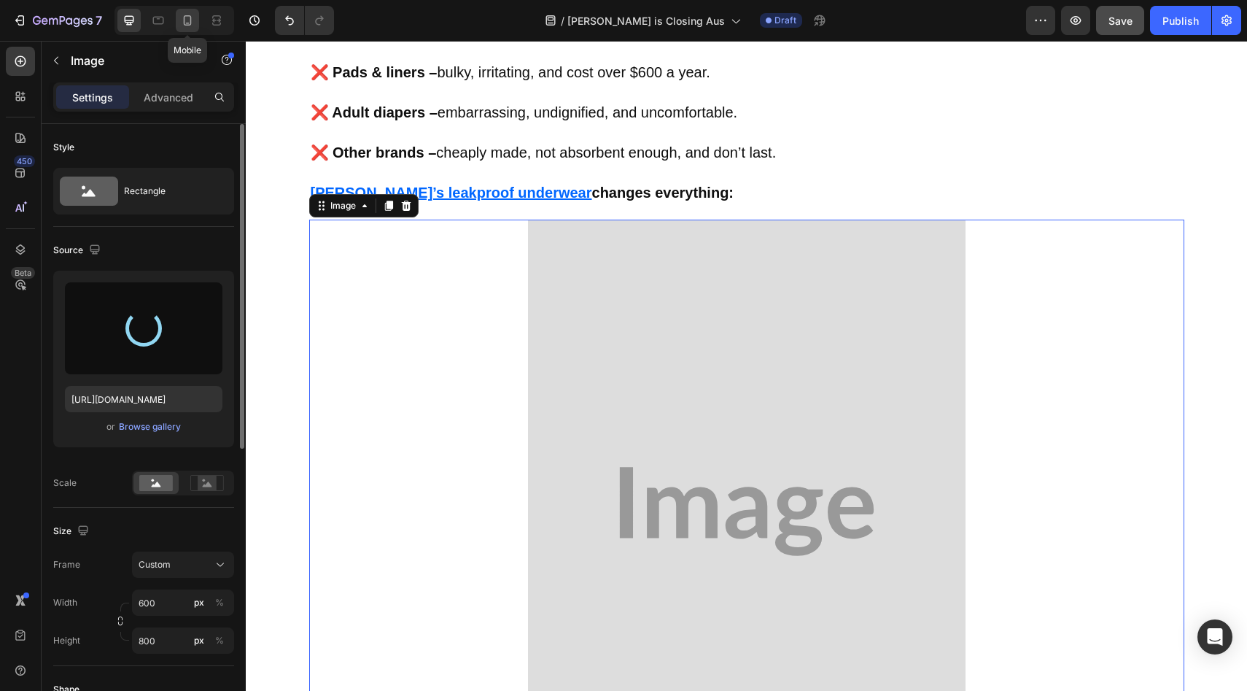
type input "[URL][DOMAIN_NAME]"
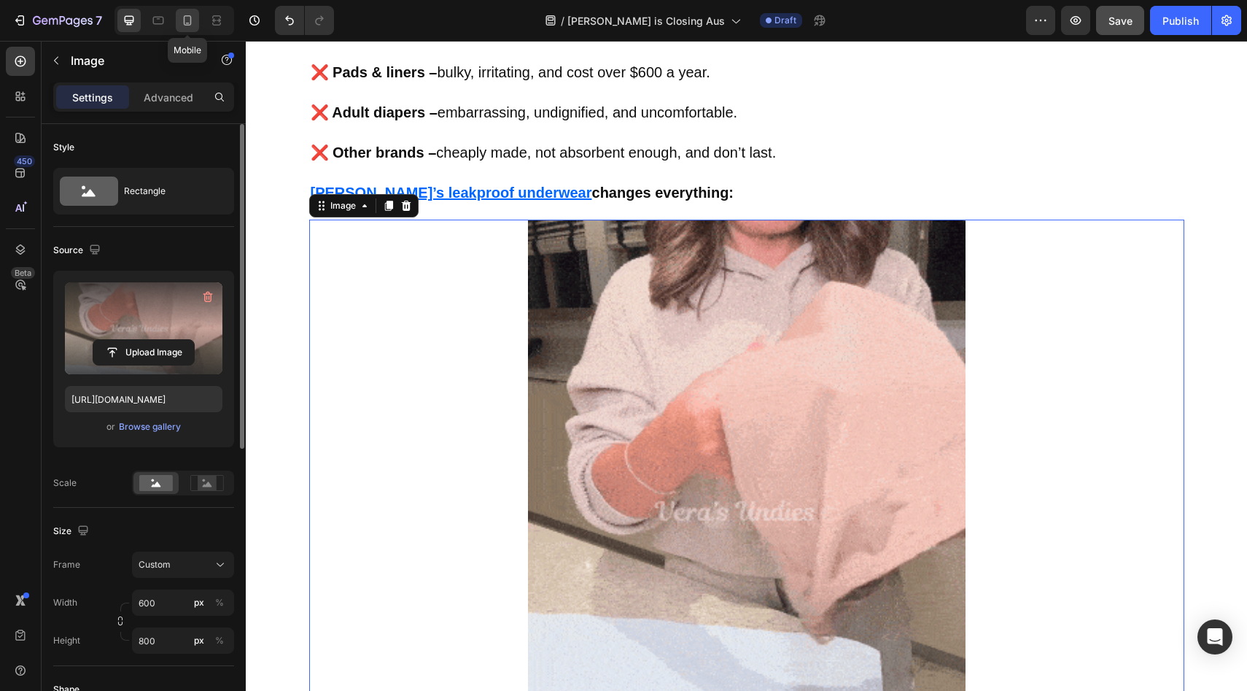
click at [190, 17] on icon at bounding box center [188, 20] width 8 height 10
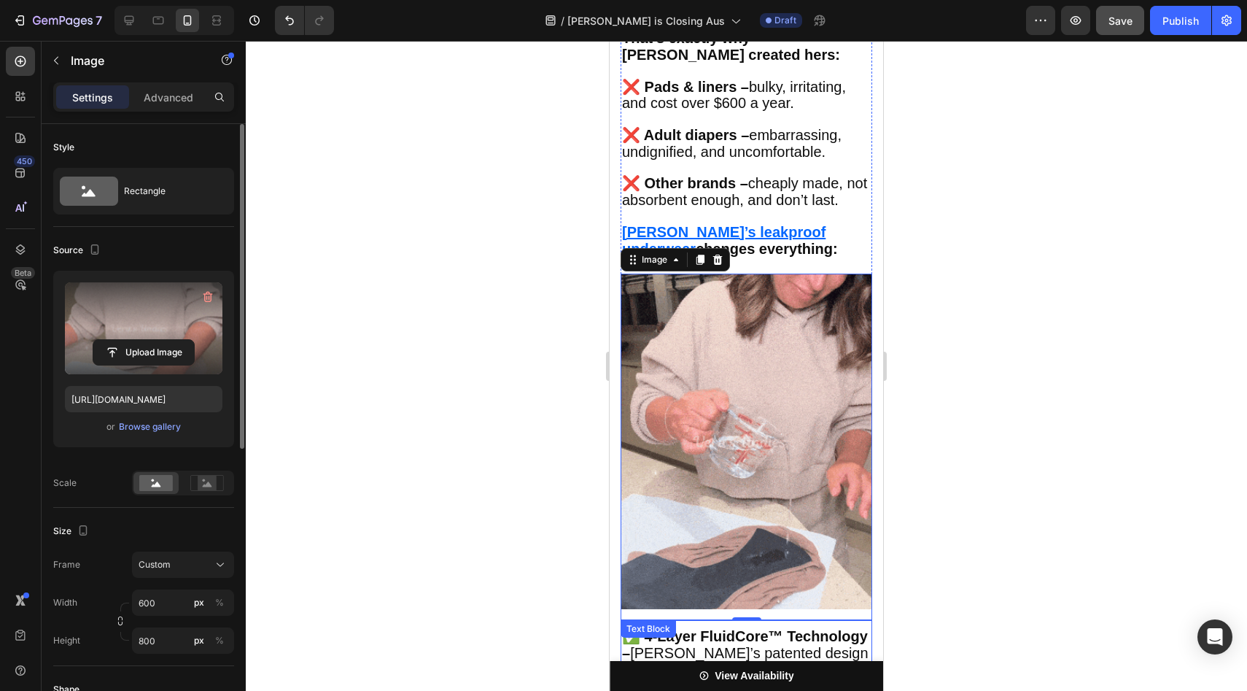
scroll to position [3341, 0]
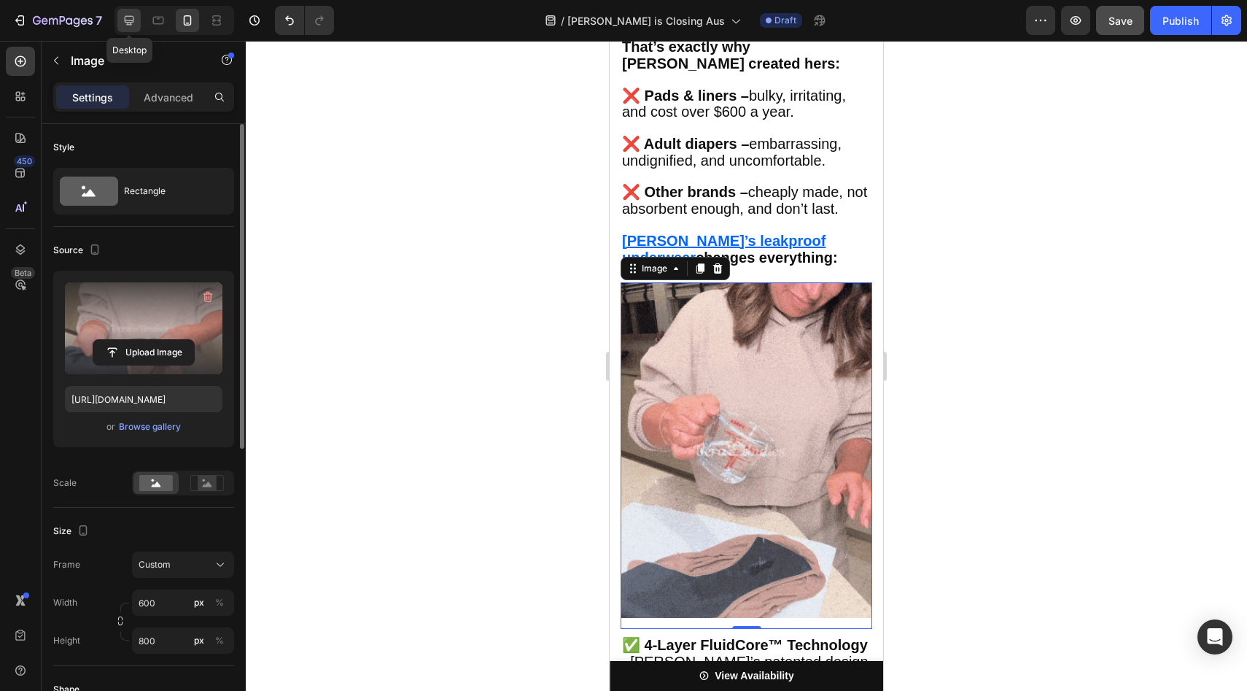
click at [123, 15] on icon at bounding box center [129, 20] width 15 height 15
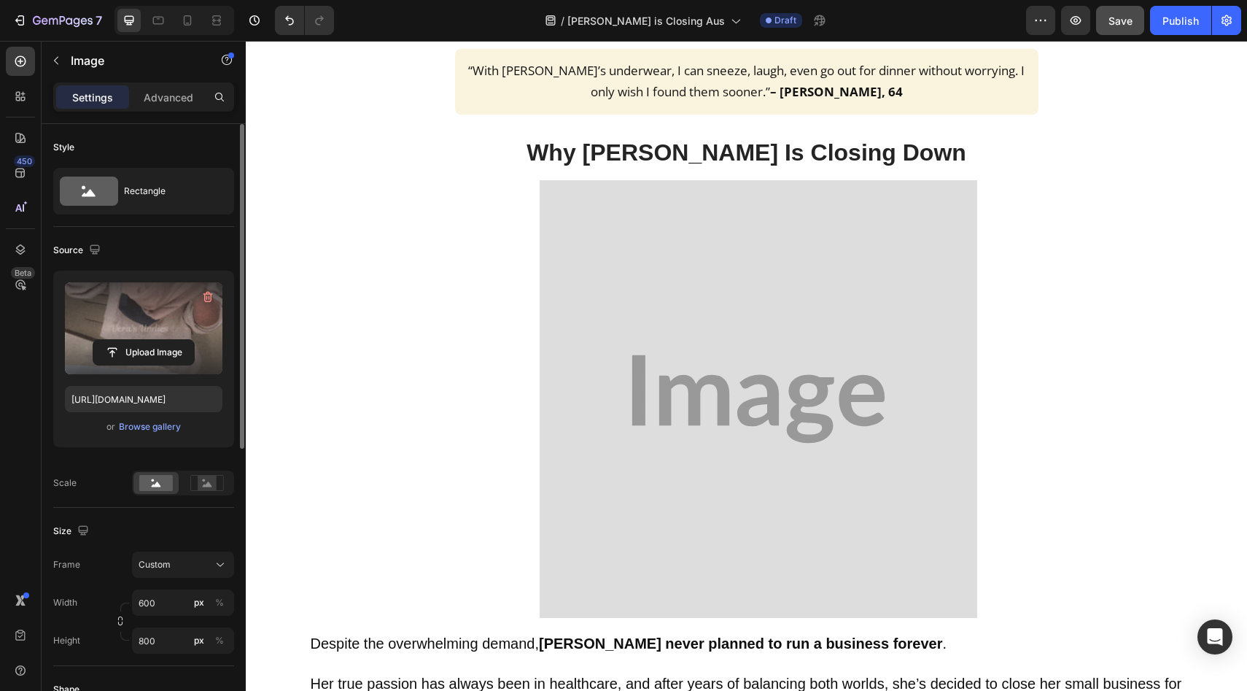
scroll to position [4509, 0]
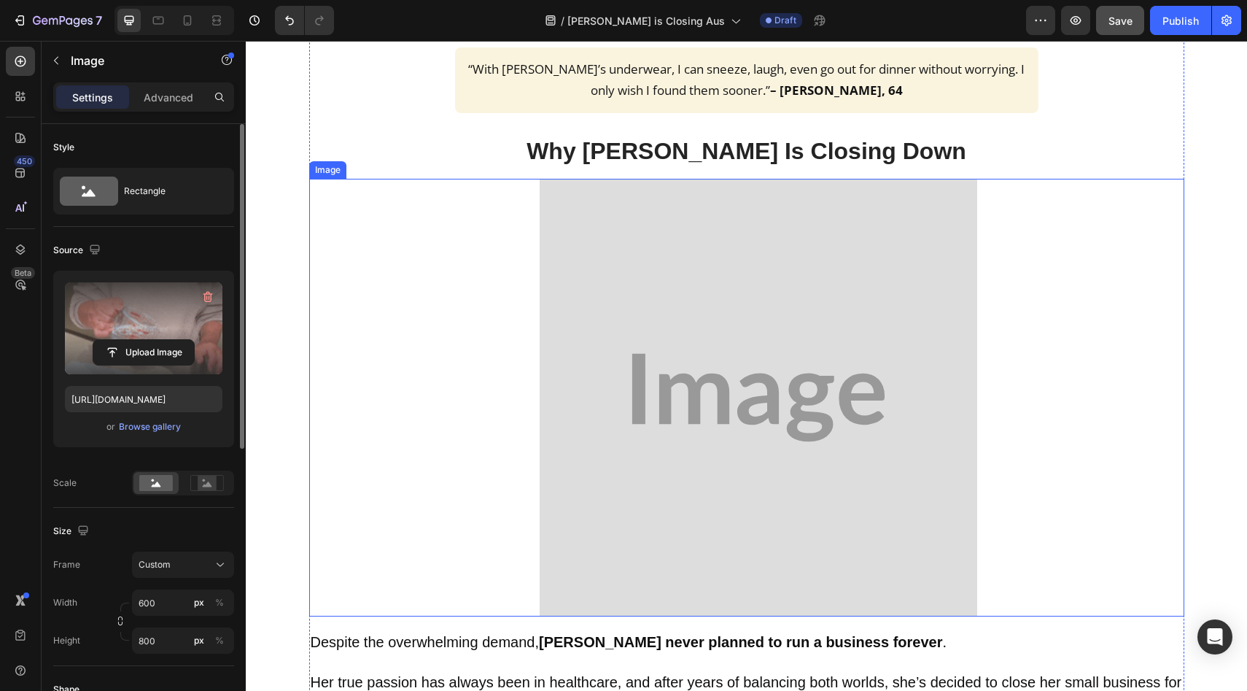
click at [719, 374] on img at bounding box center [759, 398] width 438 height 438
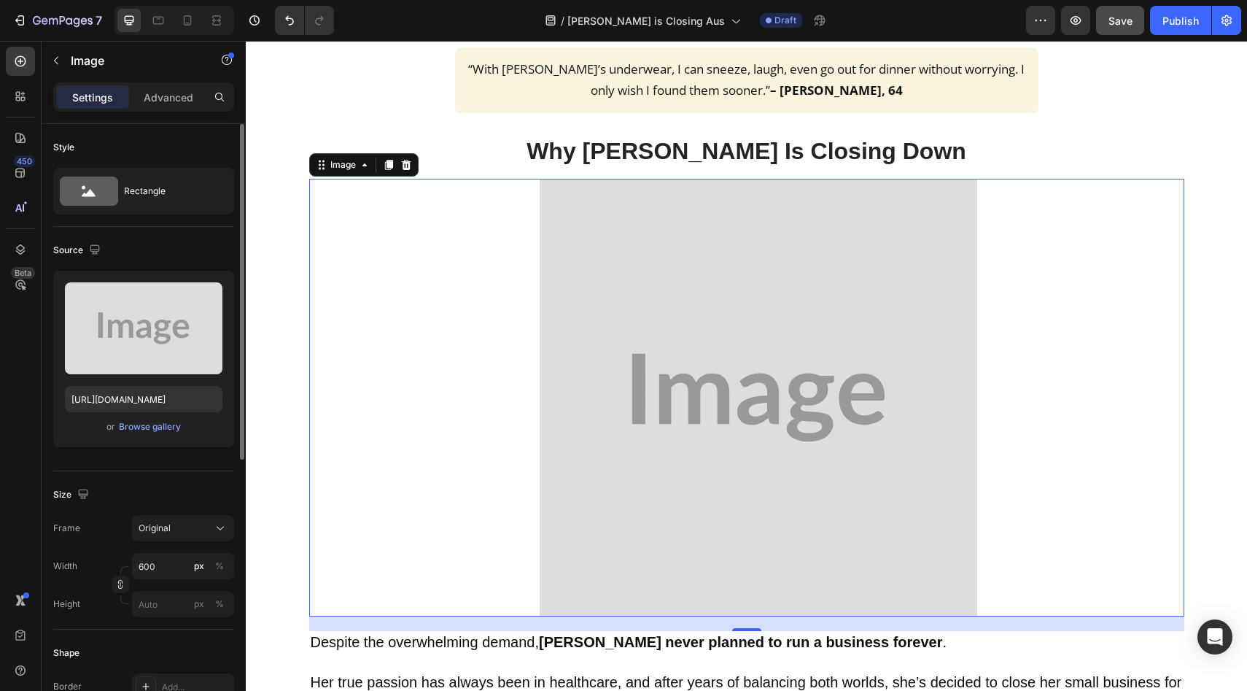
click at [648, 365] on img at bounding box center [759, 398] width 438 height 438
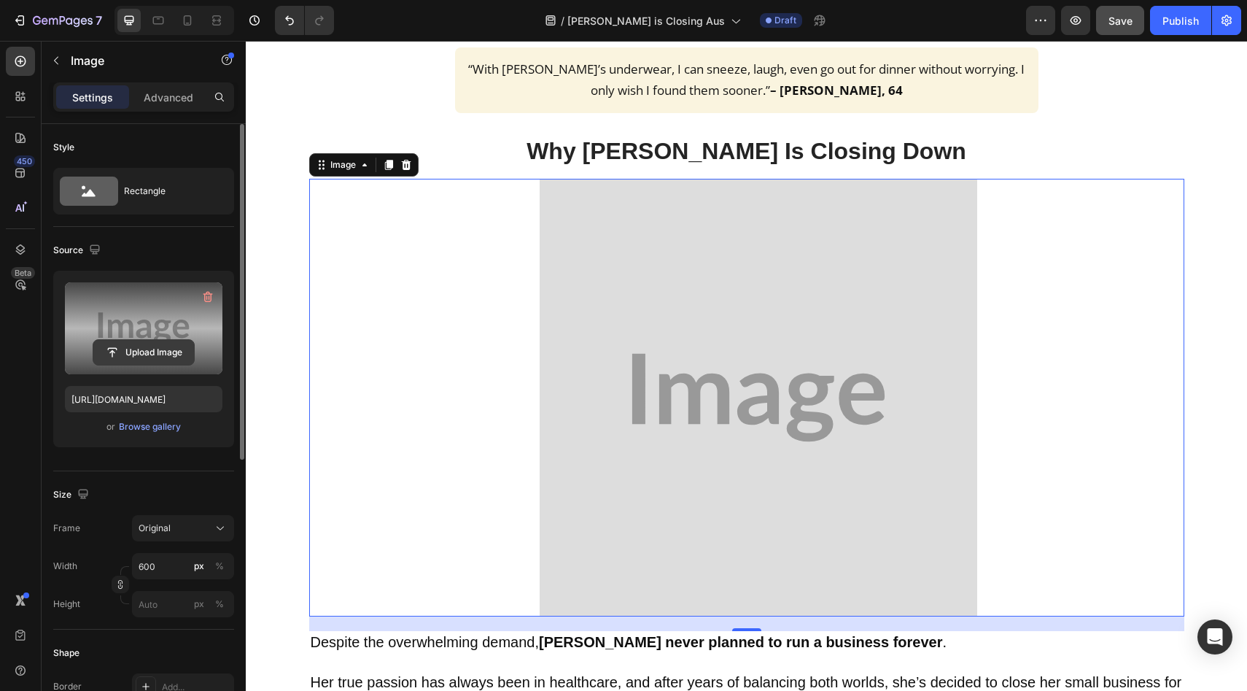
click at [129, 350] on input "file" at bounding box center [143, 352] width 101 height 25
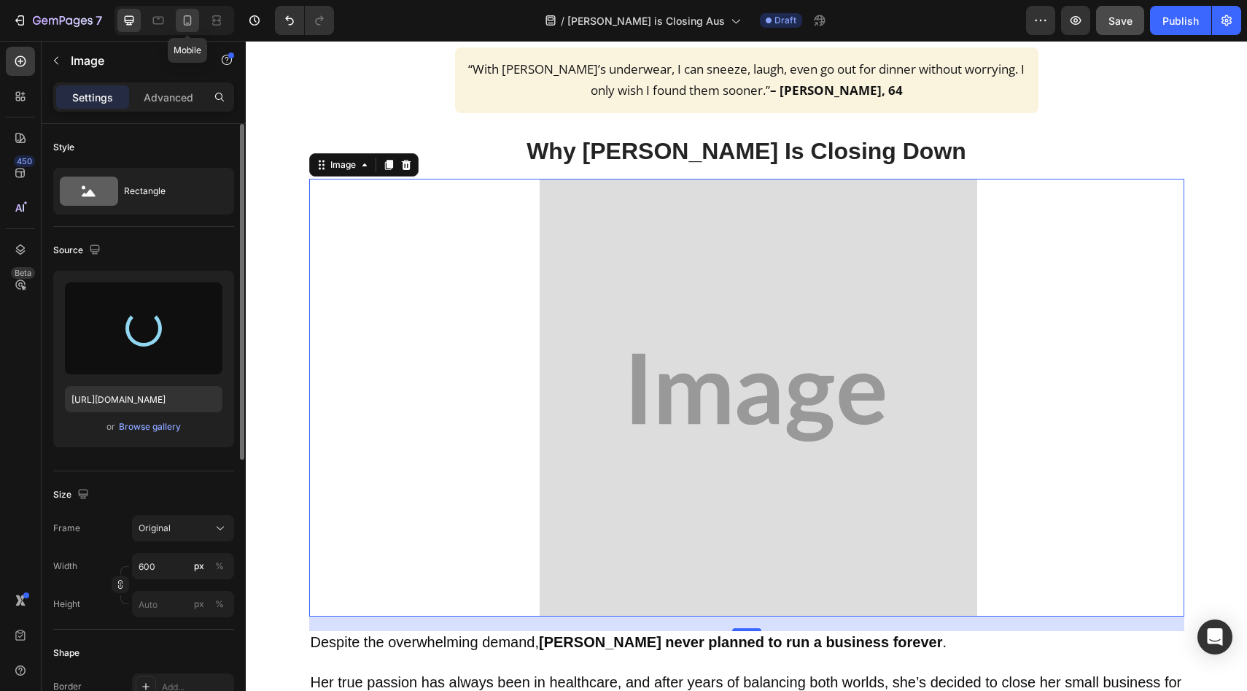
type input "[URL][DOMAIN_NAME]"
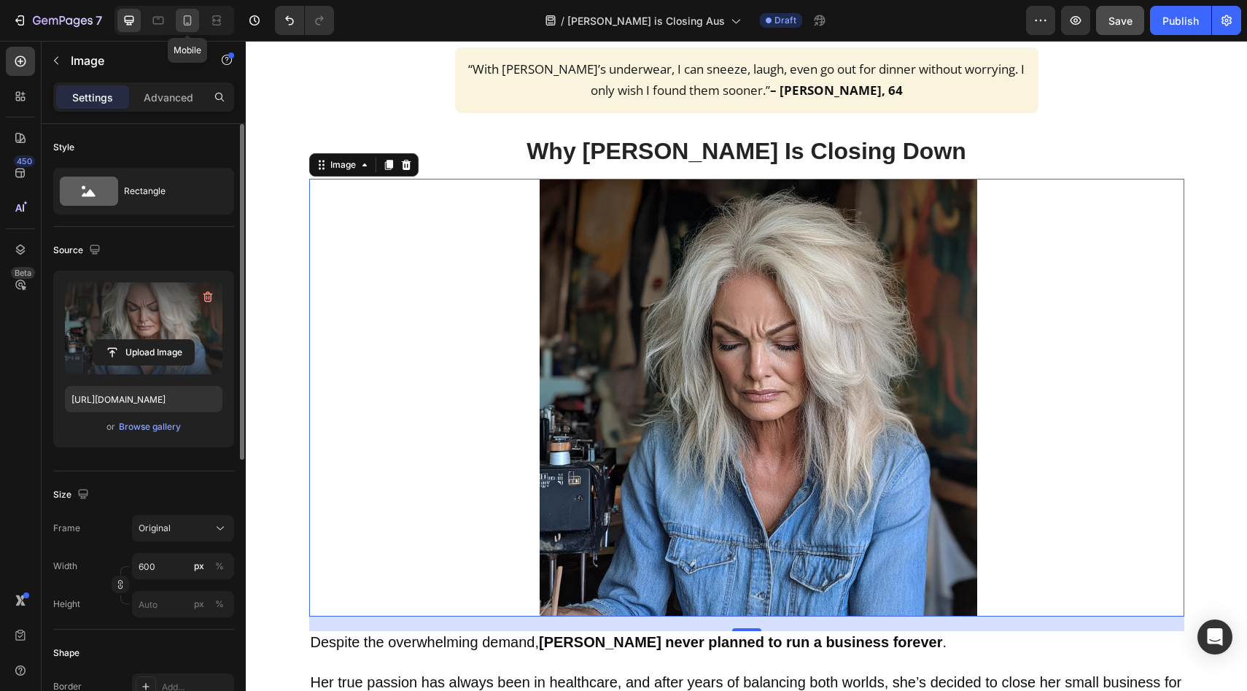
click at [184, 17] on icon at bounding box center [188, 20] width 8 height 10
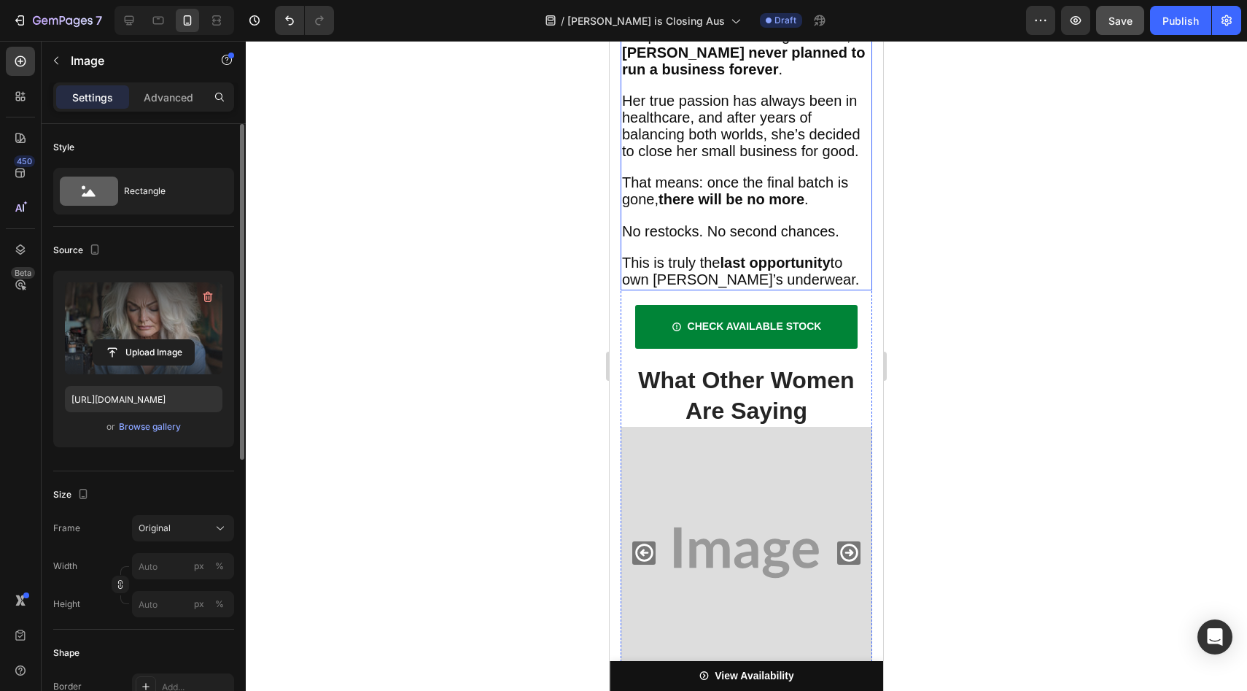
scroll to position [5152, 0]
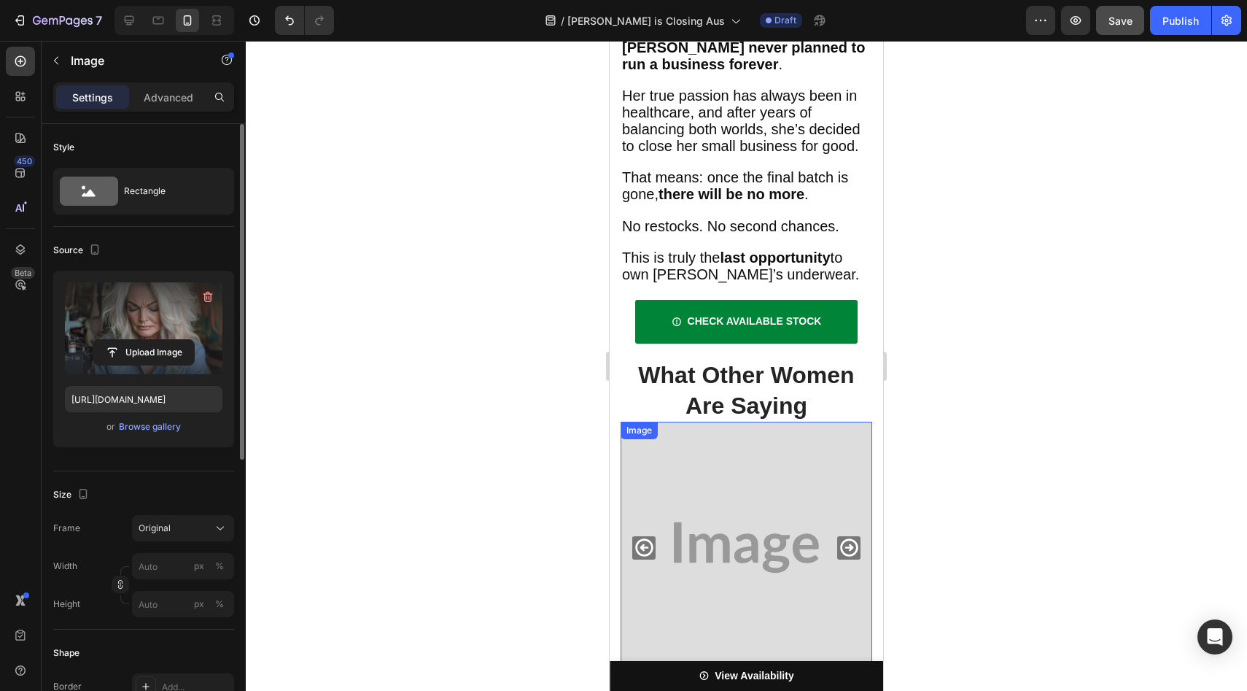
click at [728, 421] on img at bounding box center [747, 547] width 252 height 252
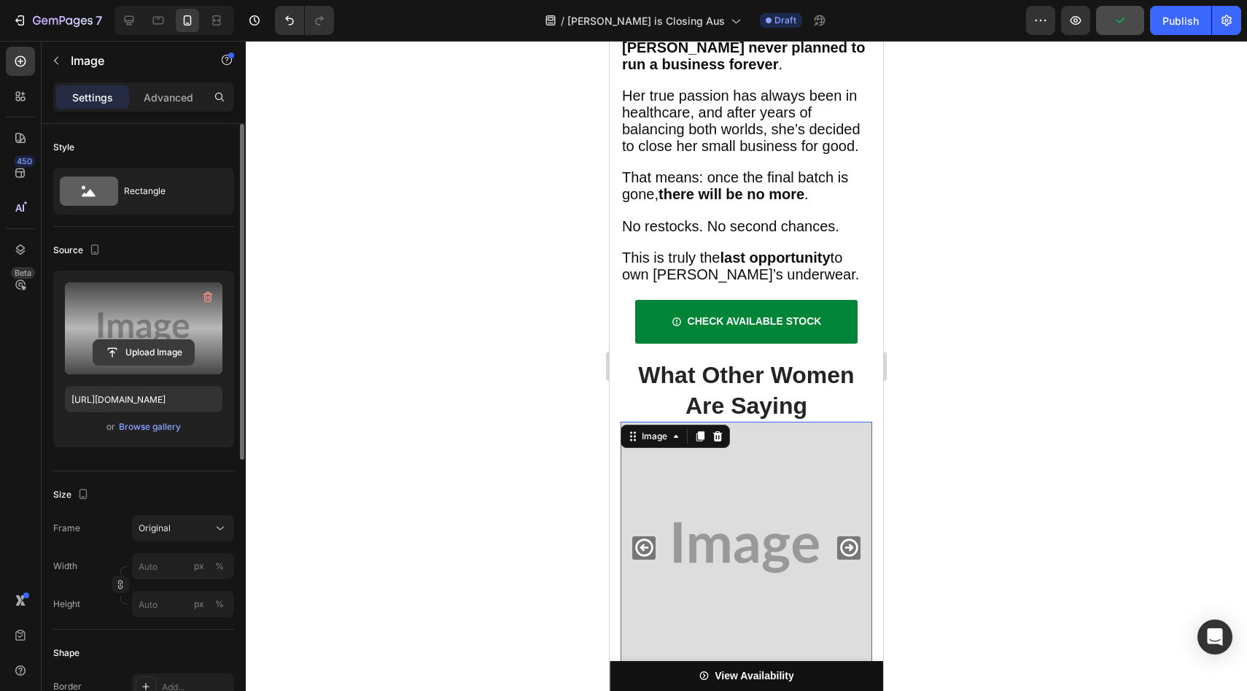
click at [157, 357] on input "file" at bounding box center [143, 352] width 101 height 25
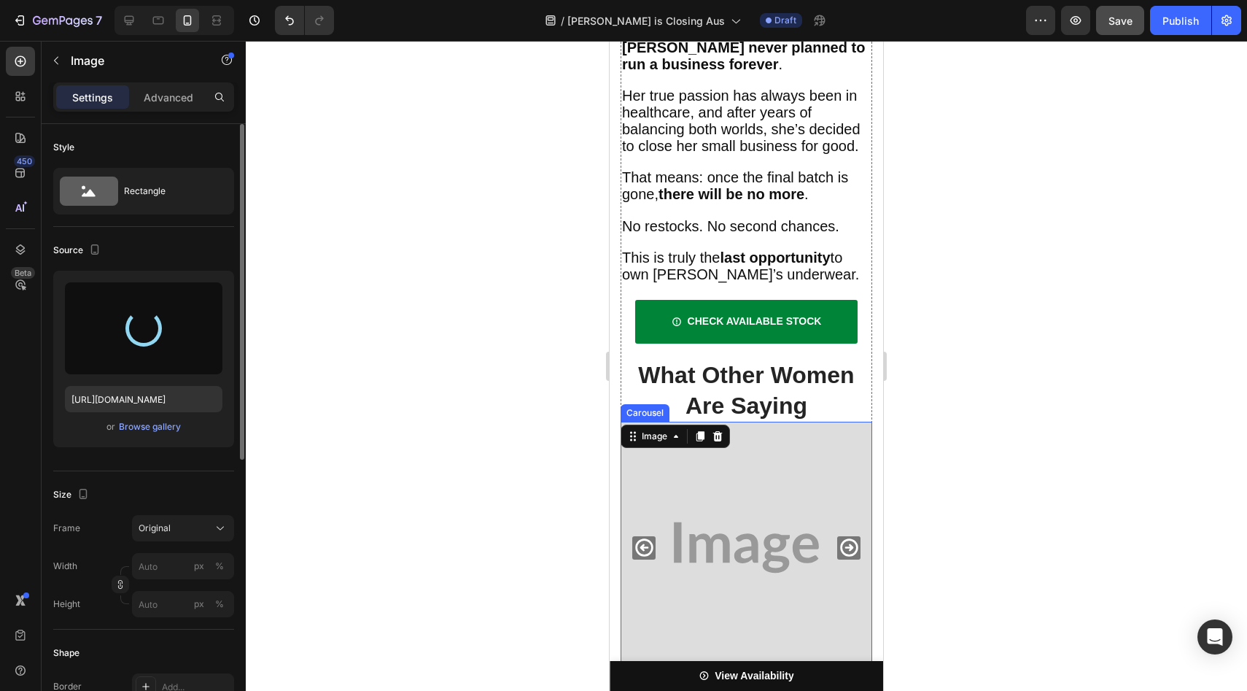
type input "[URL][DOMAIN_NAME]"
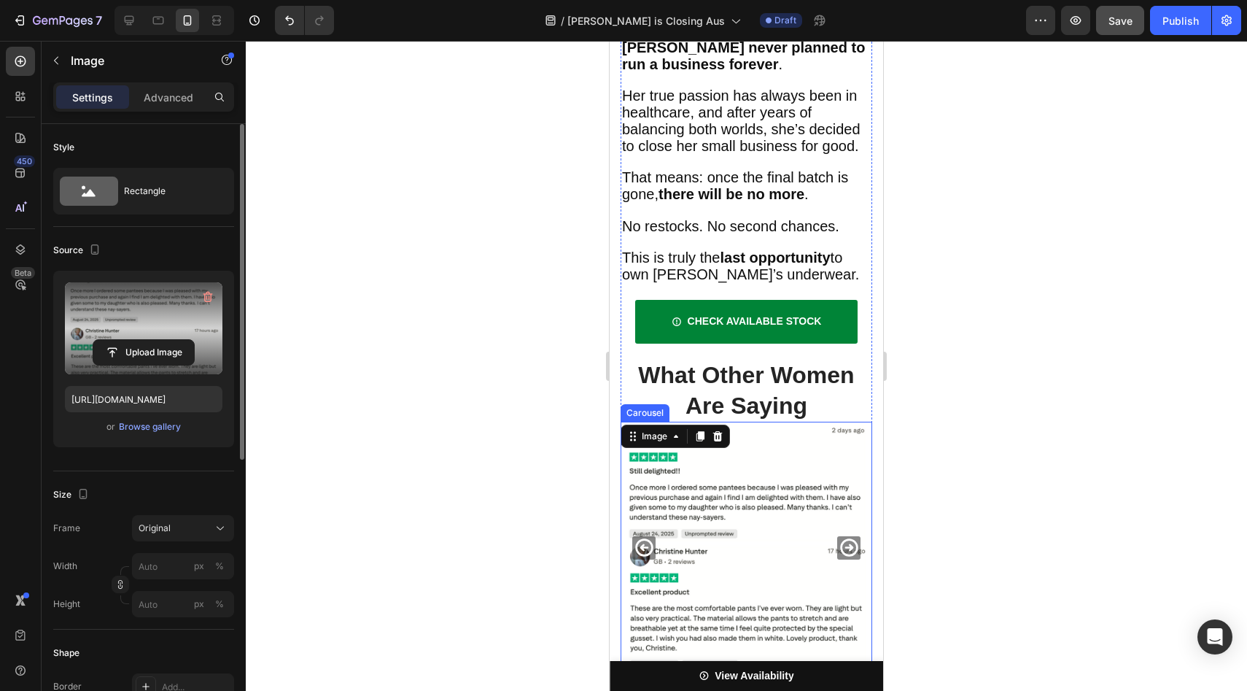
click at [837, 536] on button "Carousel Next Arrow" at bounding box center [848, 547] width 23 height 23
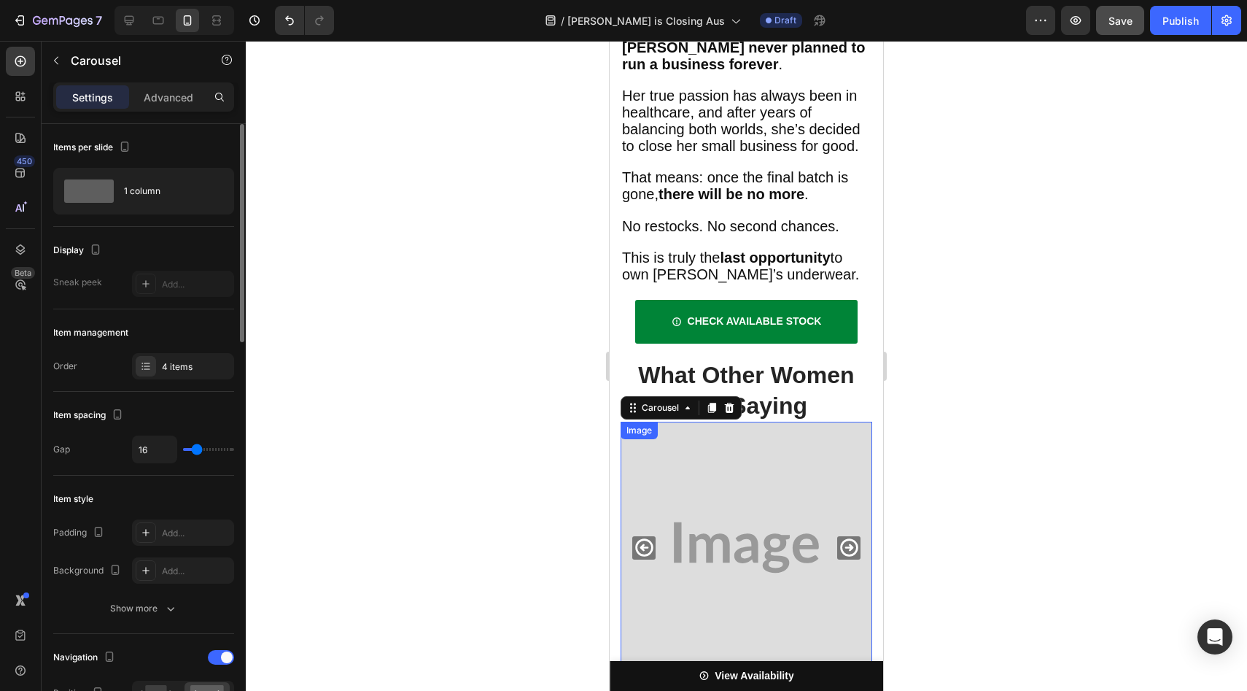
click at [739, 421] on img at bounding box center [747, 547] width 252 height 252
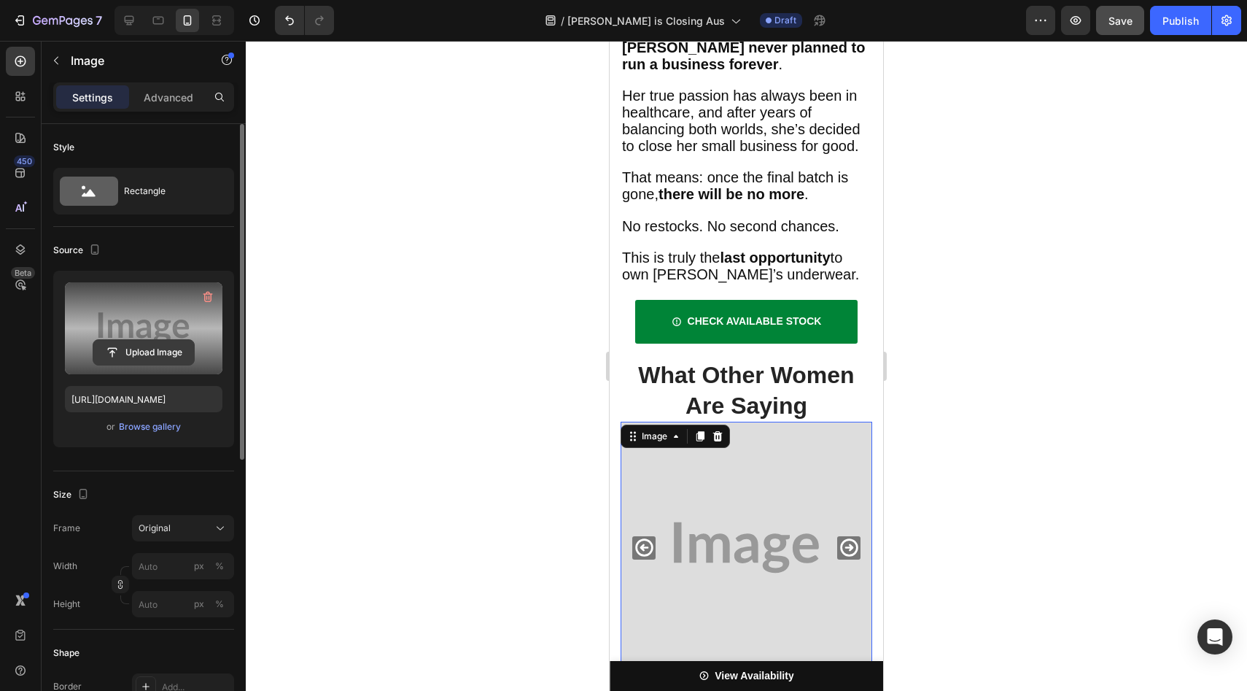
click at [144, 354] on input "file" at bounding box center [143, 352] width 101 height 25
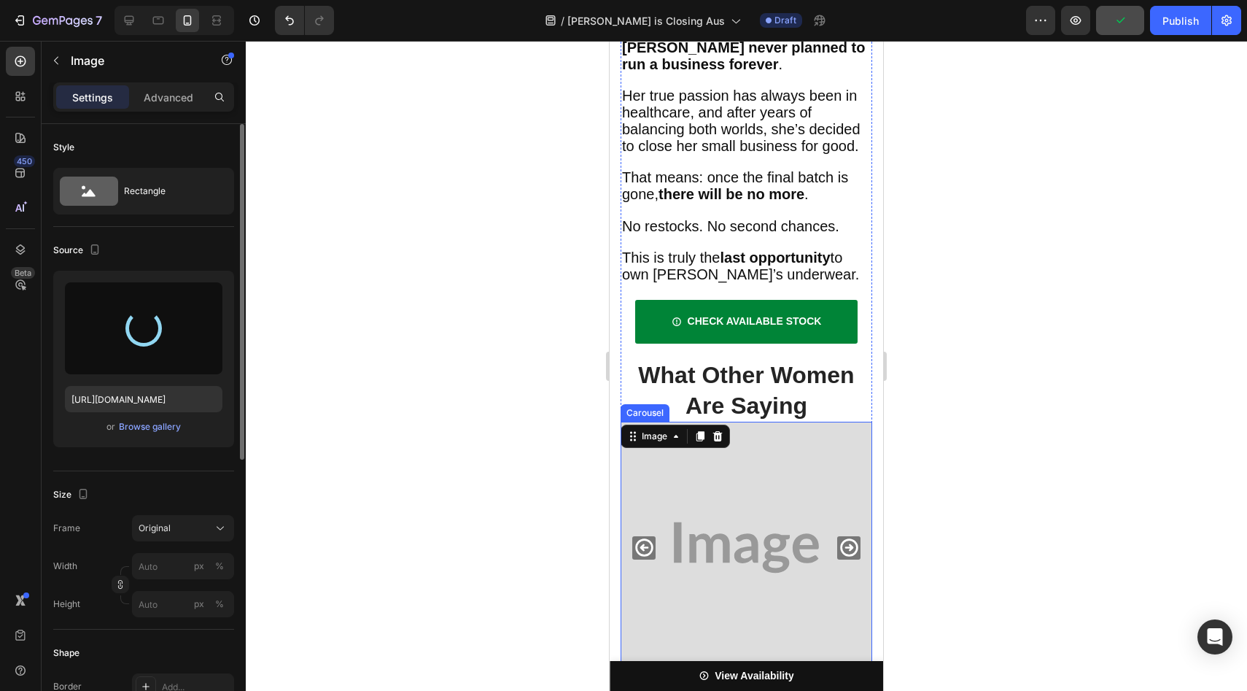
type input "[URL][DOMAIN_NAME]"
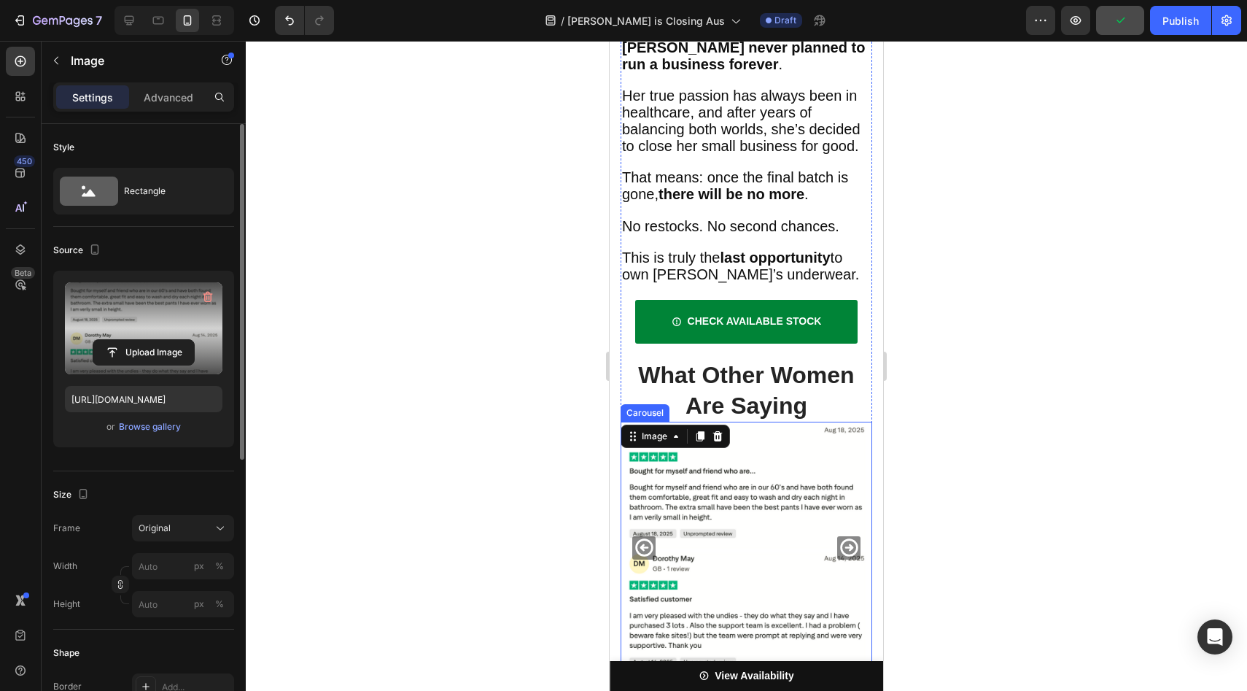
click at [850, 537] on icon "Carousel Next Arrow" at bounding box center [849, 547] width 21 height 21
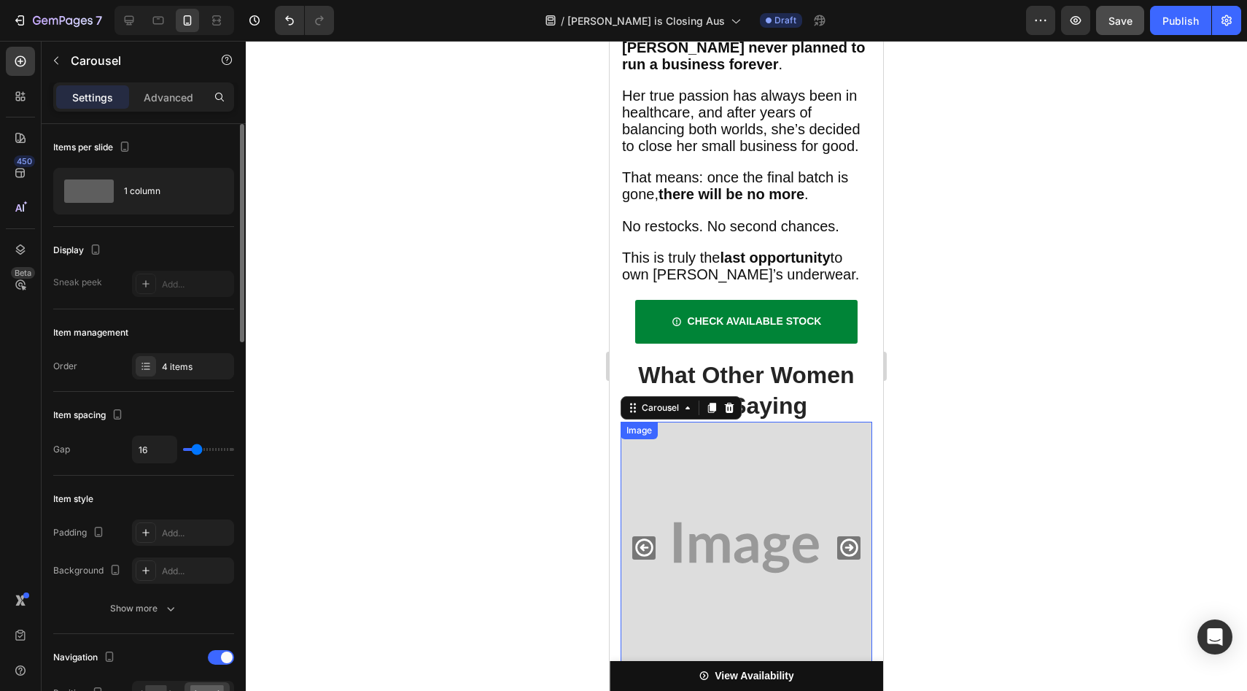
click at [753, 421] on img at bounding box center [747, 547] width 252 height 252
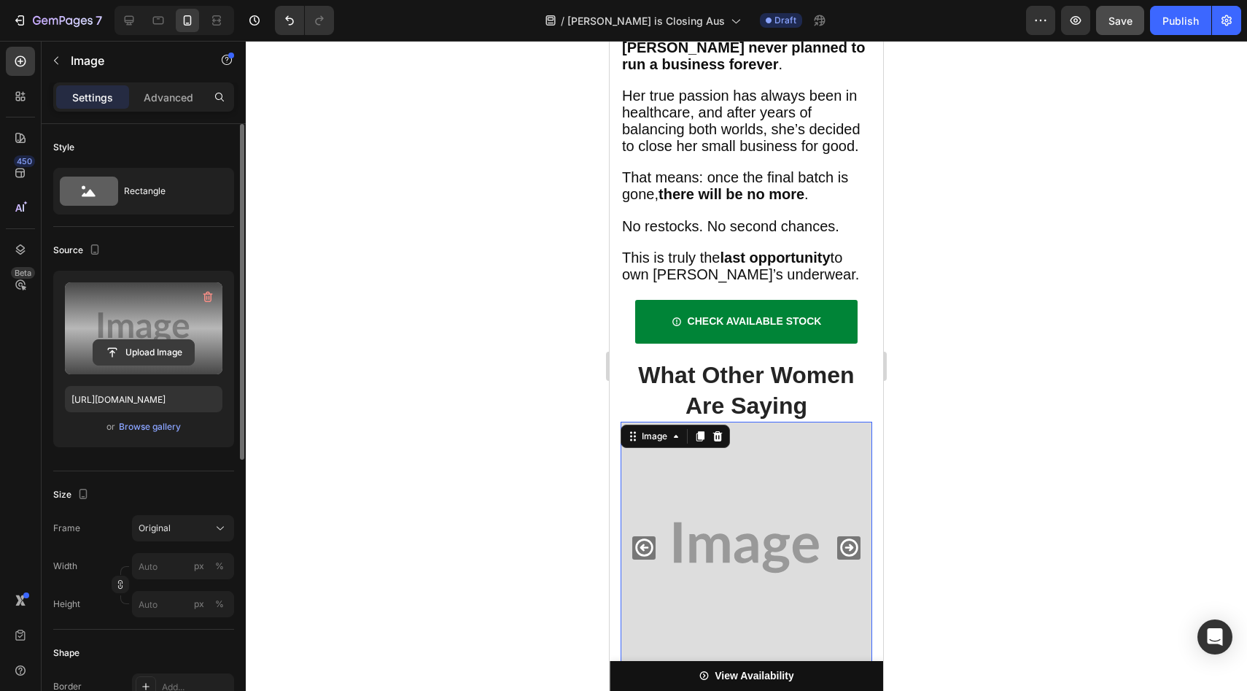
click at [99, 341] on input "file" at bounding box center [143, 352] width 101 height 25
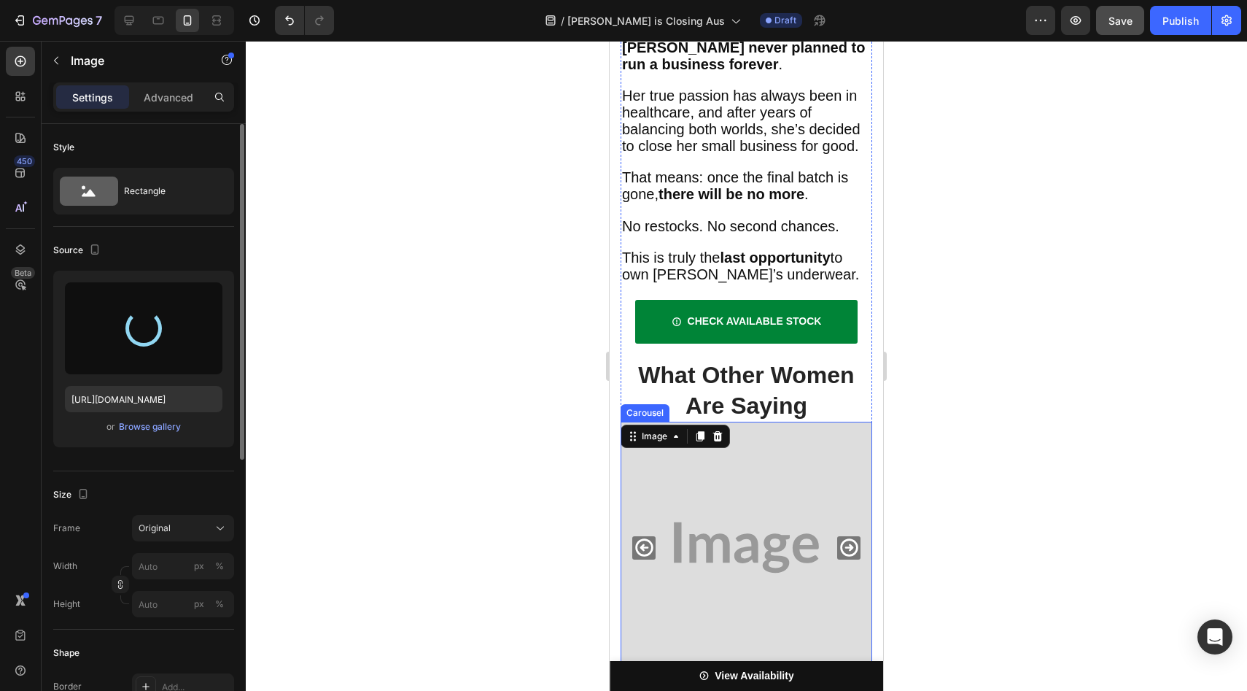
type input "[URL][DOMAIN_NAME]"
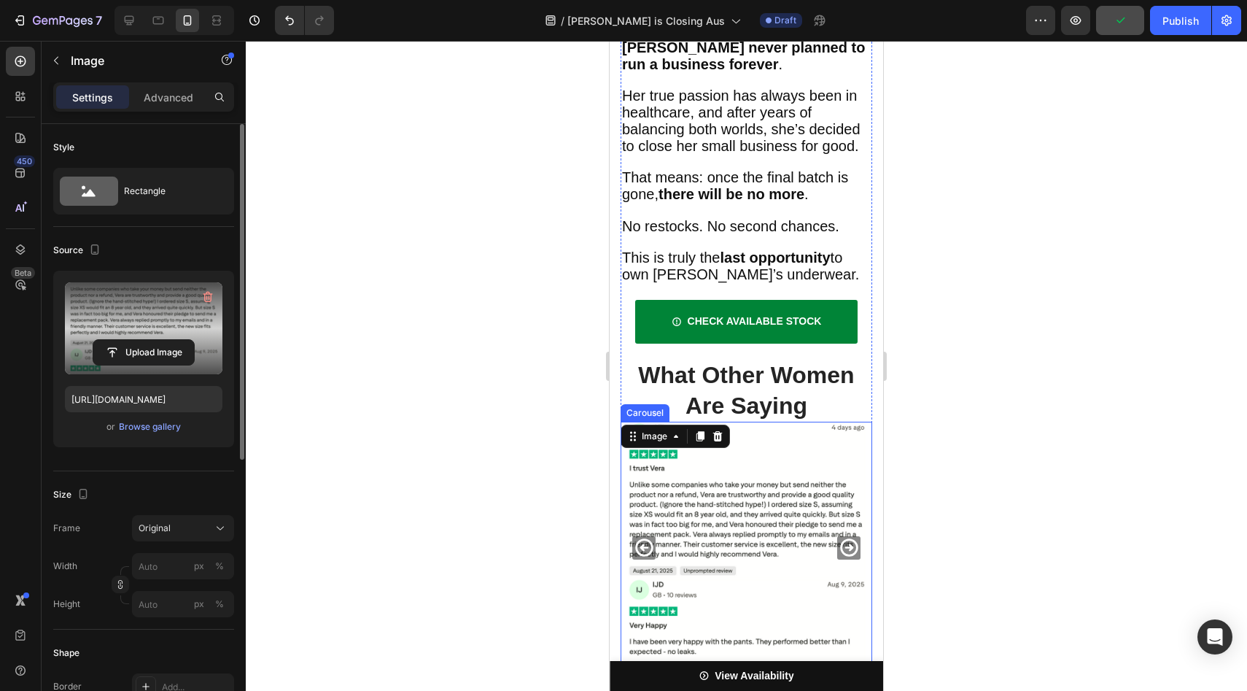
click at [847, 537] on icon "Carousel Next Arrow" at bounding box center [849, 547] width 21 height 21
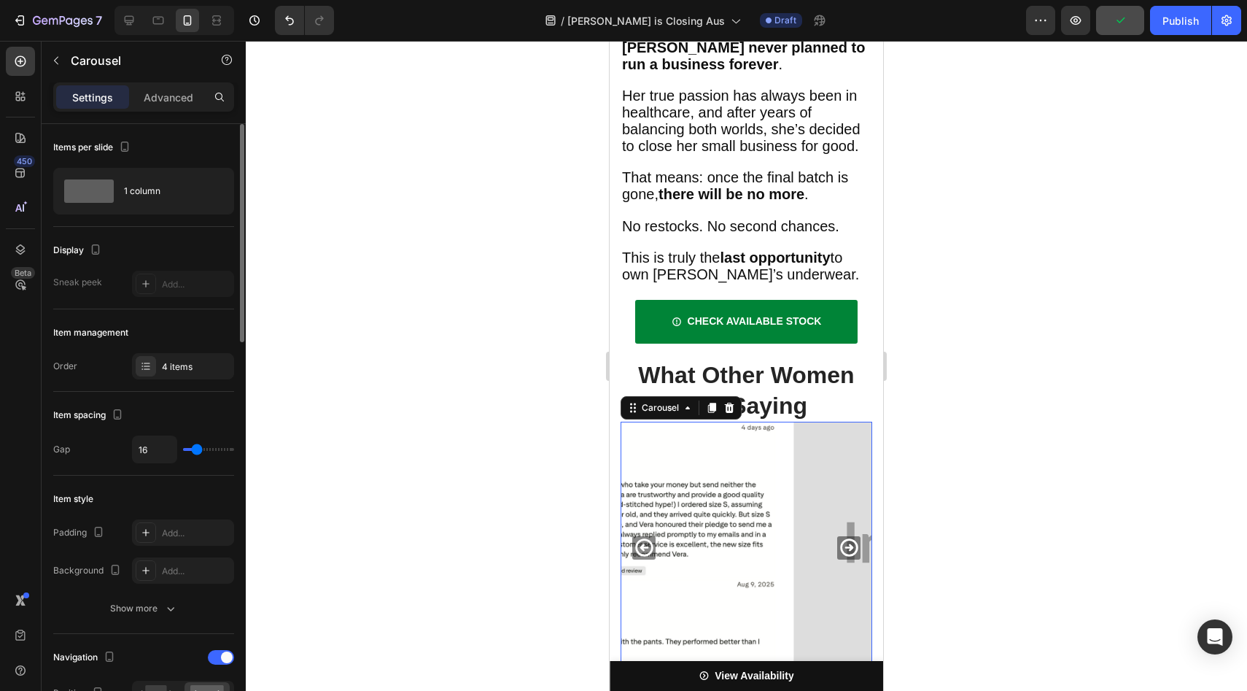
click at [847, 537] on icon "Carousel Next Arrow" at bounding box center [849, 547] width 21 height 21
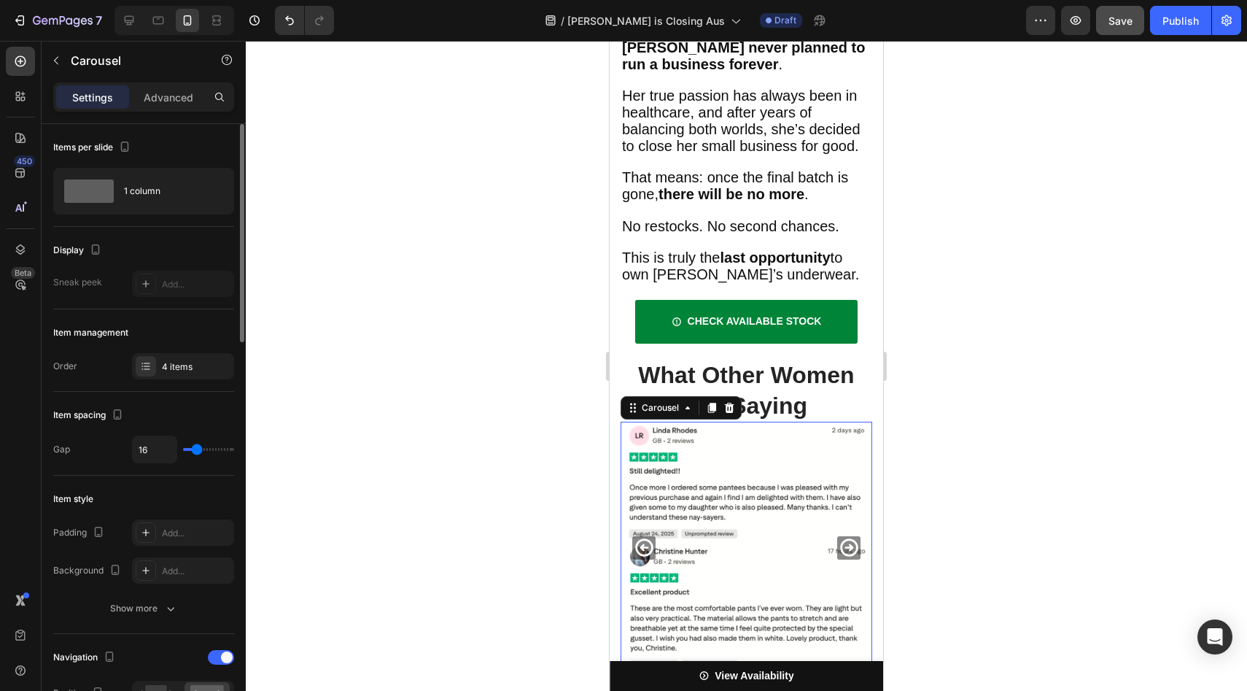
click at [639, 537] on icon "Carousel Back Arrow" at bounding box center [644, 547] width 21 height 21
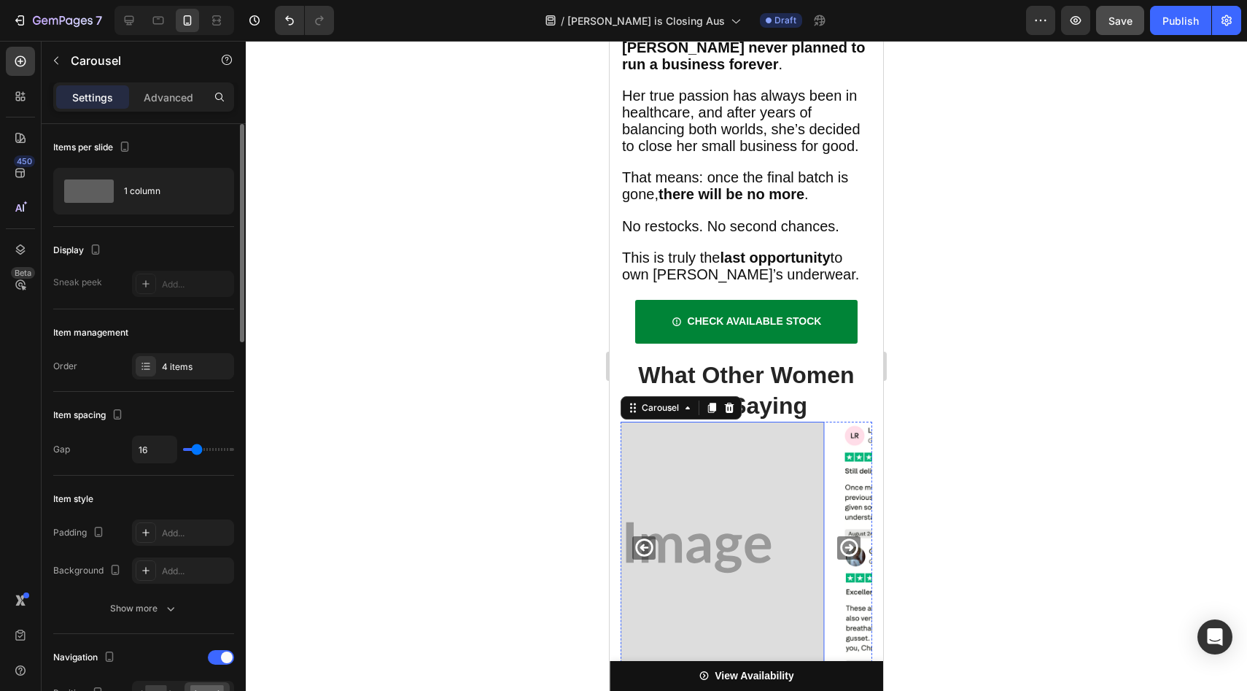
click at [773, 421] on img at bounding box center [698, 547] width 252 height 252
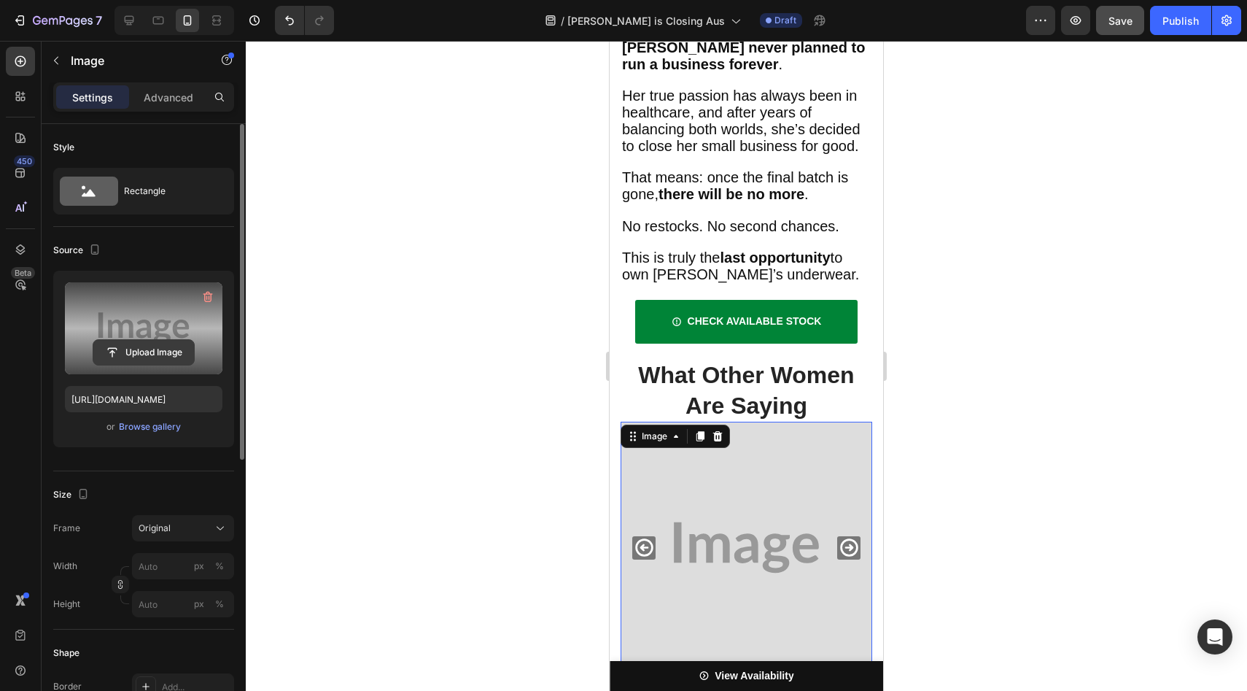
click at [133, 357] on input "file" at bounding box center [143, 352] width 101 height 25
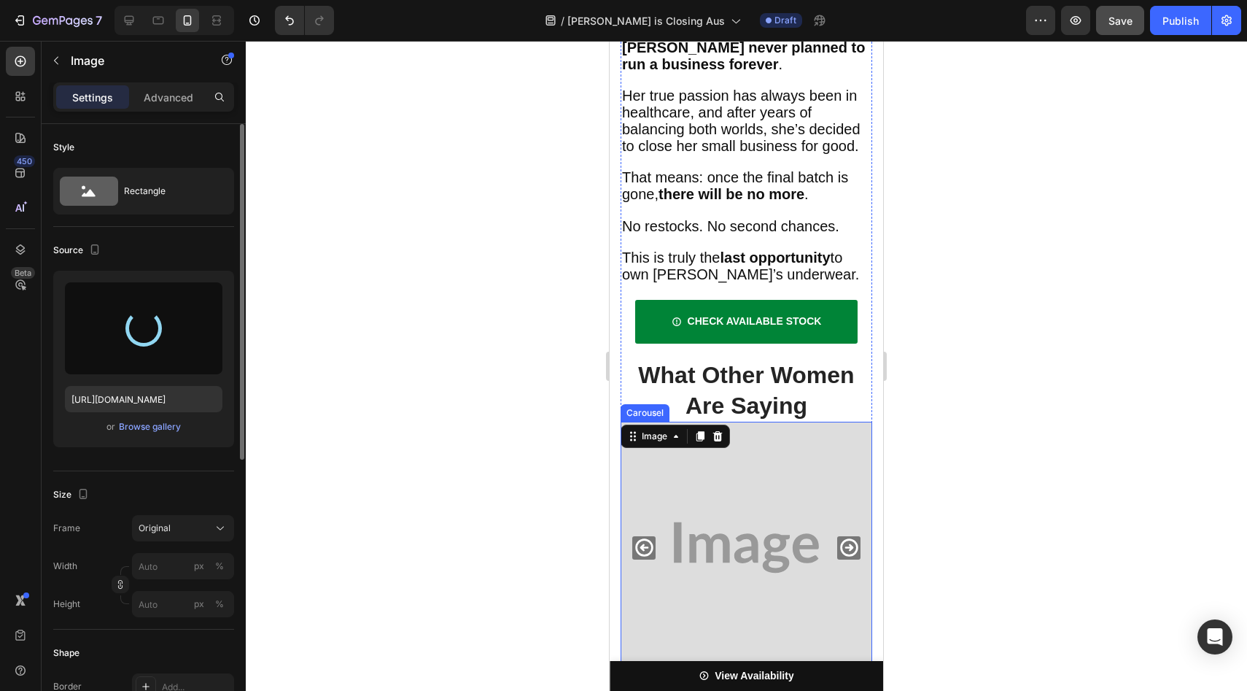
type input "[URL][DOMAIN_NAME]"
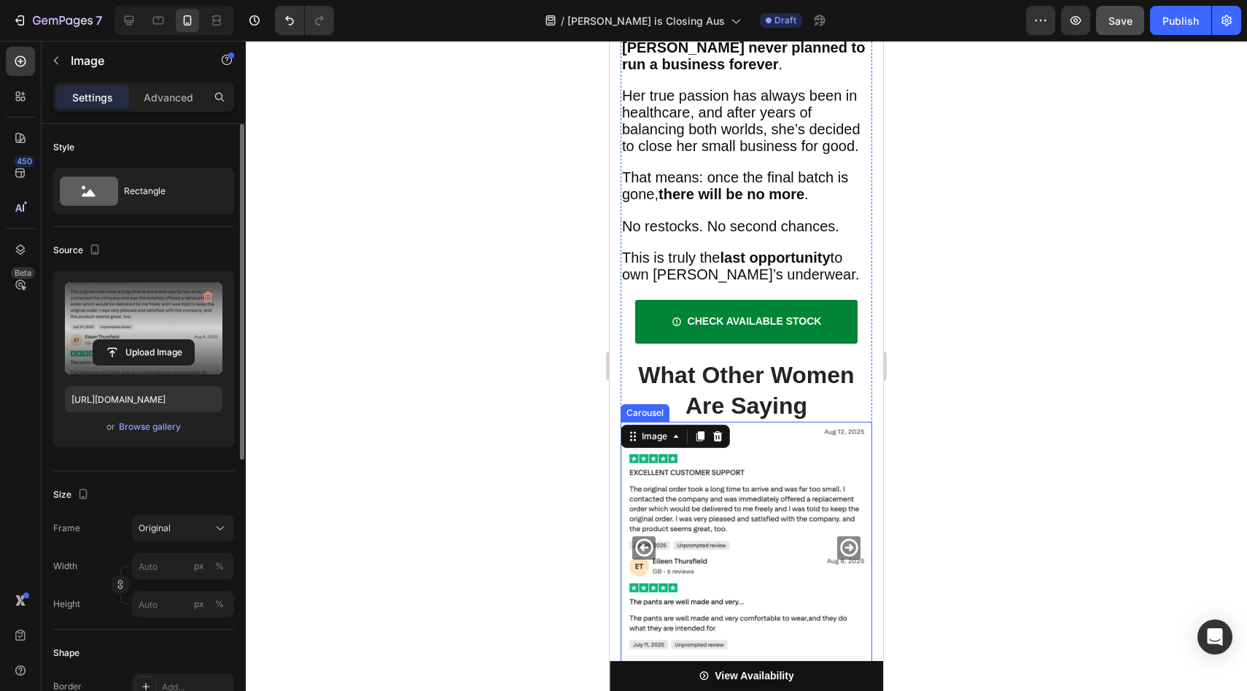
click at [850, 538] on icon "Carousel Next Arrow" at bounding box center [849, 547] width 18 height 18
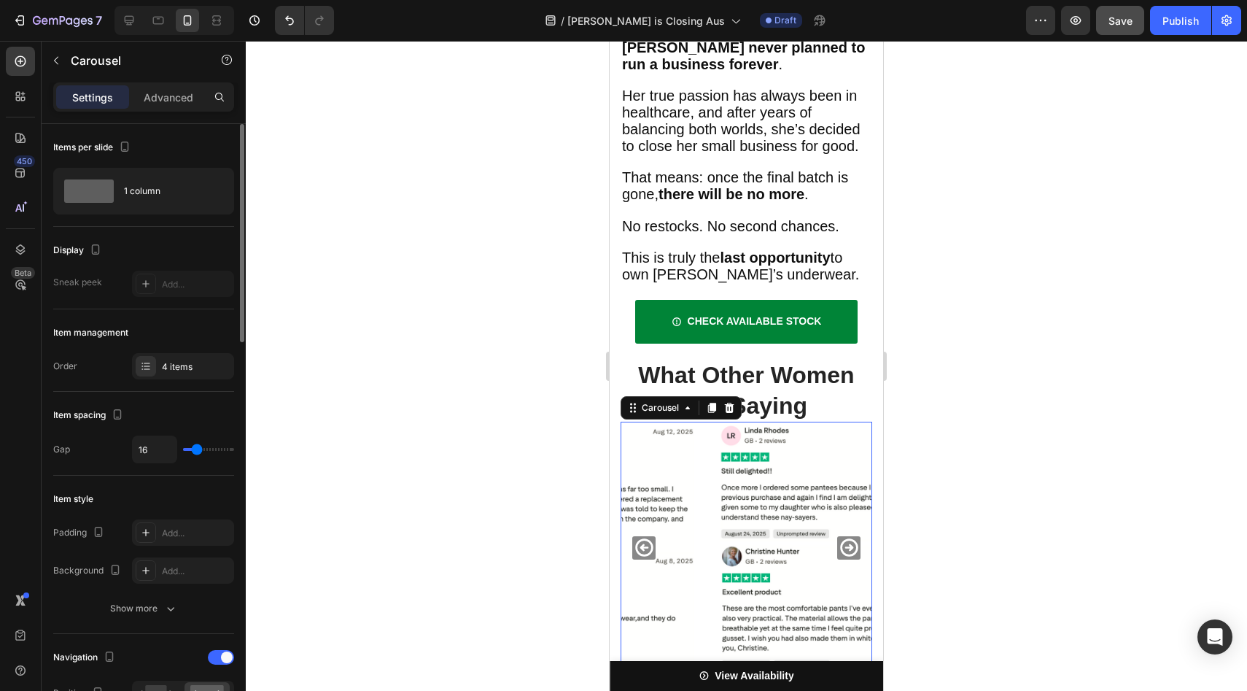
click at [850, 538] on icon "Carousel Next Arrow" at bounding box center [849, 547] width 18 height 18
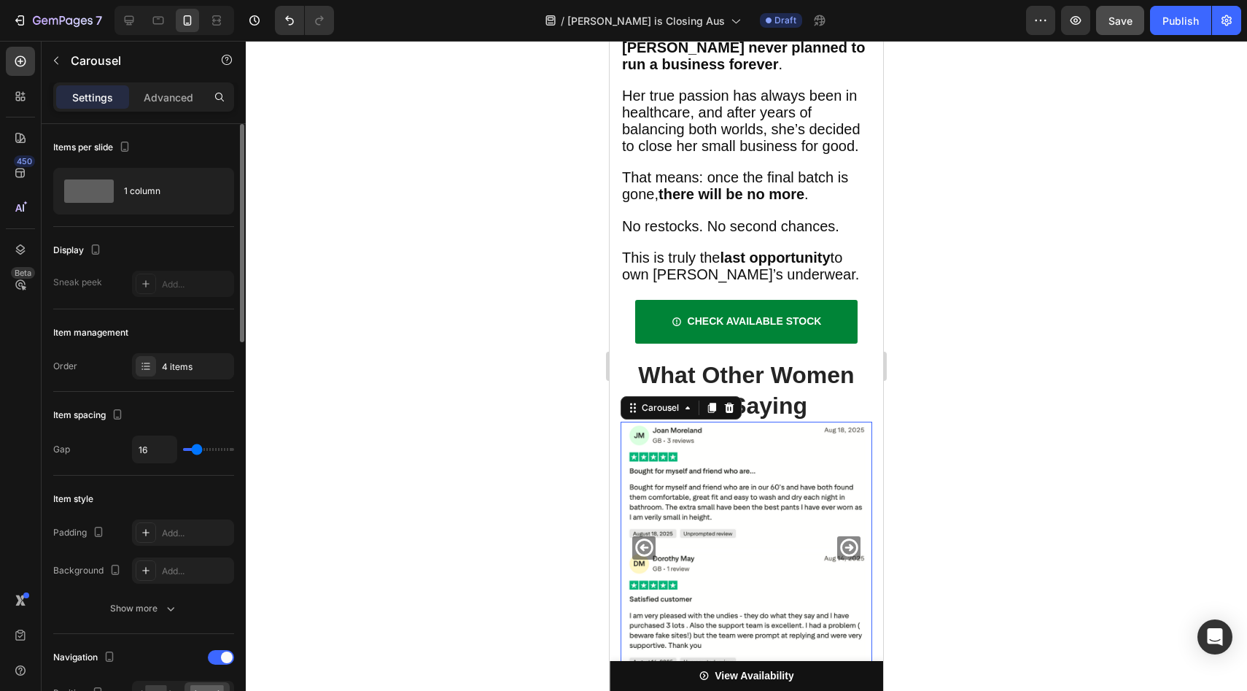
click at [639, 537] on icon "Carousel Back Arrow" at bounding box center [644, 547] width 21 height 21
click at [840, 537] on icon "Carousel Next Arrow" at bounding box center [849, 547] width 21 height 21
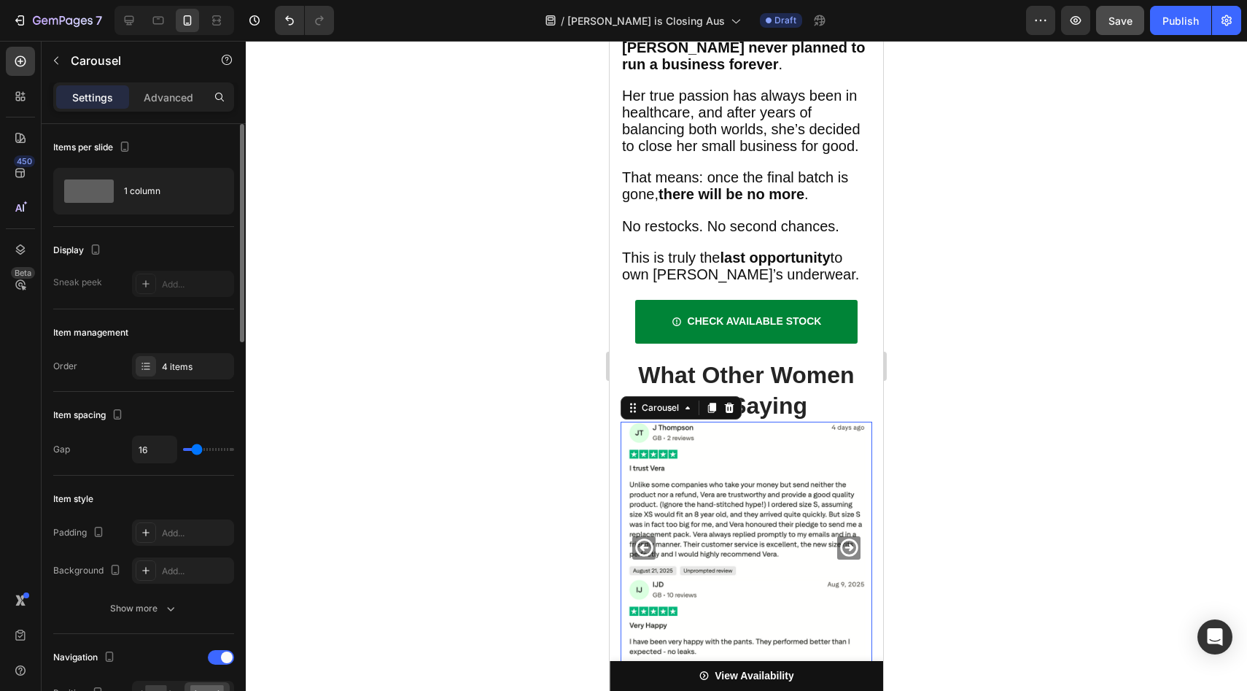
click at [840, 537] on icon "Carousel Next Arrow" at bounding box center [849, 547] width 21 height 21
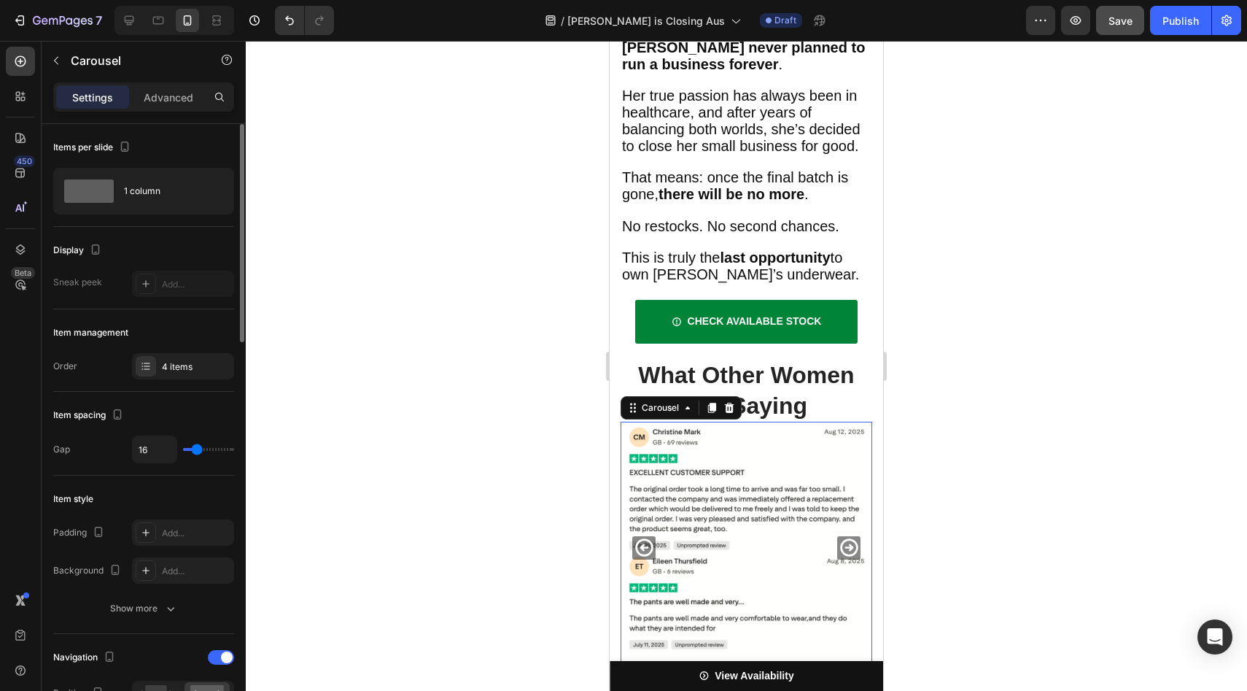
click at [840, 537] on icon "Carousel Next Arrow" at bounding box center [849, 547] width 21 height 21
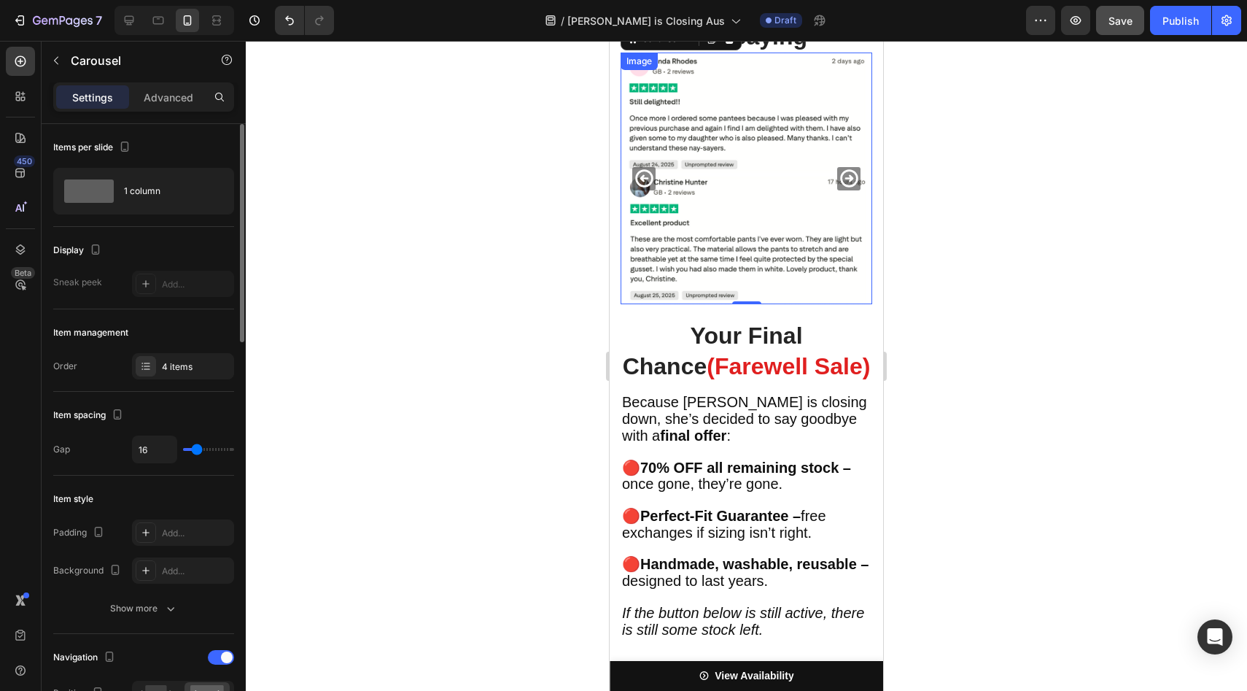
scroll to position [5513, 0]
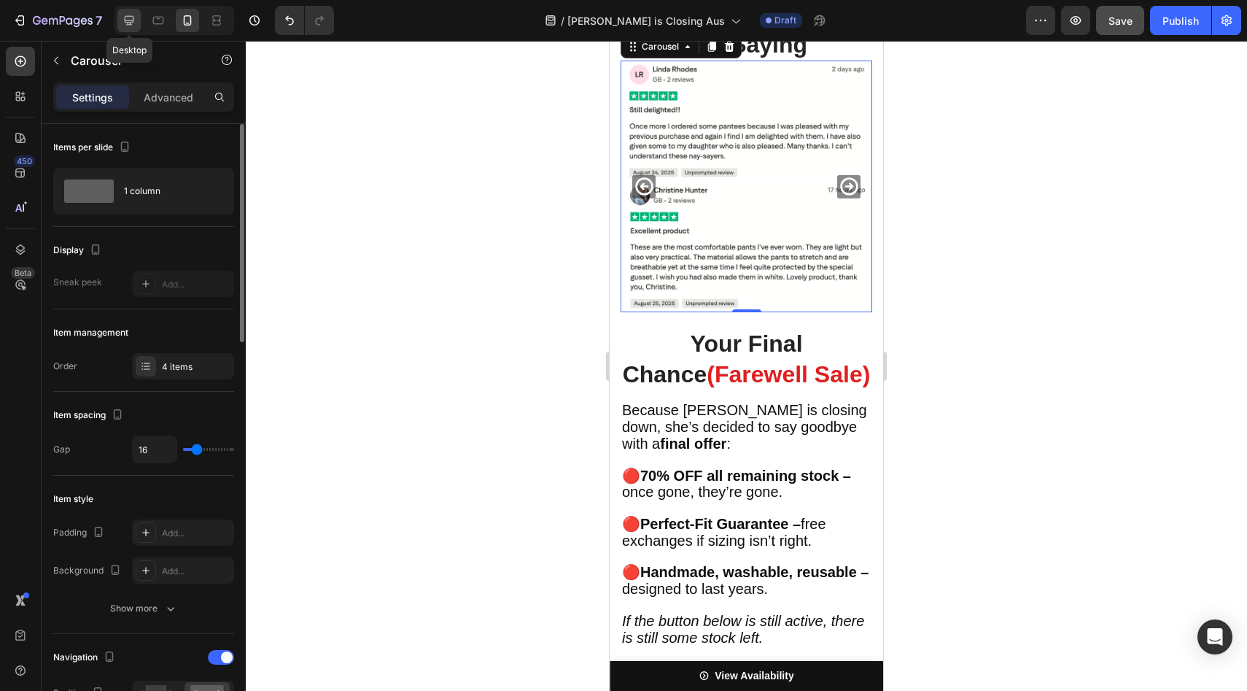
click at [126, 18] on icon at bounding box center [129, 20] width 15 height 15
type input "1200"
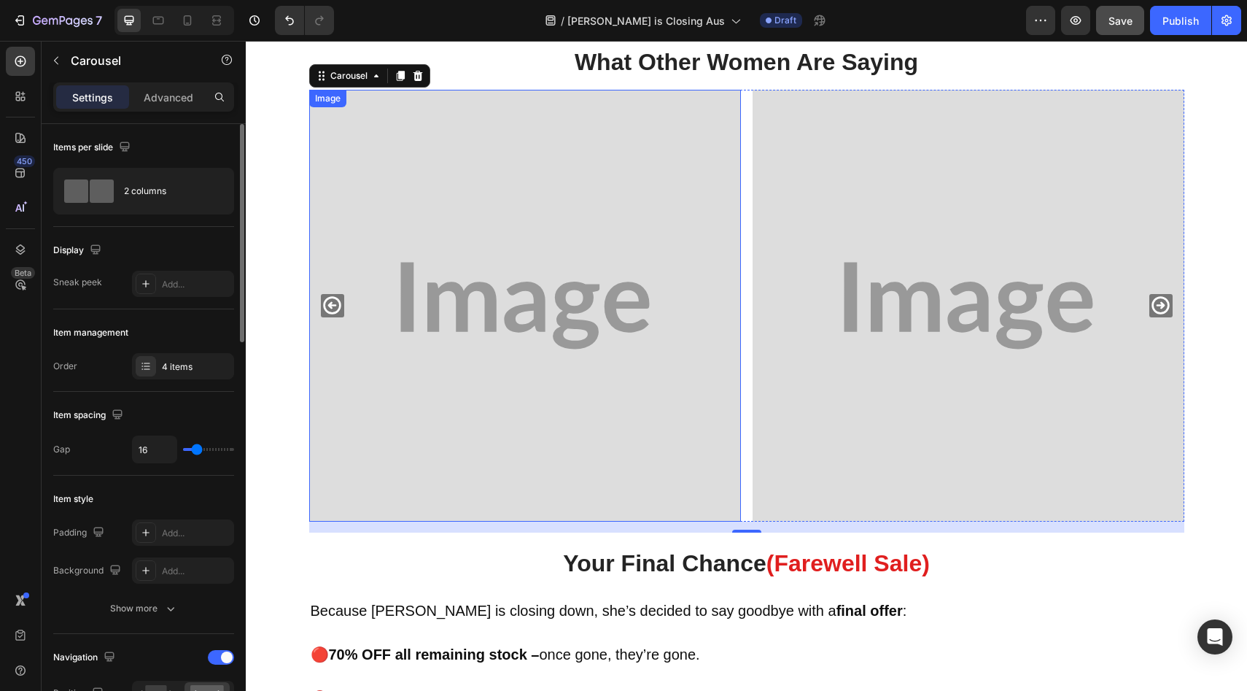
scroll to position [5380, 0]
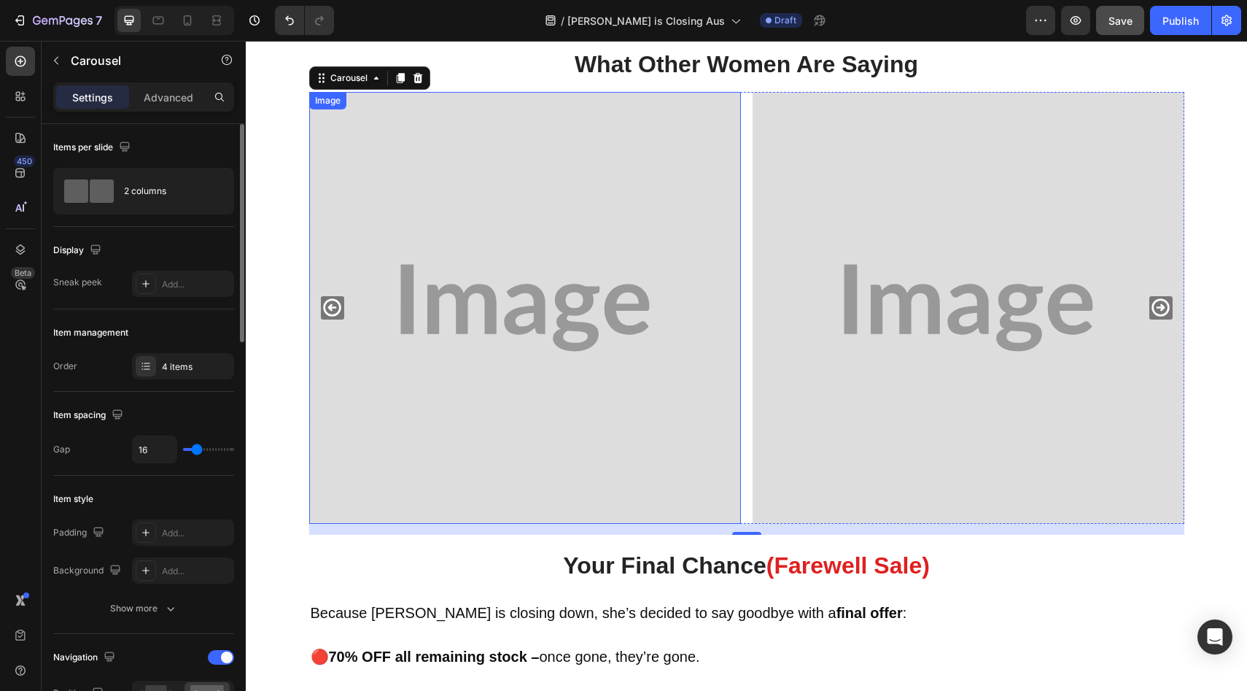
click at [454, 274] on img at bounding box center [525, 308] width 432 height 432
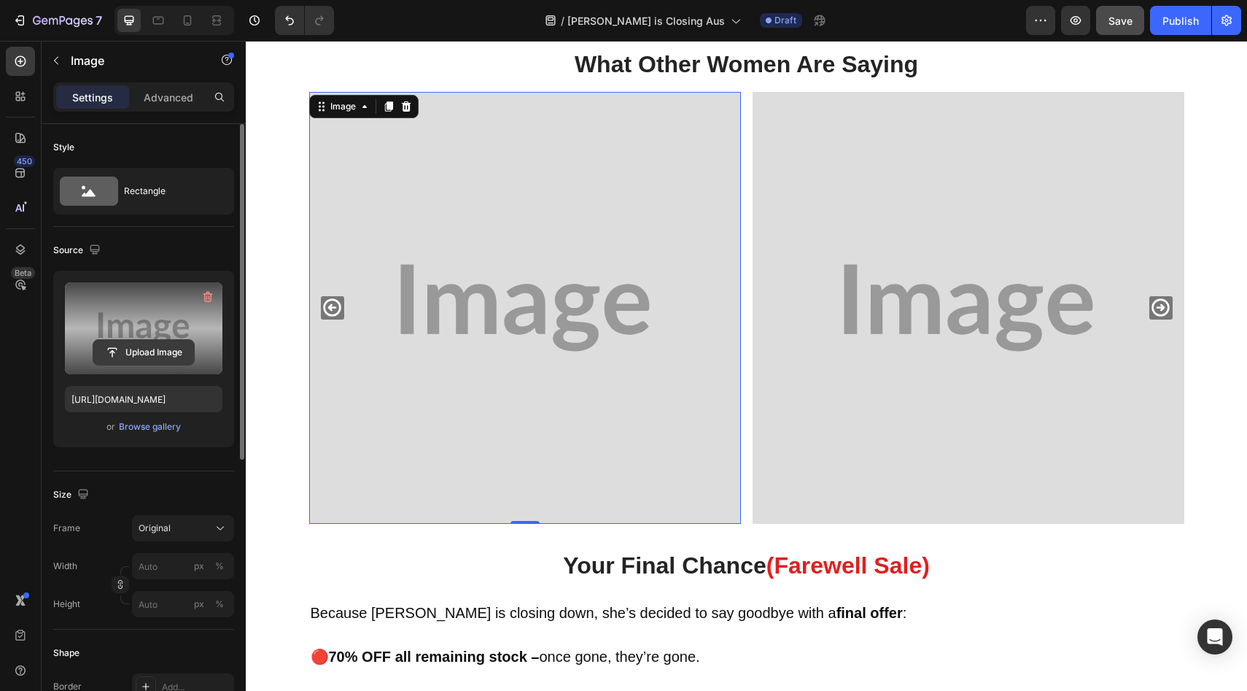
click at [161, 343] on input "file" at bounding box center [143, 352] width 101 height 25
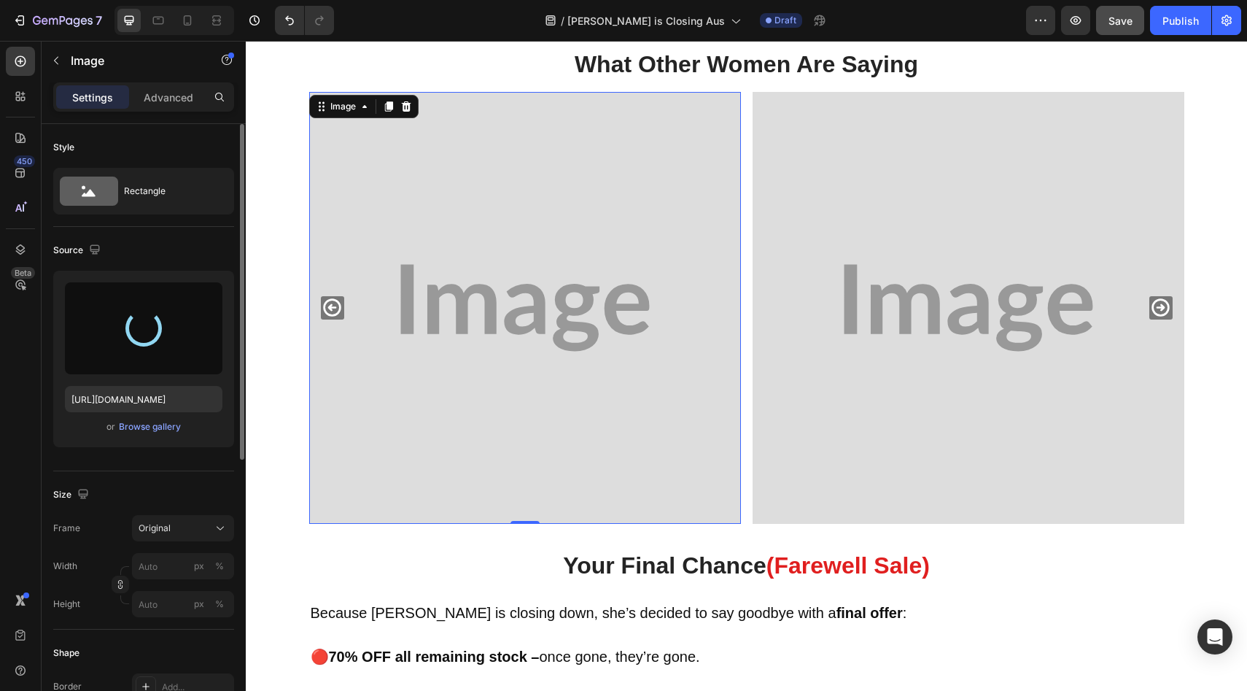
type input "[URL][DOMAIN_NAME]"
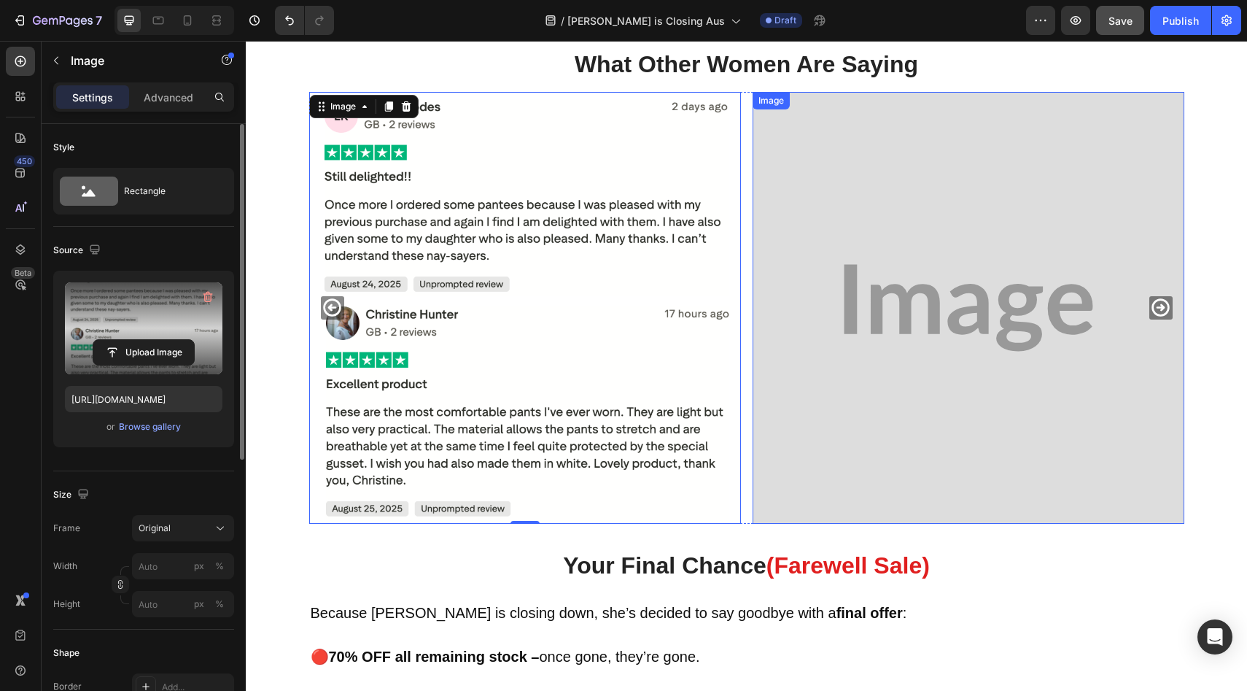
click at [849, 314] on img at bounding box center [969, 308] width 432 height 432
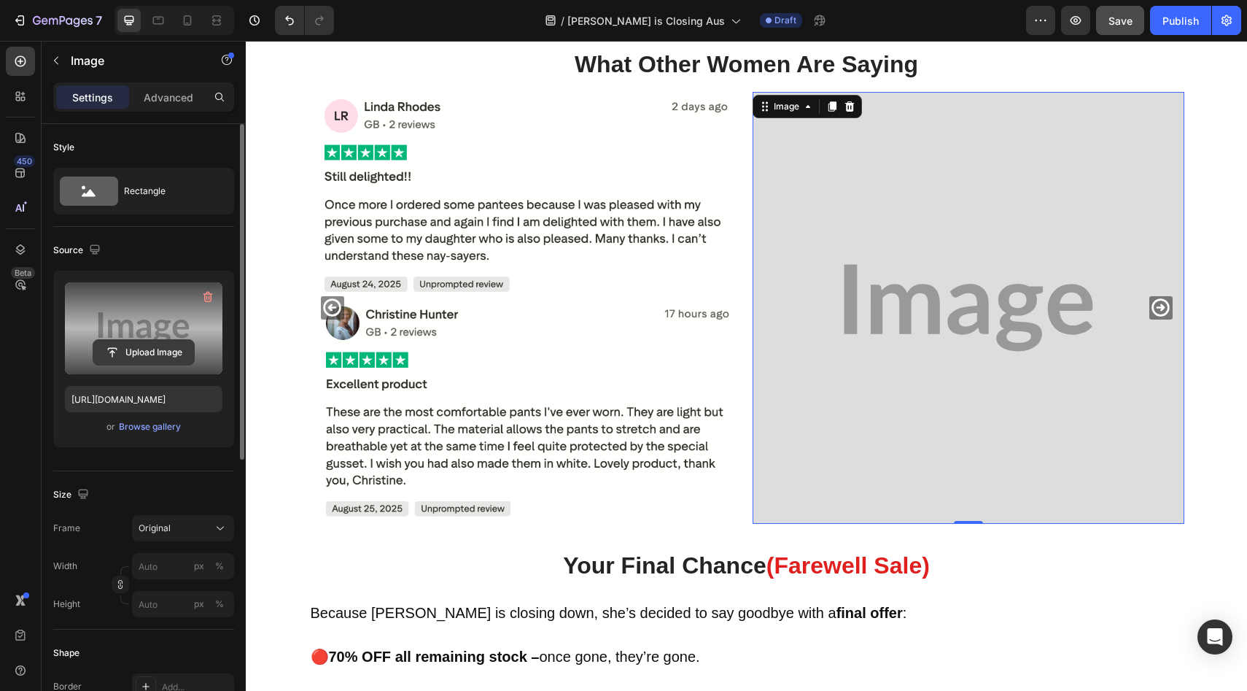
click at [122, 352] on input "file" at bounding box center [143, 352] width 101 height 25
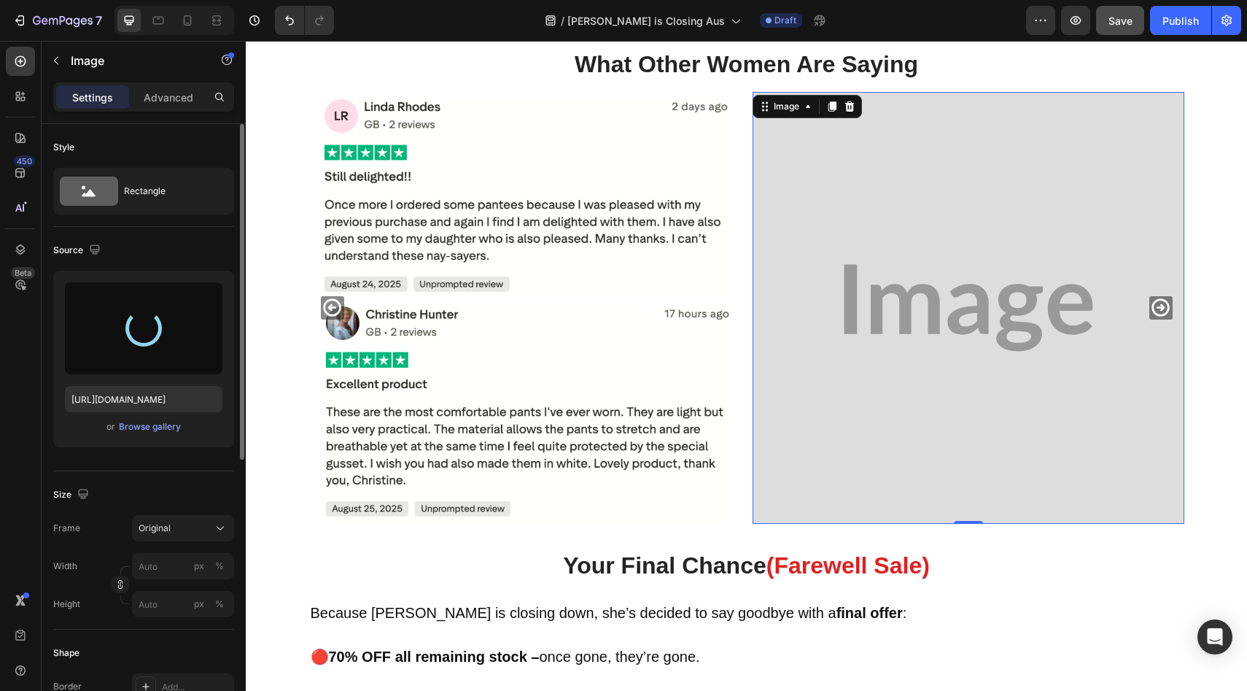
type input "[URL][DOMAIN_NAME]"
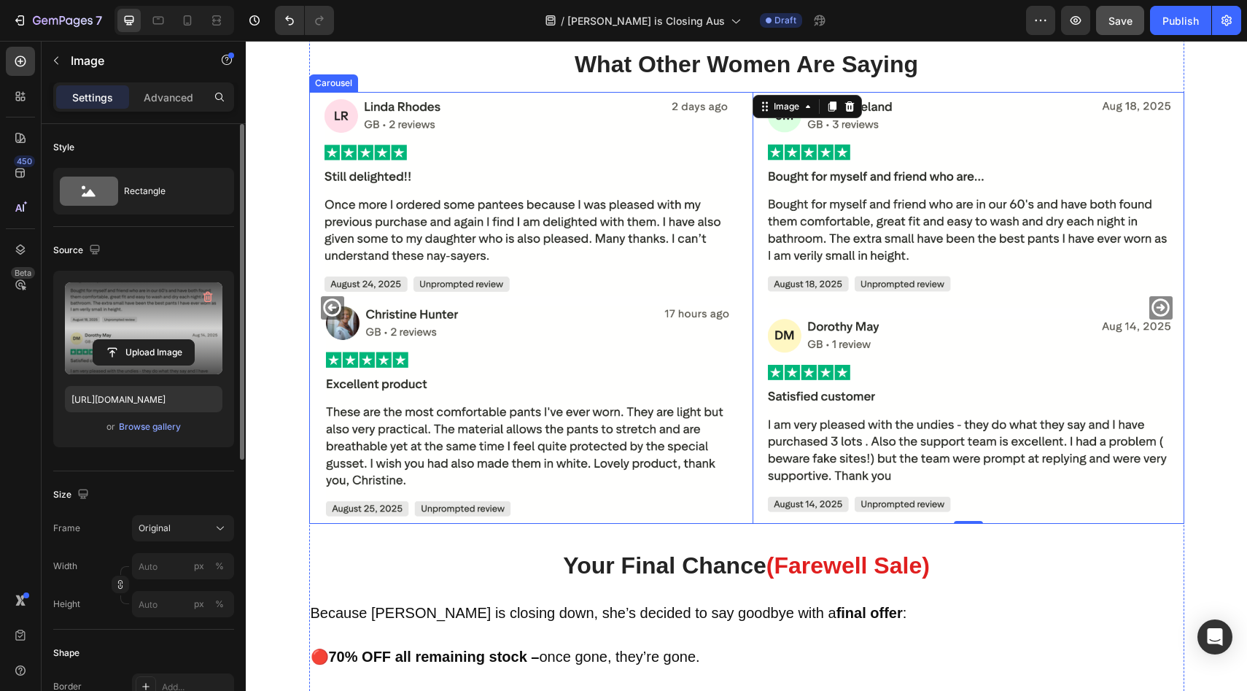
click at [1157, 311] on icon "Carousel Next Arrow" at bounding box center [1160, 307] width 21 height 21
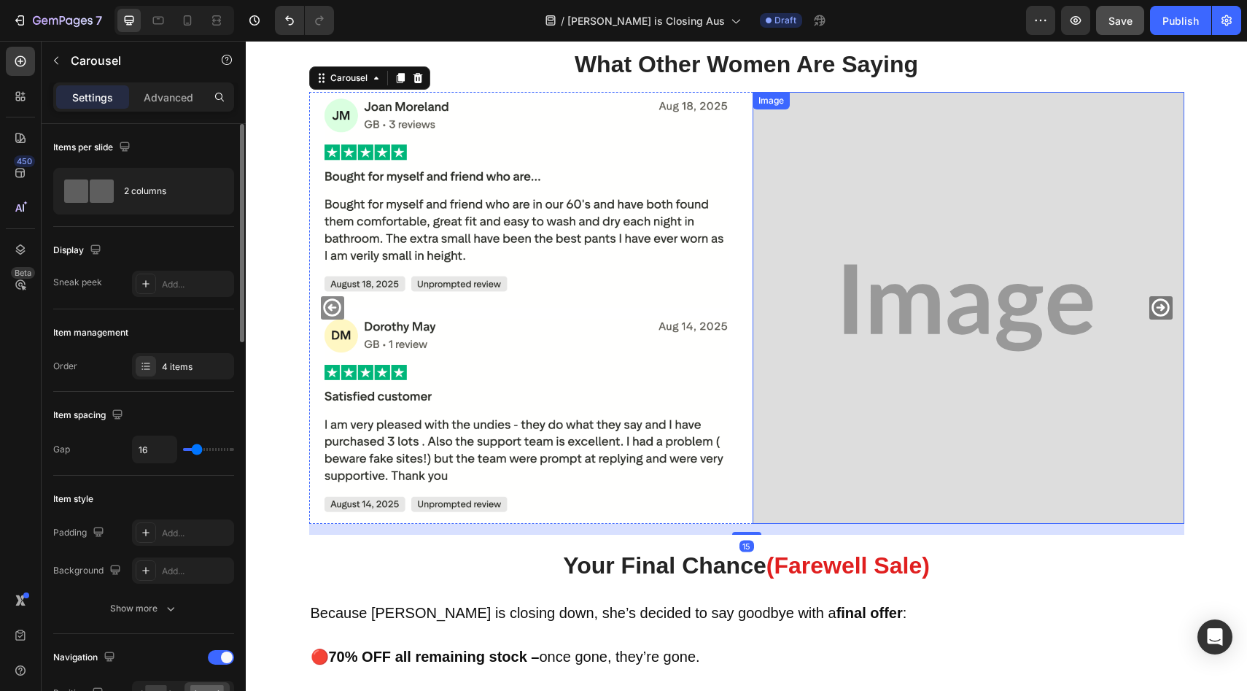
click at [931, 247] on img at bounding box center [969, 308] width 432 height 432
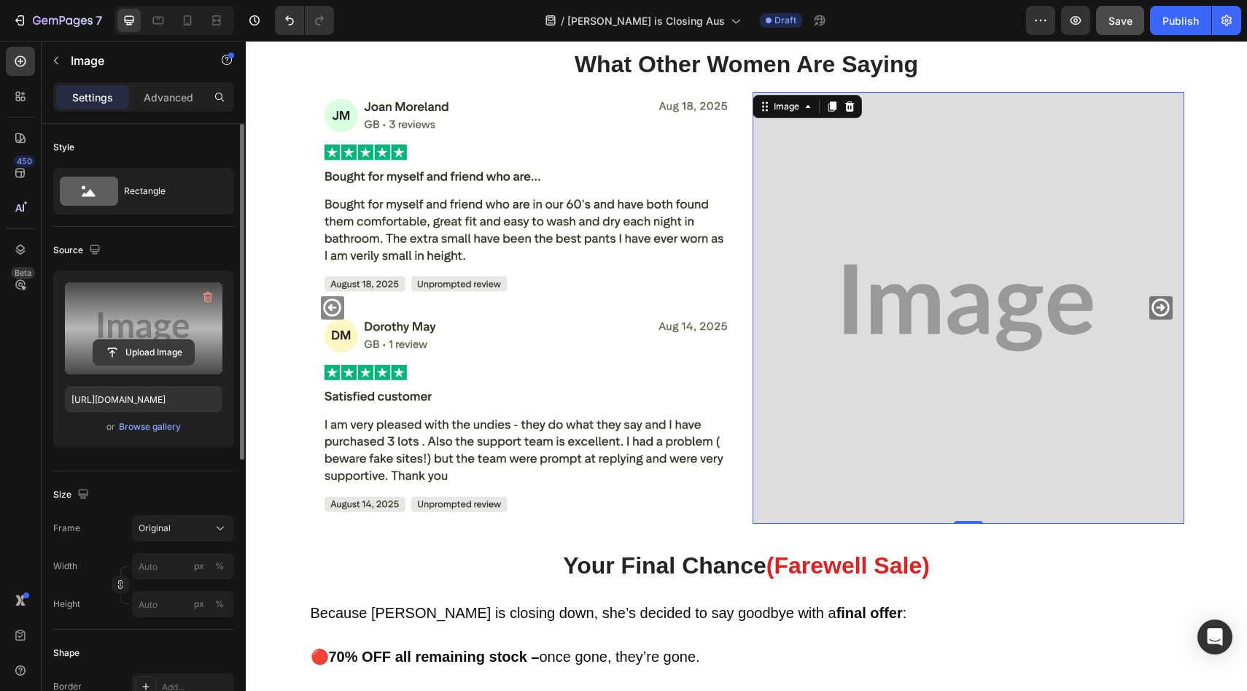
click at [119, 343] on input "file" at bounding box center [143, 352] width 101 height 25
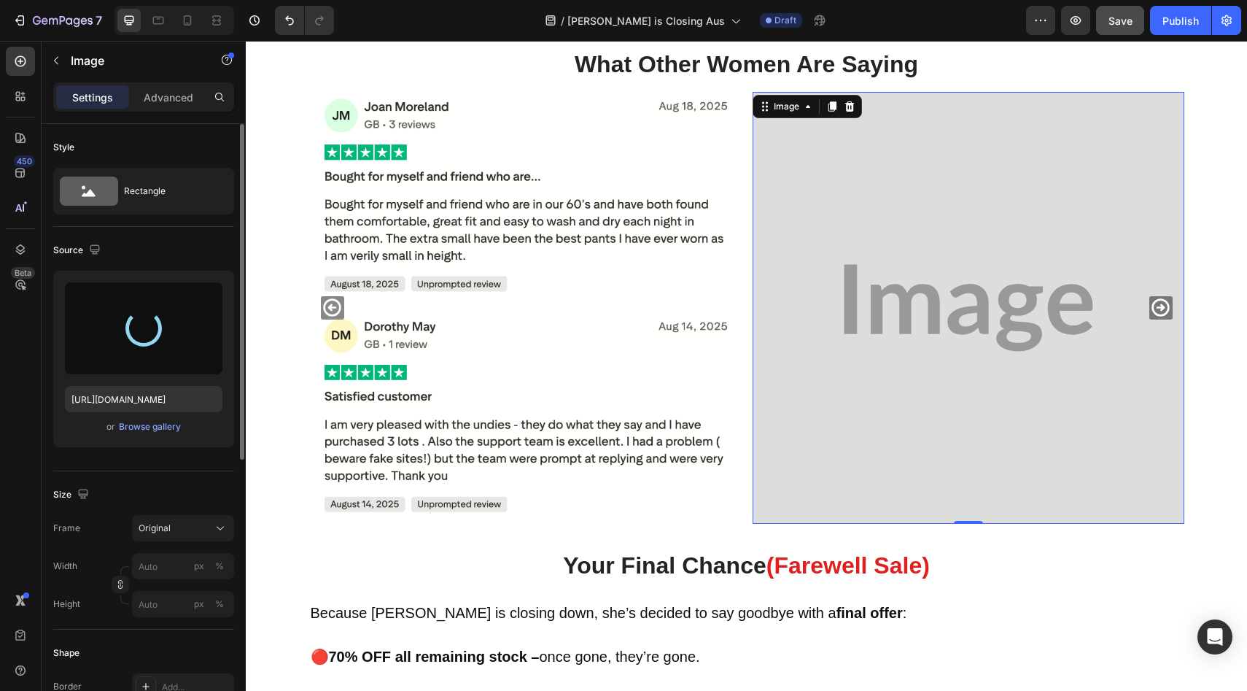
type input "[URL][DOMAIN_NAME]"
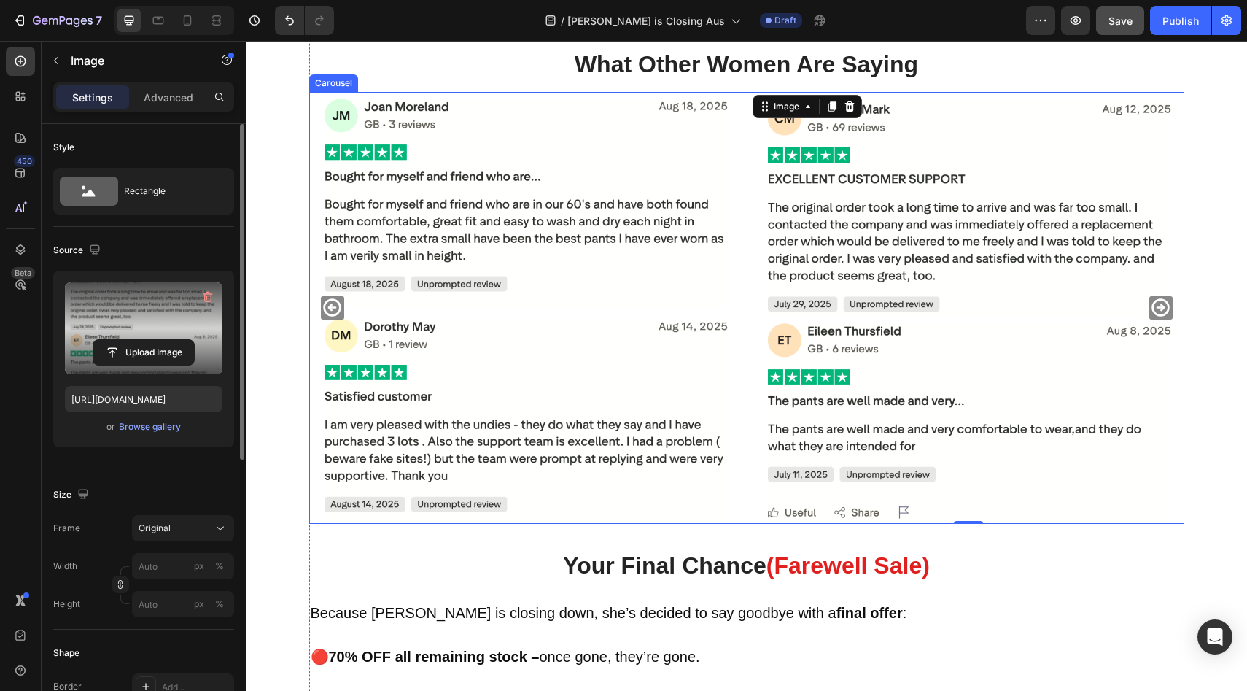
click at [1159, 306] on icon "Carousel Next Arrow" at bounding box center [1160, 307] width 21 height 21
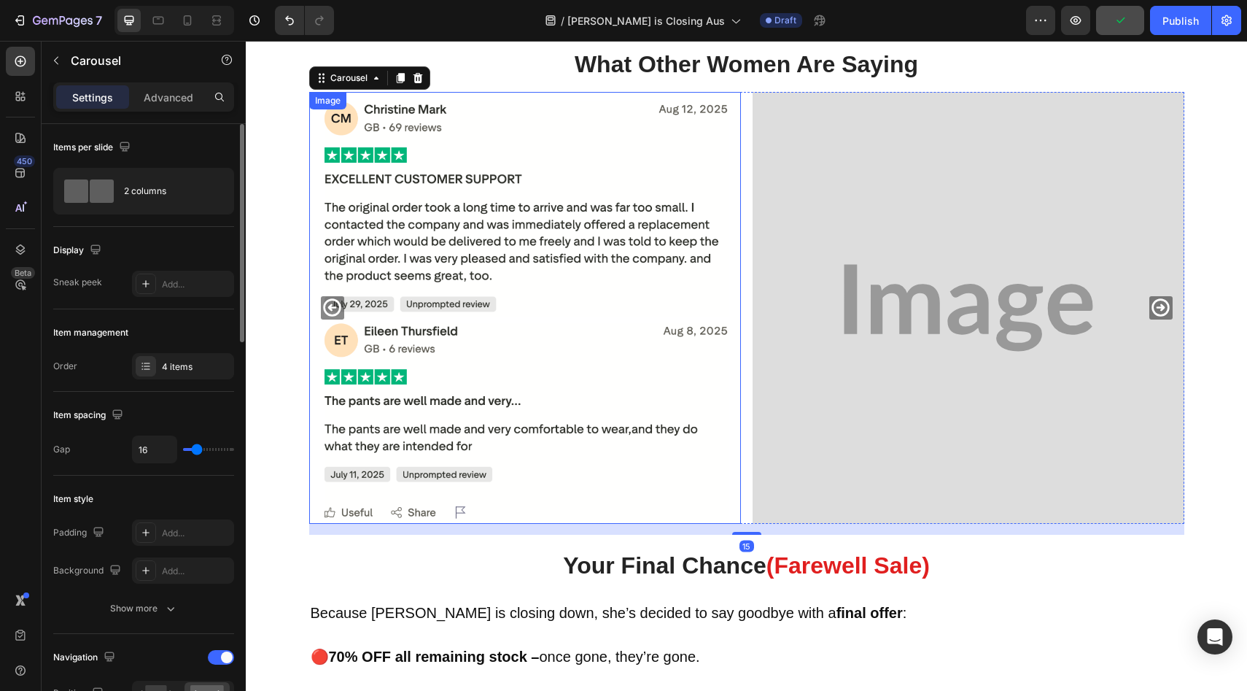
click at [573, 293] on img at bounding box center [525, 308] width 432 height 432
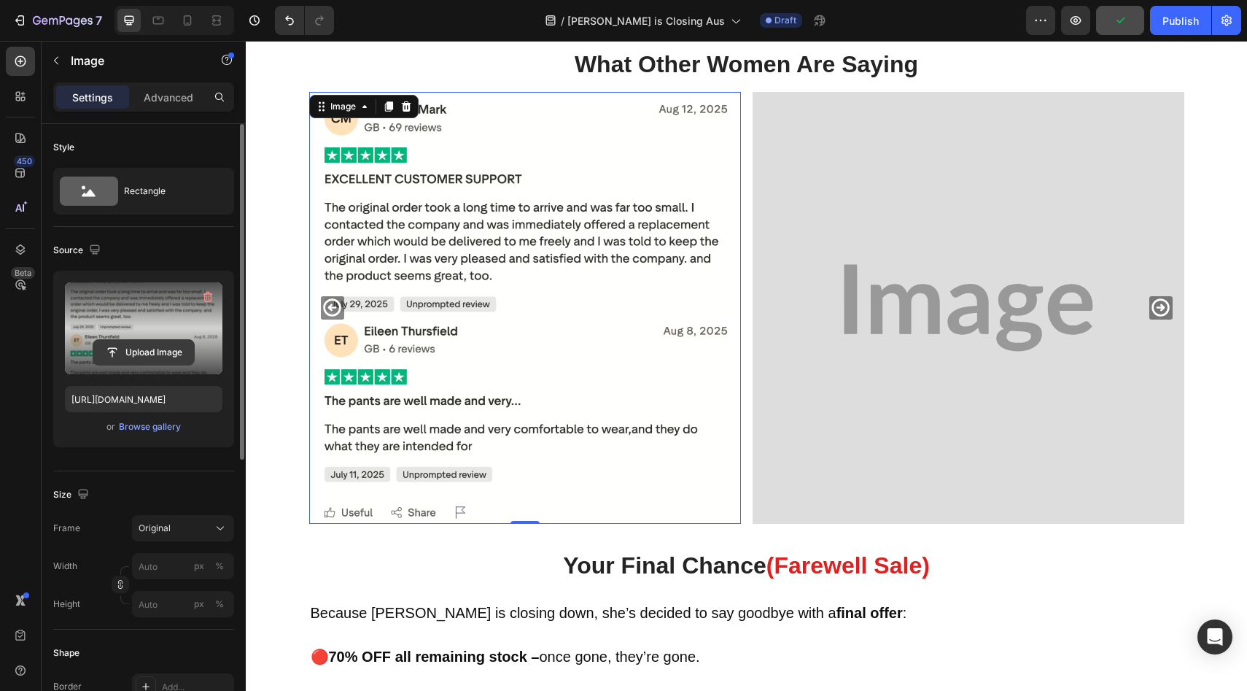
click at [166, 353] on input "file" at bounding box center [143, 352] width 101 height 25
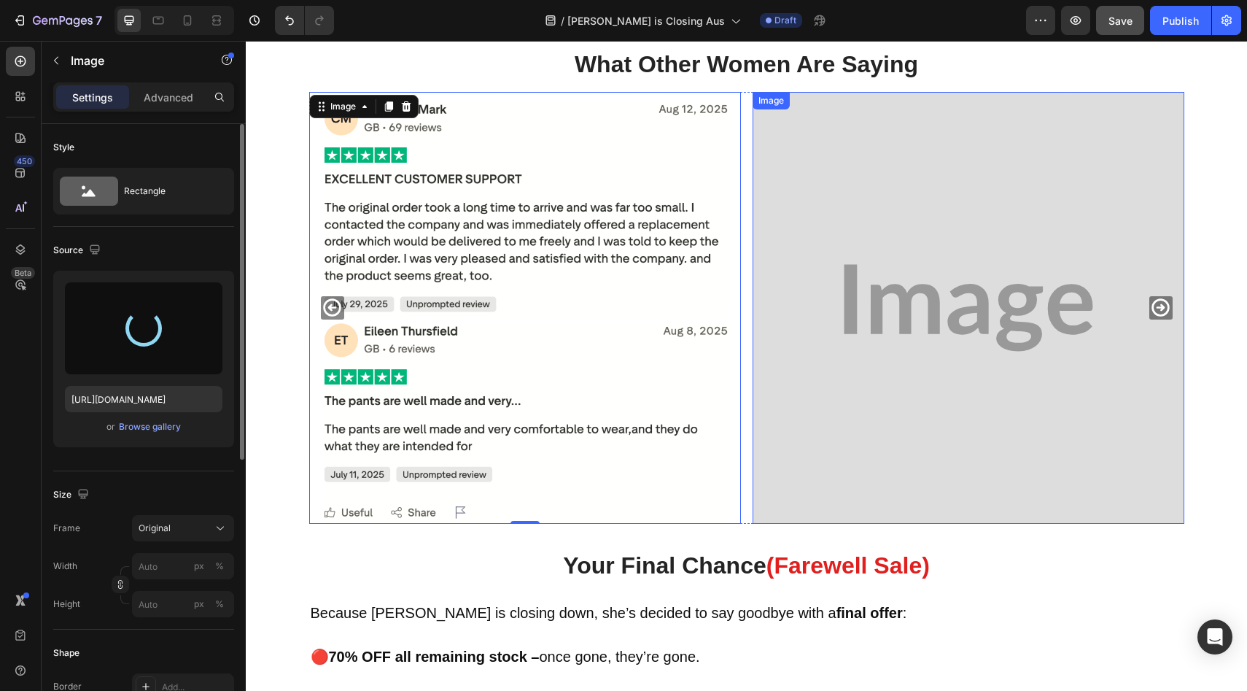
type input "[URL][DOMAIN_NAME]"
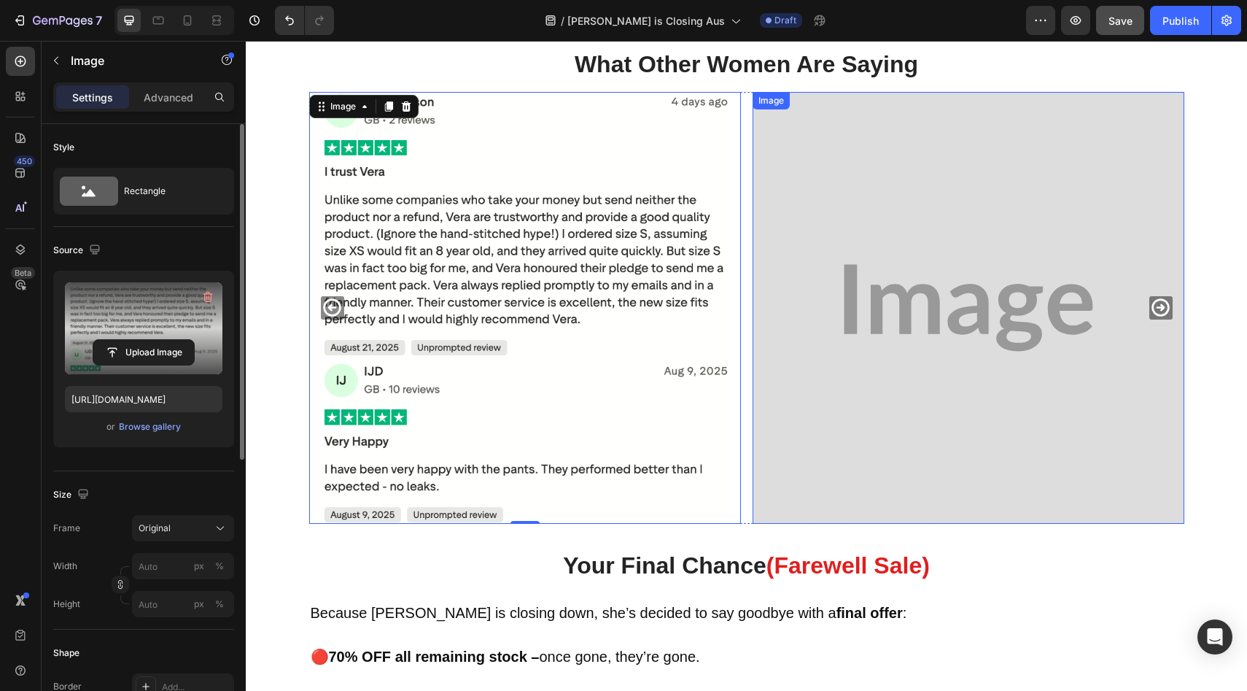
click at [912, 290] on img at bounding box center [969, 308] width 432 height 432
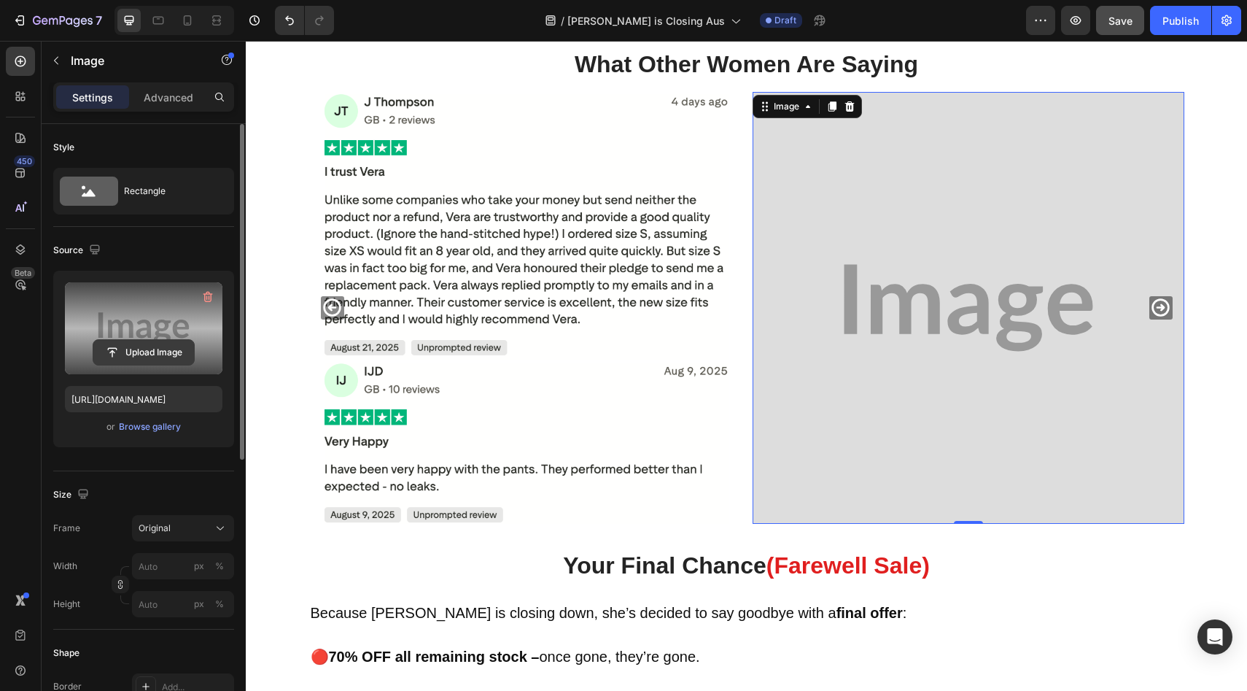
click at [156, 354] on input "file" at bounding box center [143, 352] width 101 height 25
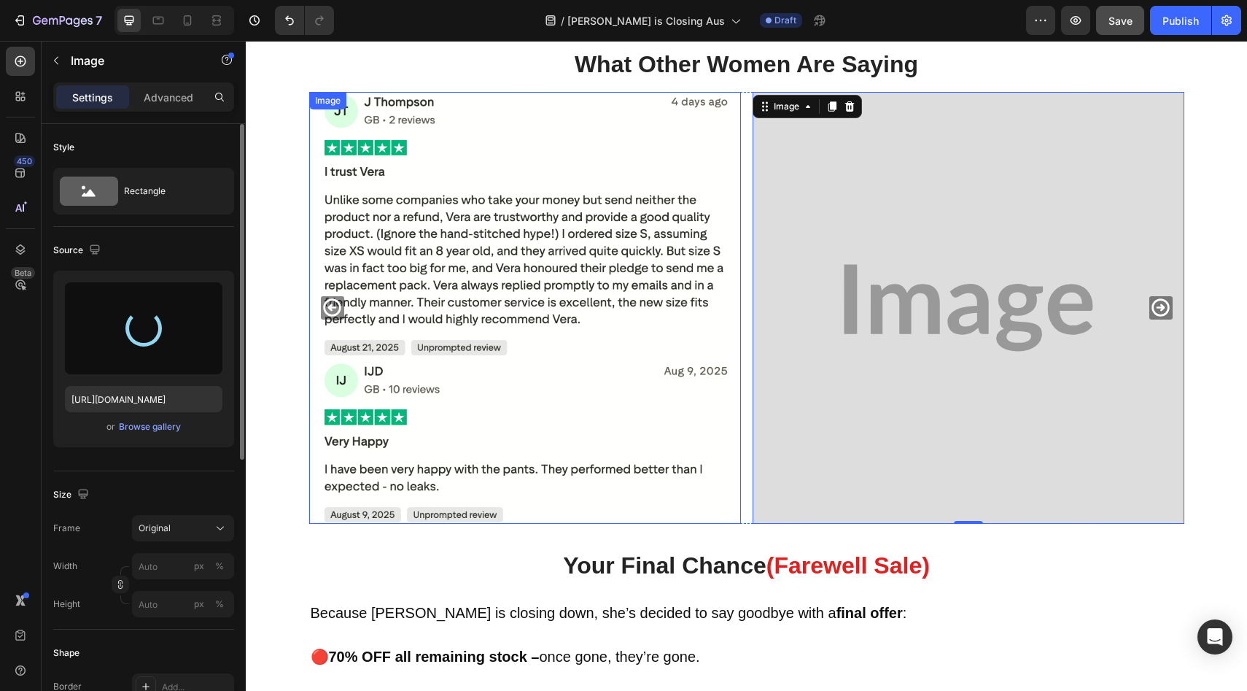
type input "[URL][DOMAIN_NAME]"
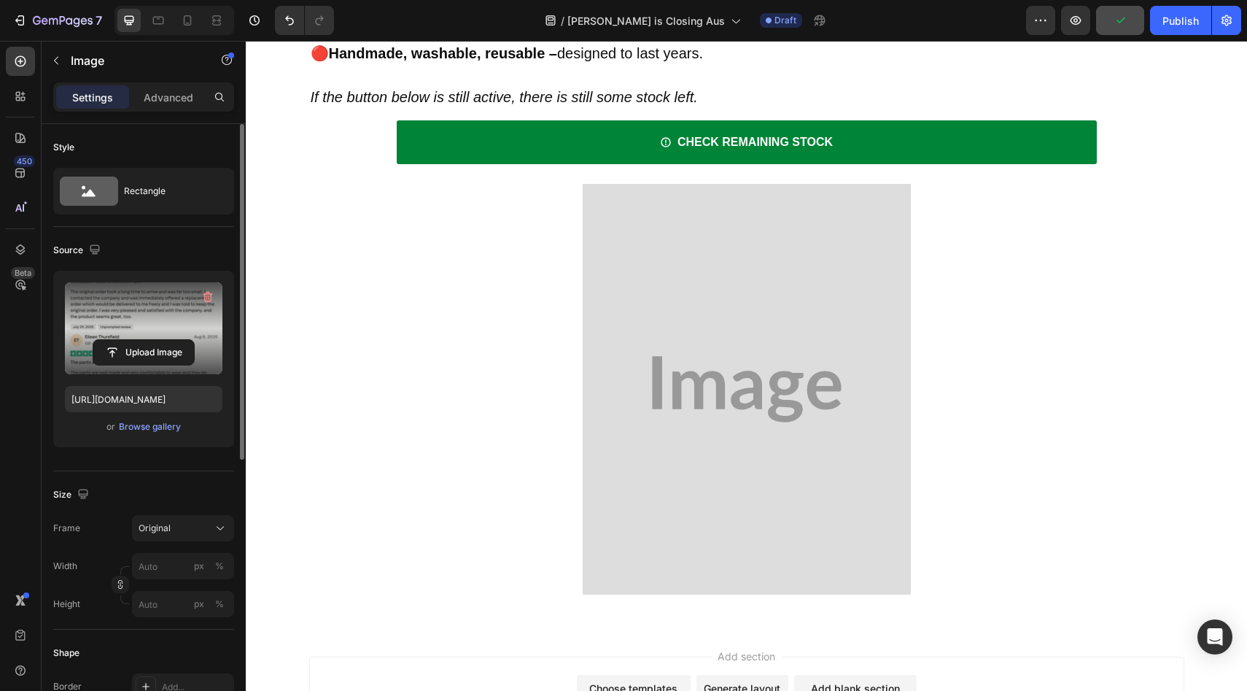
scroll to position [6094, 0]
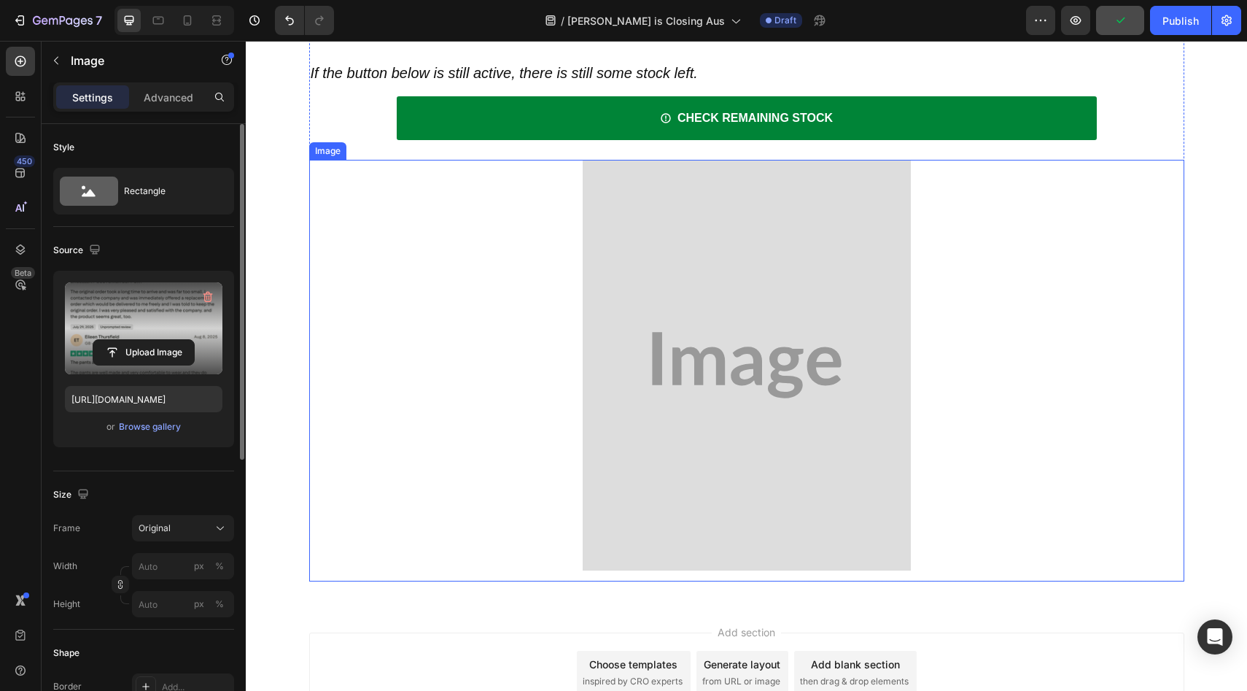
click at [663, 294] on img at bounding box center [747, 365] width 328 height 411
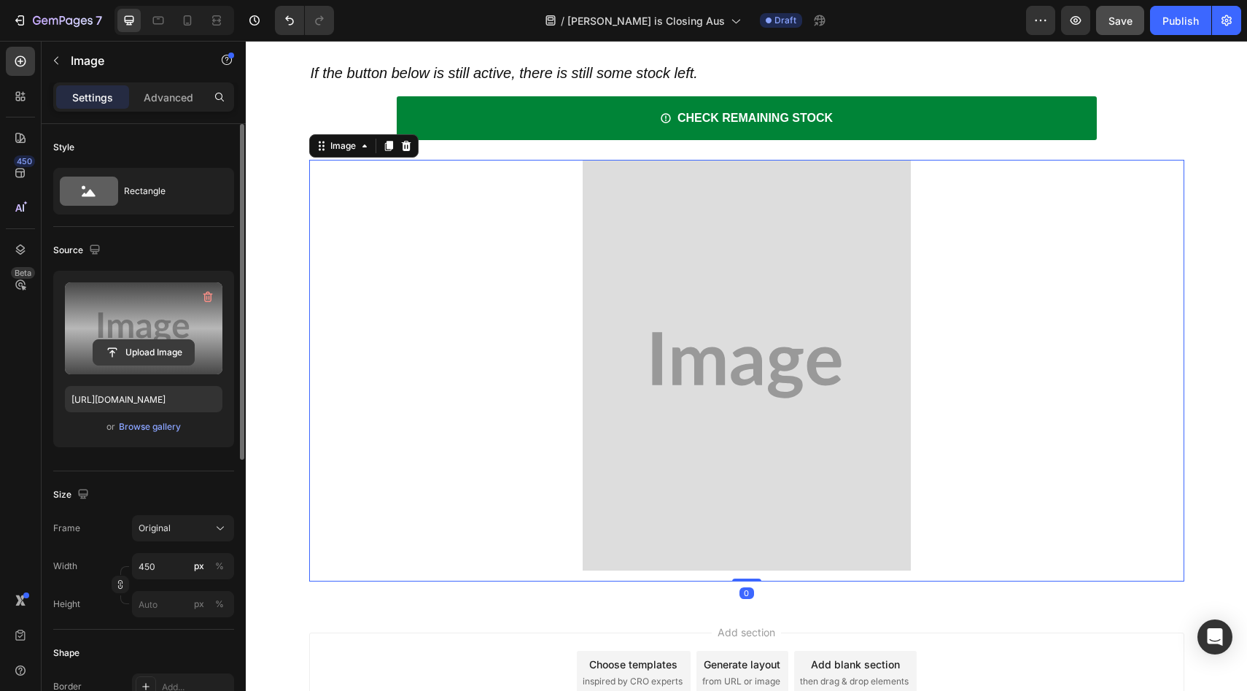
click at [101, 357] on input "file" at bounding box center [143, 352] width 101 height 25
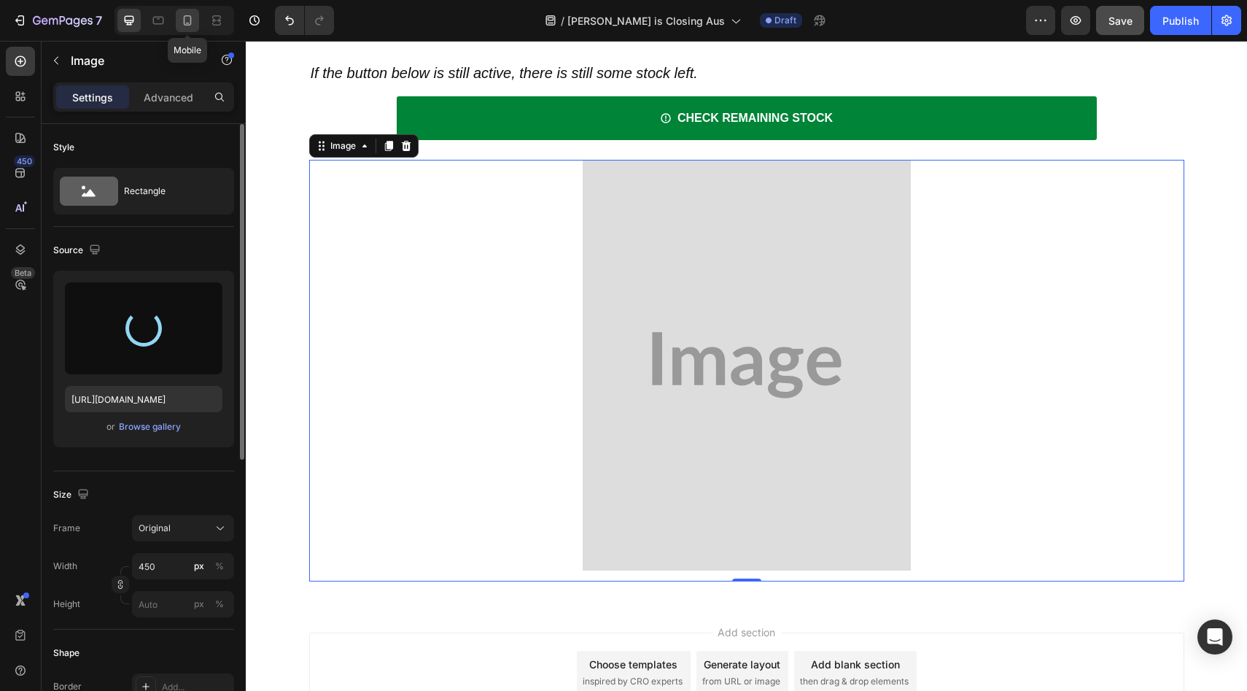
type input "[URL][DOMAIN_NAME]"
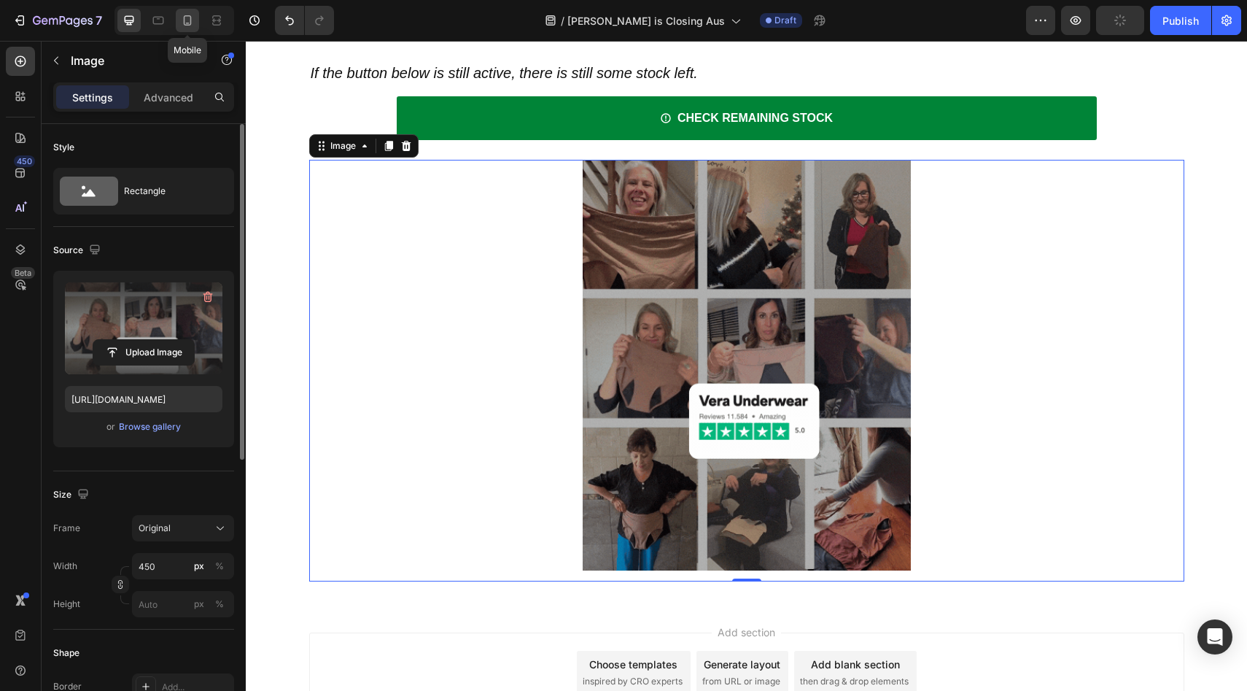
click at [185, 24] on icon at bounding box center [187, 20] width 15 height 15
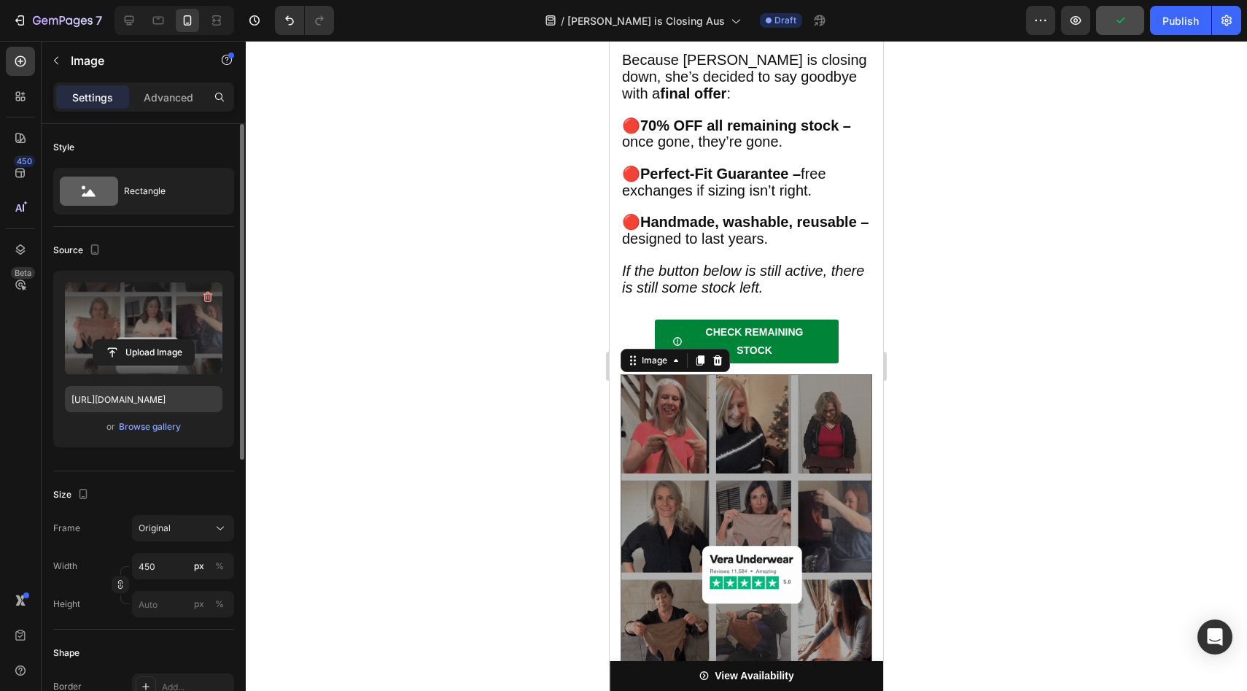
scroll to position [5862, 0]
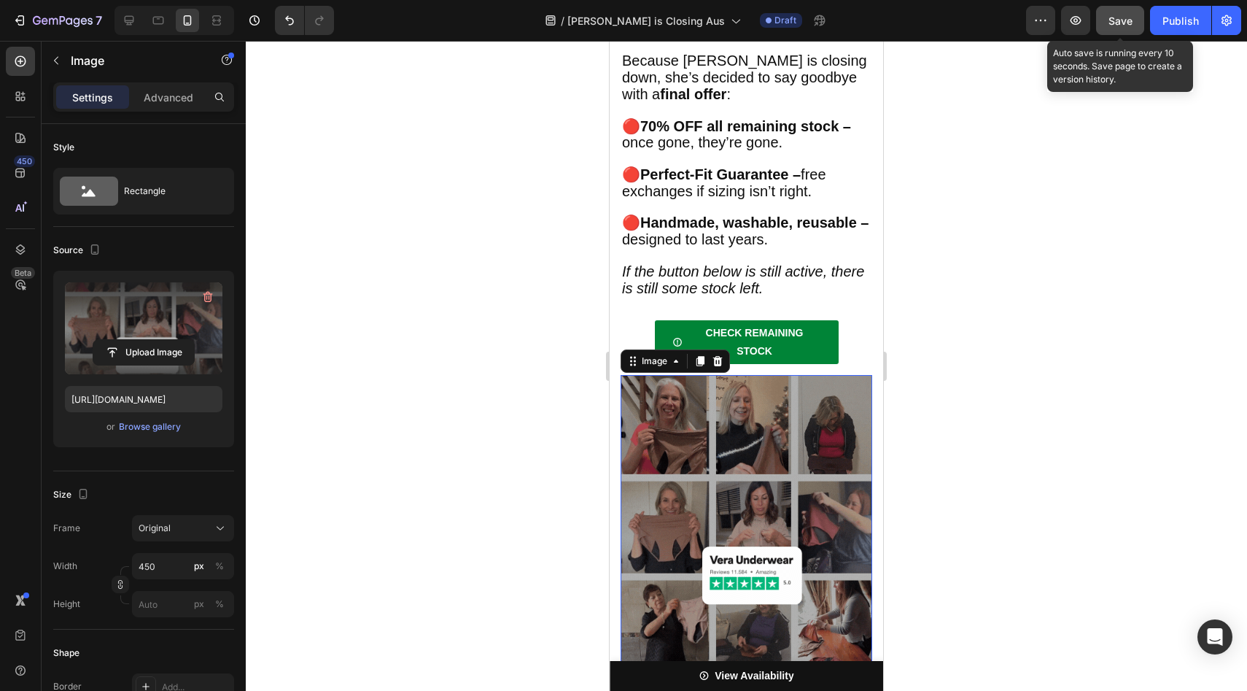
click at [1123, 15] on span "Save" at bounding box center [1120, 21] width 24 height 12
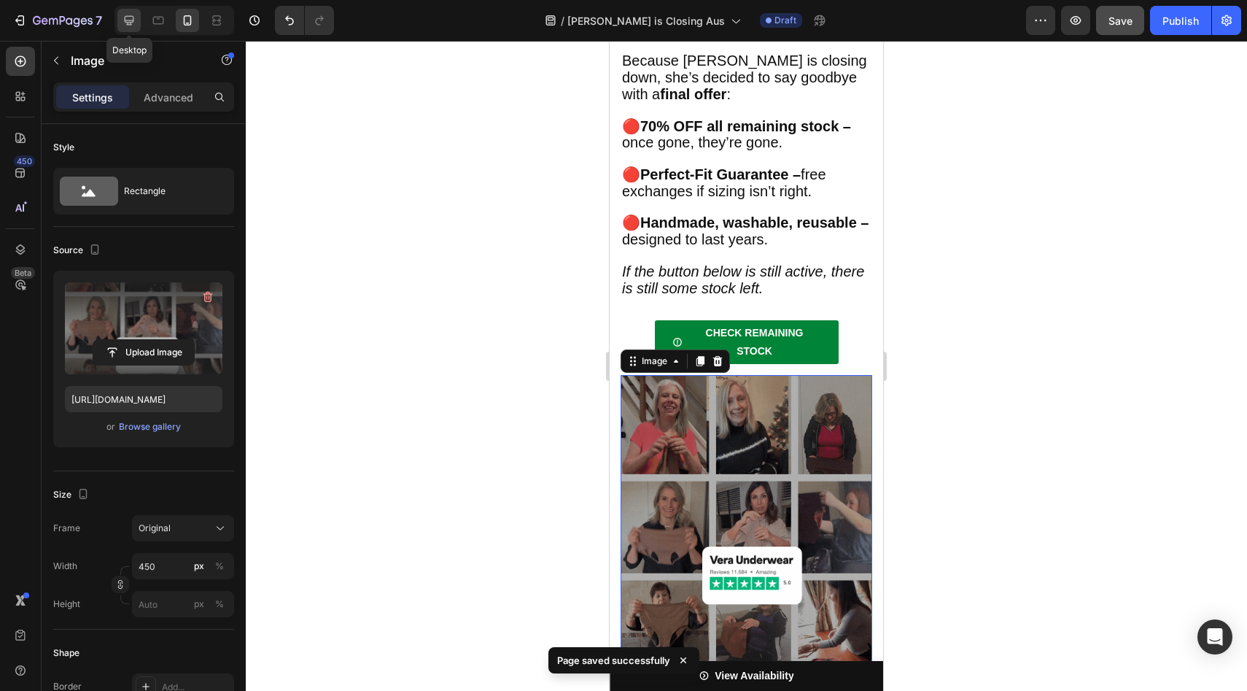
click at [140, 19] on div at bounding box center [128, 20] width 23 height 23
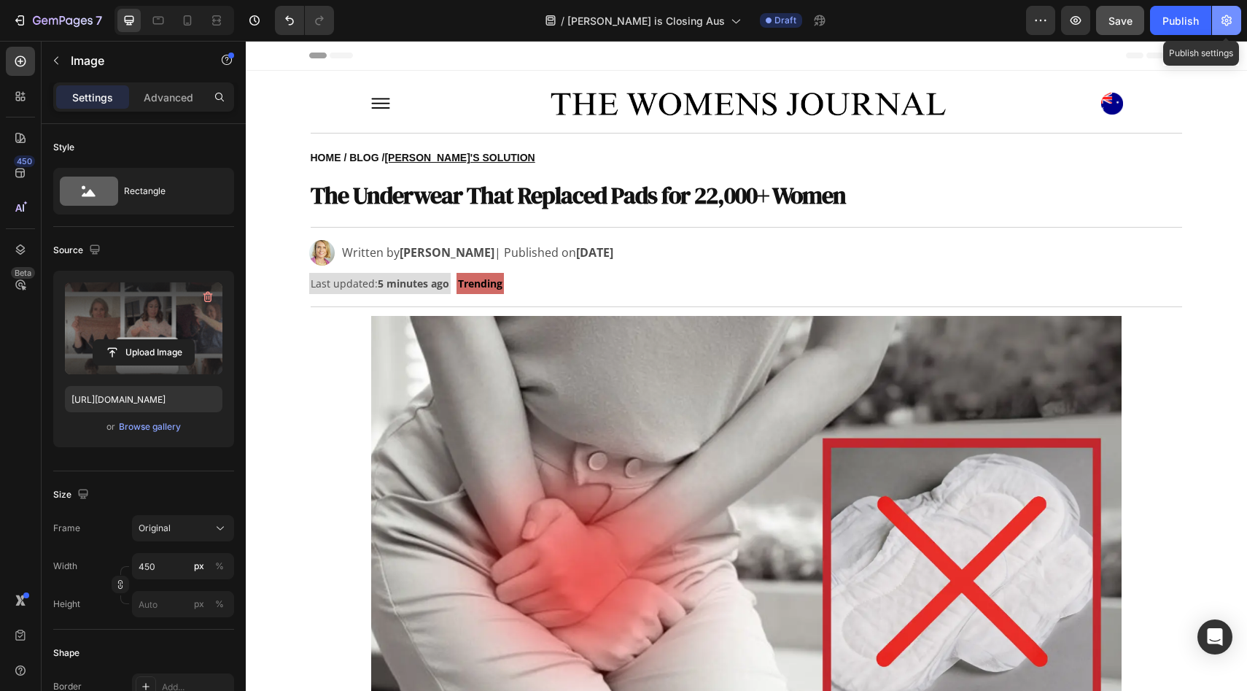
click at [1232, 22] on icon "button" at bounding box center [1226, 20] width 15 height 15
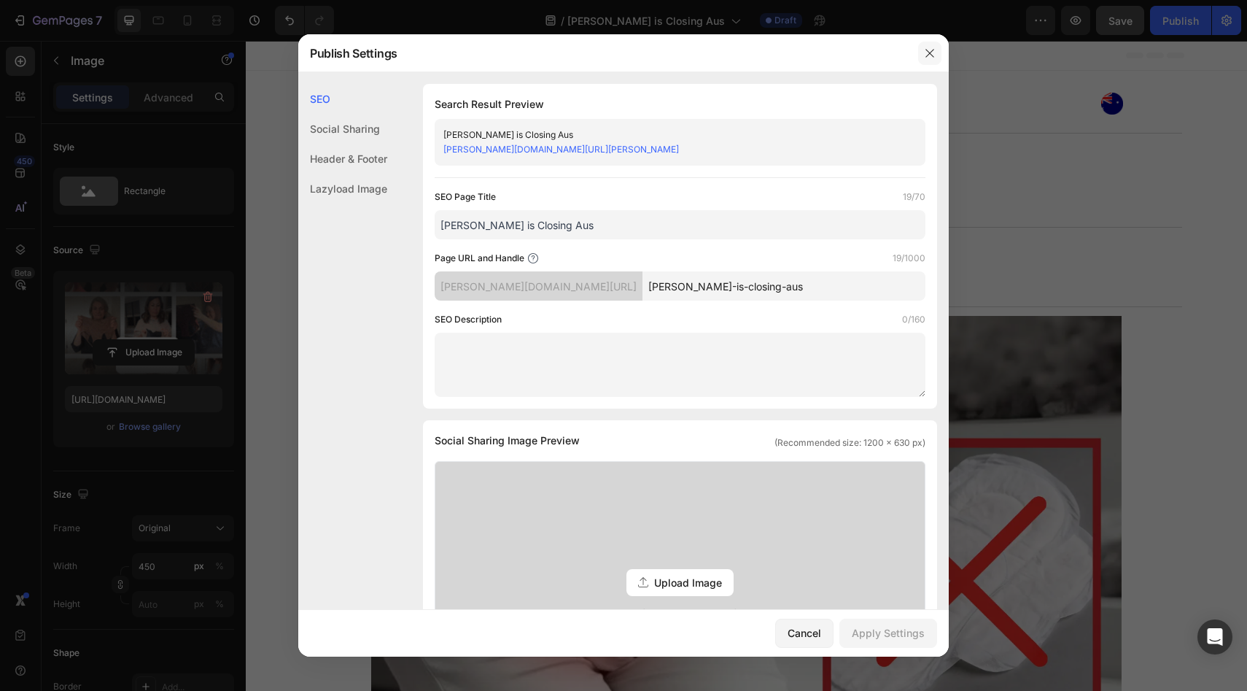
click at [928, 48] on icon "button" at bounding box center [930, 53] width 12 height 12
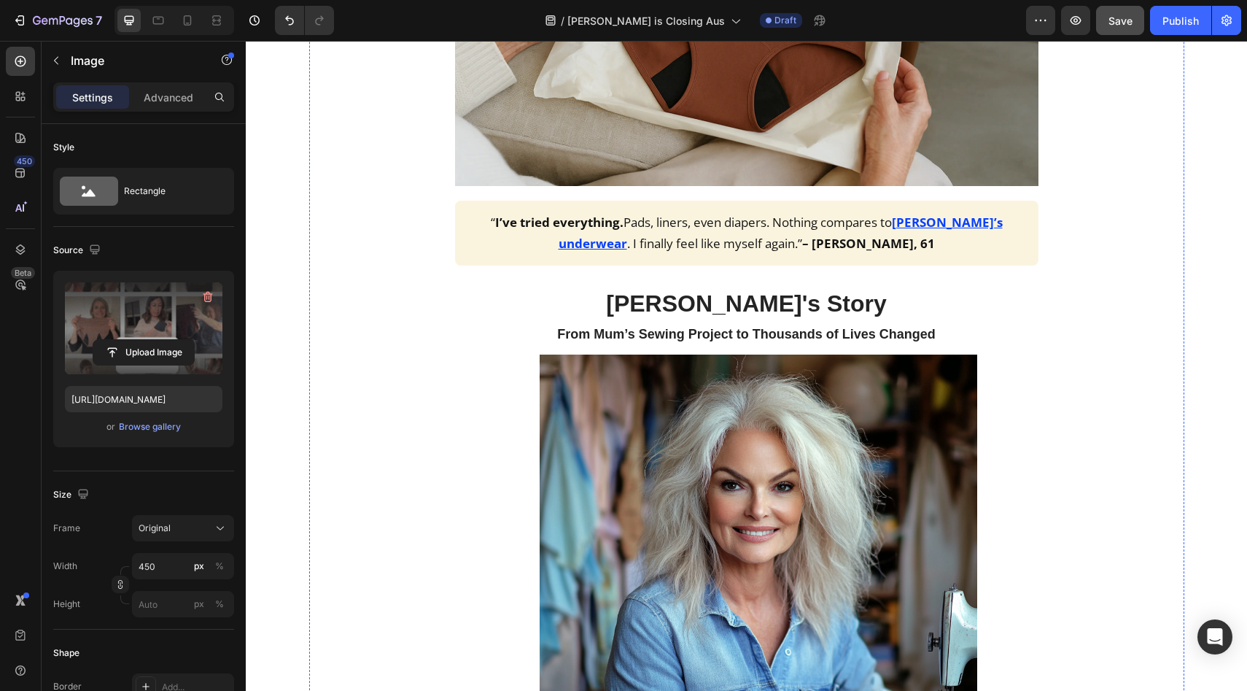
scroll to position [1243, 0]
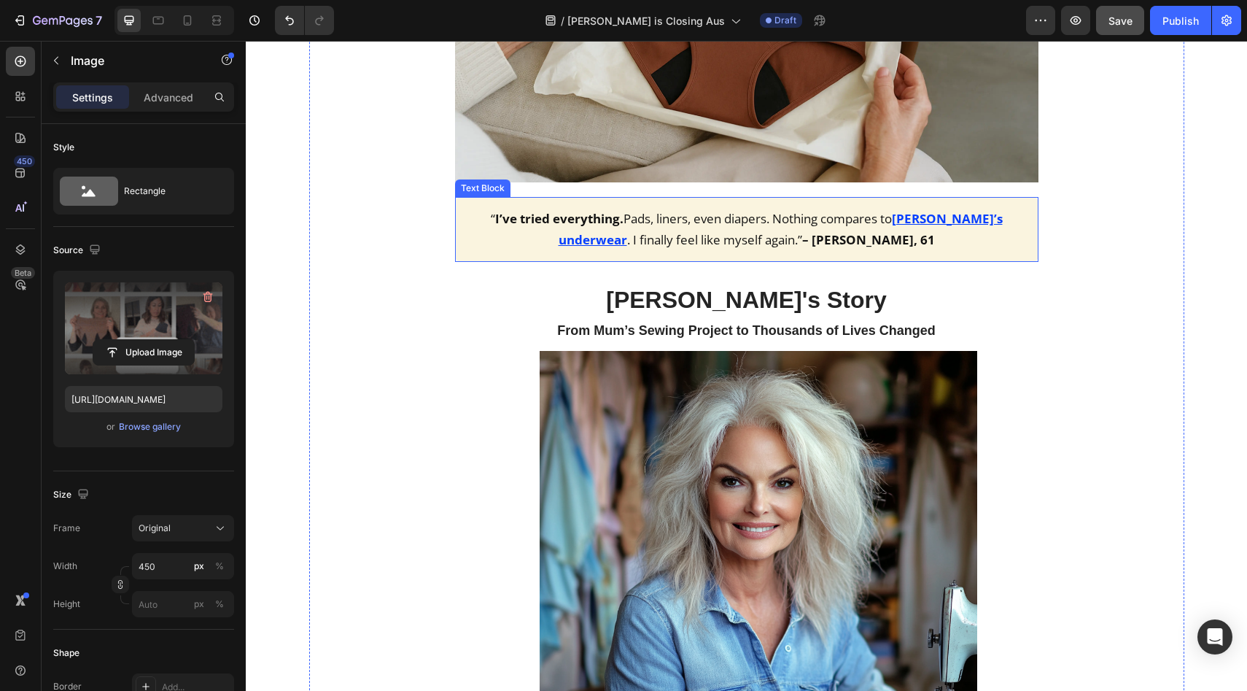
click at [964, 221] on u "[PERSON_NAME]’s underwear" at bounding box center [781, 229] width 444 height 38
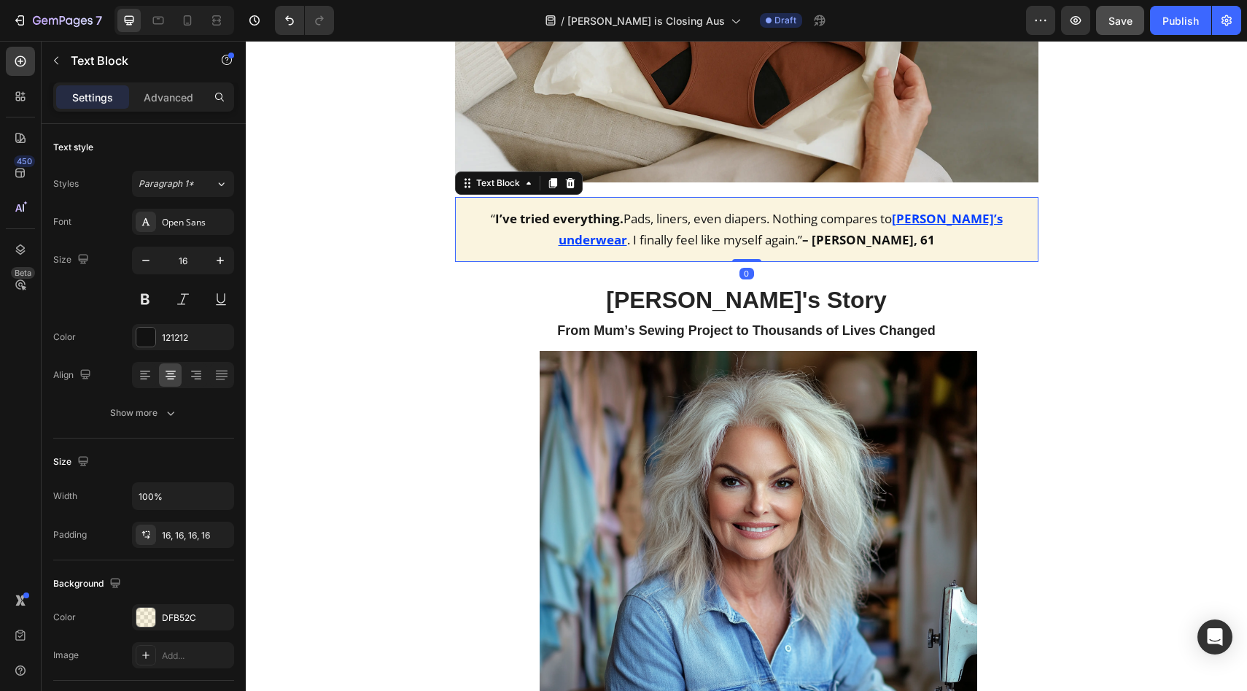
click at [949, 218] on u "[PERSON_NAME]’s underwear" at bounding box center [781, 229] width 444 height 38
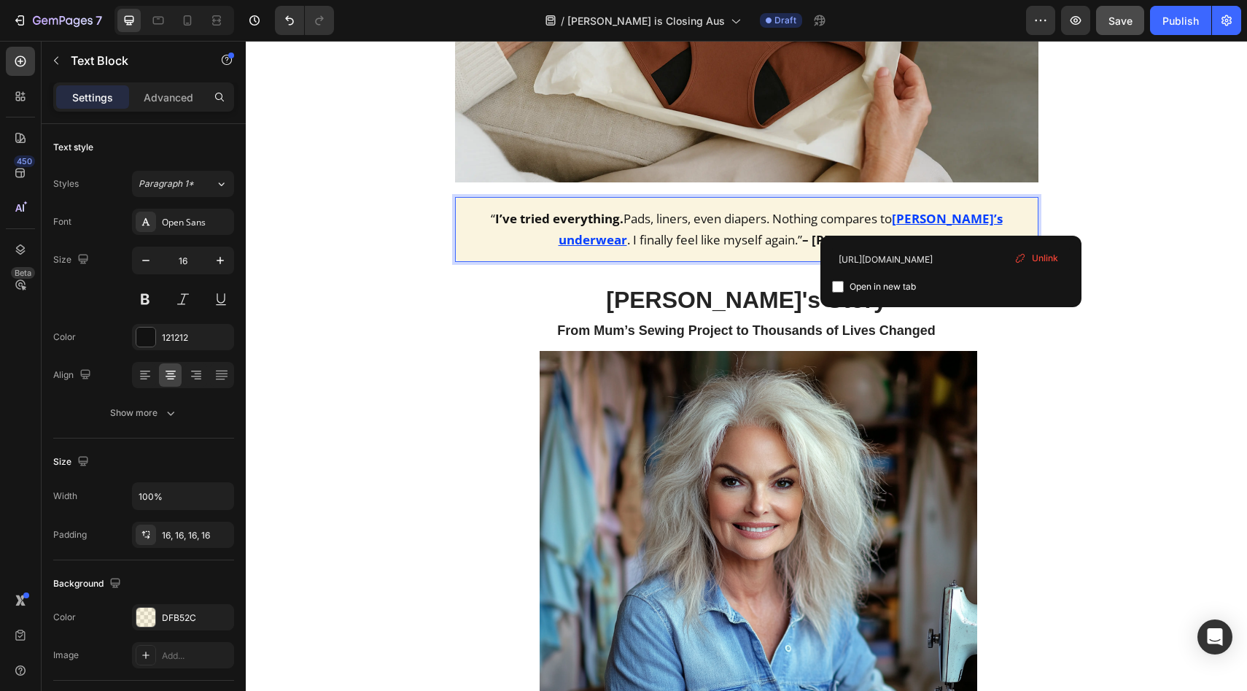
click at [1051, 260] on span "Unlink" at bounding box center [1045, 258] width 26 height 13
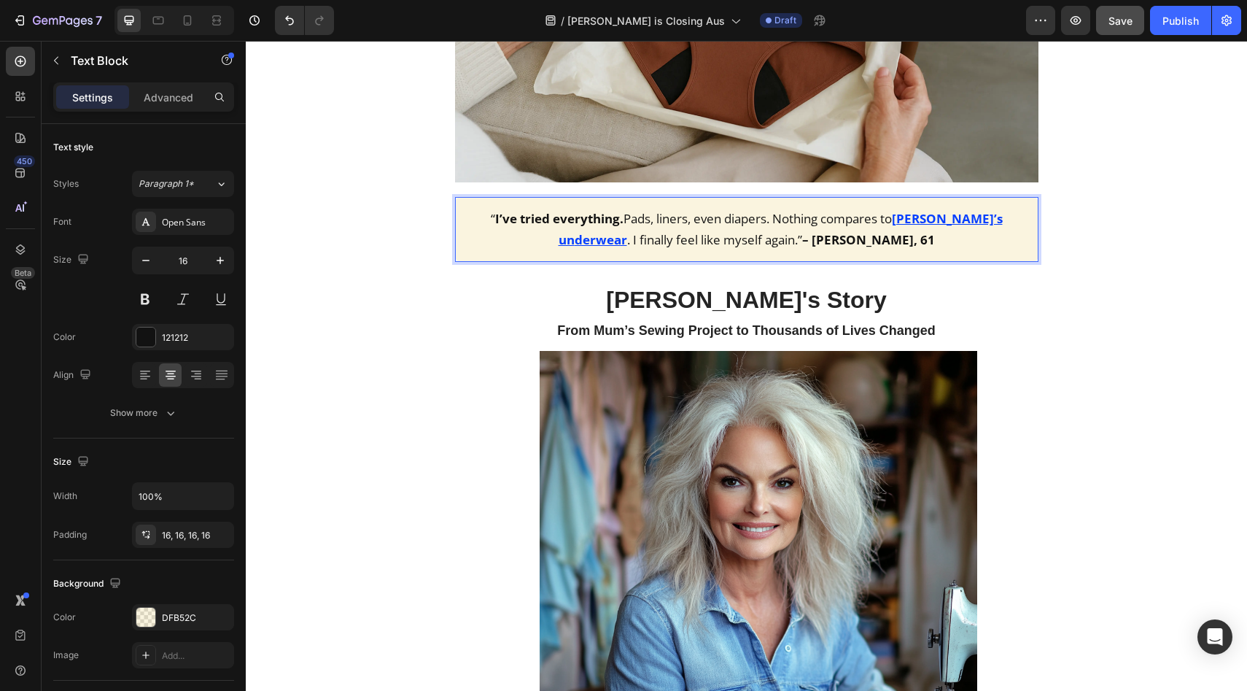
click at [911, 220] on u "[PERSON_NAME]’s un" at bounding box center [781, 229] width 444 height 38
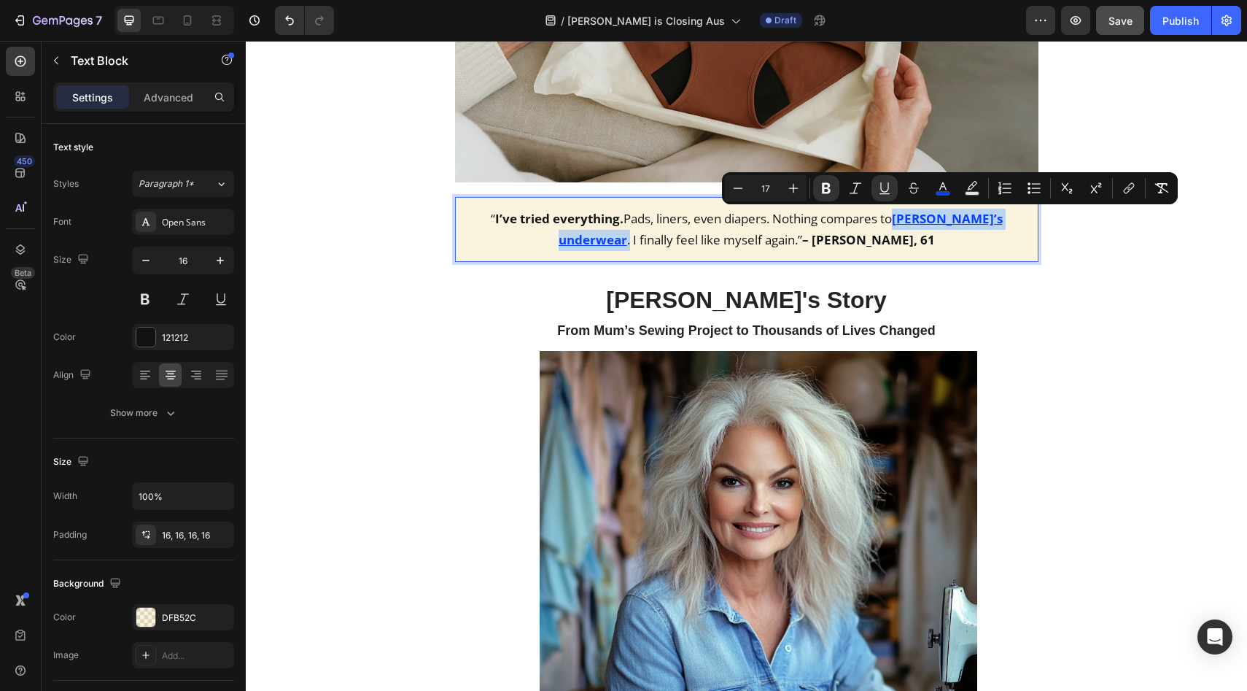
drag, startPoint x: 911, startPoint y: 220, endPoint x: 1003, endPoint y: 221, distance: 92.6
click at [1003, 221] on p "“ I’ve tried everything. Pads, liners, even diapers. Nothing compares to [PERSO…" at bounding box center [747, 230] width 560 height 42
click at [1124, 188] on icon "Editor contextual toolbar" at bounding box center [1129, 188] width 15 height 15
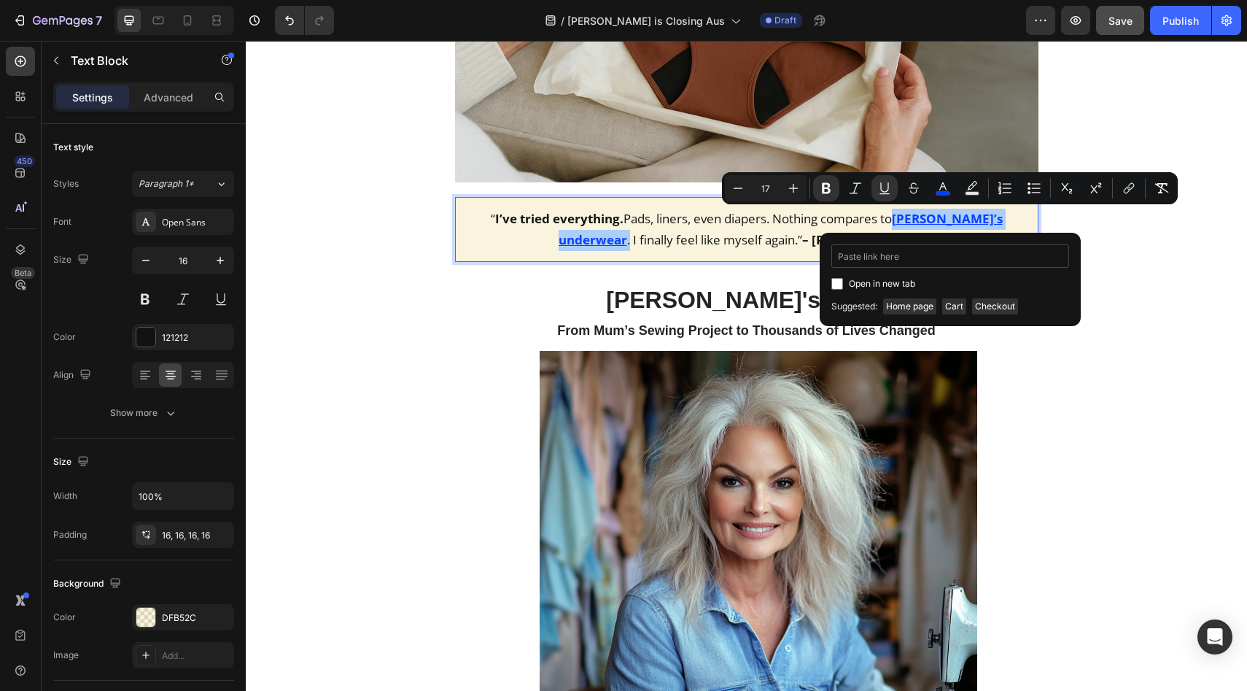
type input "[URL][PERSON_NAME][DOMAIN_NAME]"
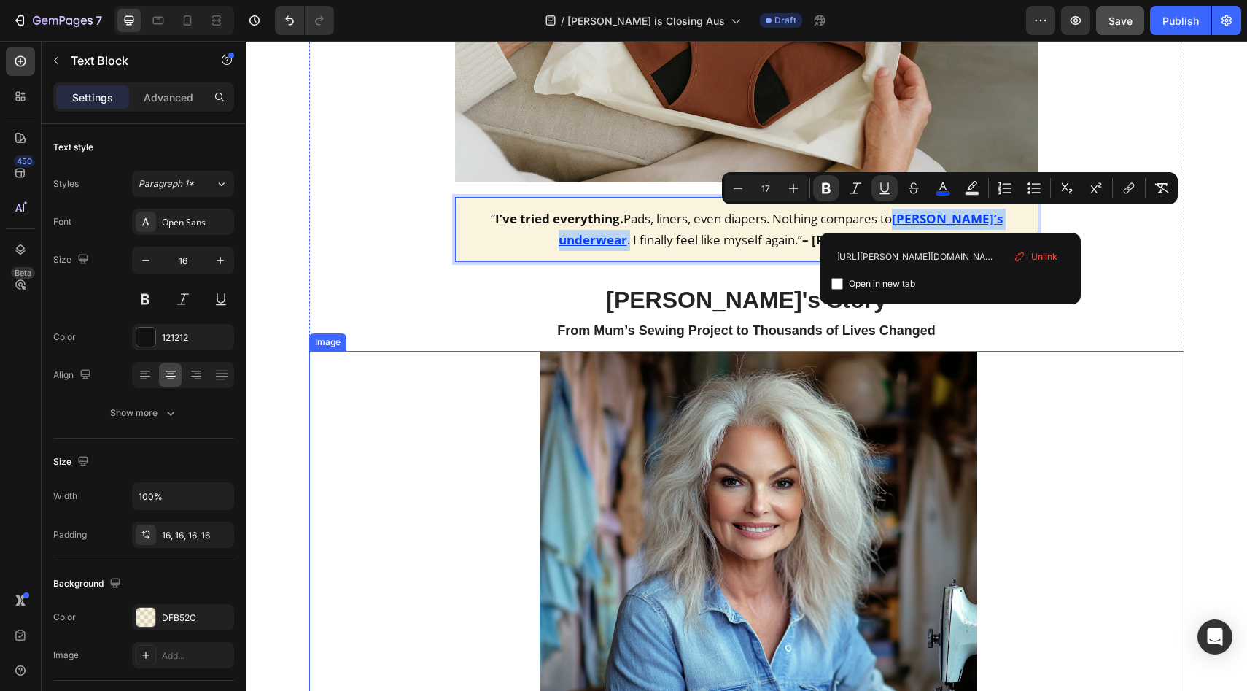
click at [1057, 440] on div at bounding box center [759, 570] width 852 height 438
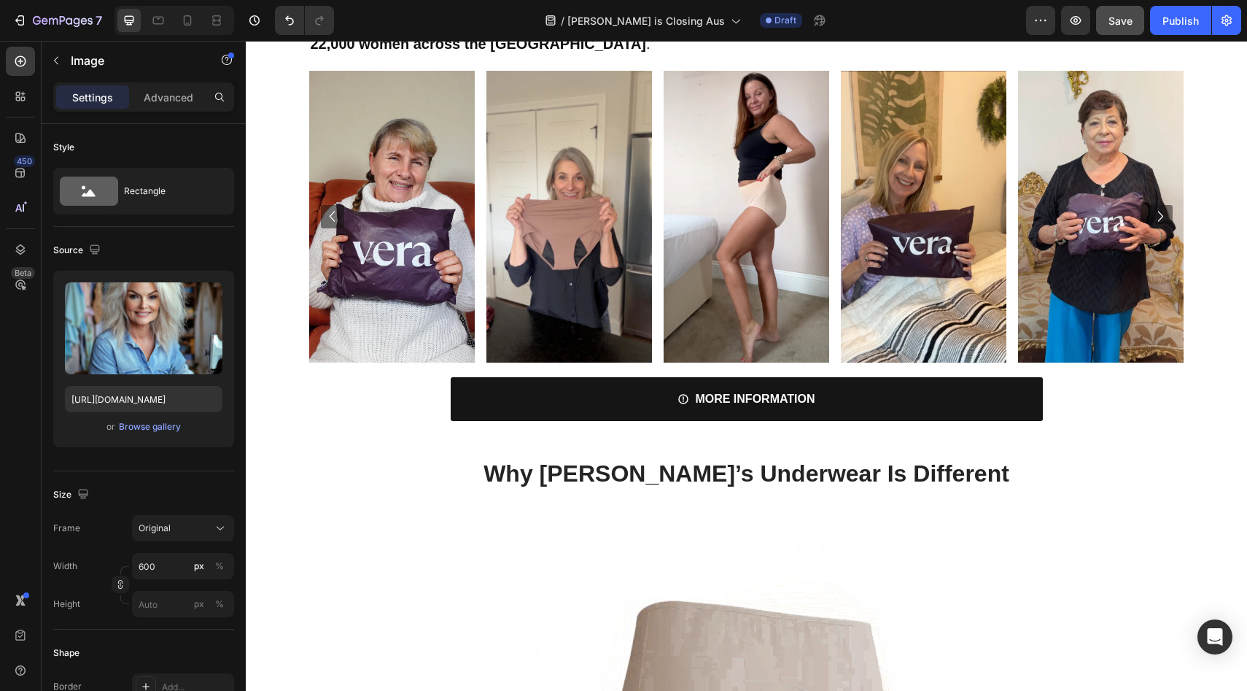
scroll to position [2281, 0]
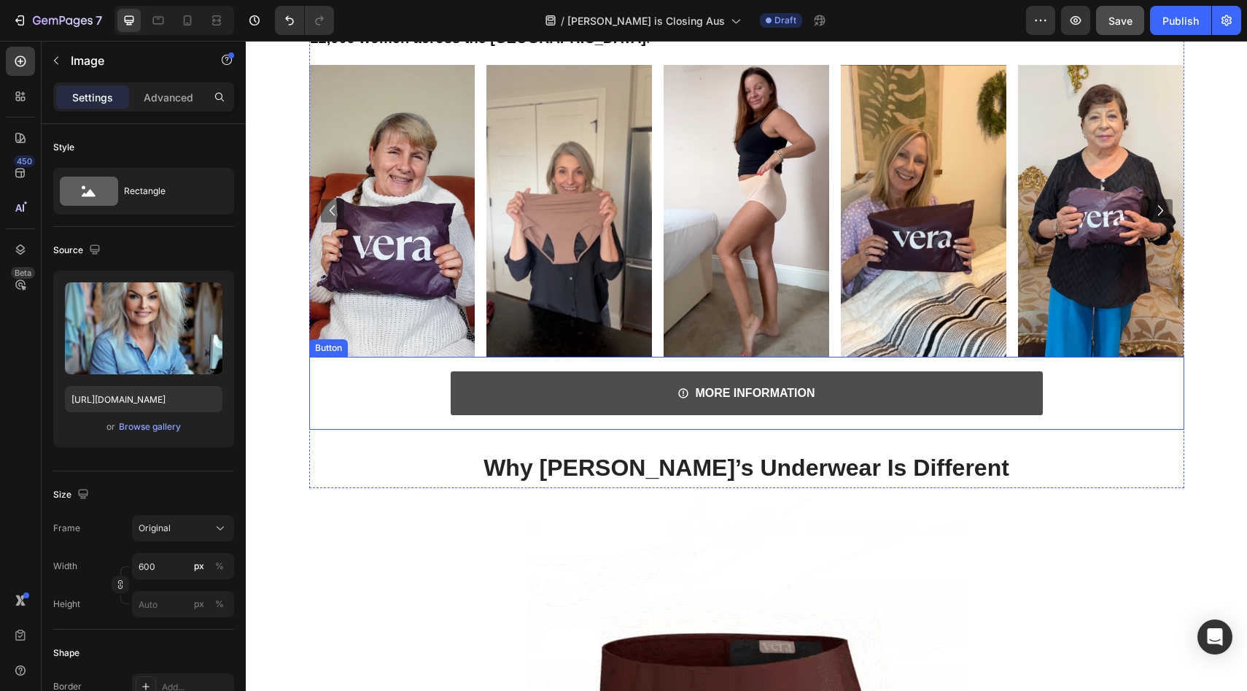
click at [911, 386] on link "MORE INFORMATION" at bounding box center [747, 393] width 592 height 44
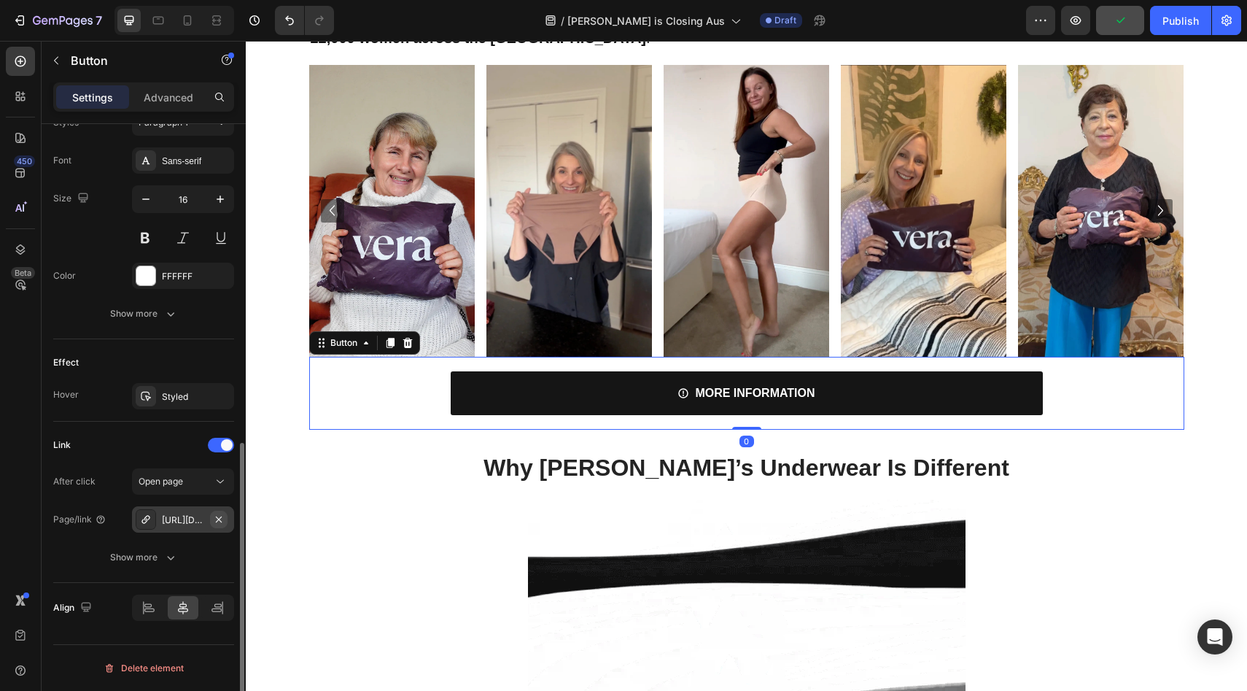
click at [223, 524] on icon "button" at bounding box center [219, 519] width 12 height 12
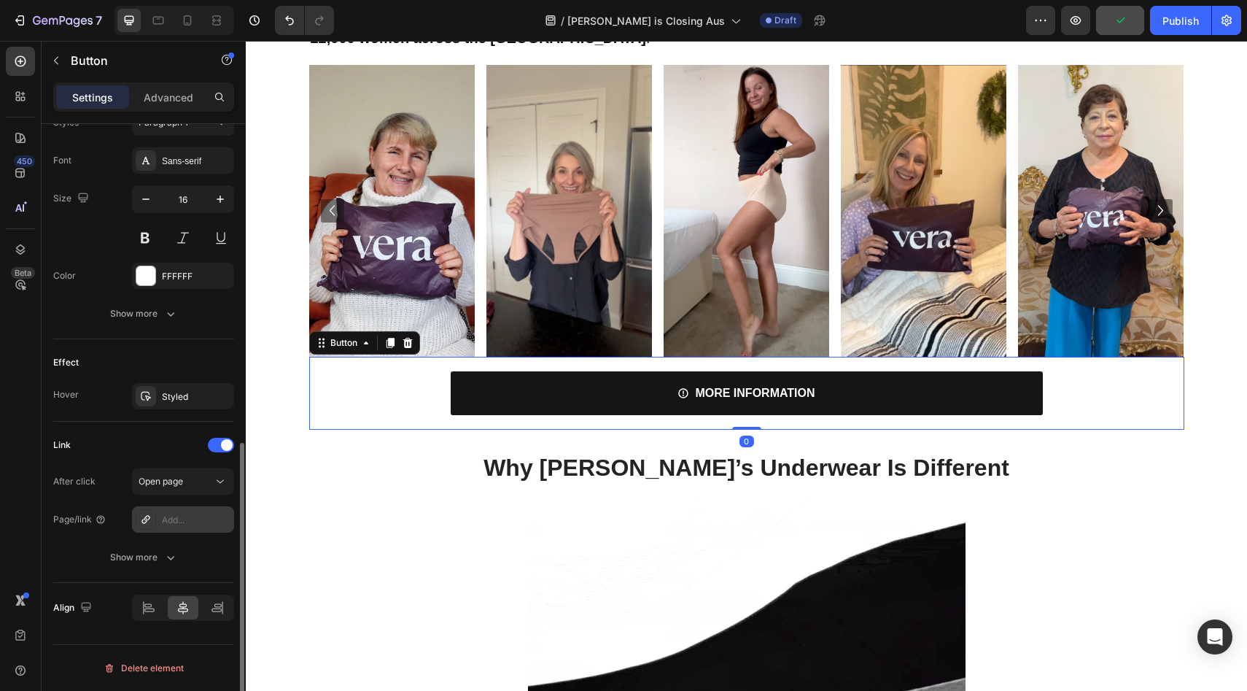
scroll to position [629, 0]
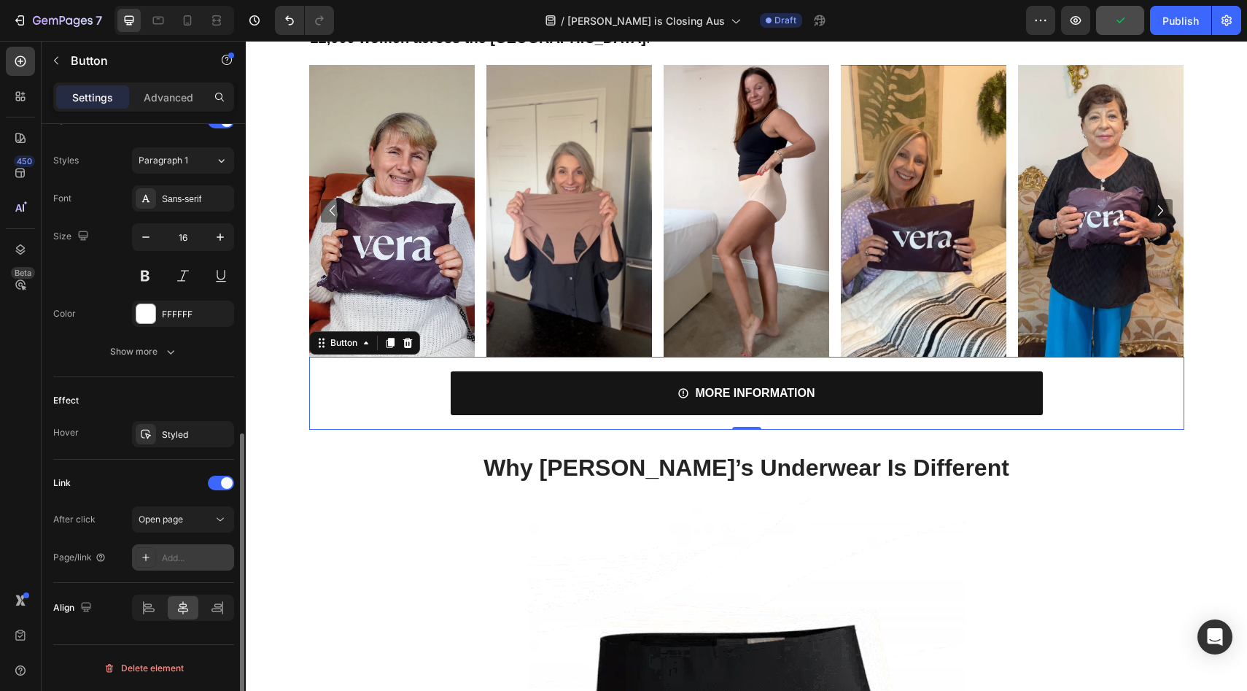
click at [187, 558] on div "Add..." at bounding box center [196, 557] width 69 height 13
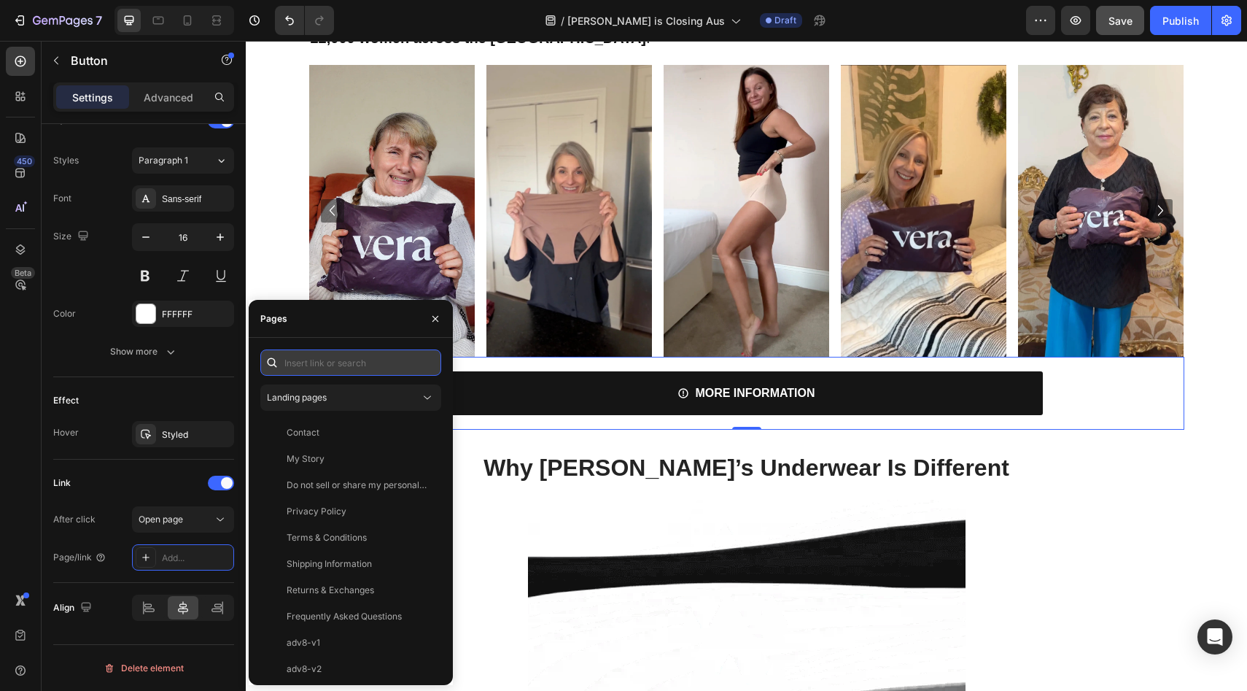
click at [324, 360] on input "text" at bounding box center [350, 362] width 181 height 26
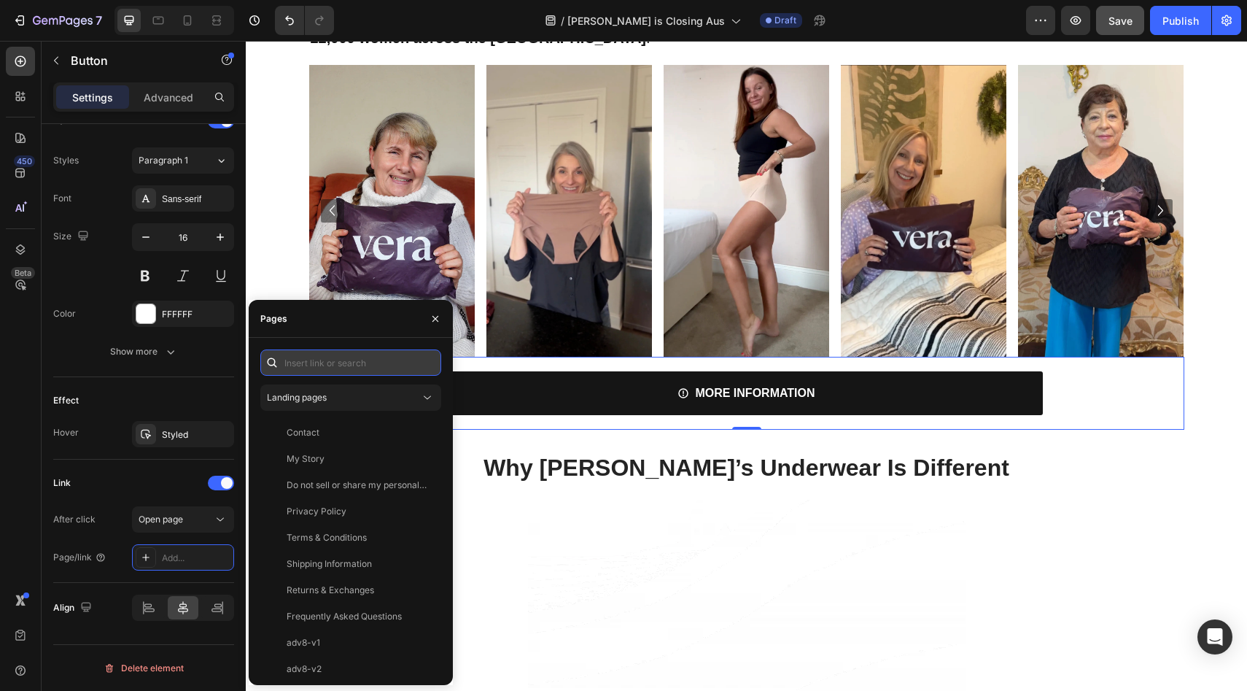
type input "v"
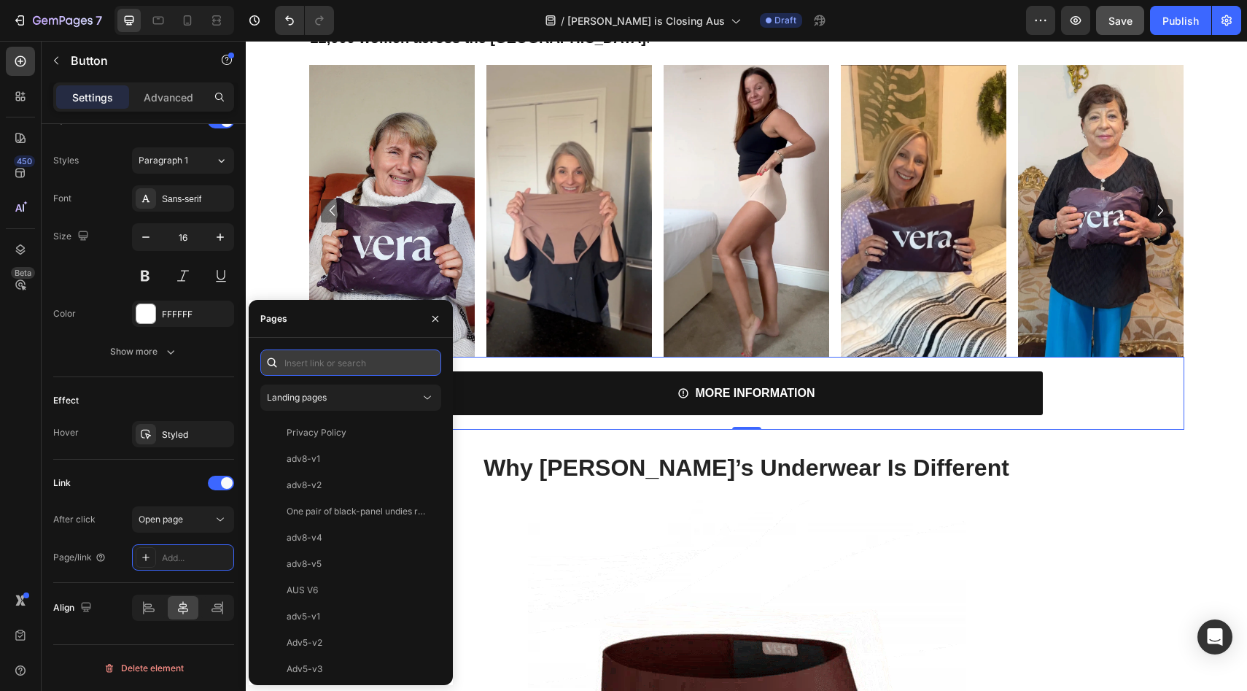
paste input "[URL][PERSON_NAME][DOMAIN_NAME]"
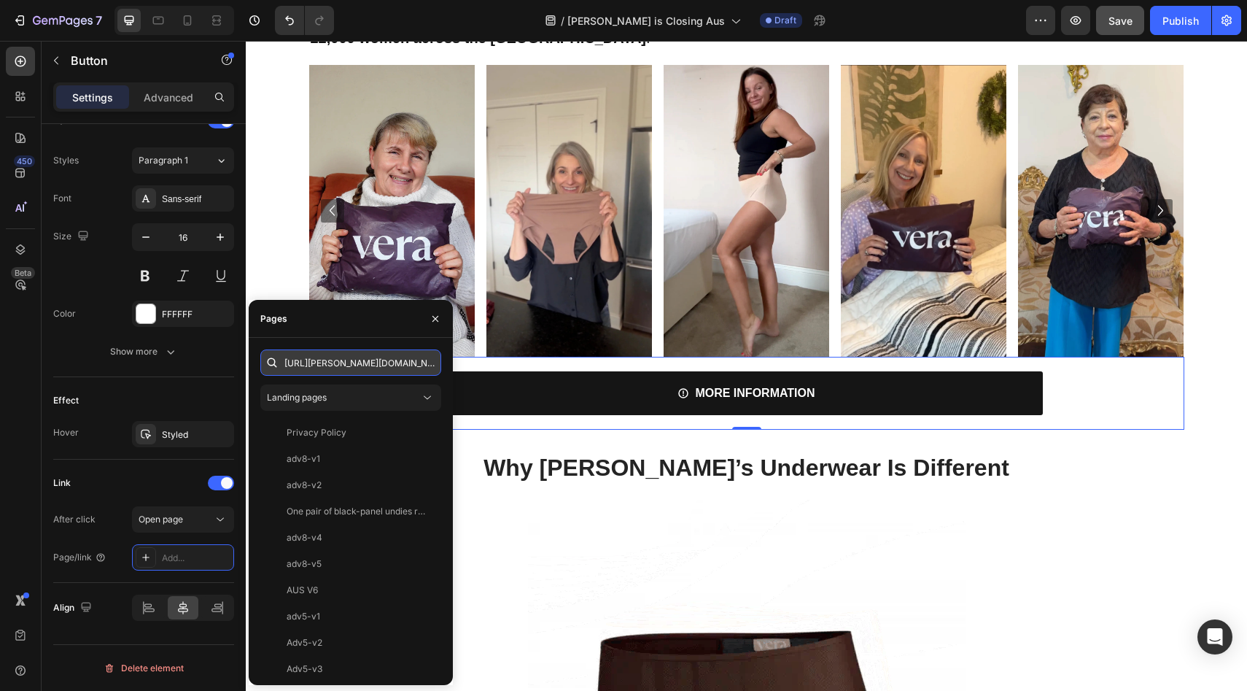
scroll to position [0, 184]
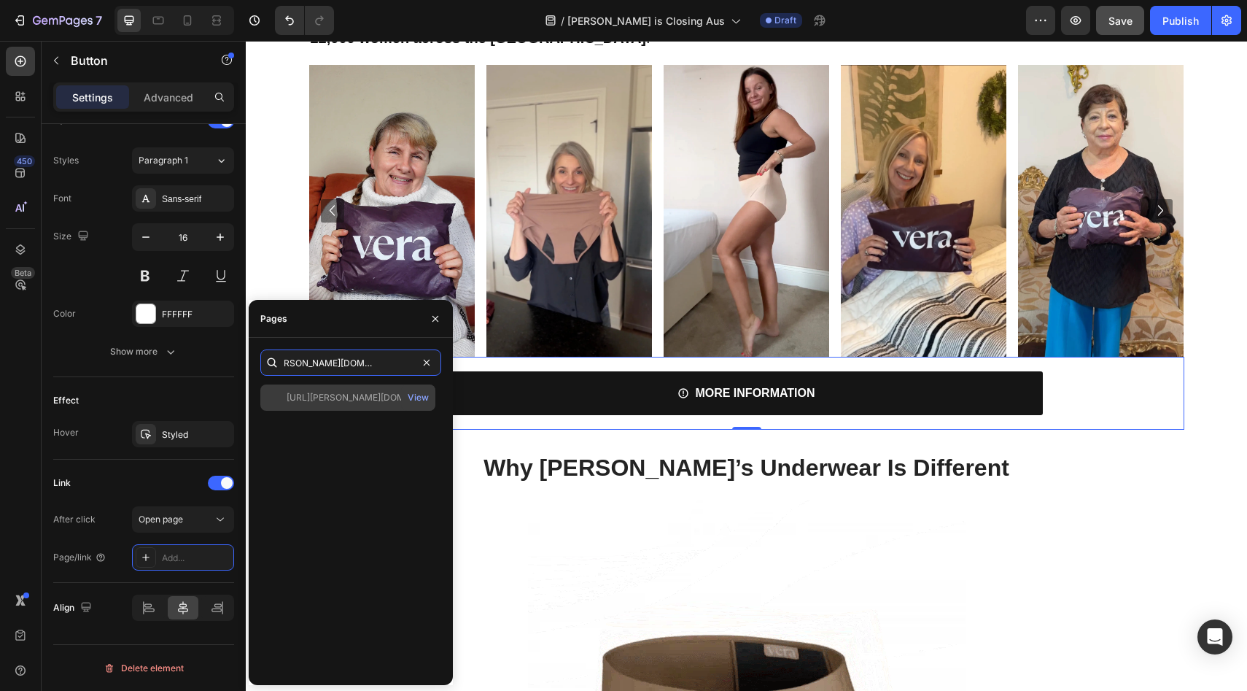
type input "[URL][PERSON_NAME][DOMAIN_NAME]"
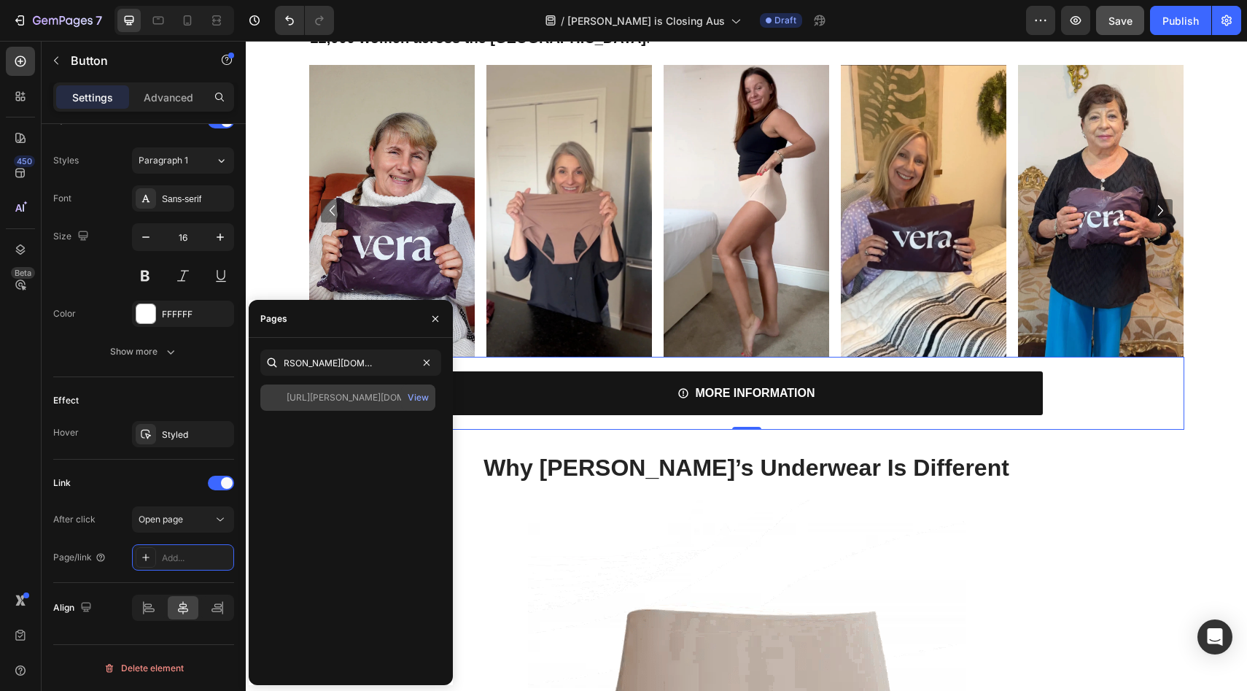
click at [341, 397] on div "[URL][PERSON_NAME][DOMAIN_NAME]" at bounding box center [357, 397] width 140 height 13
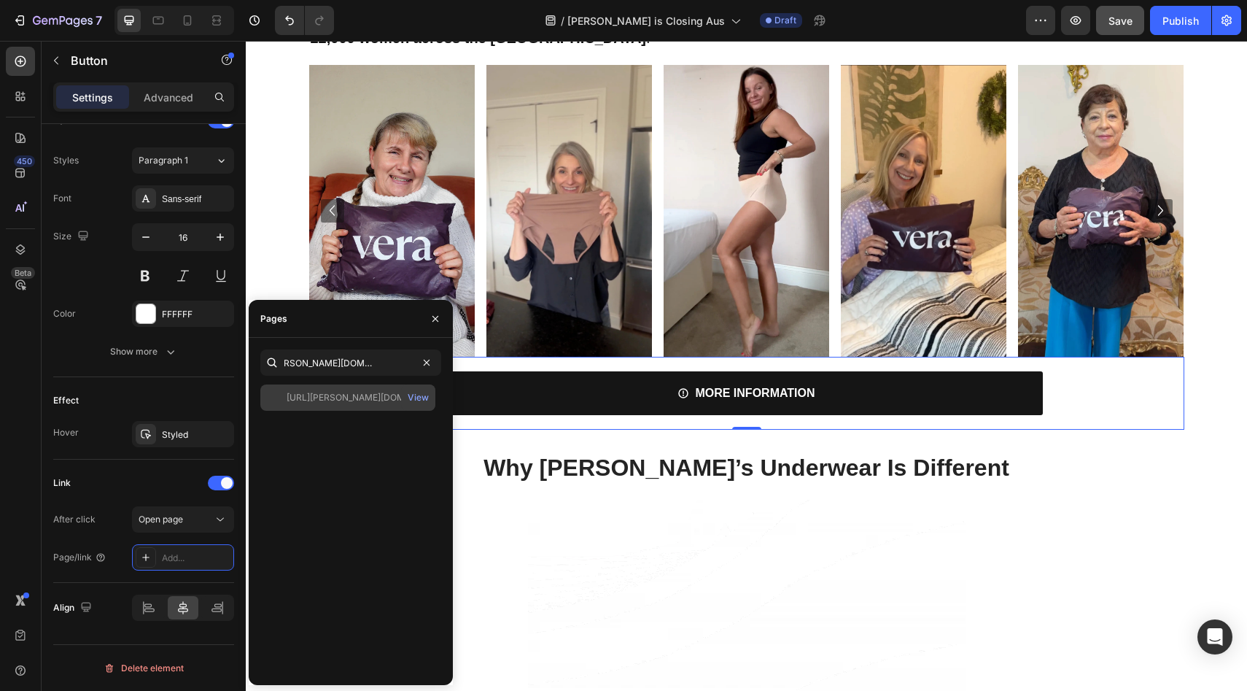
scroll to position [0, 0]
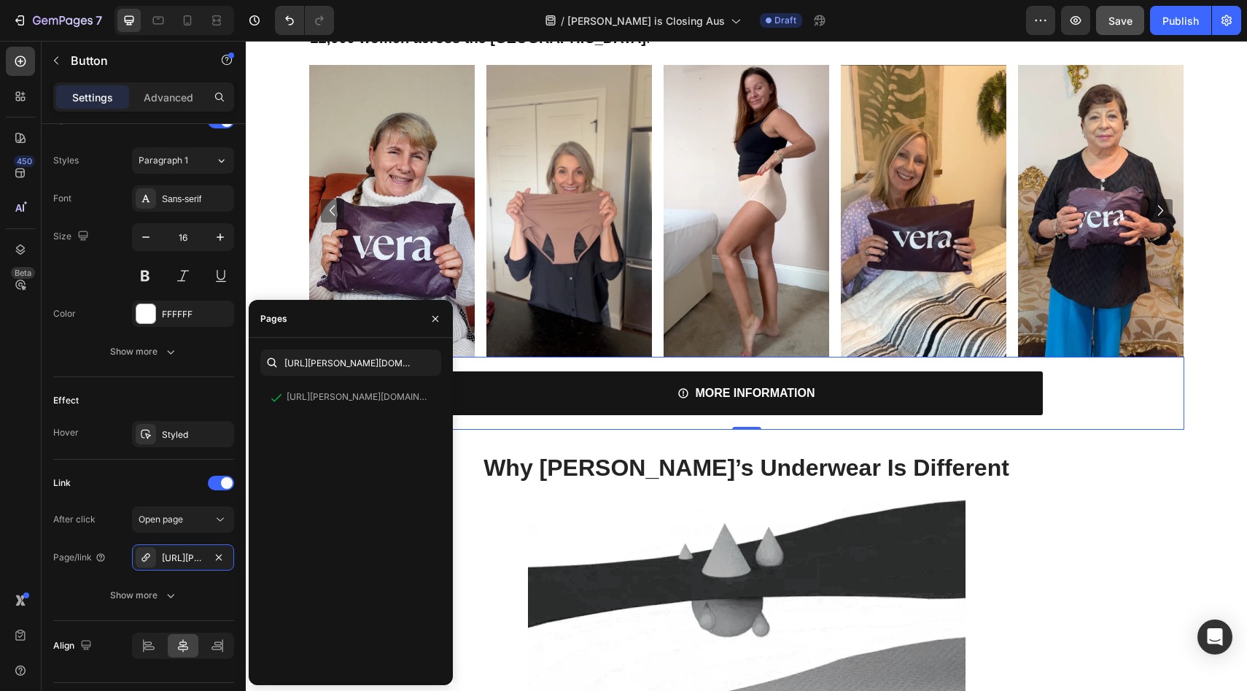
click at [356, 425] on div "[URL][PERSON_NAME][DOMAIN_NAME] View" at bounding box center [350, 528] width 181 height 289
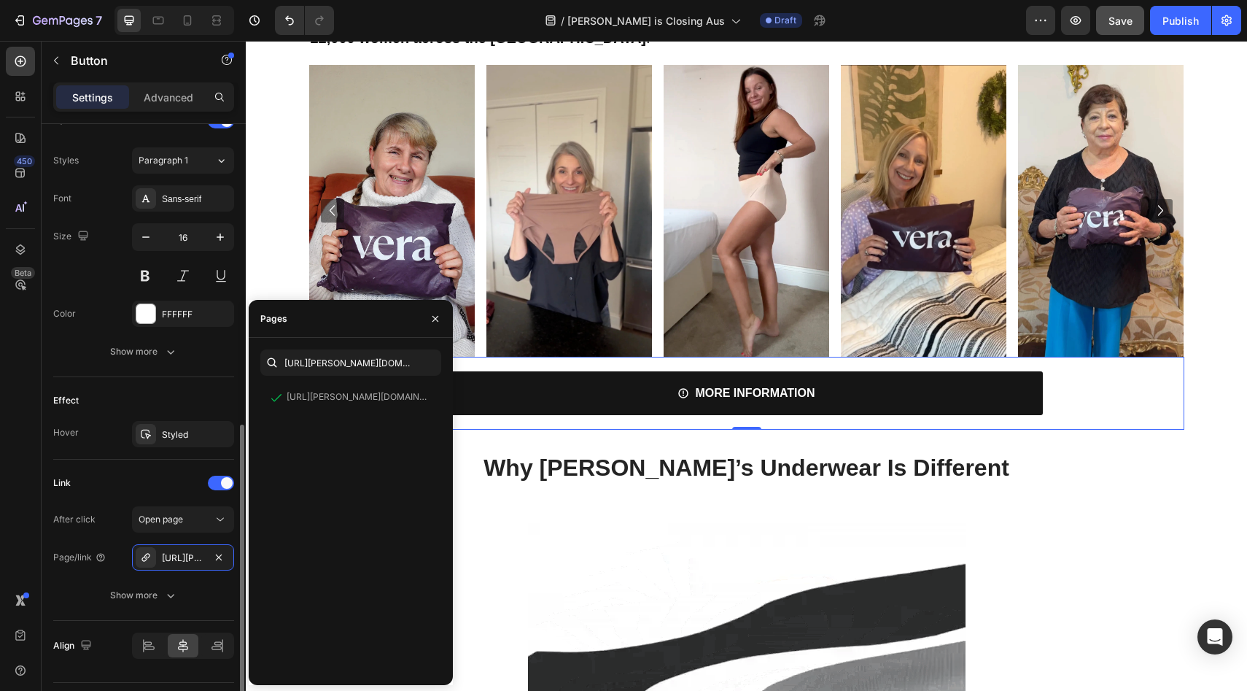
click at [178, 394] on div "Effect" at bounding box center [143, 400] width 181 height 23
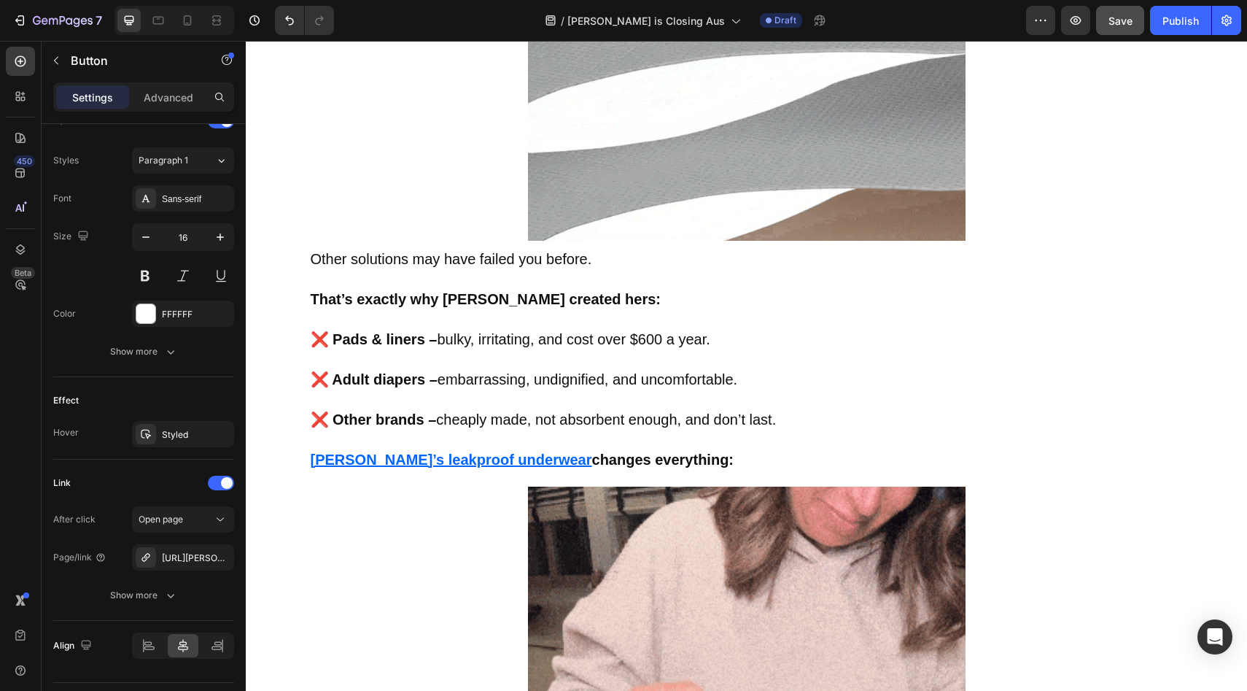
scroll to position [2996, 0]
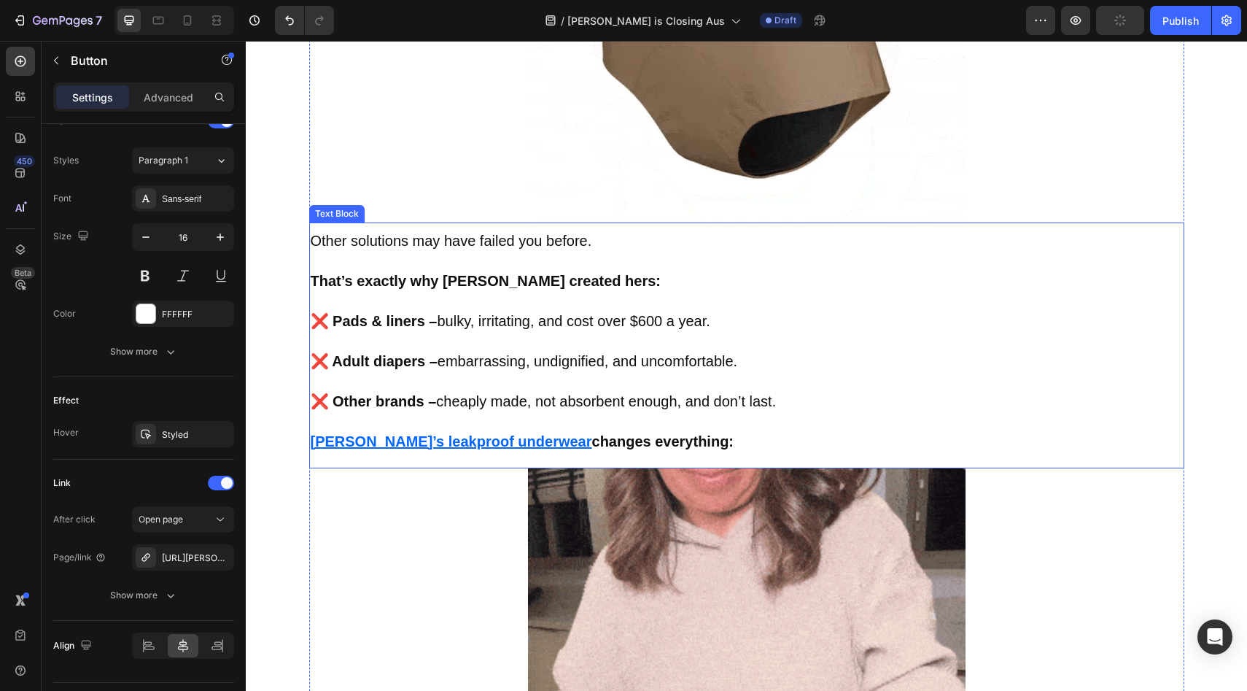
click at [421, 438] on u "[PERSON_NAME]’s leakproof underwear" at bounding box center [451, 441] width 281 height 16
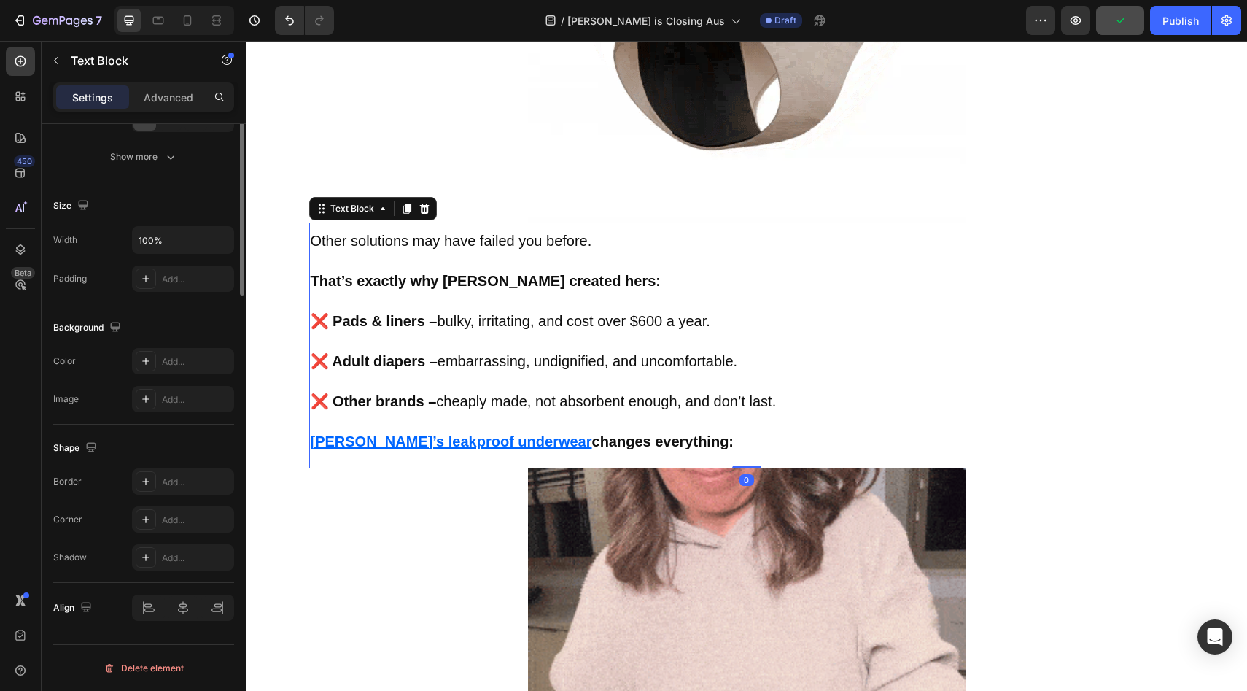
scroll to position [0, 0]
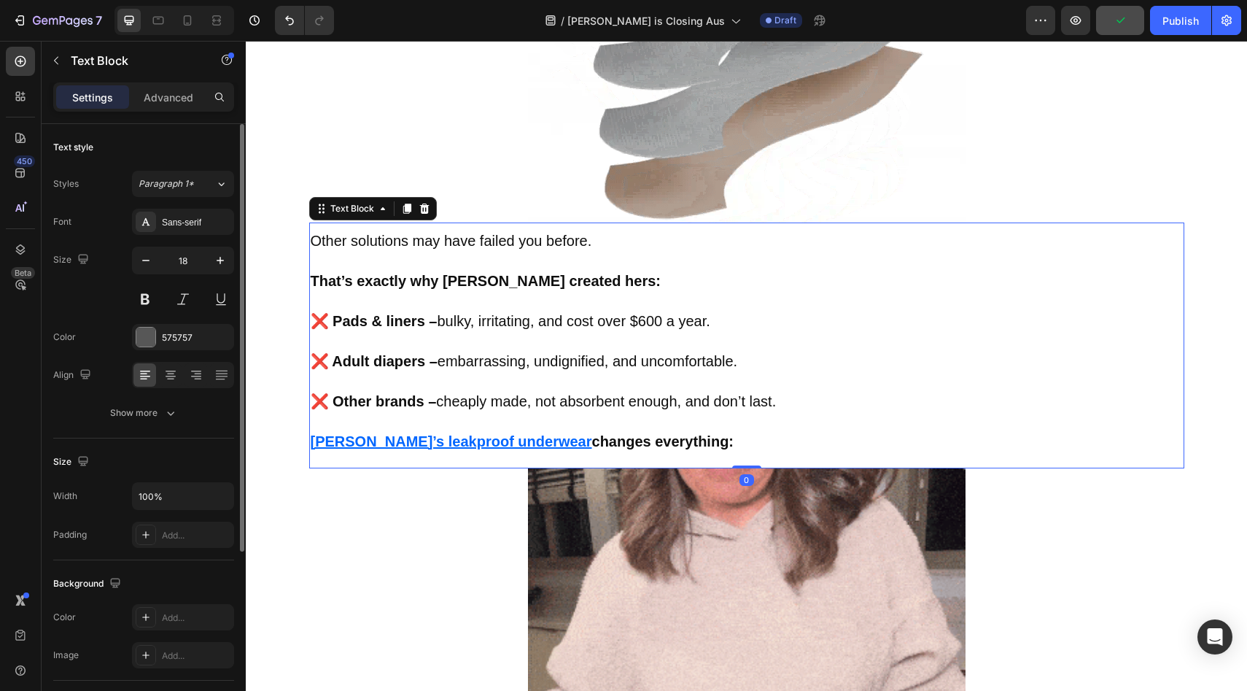
click at [421, 438] on u "[PERSON_NAME]’s leakproof underwear" at bounding box center [451, 441] width 281 height 16
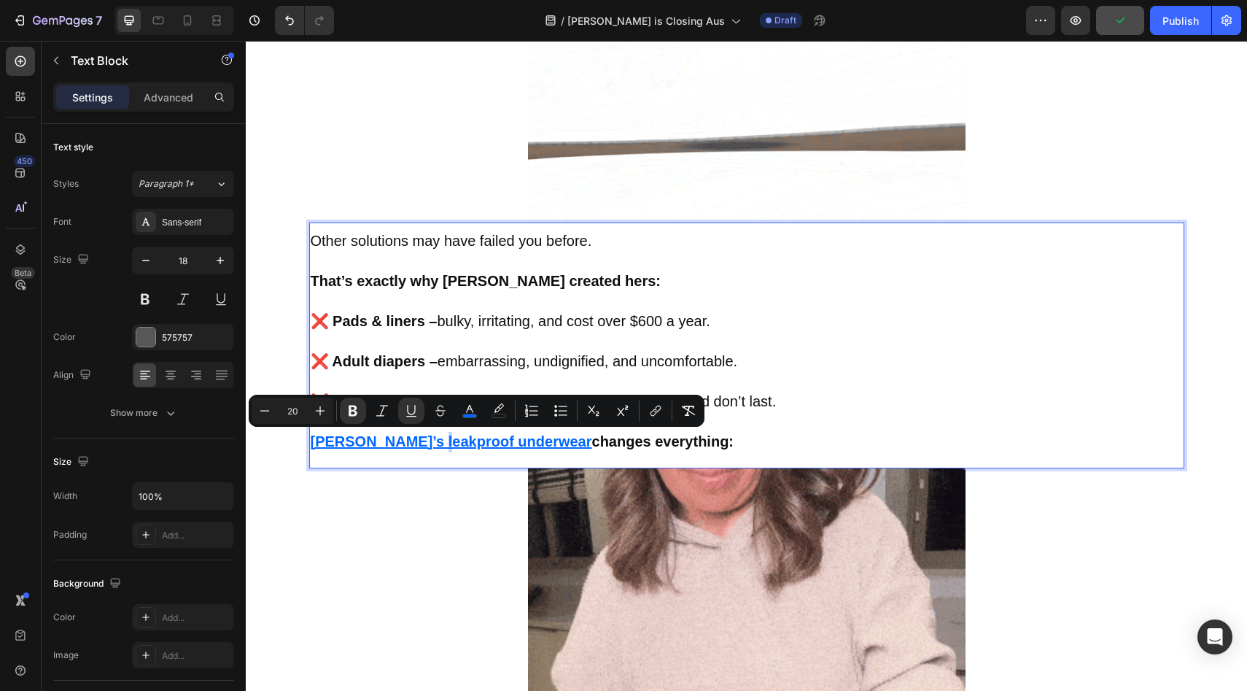
click at [421, 438] on u "[PERSON_NAME]’s leakproof underwear" at bounding box center [451, 441] width 281 height 16
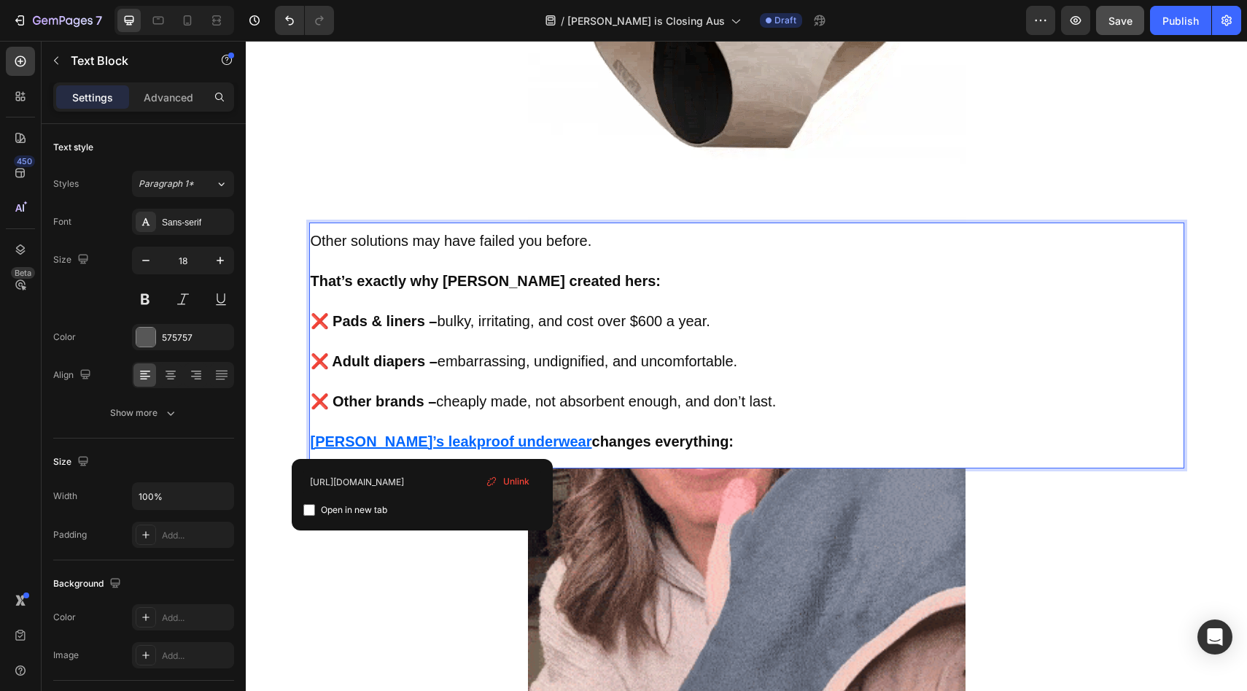
click at [516, 478] on span "Unlink" at bounding box center [516, 481] width 26 height 13
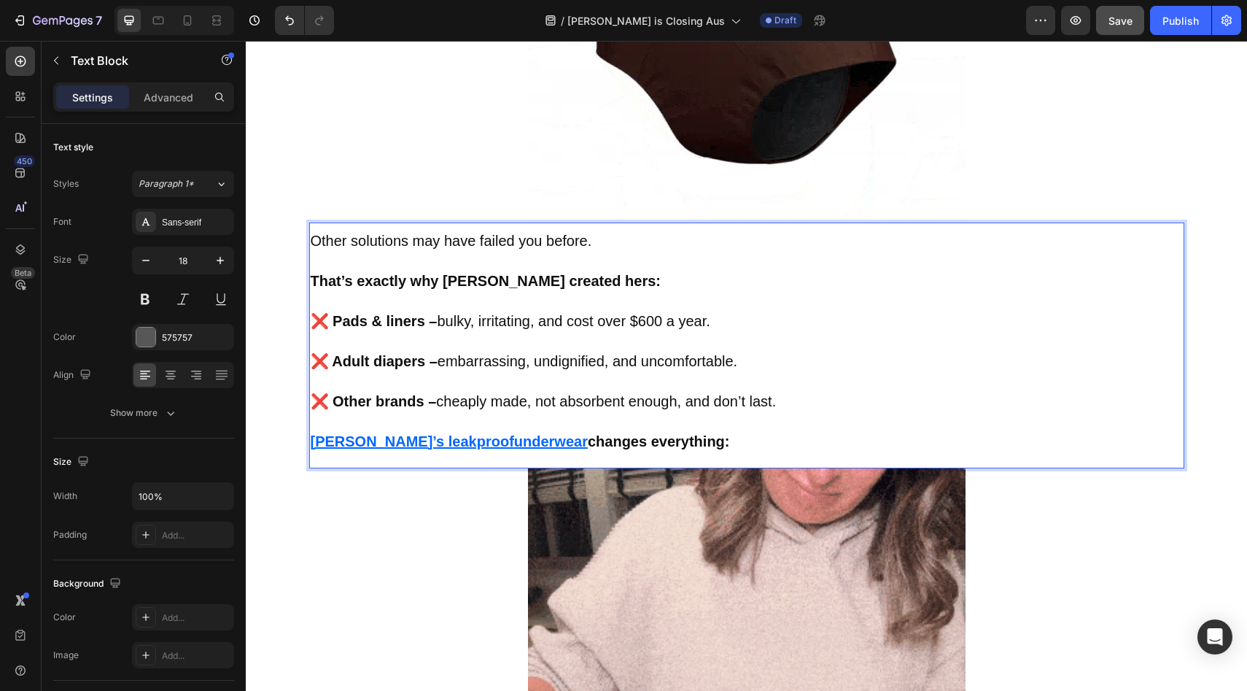
click at [331, 440] on u "[PERSON_NAME]’s leakproof" at bounding box center [412, 441] width 203 height 16
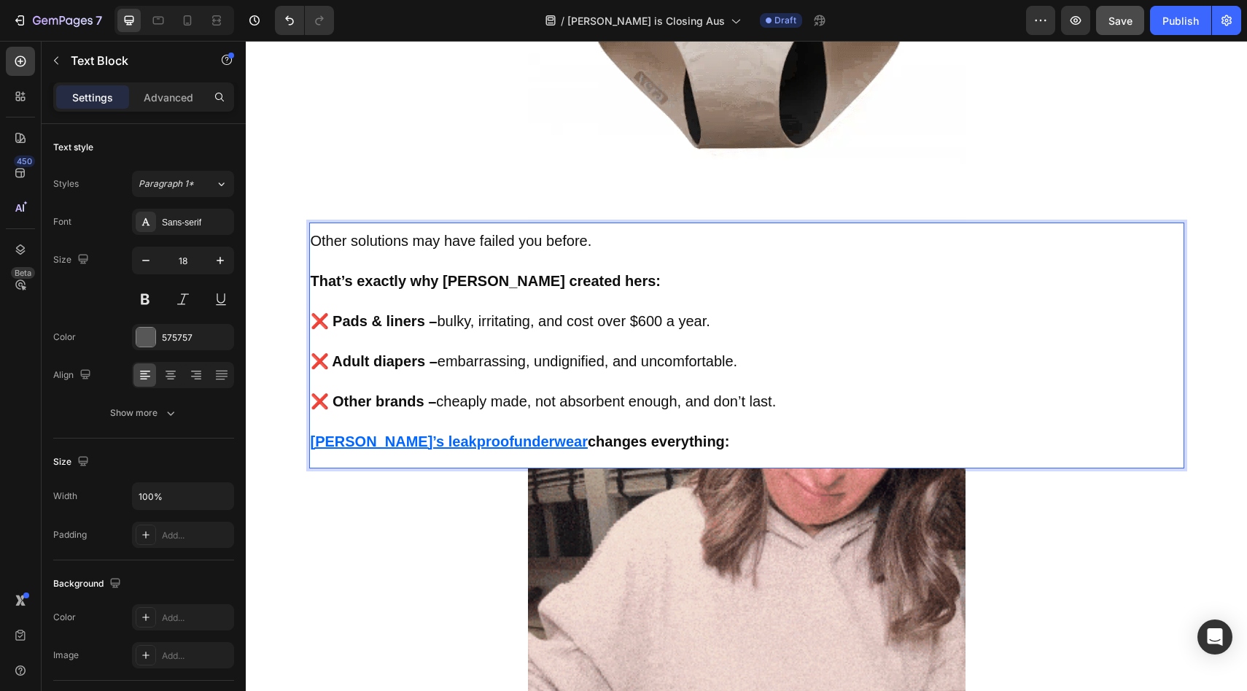
click at [331, 440] on u "[PERSON_NAME]’s leakproof" at bounding box center [412, 441] width 203 height 16
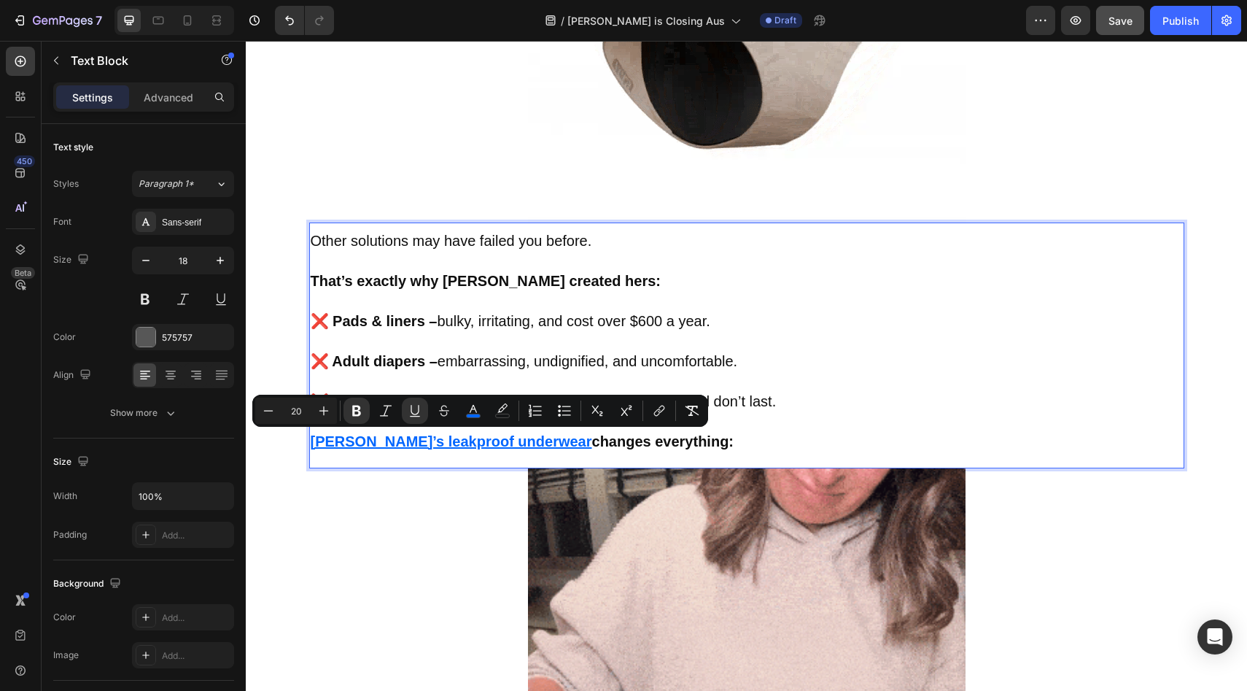
drag, startPoint x: 331, startPoint y: 440, endPoint x: 358, endPoint y: 438, distance: 27.0
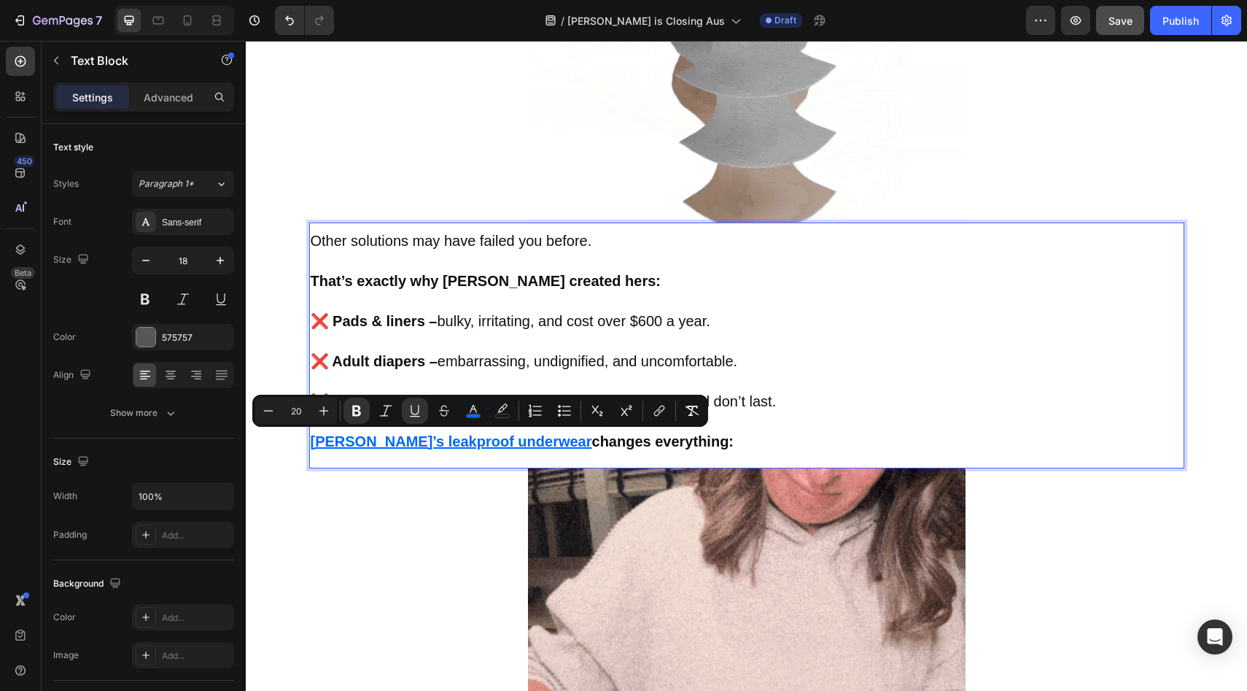
click at [358, 438] on u "[PERSON_NAME]’s leakproof underwear" at bounding box center [451, 441] width 281 height 16
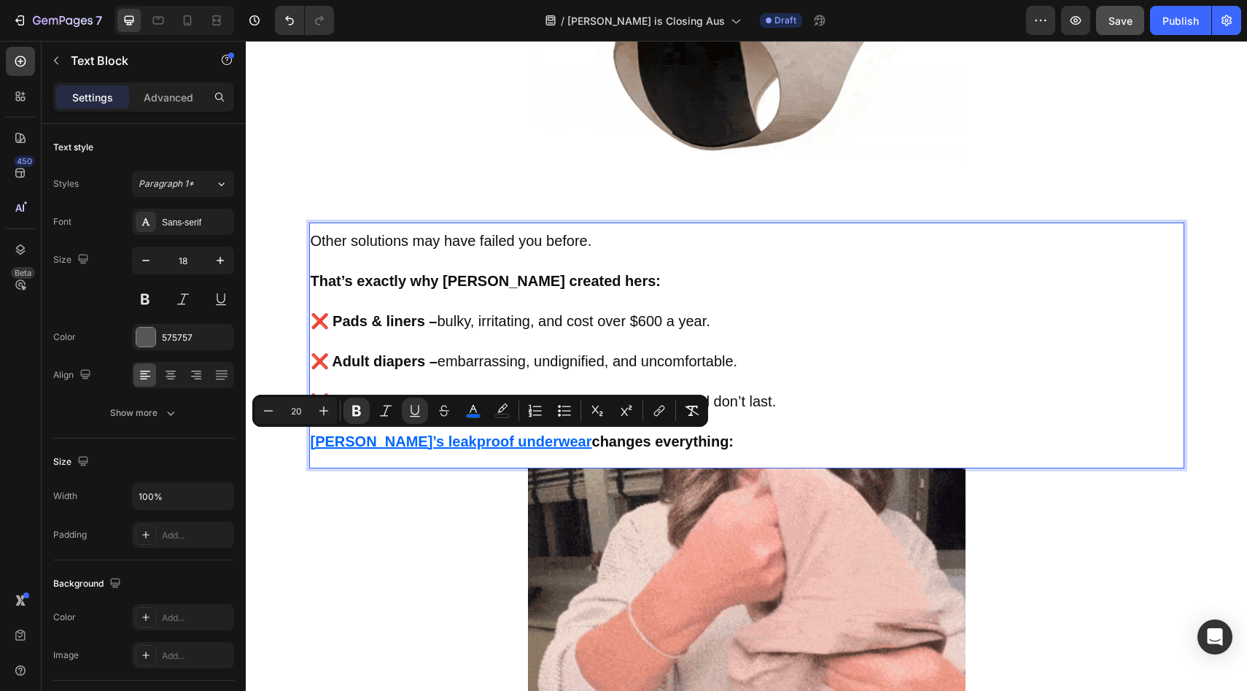
click at [592, 443] on strong "changes everything:" at bounding box center [663, 441] width 142 height 16
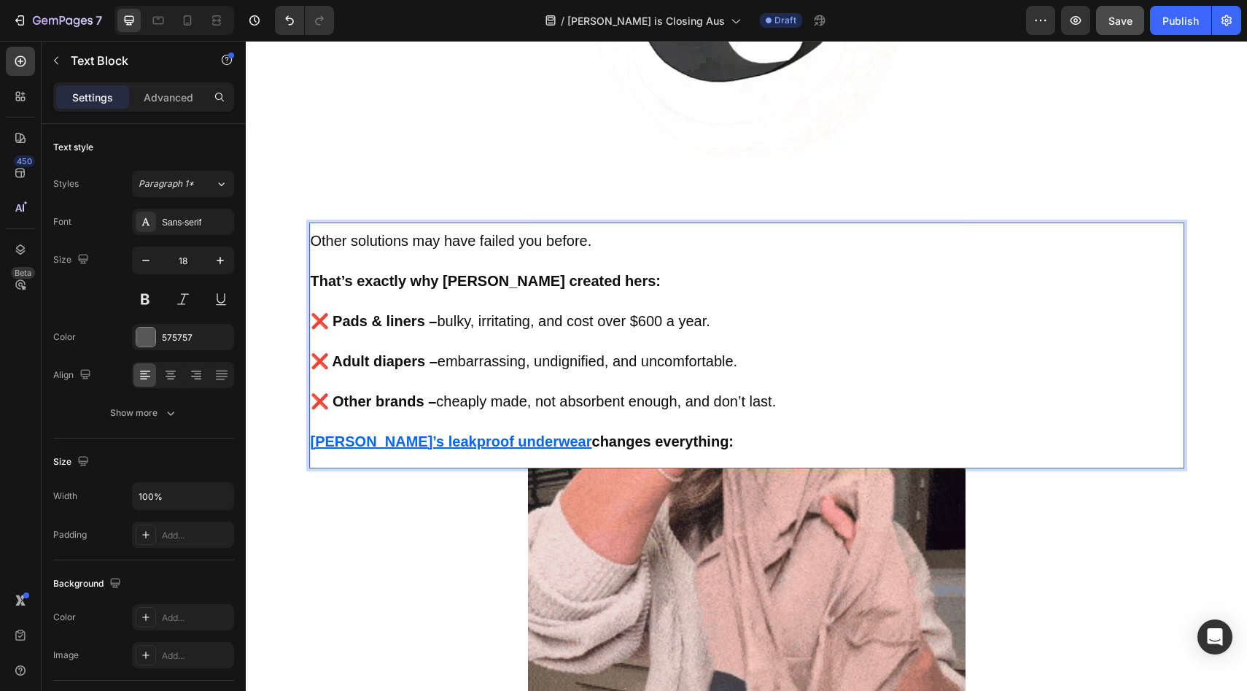
click at [465, 443] on u "[PERSON_NAME]’s leakproof underwear" at bounding box center [451, 441] width 281 height 16
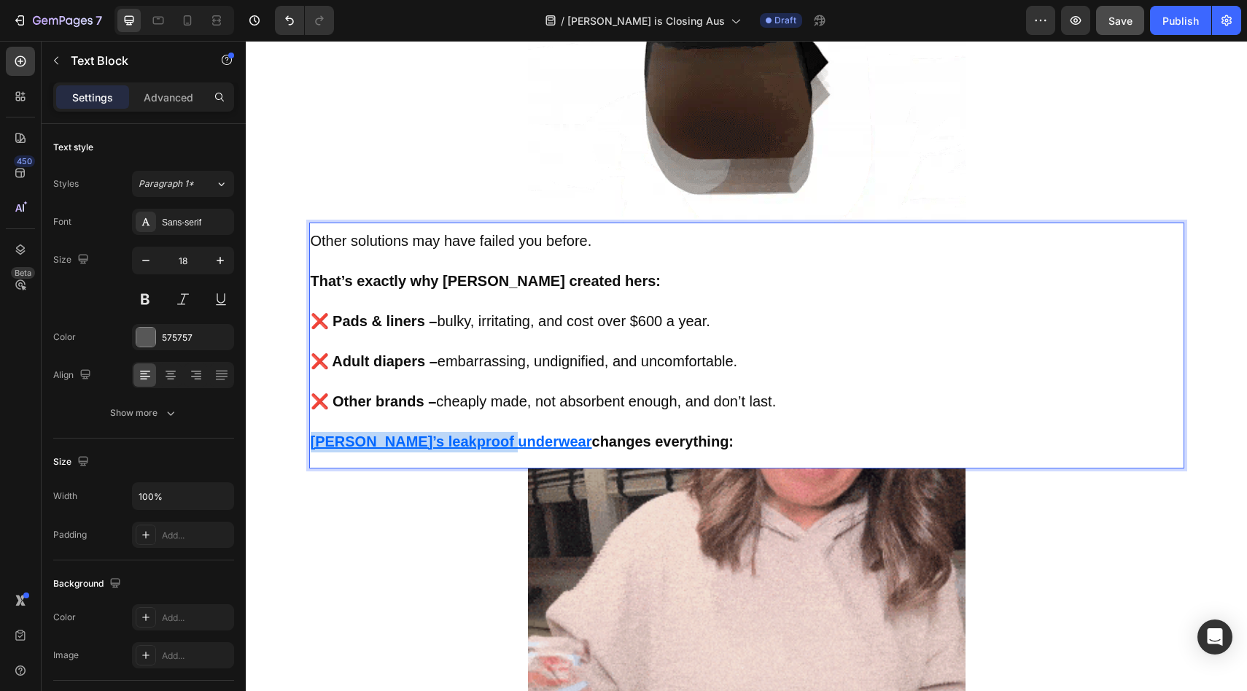
drag, startPoint x: 465, startPoint y: 443, endPoint x: 346, endPoint y: 443, distance: 118.9
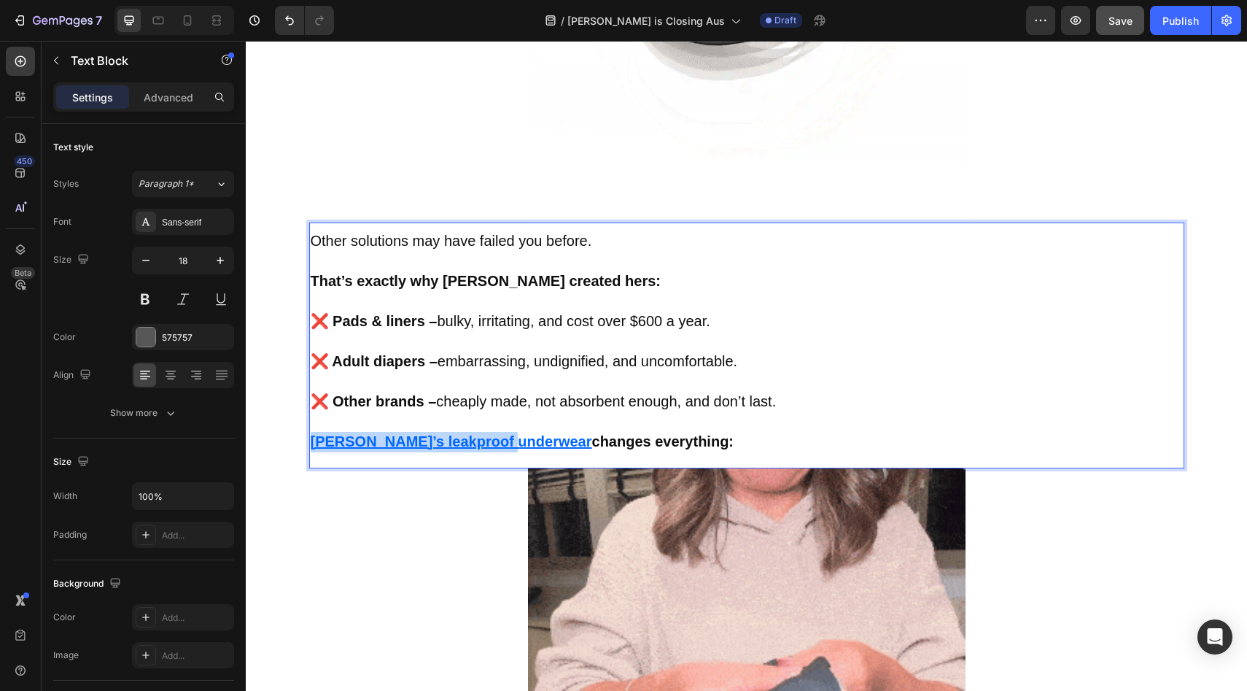
click at [346, 443] on u "[PERSON_NAME]’s leakproof underwear" at bounding box center [451, 441] width 281 height 16
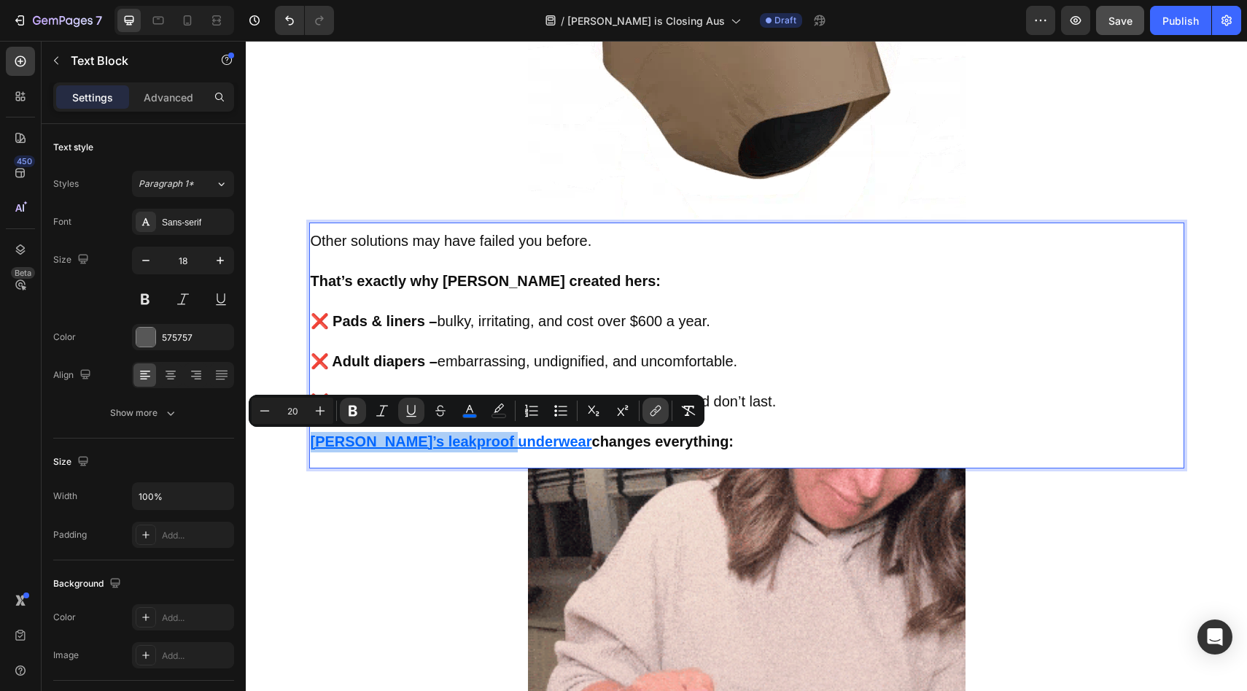
click at [653, 404] on icon "Editor contextual toolbar" at bounding box center [655, 410] width 15 height 15
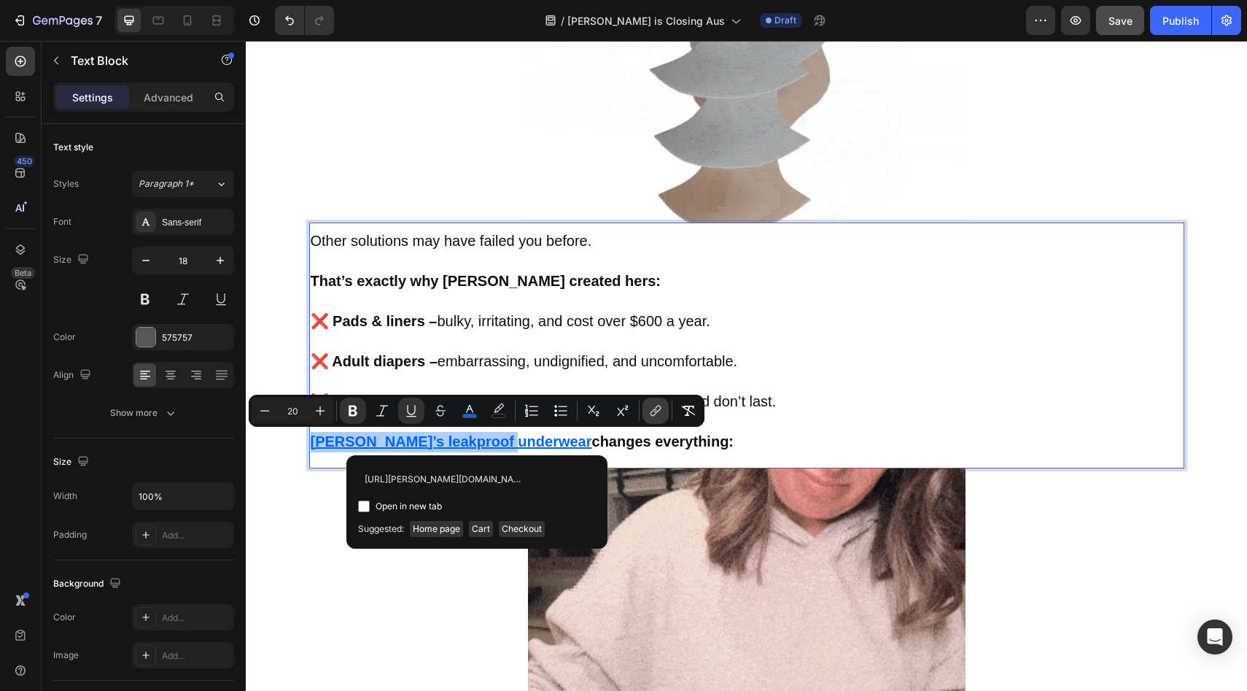
scroll to position [0, 147]
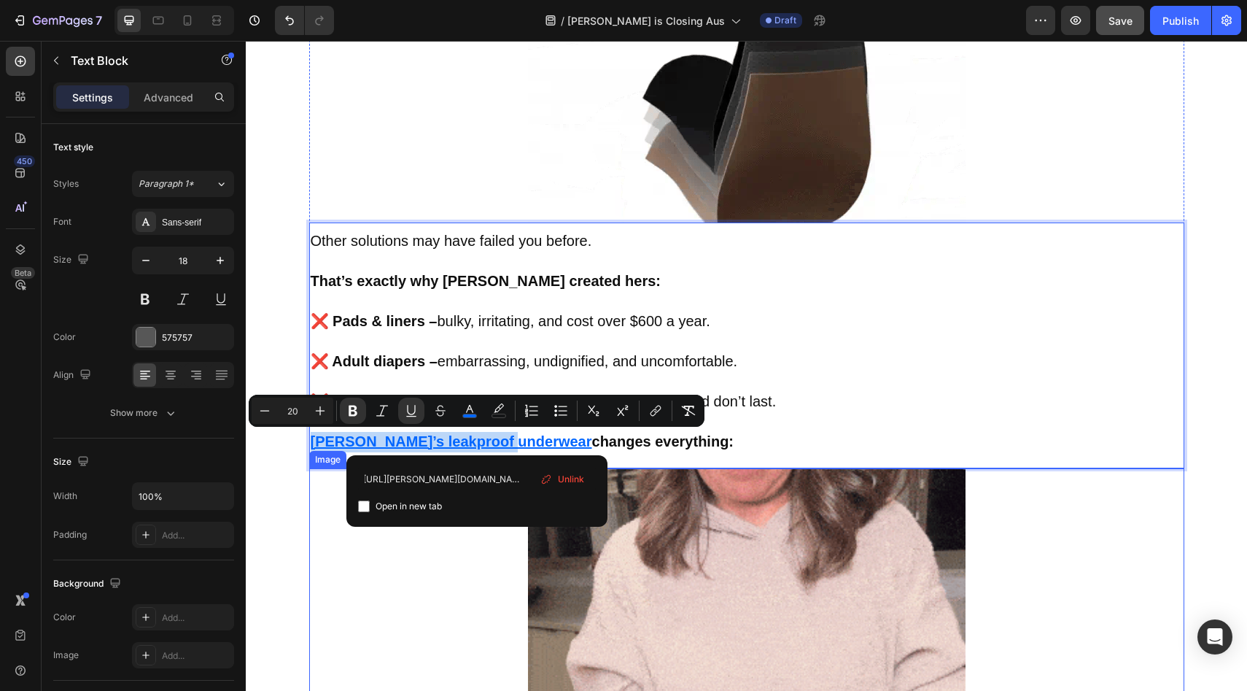
click at [796, 457] on div "Other solutions may have failed you before. That’s exactly why [PERSON_NAME] cr…" at bounding box center [746, 345] width 875 height 246
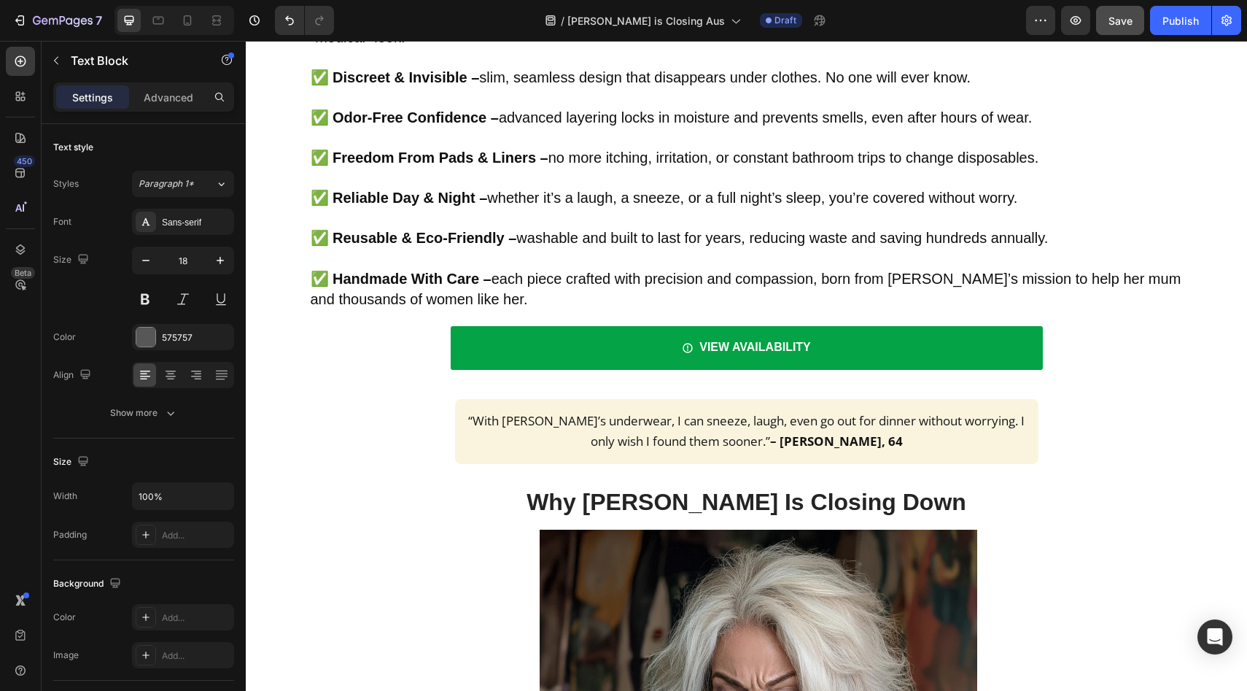
scroll to position [4109, 0]
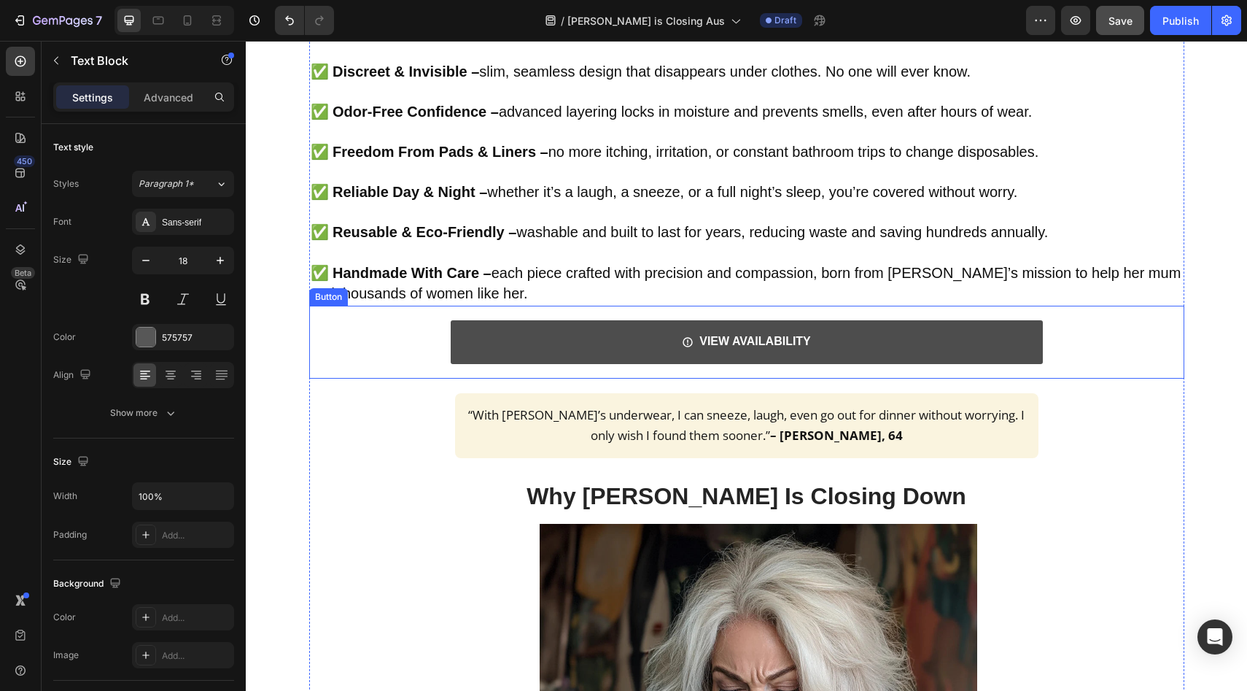
click at [940, 326] on link "VIEW AVAILABILITY" at bounding box center [747, 342] width 592 height 44
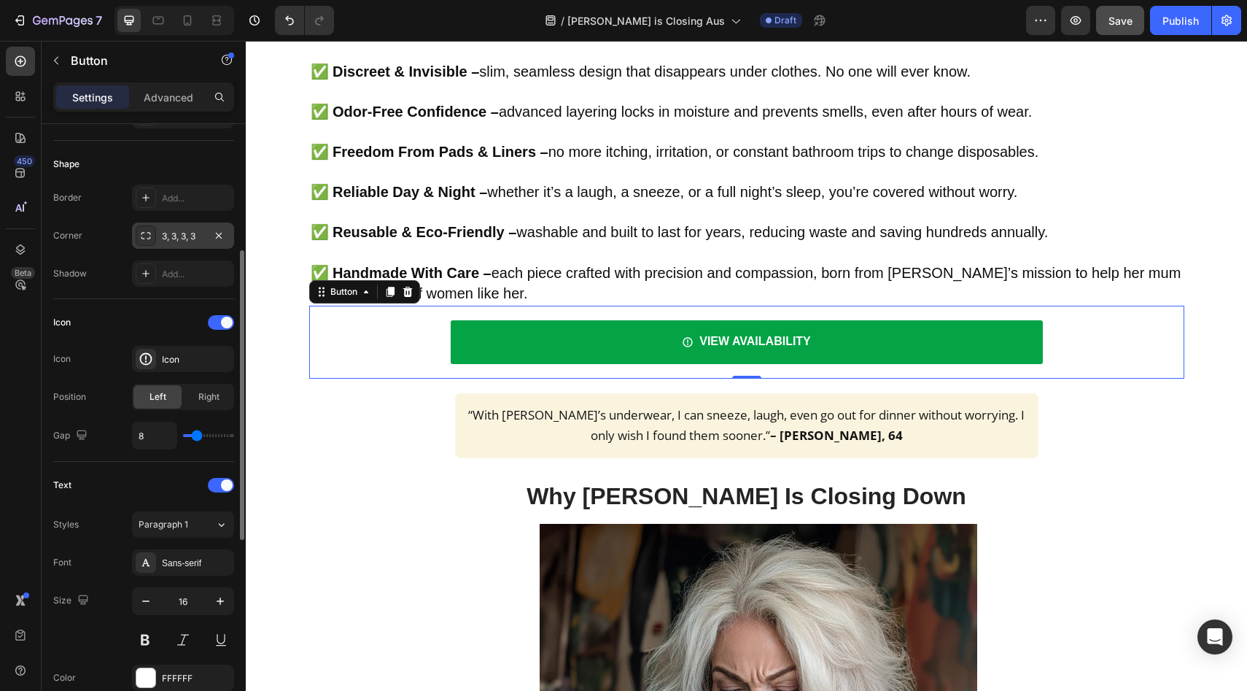
scroll to position [667, 0]
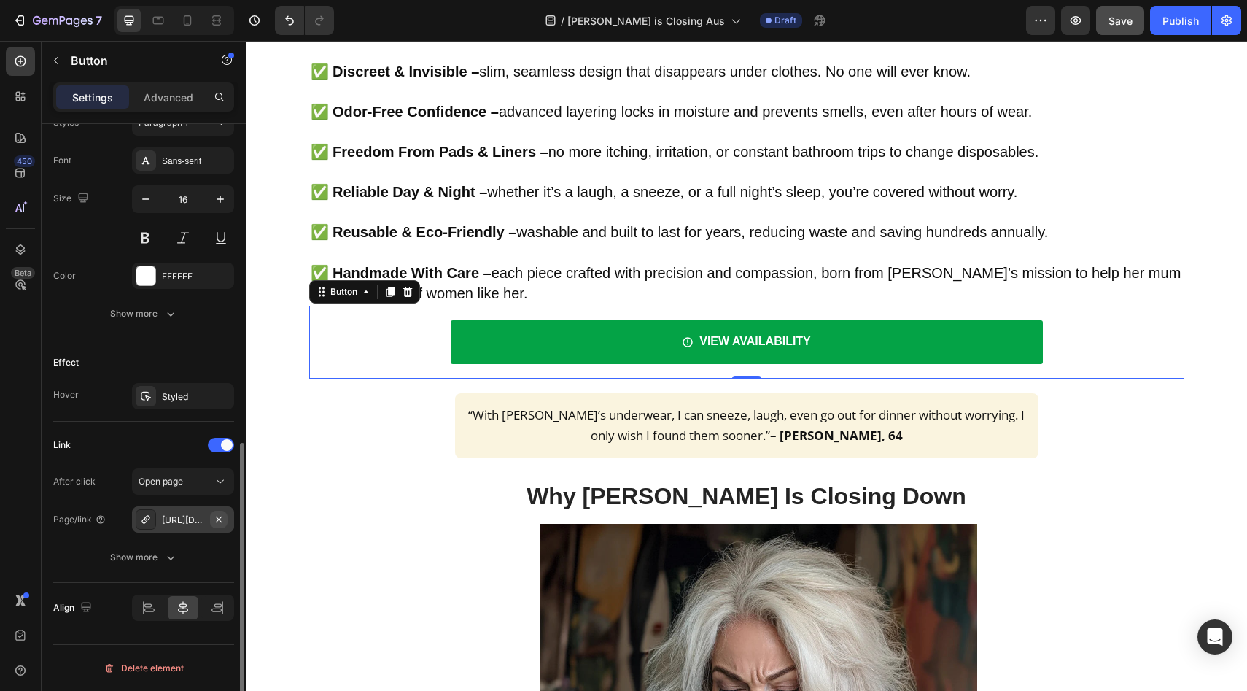
click at [222, 510] on button "button" at bounding box center [219, 519] width 18 height 18
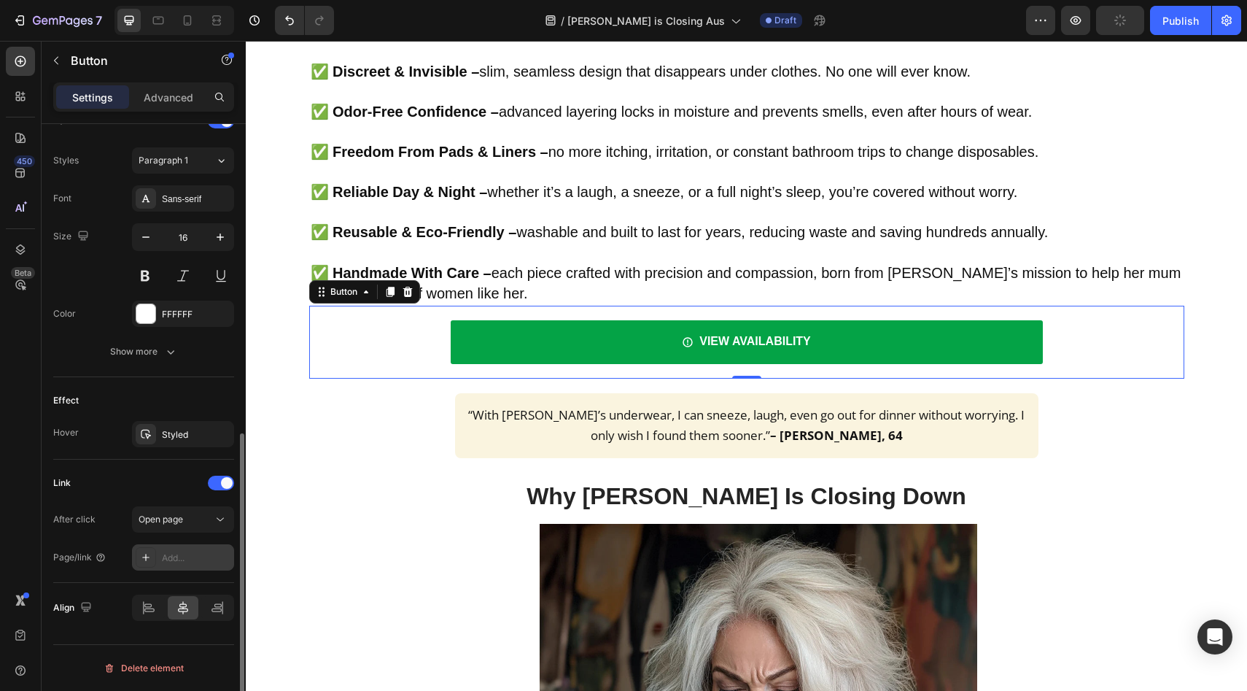
scroll to position [629, 0]
click at [199, 564] on div "Add..." at bounding box center [183, 557] width 102 height 26
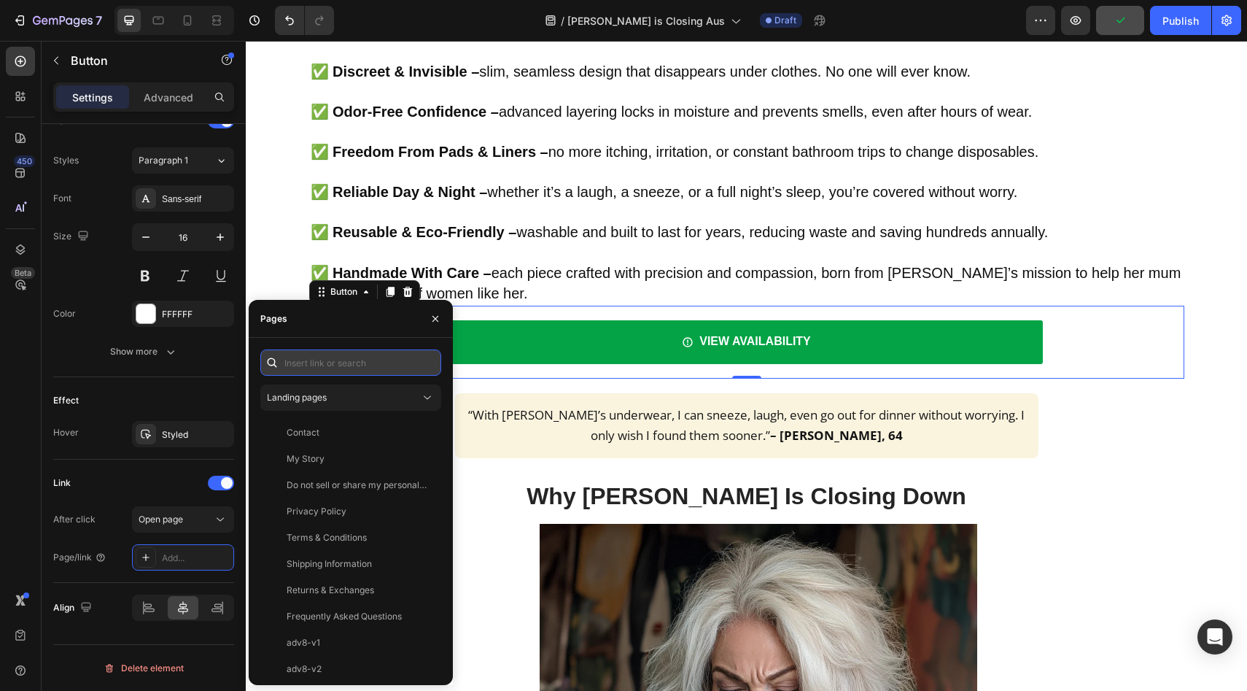
click at [352, 358] on input "text" at bounding box center [350, 362] width 181 height 26
paste input "[URL][PERSON_NAME][DOMAIN_NAME]"
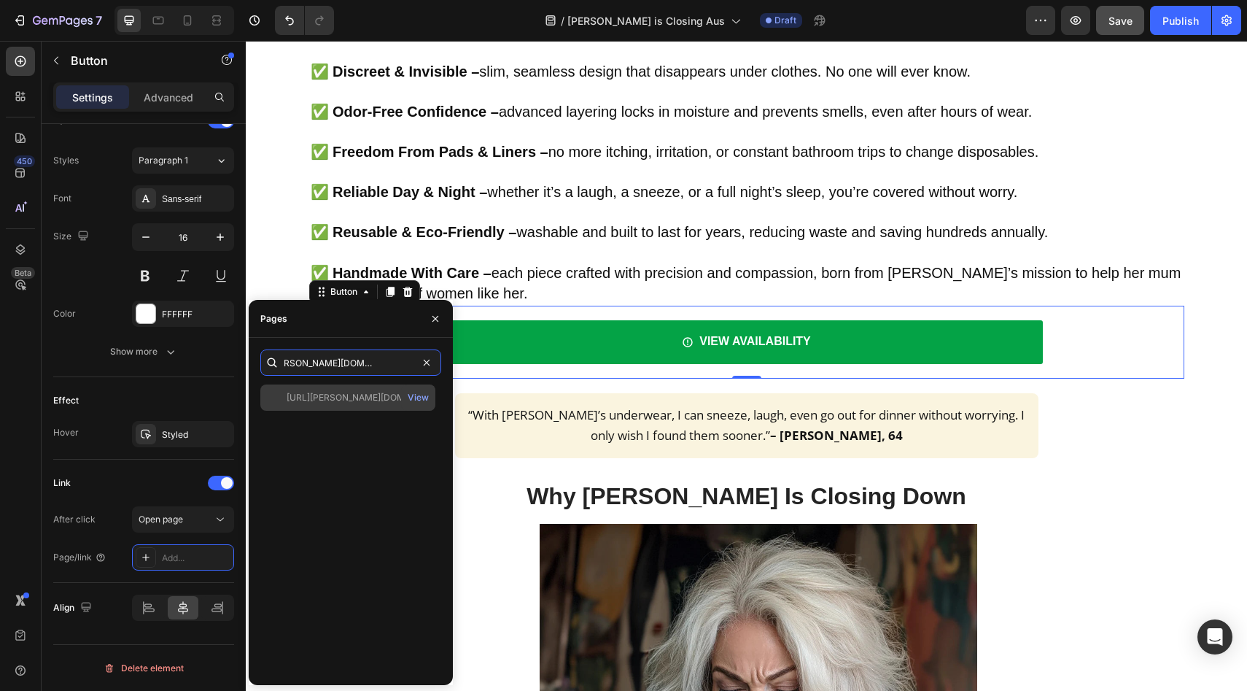
type input "[URL][PERSON_NAME][DOMAIN_NAME]"
click at [347, 403] on div "[URL][PERSON_NAME][DOMAIN_NAME]" at bounding box center [357, 397] width 140 height 13
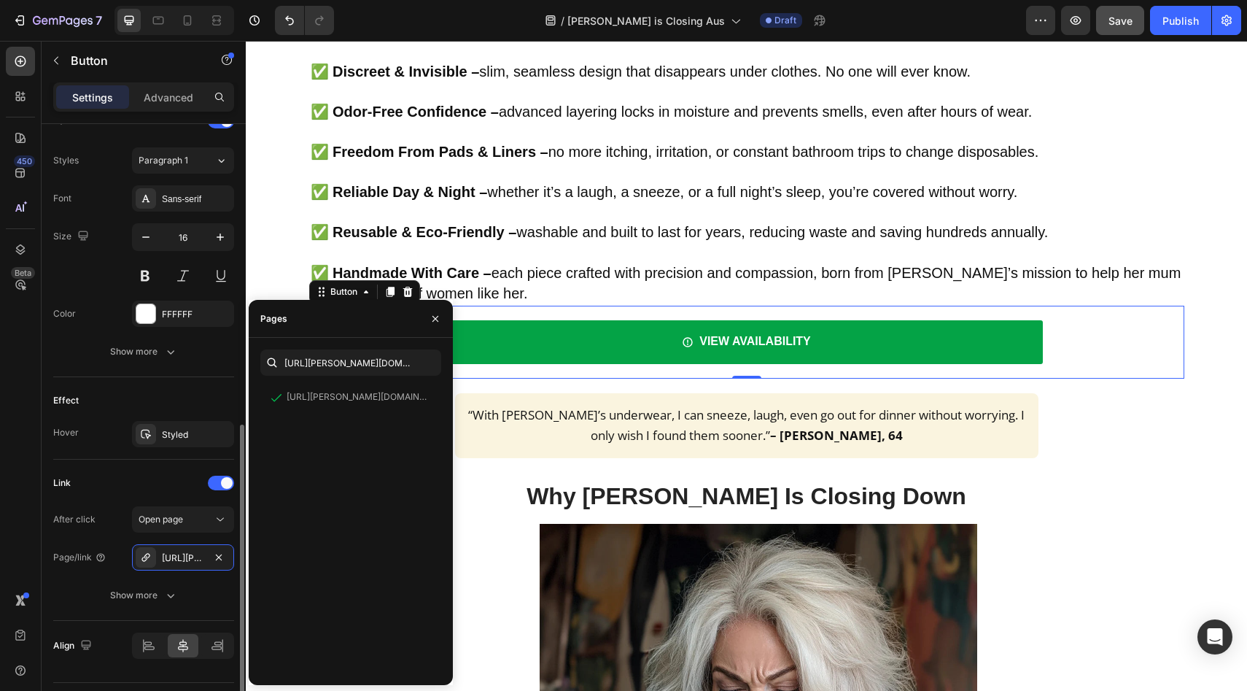
click at [207, 394] on div "Effect" at bounding box center [143, 400] width 181 height 23
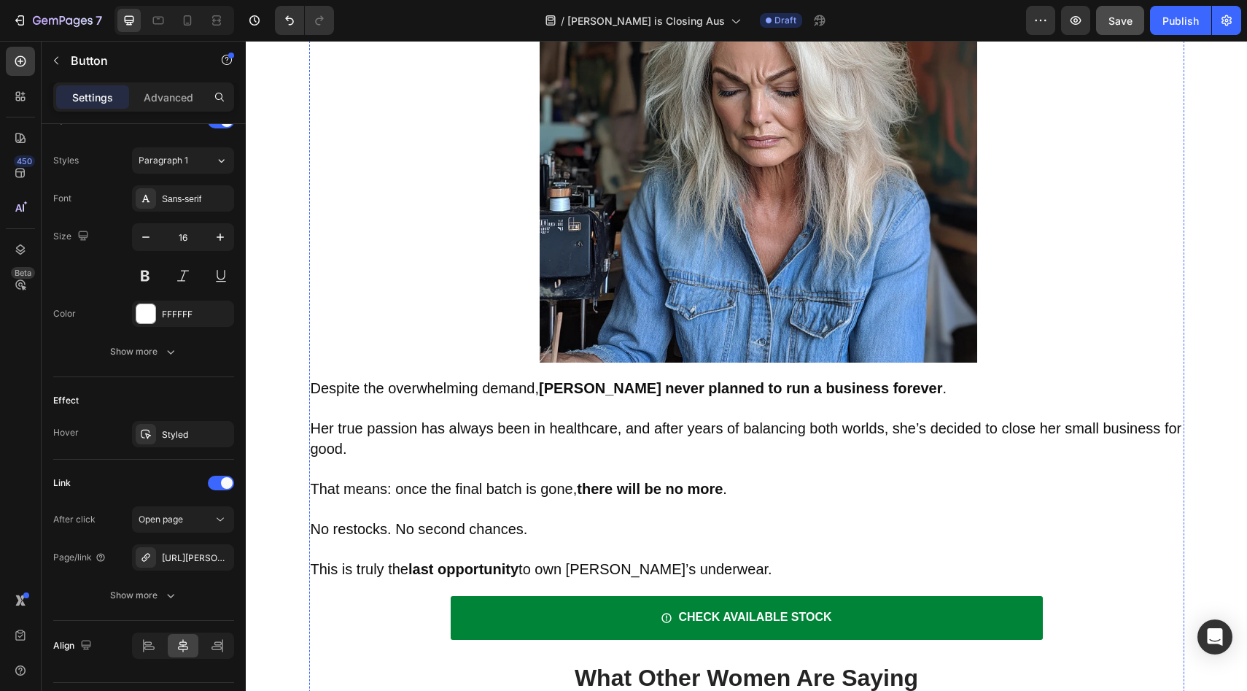
scroll to position [4771, 0]
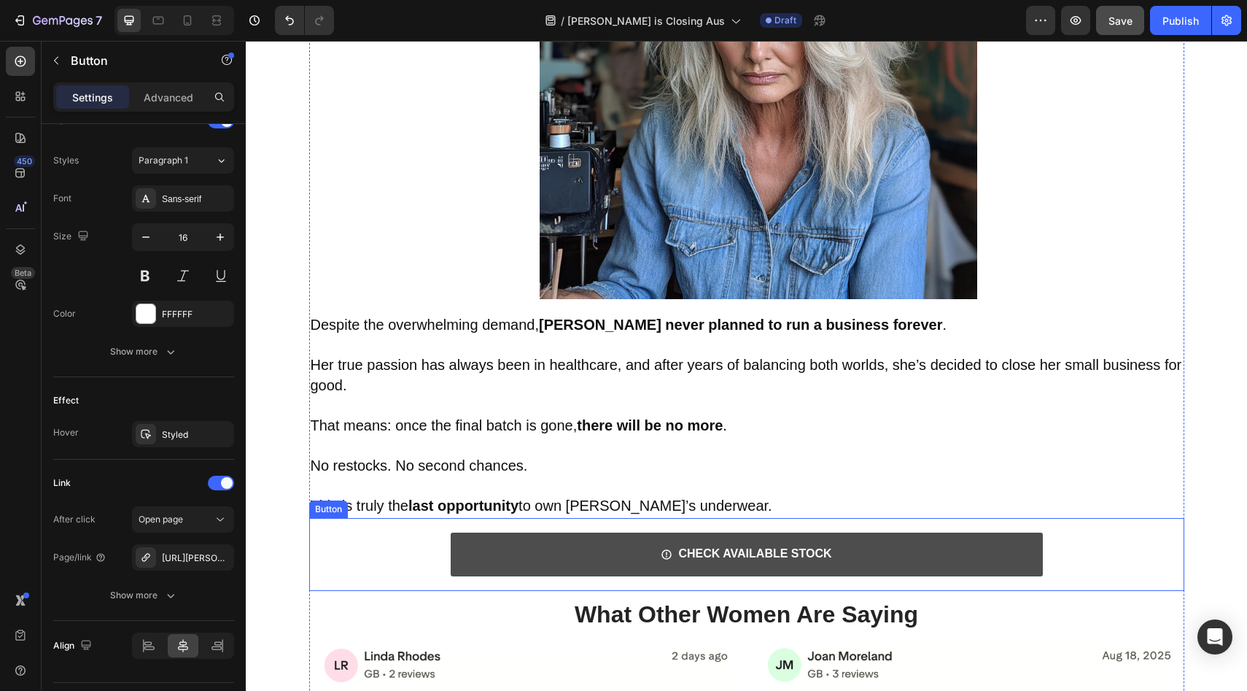
click at [492, 548] on link "CHECK AVAILABLE STOCK" at bounding box center [747, 554] width 592 height 44
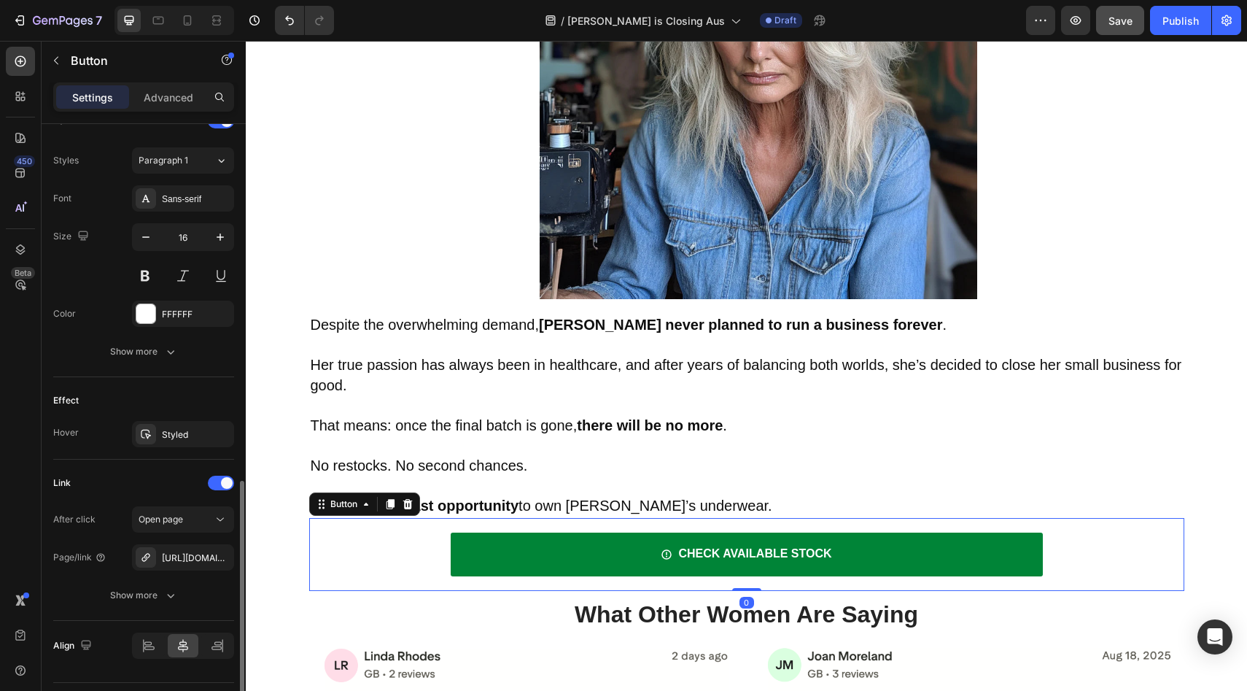
scroll to position [667, 0]
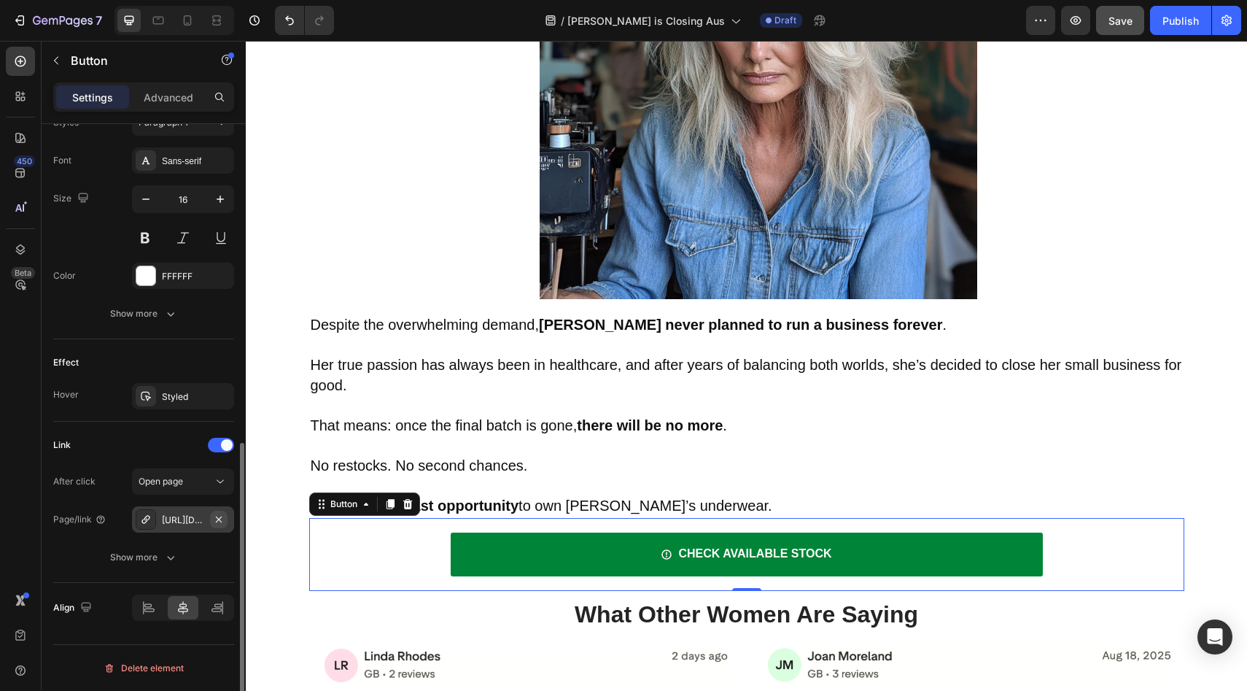
click at [218, 524] on icon "button" at bounding box center [219, 519] width 12 height 12
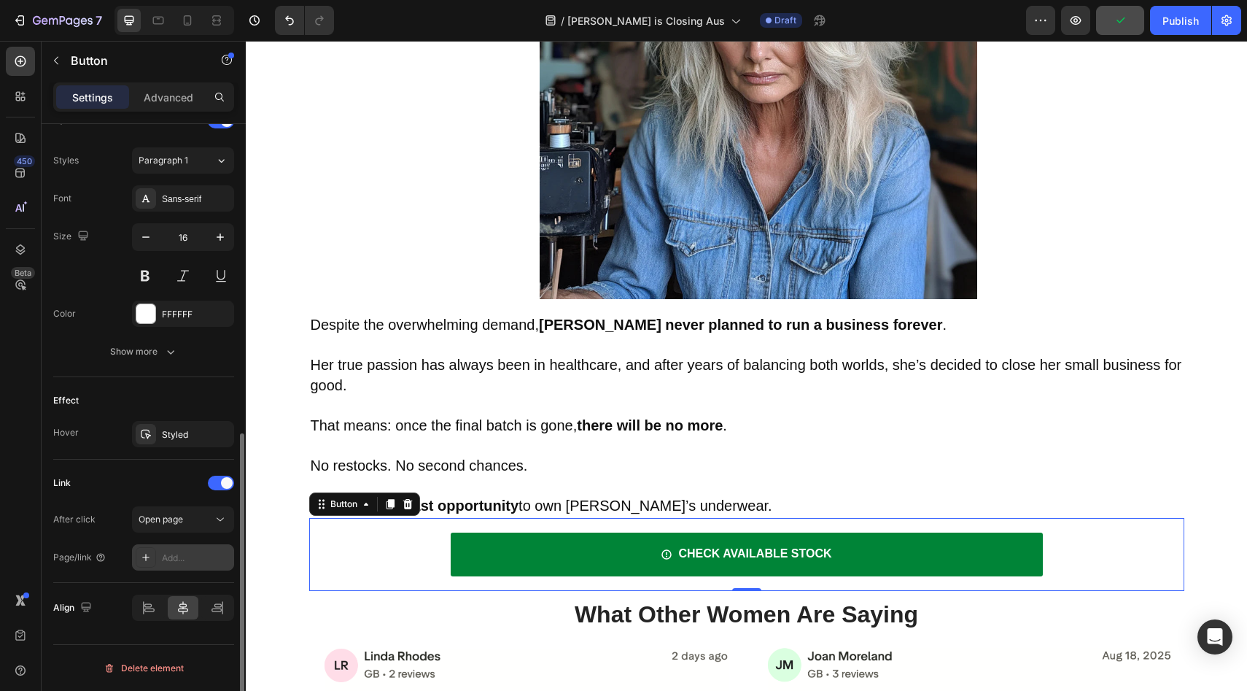
click at [197, 556] on div "Add..." at bounding box center [196, 557] width 69 height 13
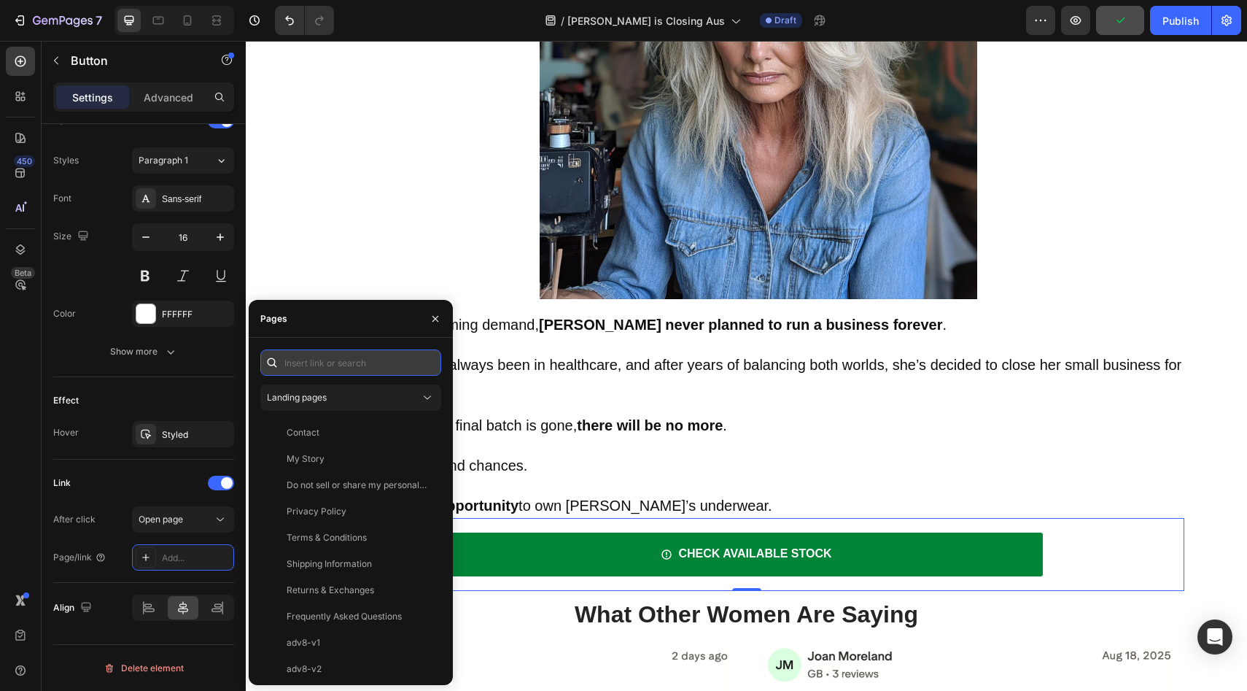
click at [355, 358] on input "text" at bounding box center [350, 362] width 181 height 26
paste input "[URL][PERSON_NAME][DOMAIN_NAME]"
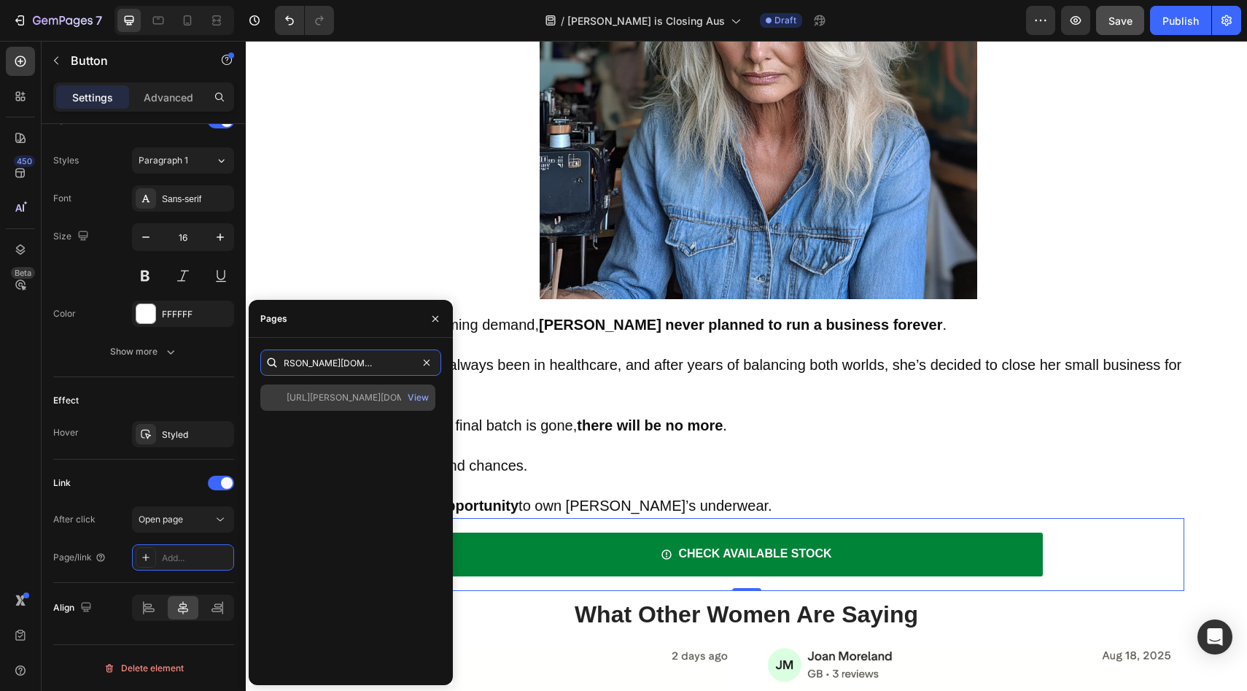
type input "[URL][PERSON_NAME][DOMAIN_NAME]"
click at [358, 409] on div "[URL][PERSON_NAME][DOMAIN_NAME] View" at bounding box center [347, 397] width 175 height 26
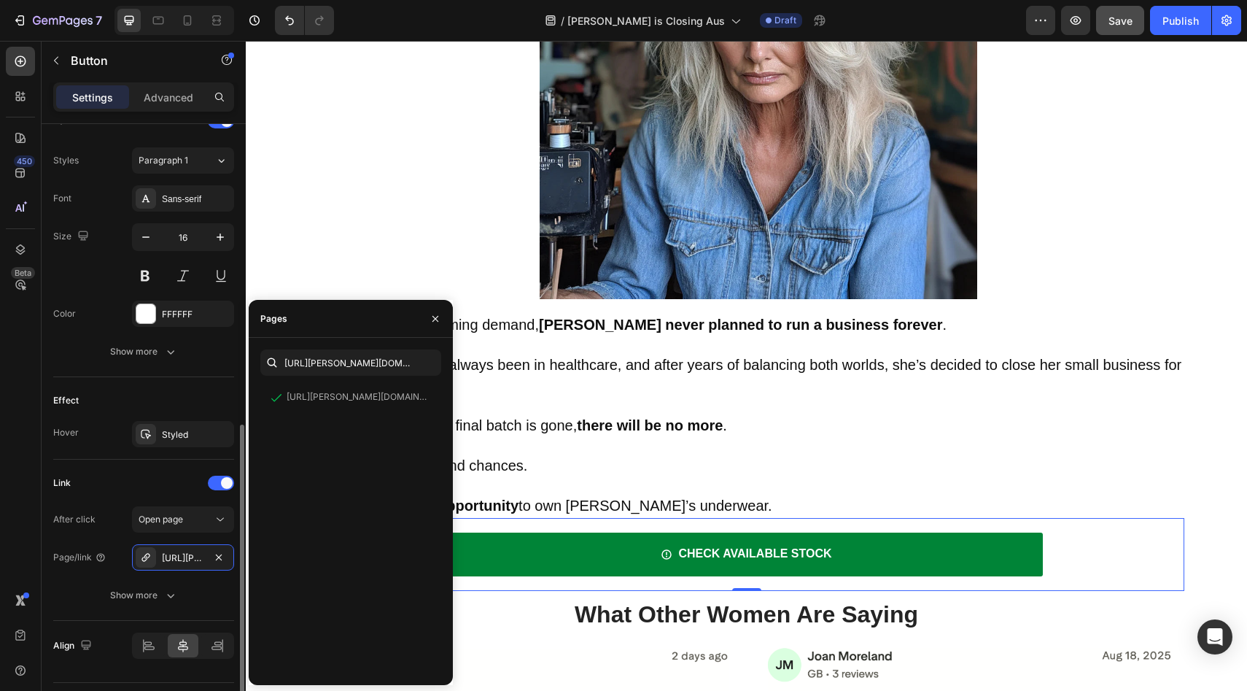
click at [160, 396] on div "Effect" at bounding box center [143, 400] width 181 height 23
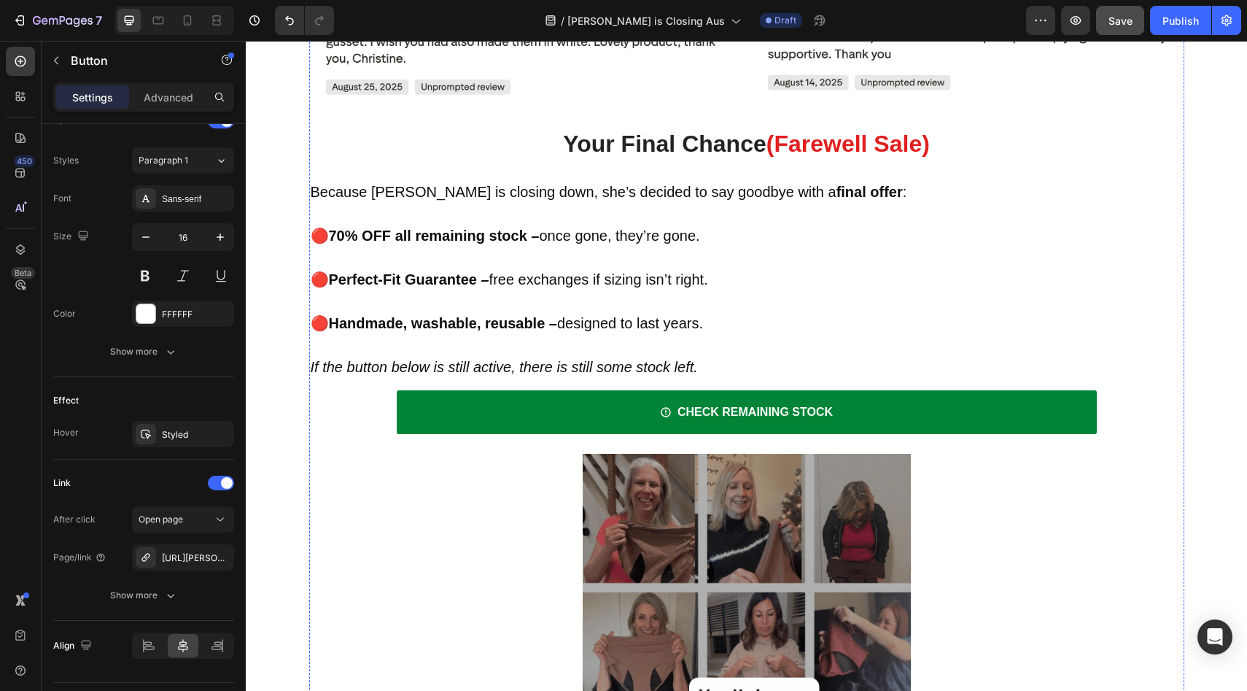
scroll to position [5741, 0]
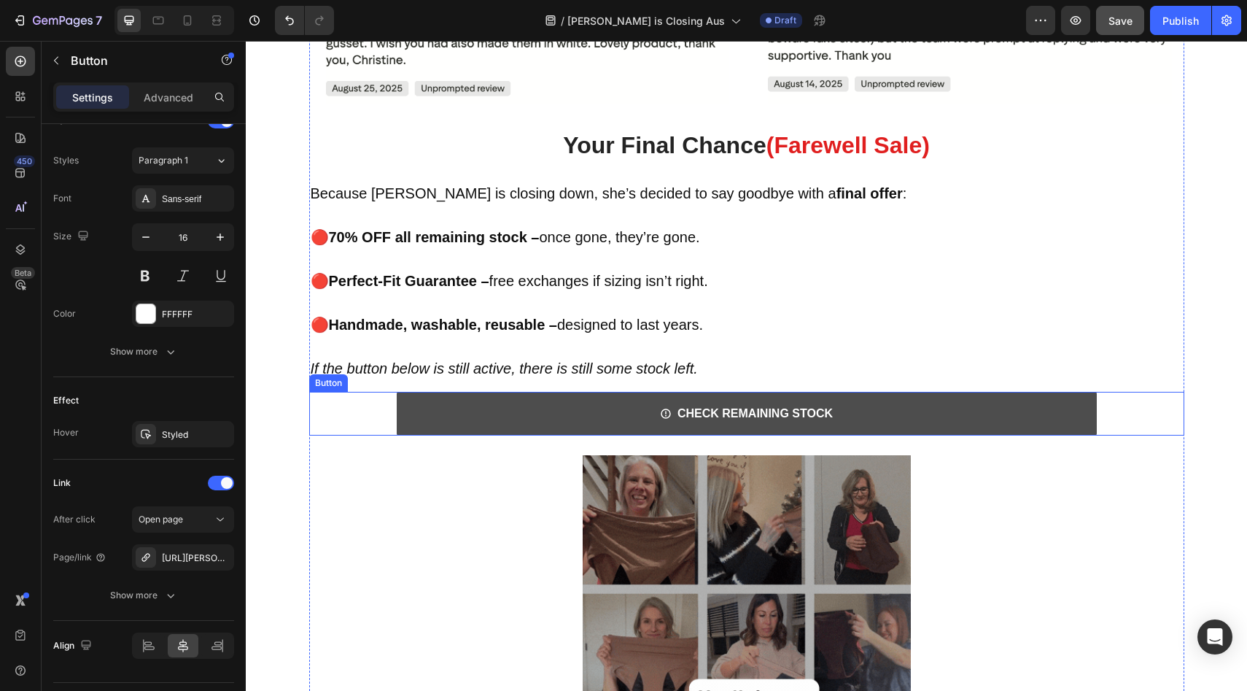
click at [475, 422] on link "CHECK REMAINING STOCK" at bounding box center [747, 414] width 700 height 44
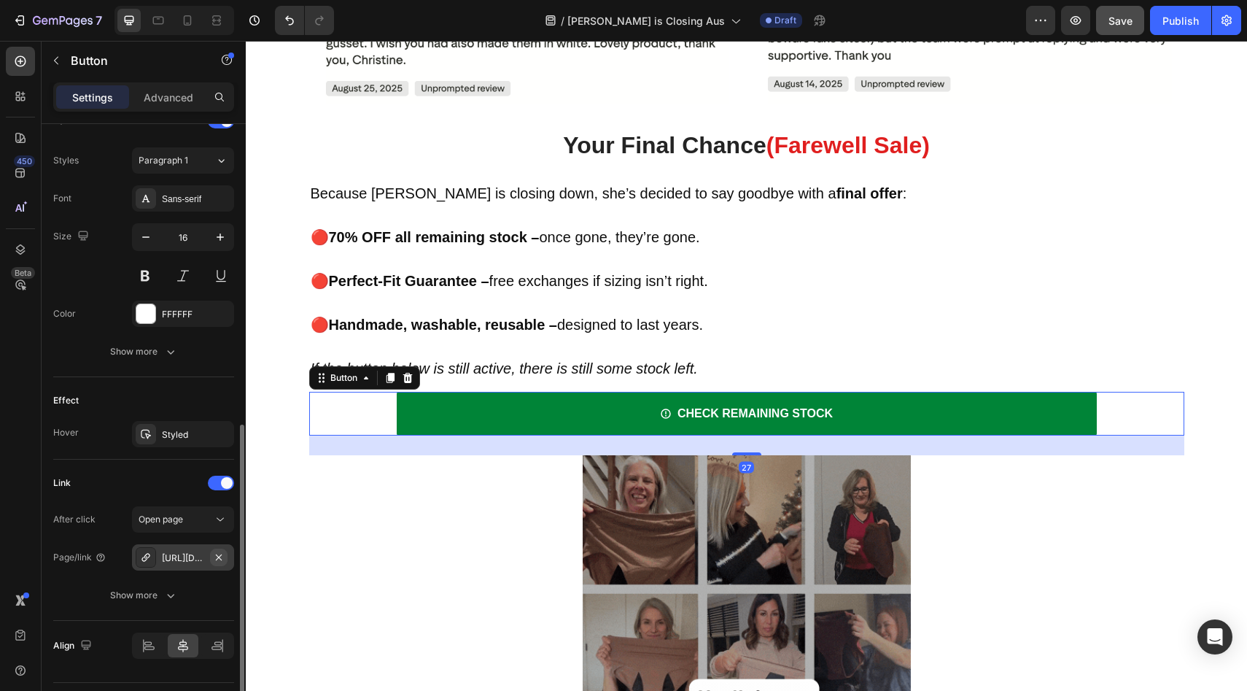
click at [216, 551] on icon "button" at bounding box center [219, 557] width 12 height 12
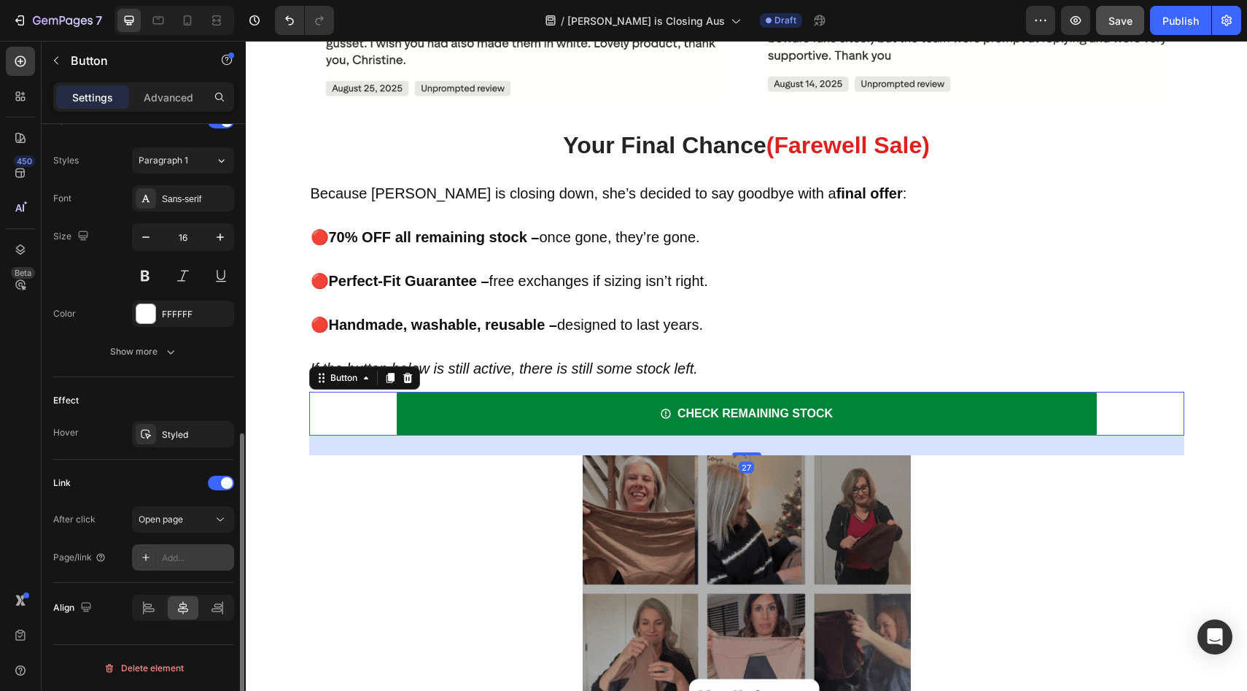
click at [206, 565] on div "Add..." at bounding box center [183, 557] width 102 height 26
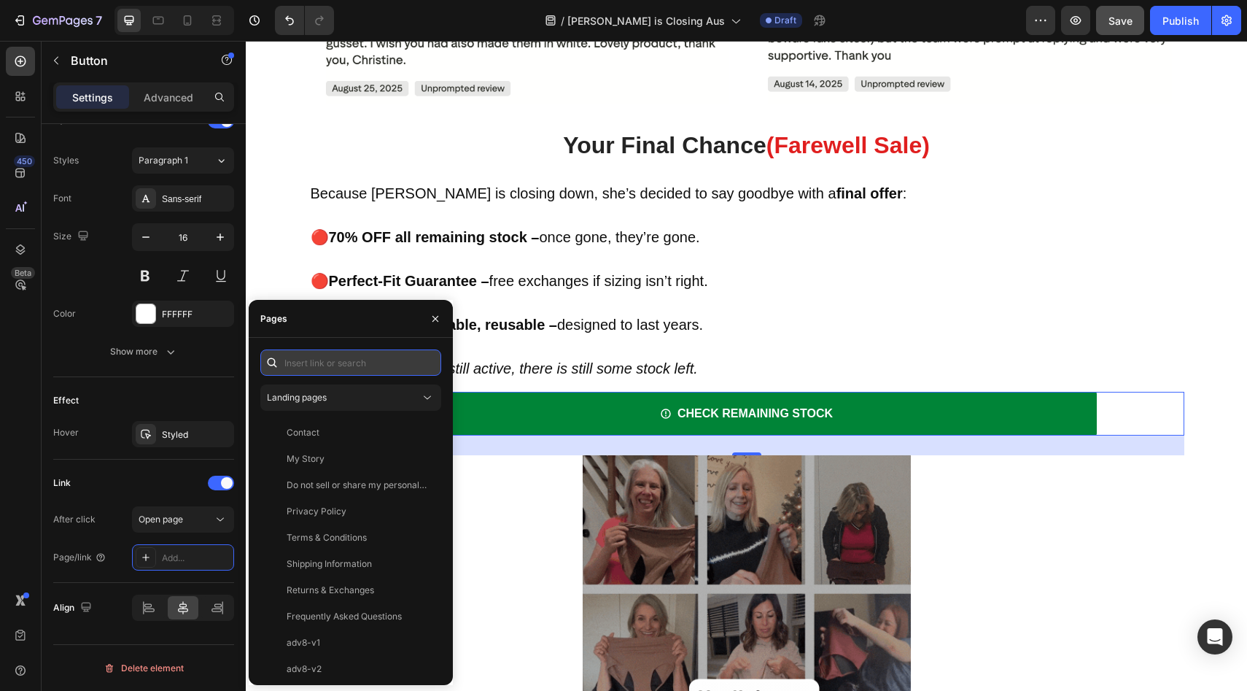
click at [346, 360] on input "text" at bounding box center [350, 362] width 181 height 26
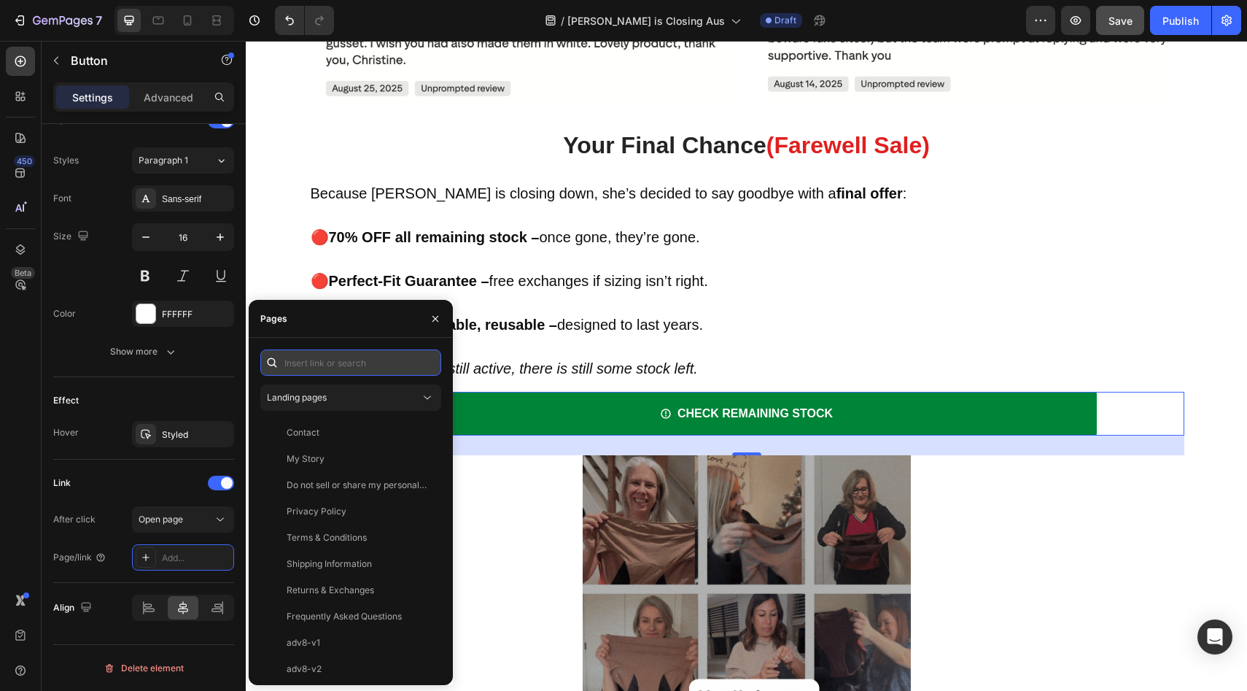
paste input "[URL][PERSON_NAME][DOMAIN_NAME]"
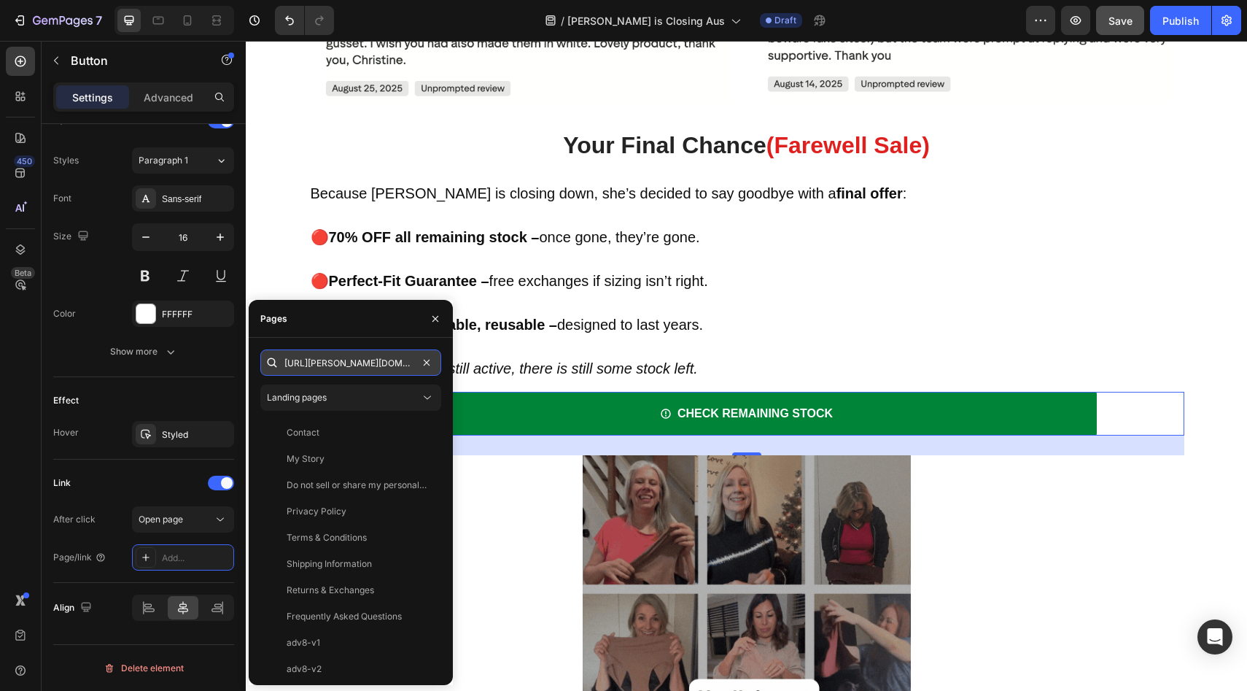
scroll to position [0, 184]
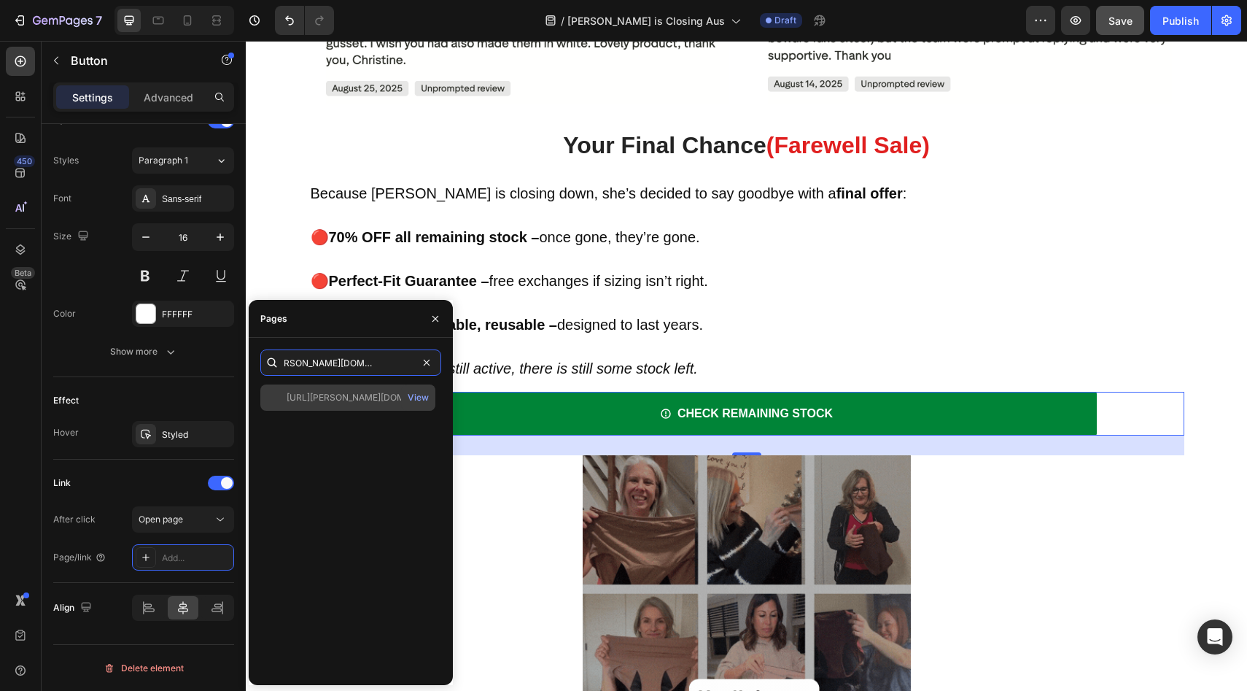
type input "[URL][PERSON_NAME][DOMAIN_NAME]"
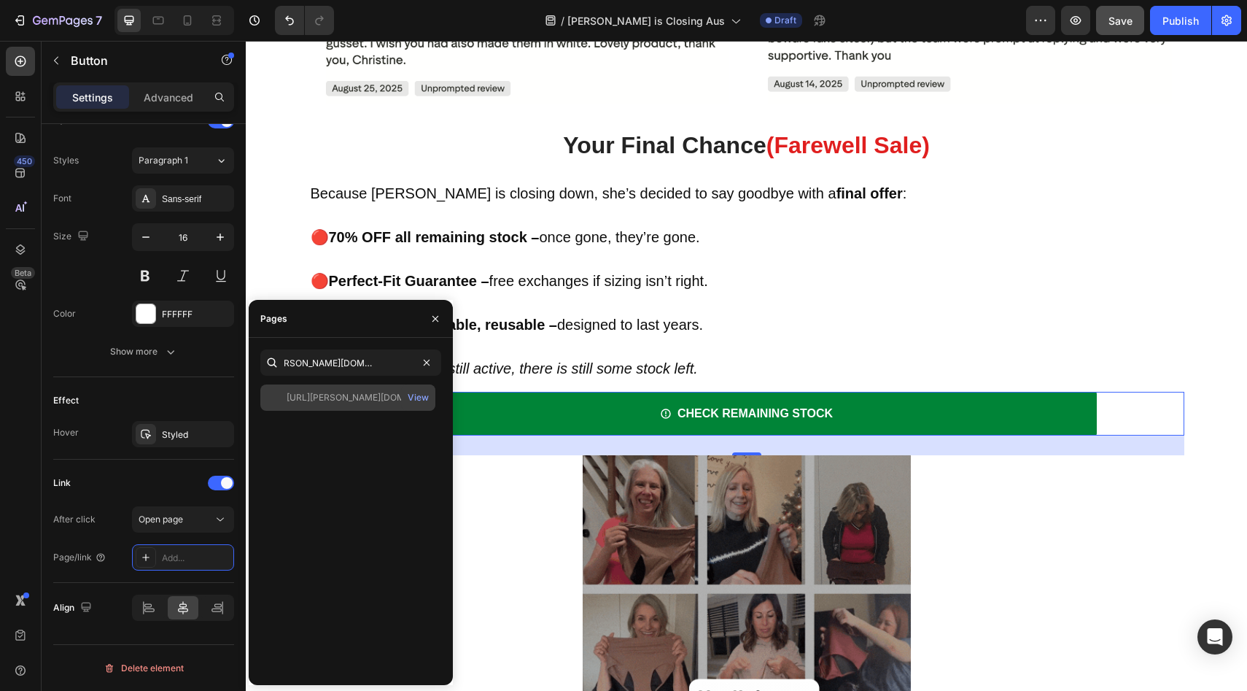
click at [343, 392] on div "[URL][PERSON_NAME][DOMAIN_NAME]" at bounding box center [357, 397] width 140 height 13
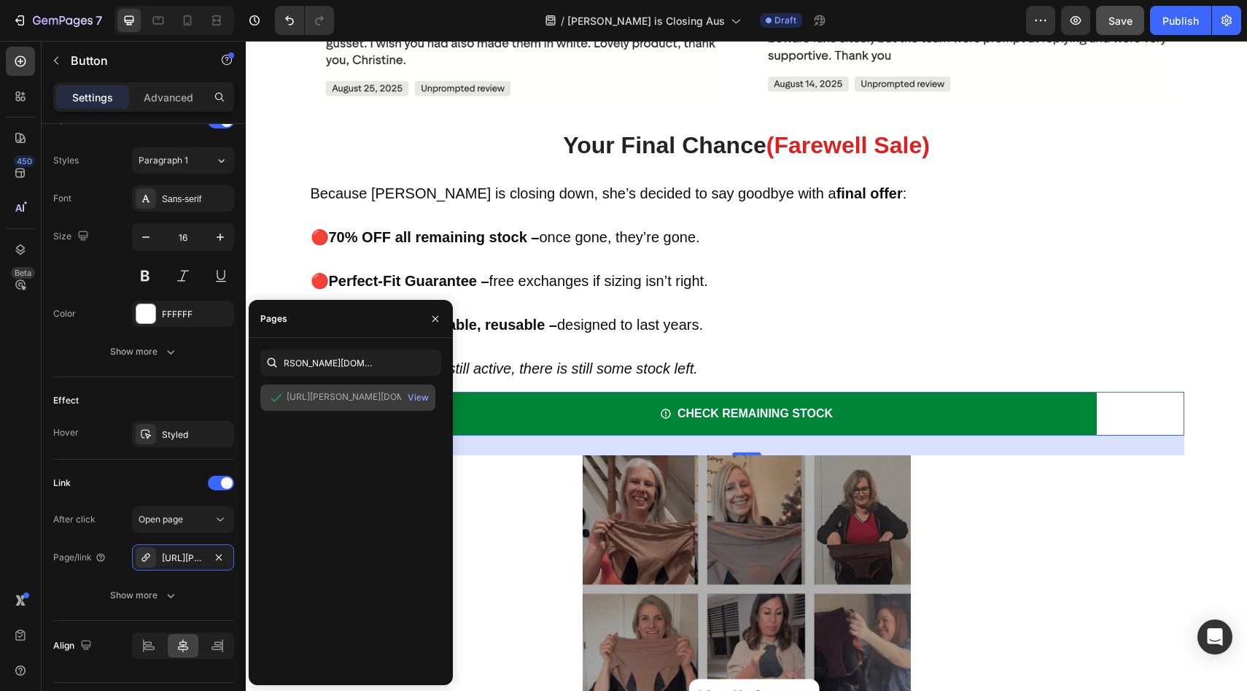
scroll to position [0, 0]
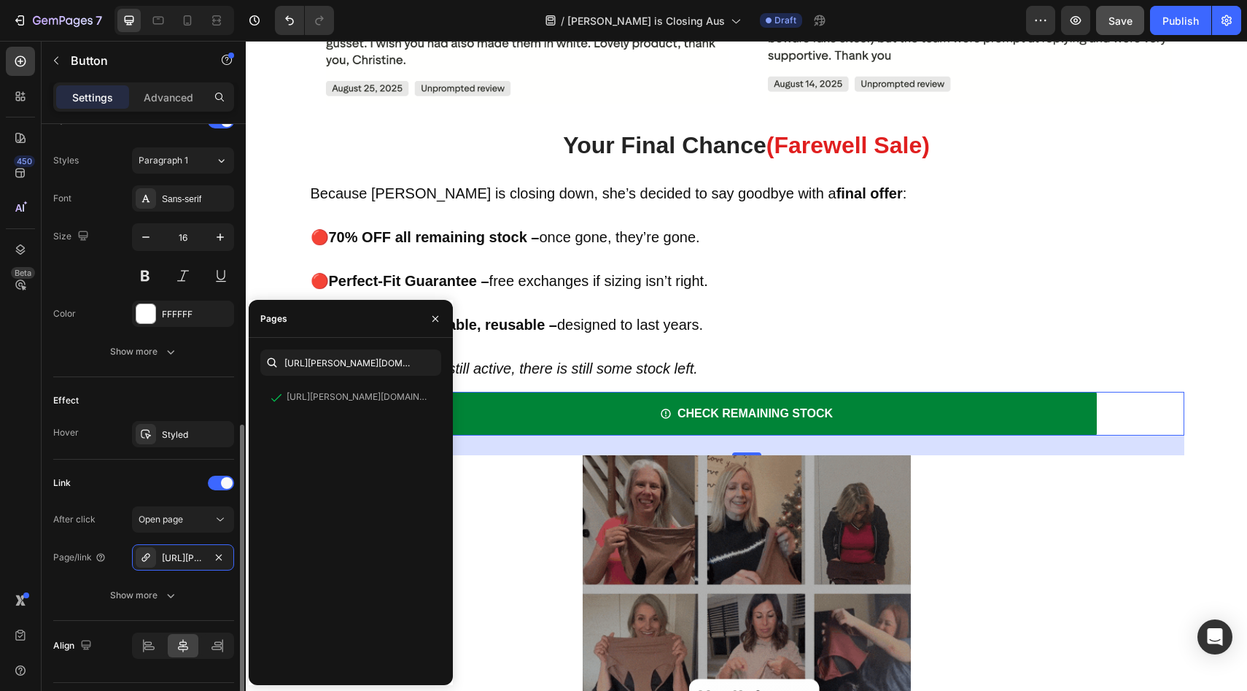
click at [163, 409] on div "Effect" at bounding box center [143, 400] width 181 height 23
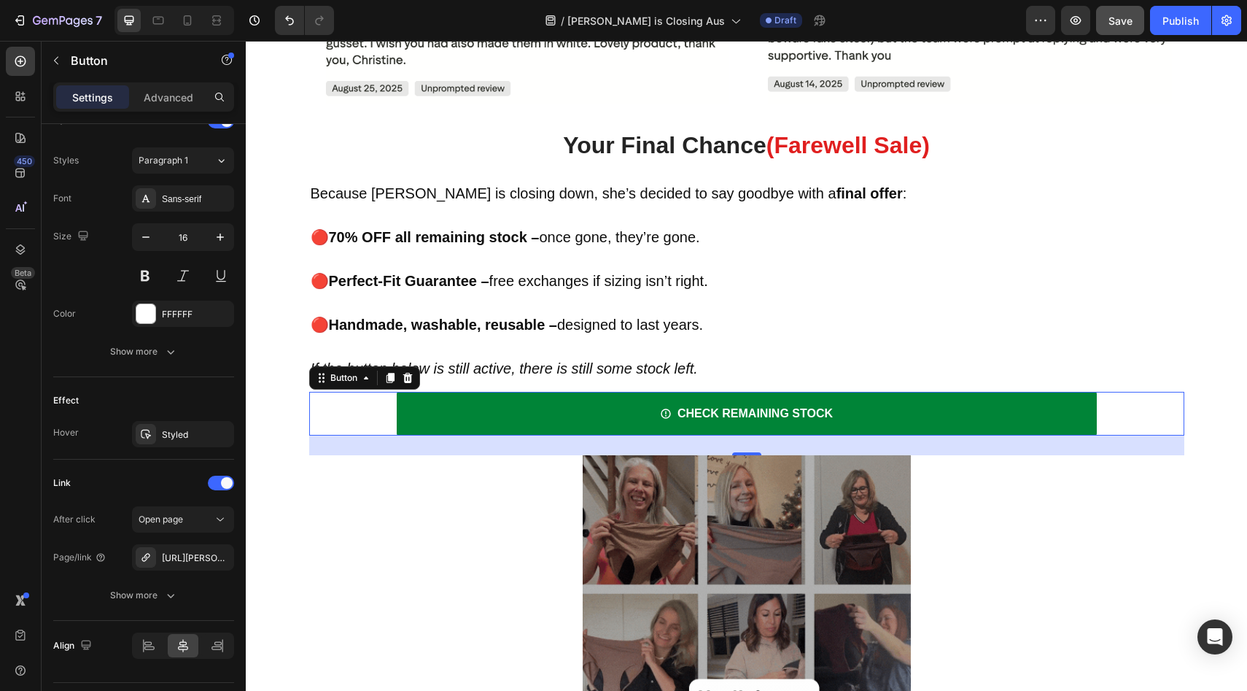
scroll to position [6123, 0]
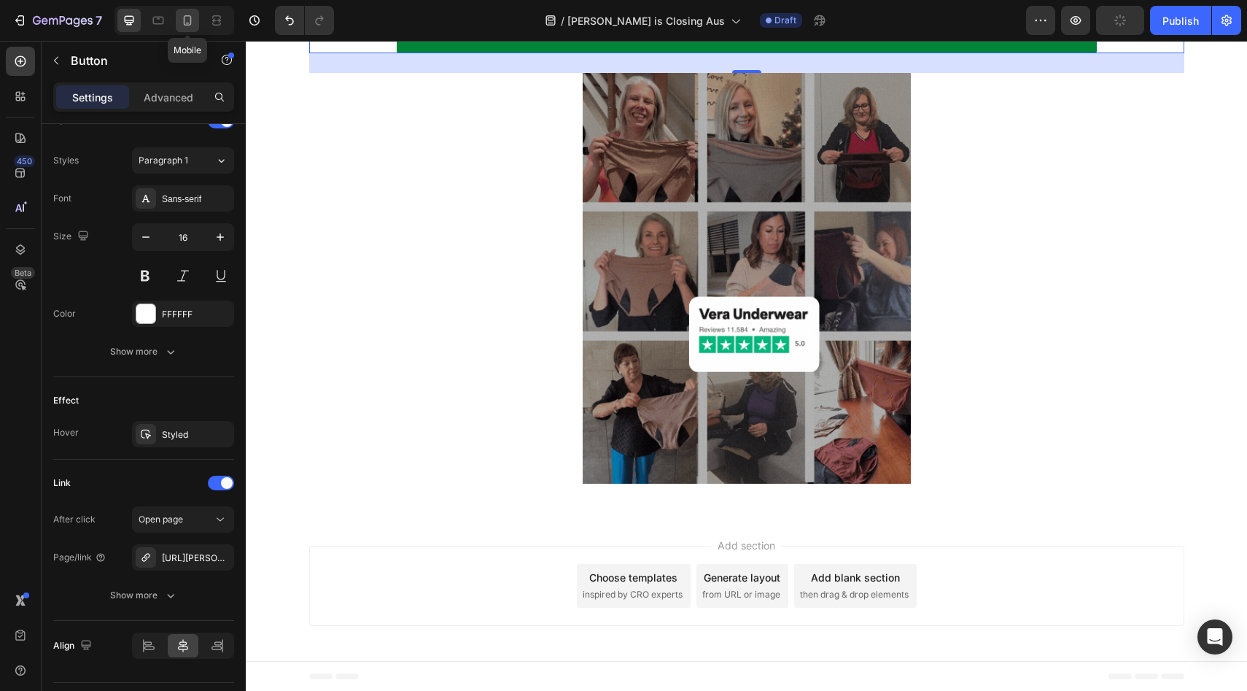
click at [195, 23] on div at bounding box center [187, 20] width 23 height 23
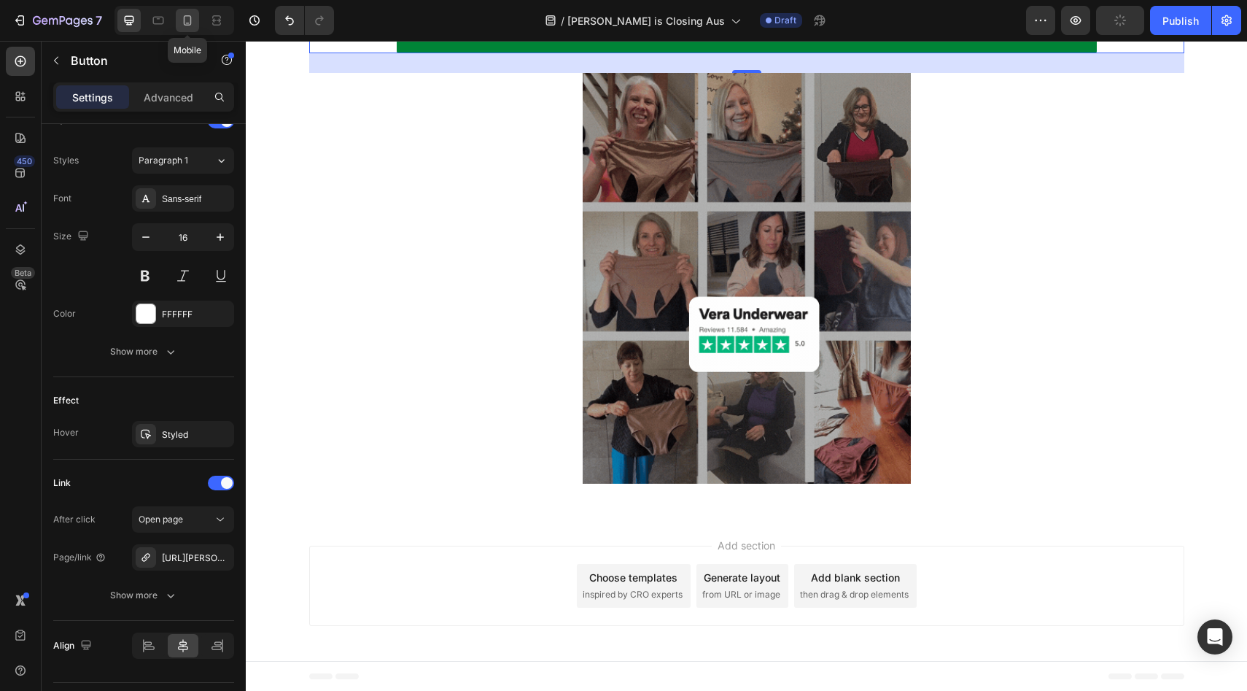
type input "14"
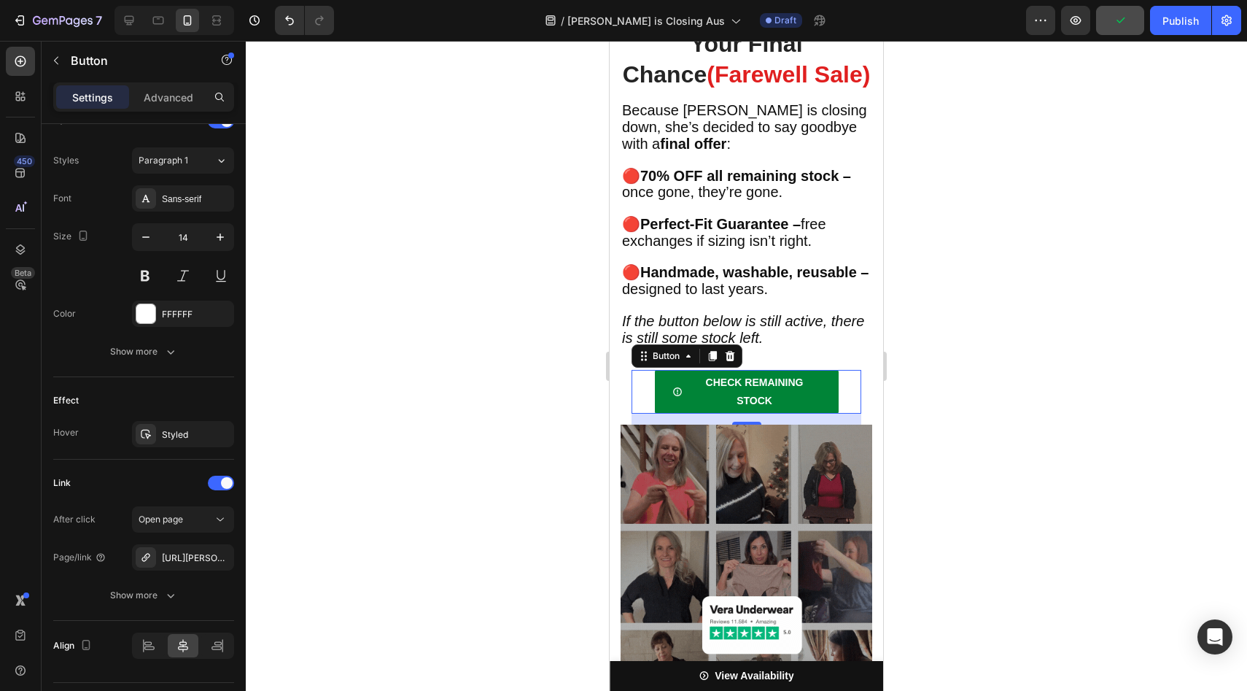
scroll to position [5743, 0]
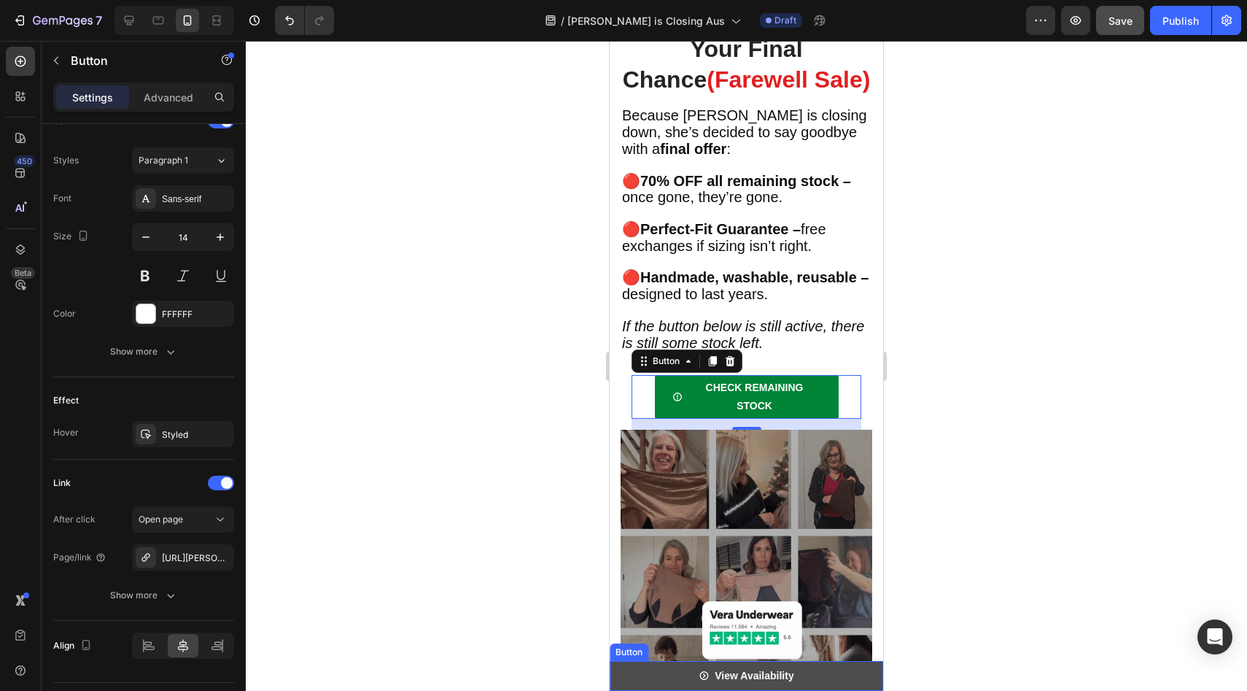
click at [658, 672] on link "View Availability" at bounding box center [746, 676] width 273 height 30
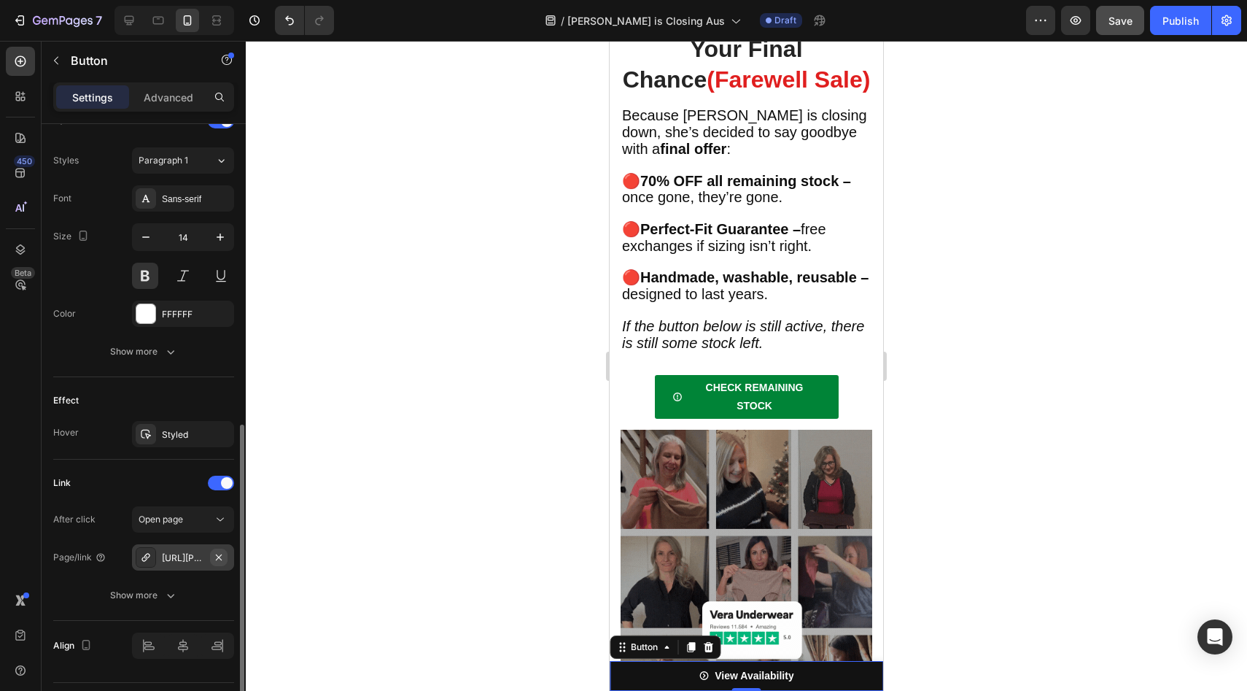
click at [217, 556] on icon "button" at bounding box center [219, 557] width 12 height 12
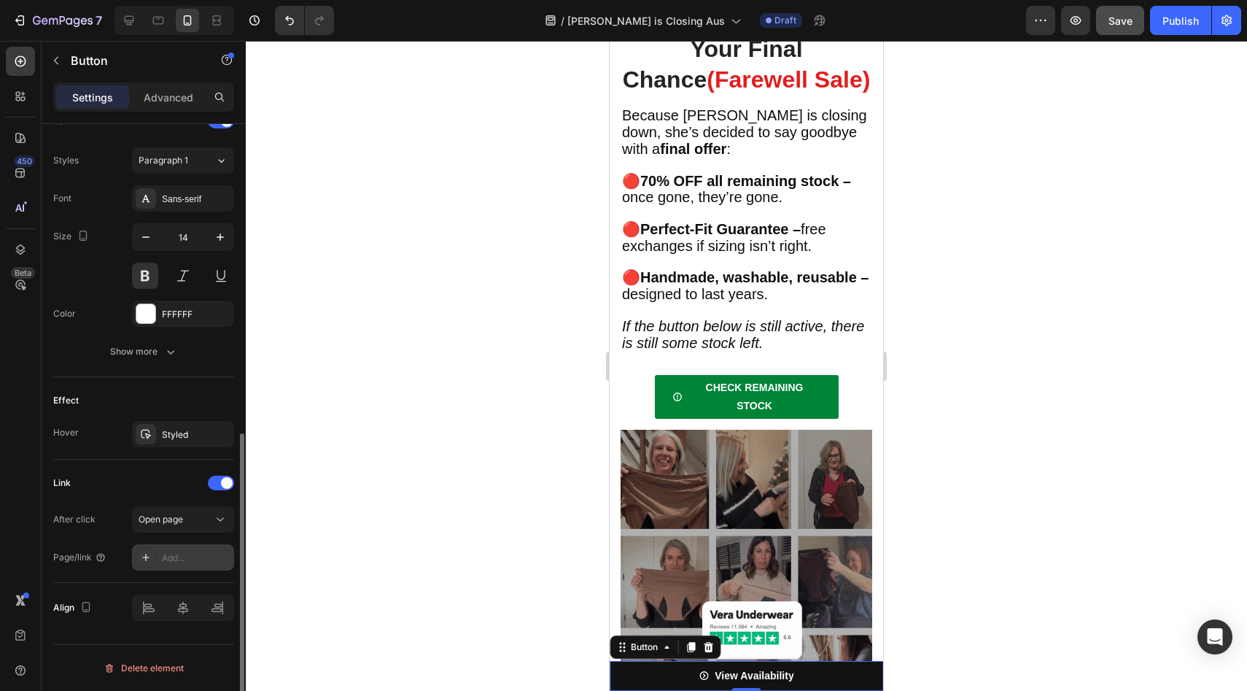
click at [197, 547] on div "Add..." at bounding box center [183, 557] width 102 height 26
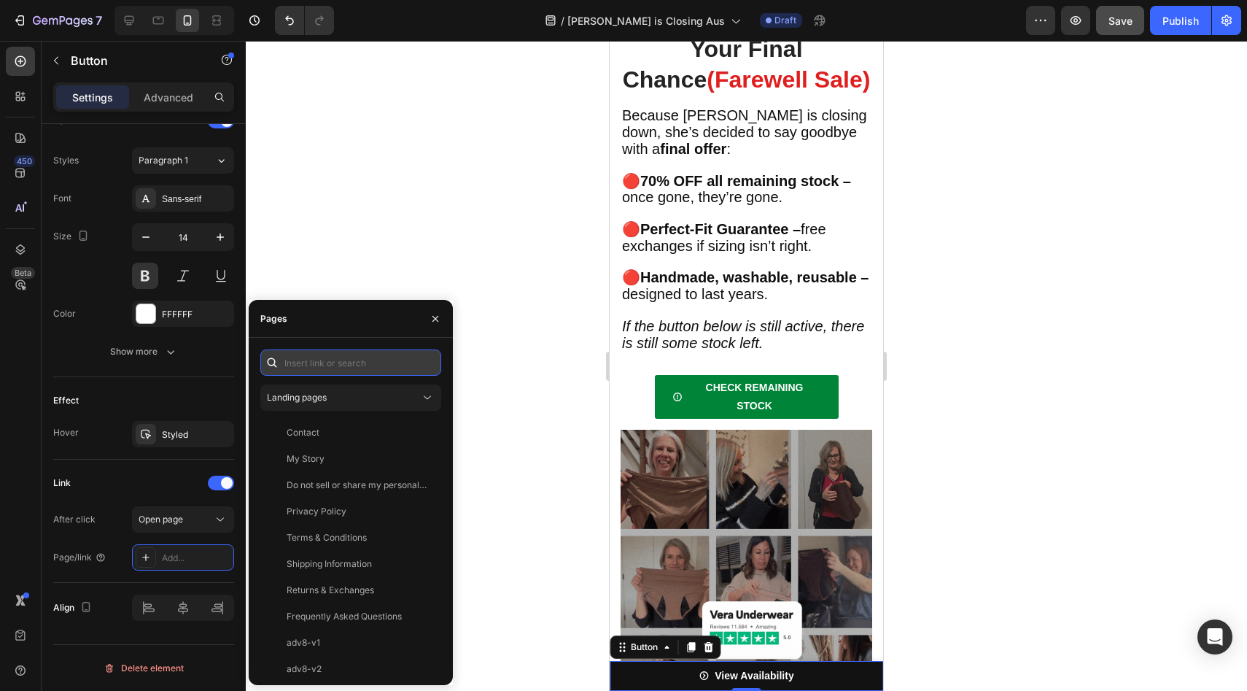
click at [349, 358] on input "text" at bounding box center [350, 362] width 181 height 26
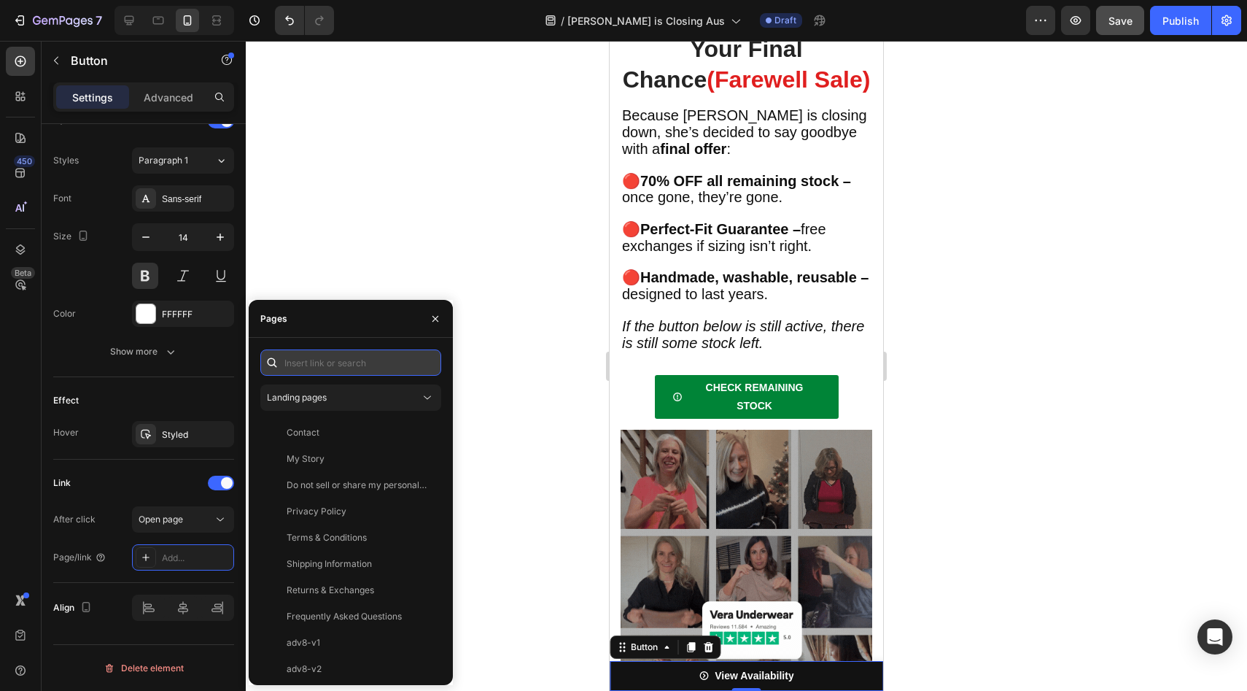
paste input "[URL][PERSON_NAME][DOMAIN_NAME]"
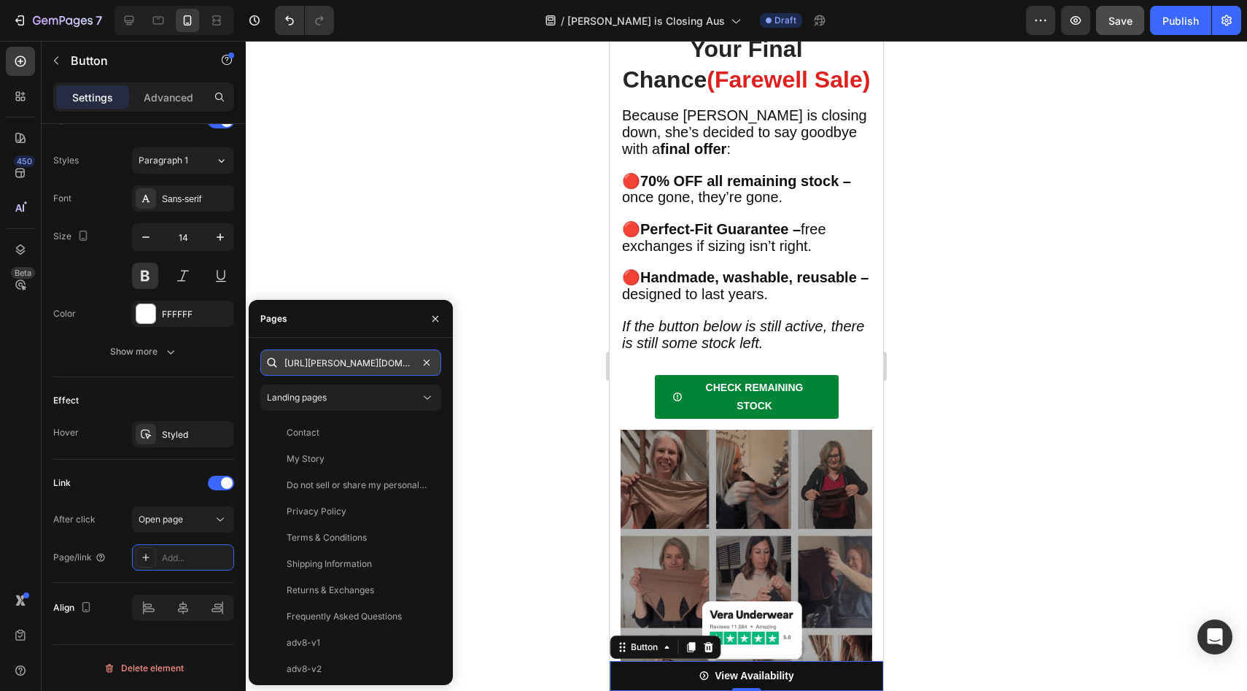
scroll to position [0, 184]
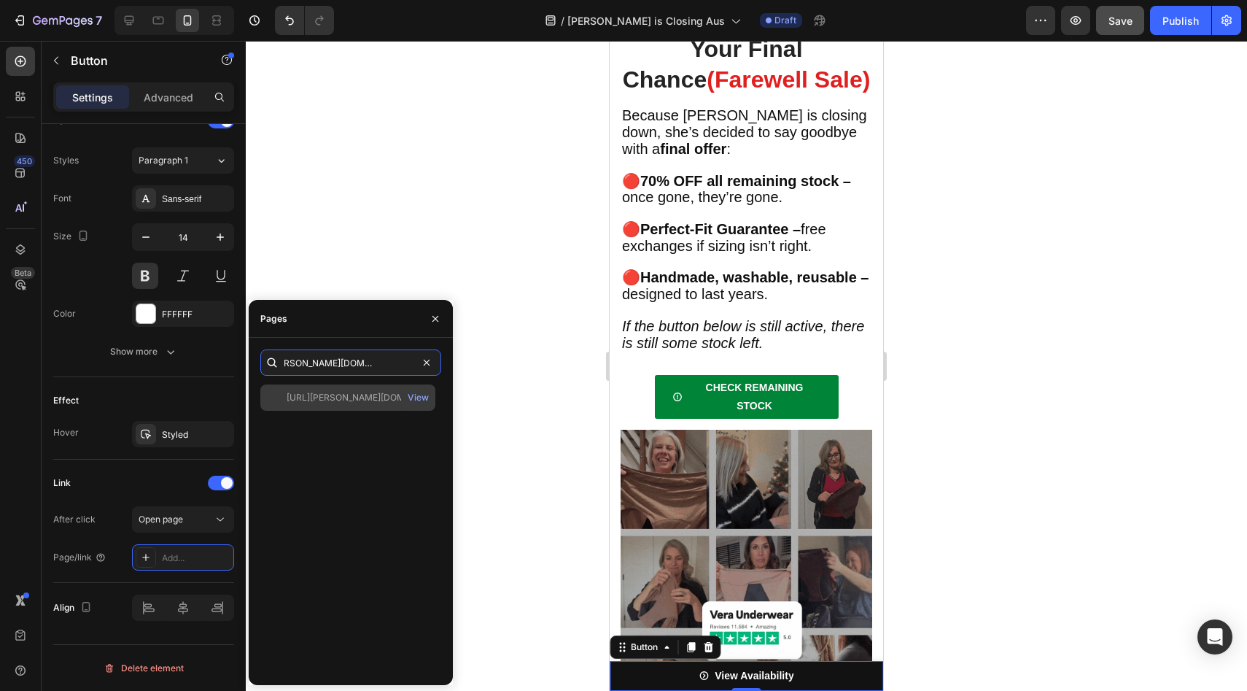
type input "[URL][PERSON_NAME][DOMAIN_NAME]"
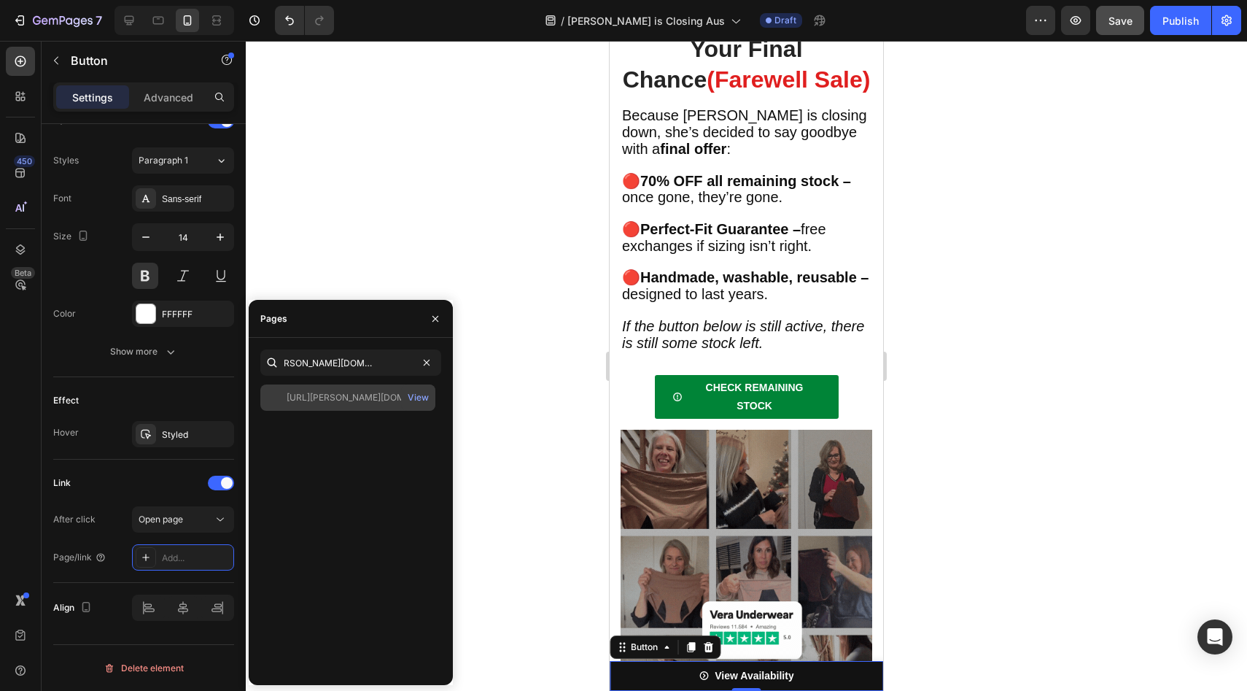
click at [354, 395] on div "[URL][PERSON_NAME][DOMAIN_NAME]" at bounding box center [357, 397] width 140 height 13
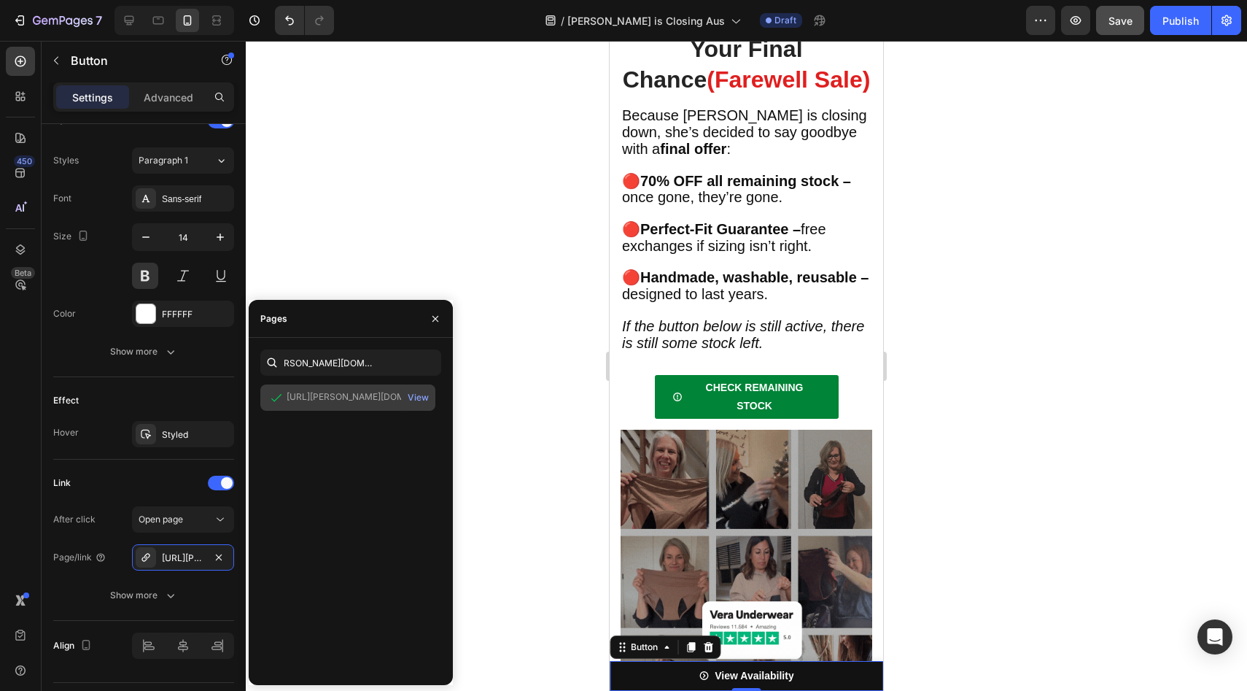
scroll to position [0, 0]
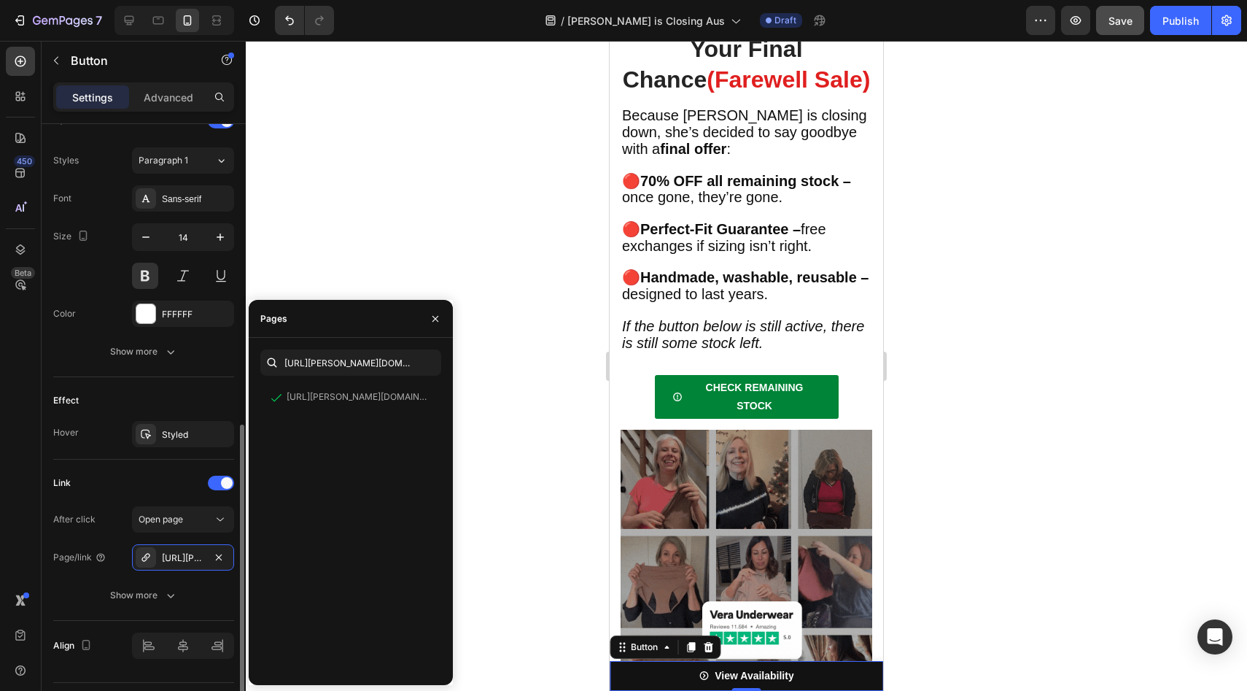
click at [209, 402] on div "Effect" at bounding box center [143, 400] width 181 height 23
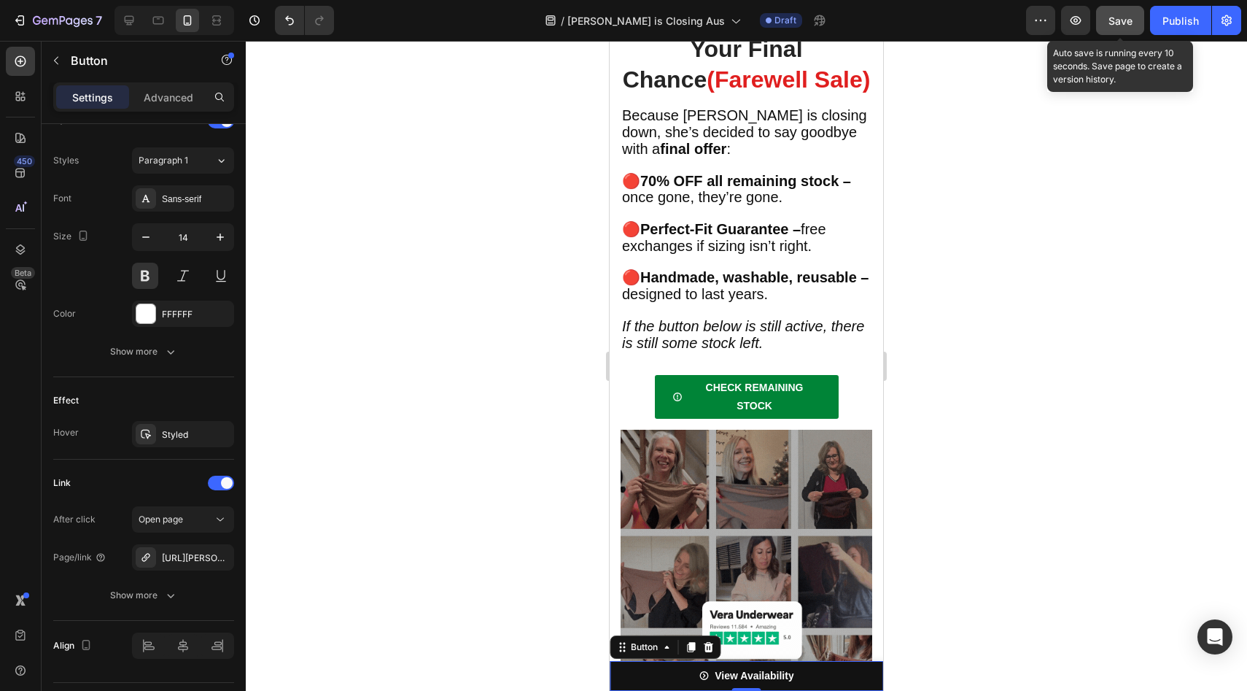
click at [1117, 11] on button "Save" at bounding box center [1120, 20] width 48 height 29
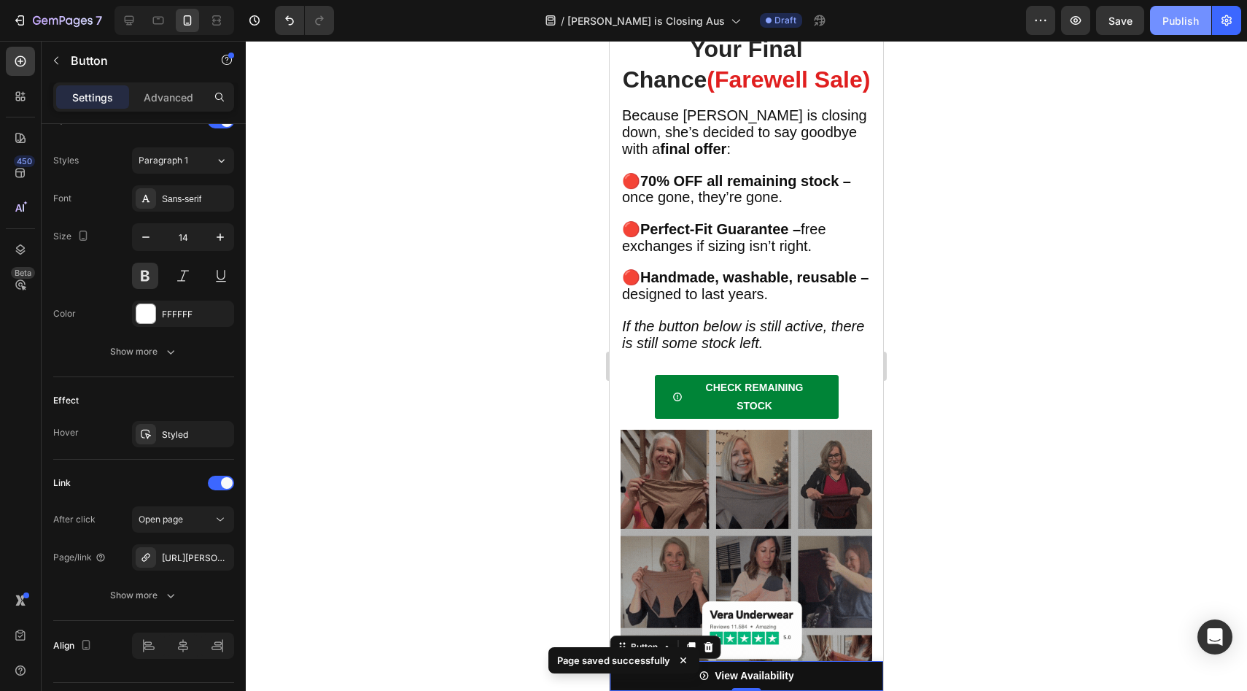
click at [1183, 20] on div "Publish" at bounding box center [1180, 20] width 36 height 15
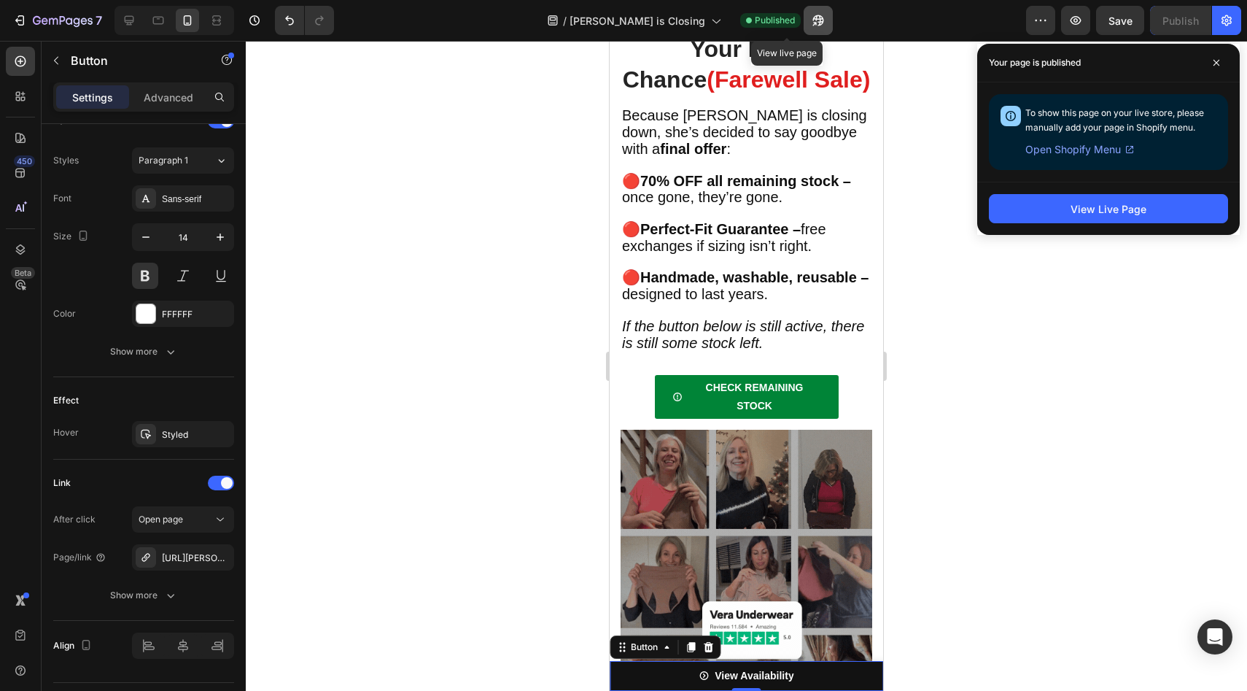
click at [804, 32] on button "button" at bounding box center [818, 20] width 29 height 29
